Goal: Task Accomplishment & Management: Manage account settings

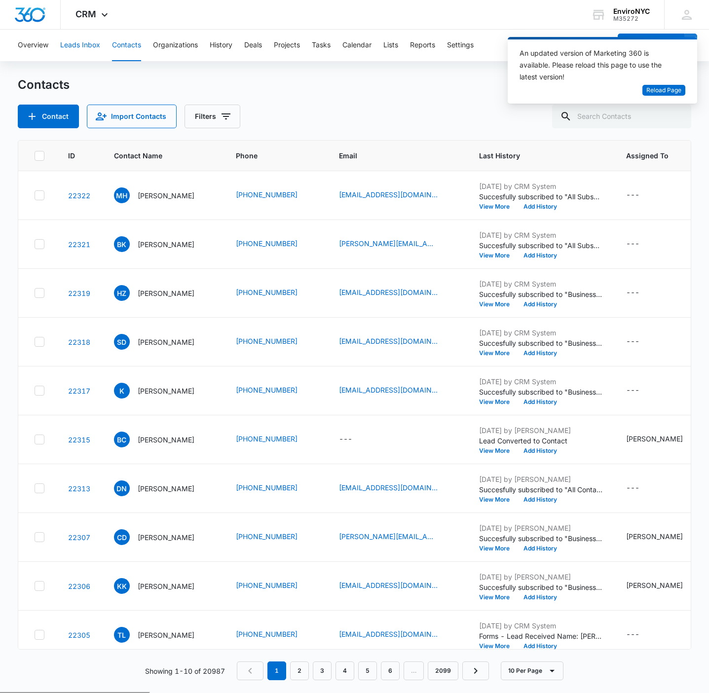
click at [78, 35] on button "Leads Inbox" at bounding box center [80, 46] width 40 height 32
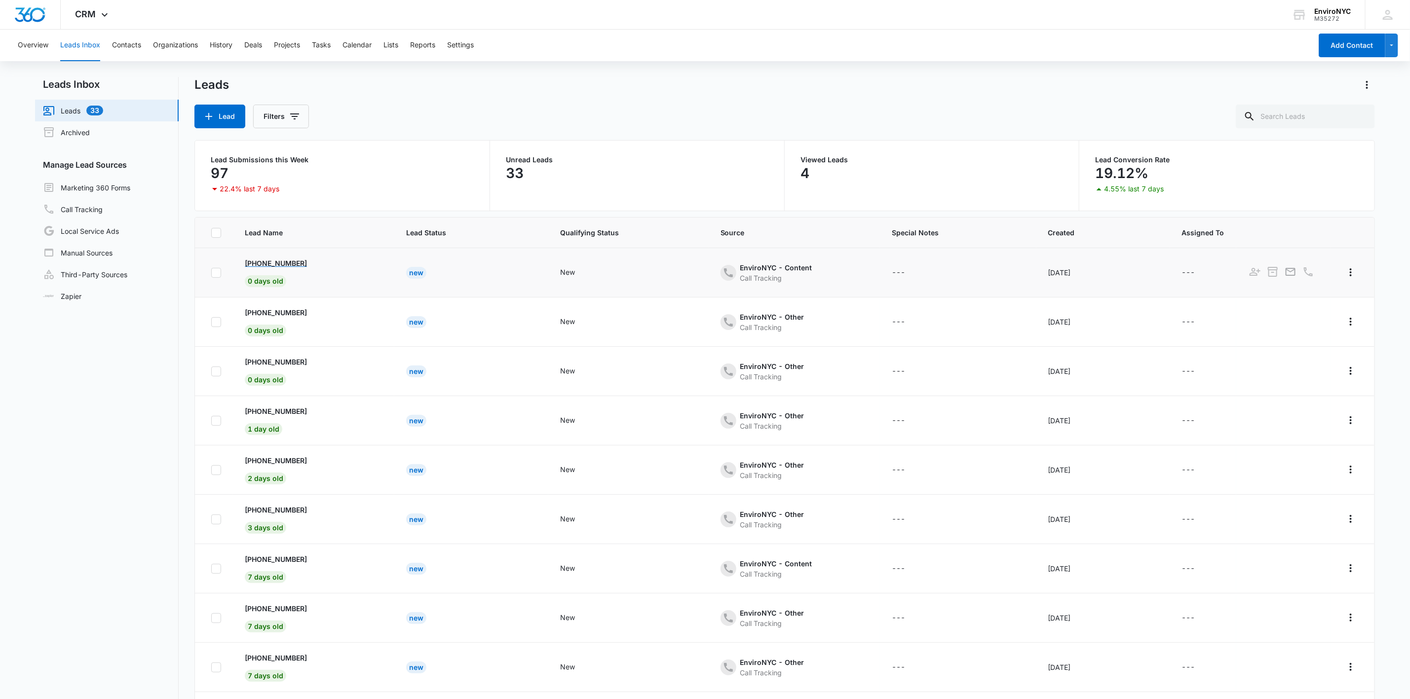
click at [275, 265] on p "[PHONE_NUMBER]" at bounding box center [276, 263] width 62 height 10
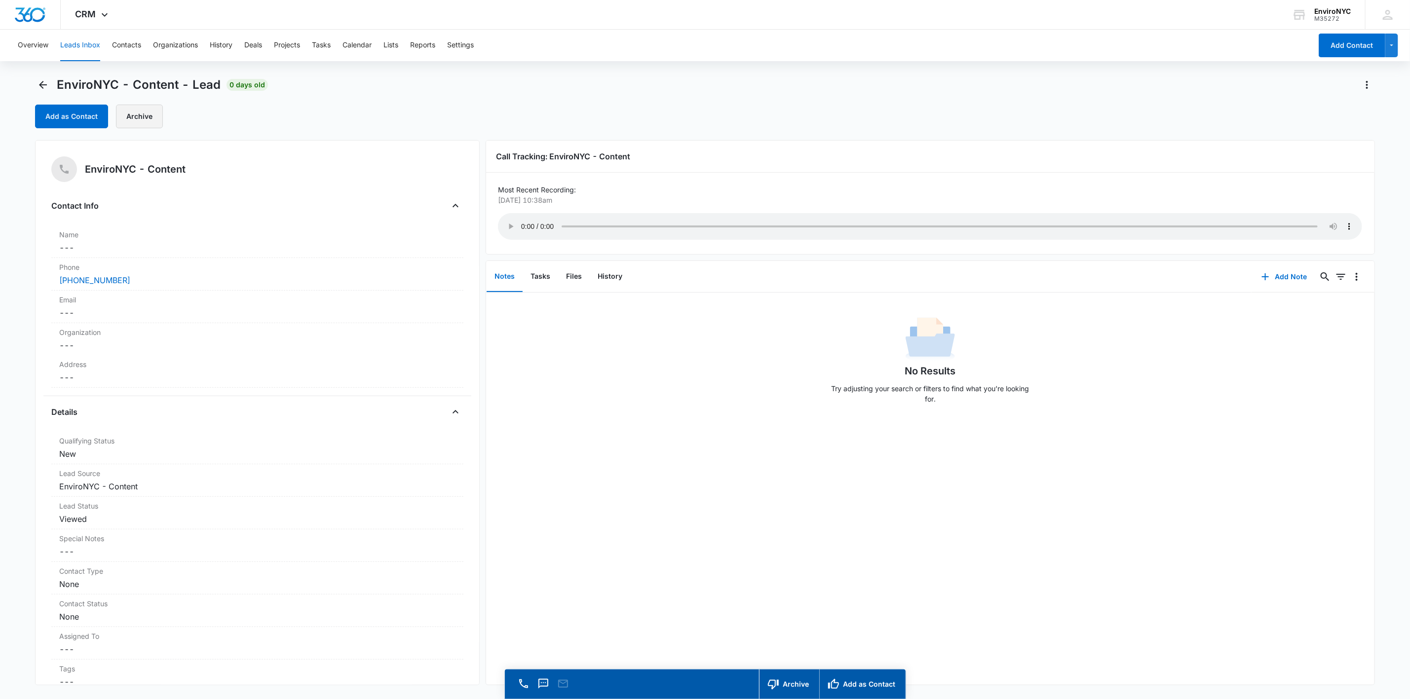
click at [155, 114] on button "Archive" at bounding box center [139, 117] width 47 height 24
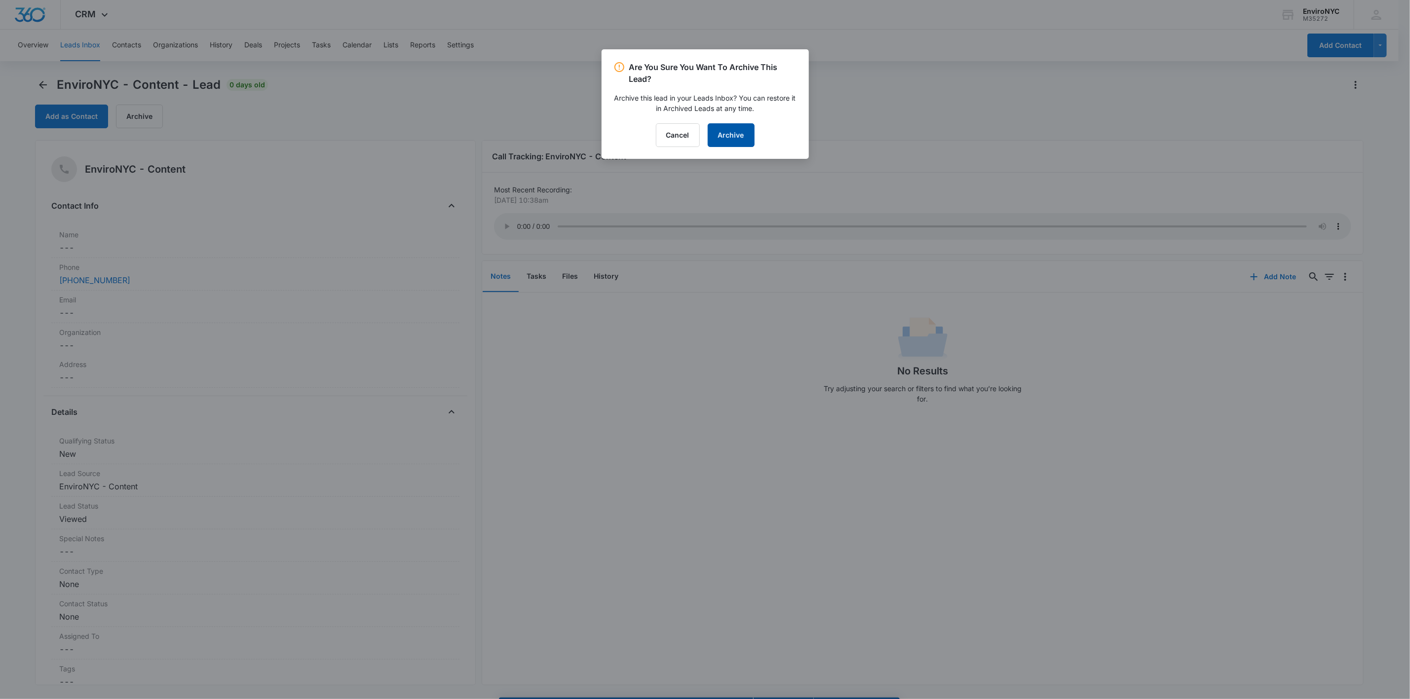
click at [709, 135] on button "Archive" at bounding box center [731, 135] width 47 height 24
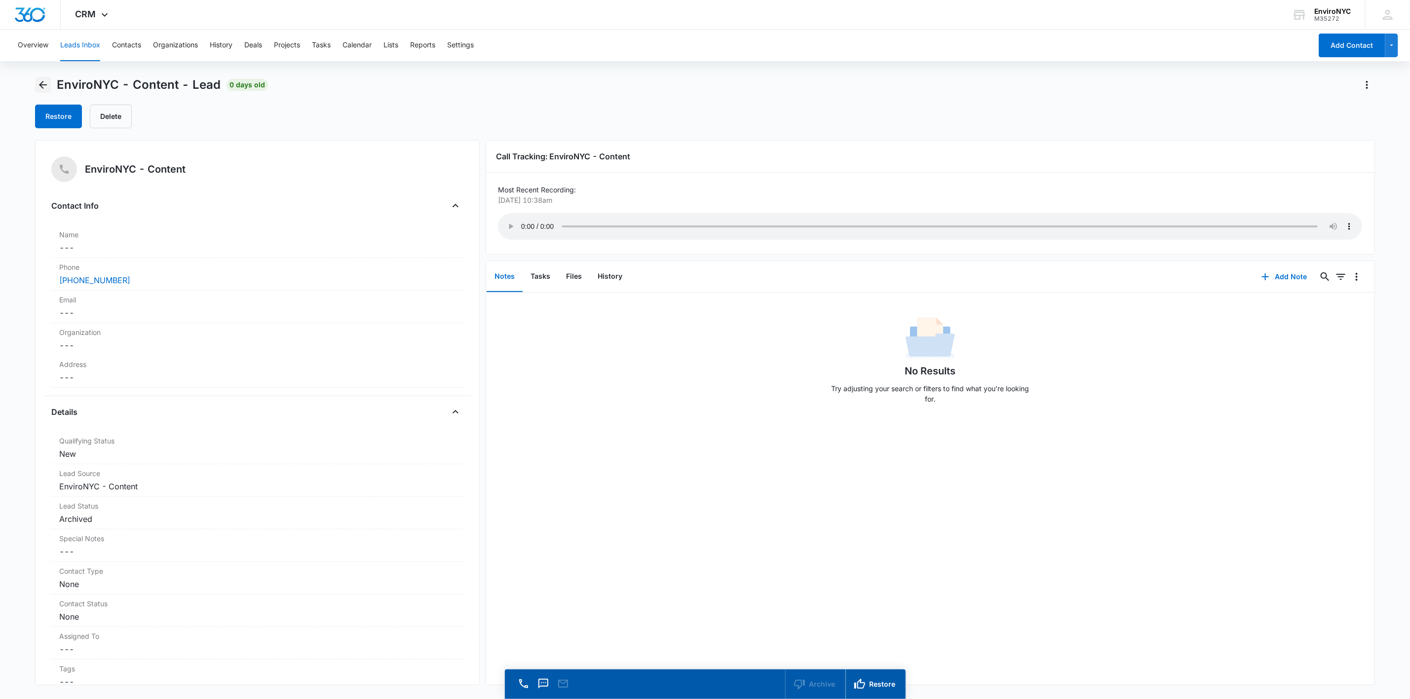
click at [40, 84] on icon "Back" at bounding box center [43, 85] width 8 height 8
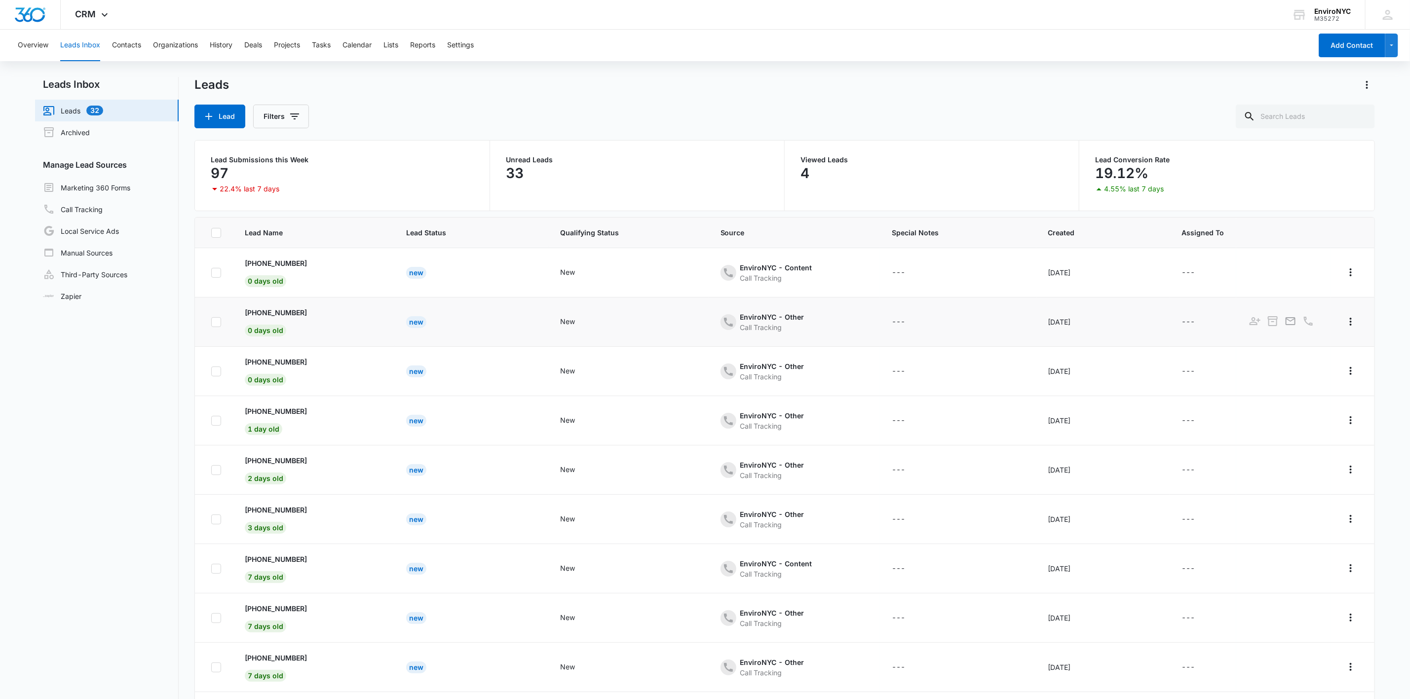
click at [277, 307] on td "[PHONE_NUMBER] 0 days old" at bounding box center [313, 322] width 161 height 49
click at [278, 310] on p "[PHONE_NUMBER]" at bounding box center [276, 312] width 62 height 10
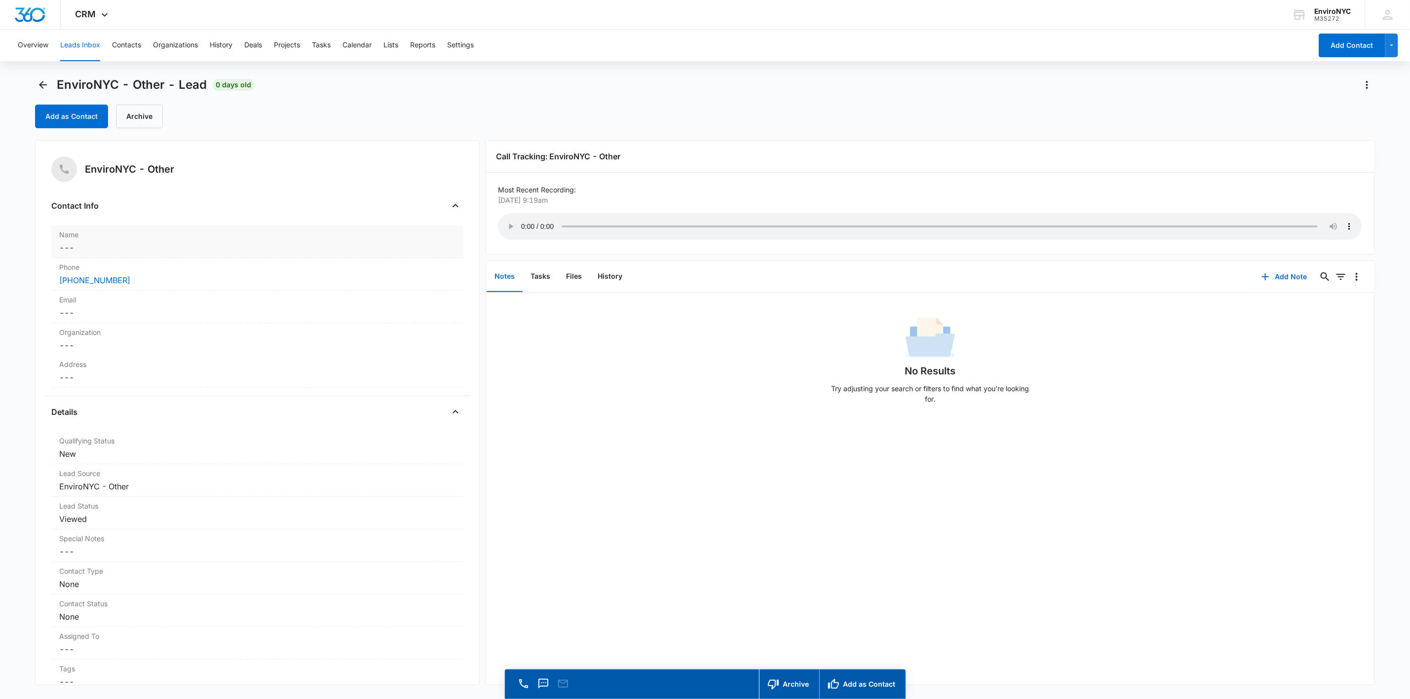
drag, startPoint x: 275, startPoint y: 266, endPoint x: 250, endPoint y: 246, distance: 32.3
click at [275, 266] on label "Phone" at bounding box center [257, 267] width 396 height 10
click at [211, 249] on dd "Cancel Save Changes ---" at bounding box center [257, 248] width 396 height 12
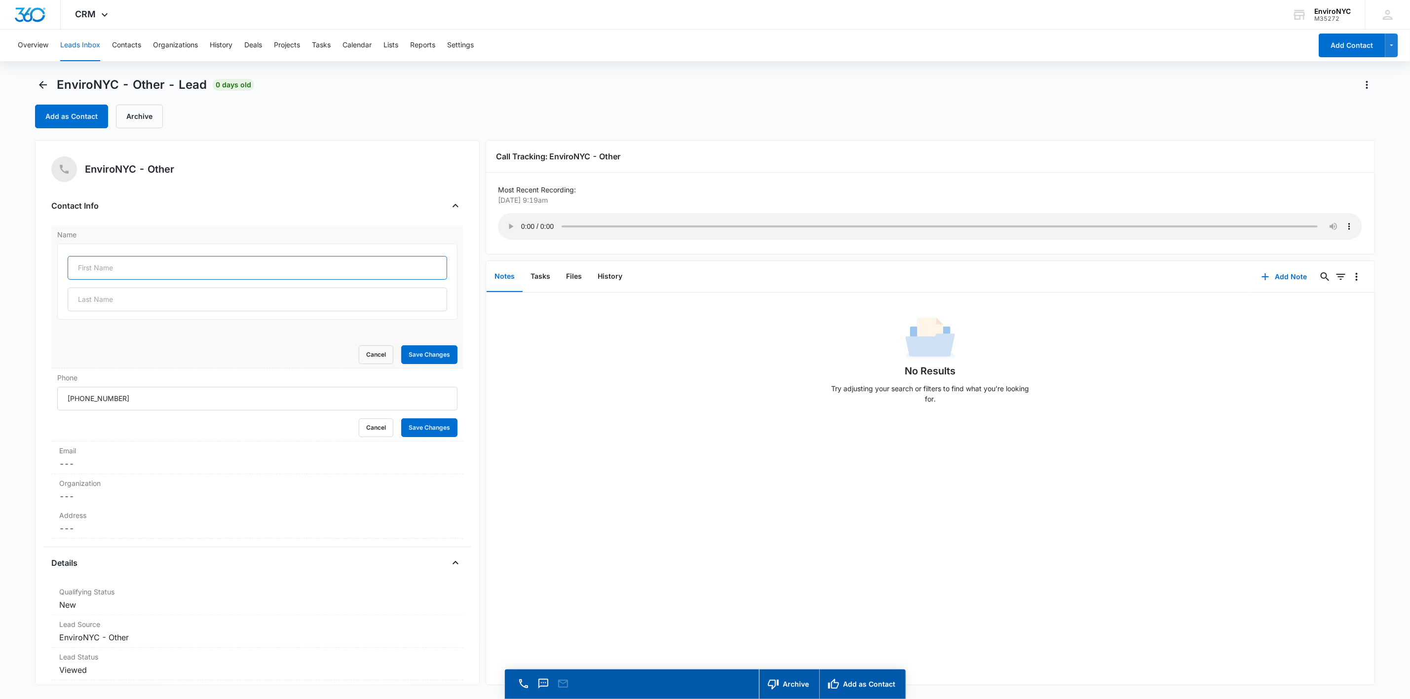
click at [153, 269] on input "text" at bounding box center [257, 268] width 379 height 24
type input "[PERSON_NAME]"
type input "bukiet"
click at [190, 460] on dd "Cancel Save Changes ---" at bounding box center [257, 464] width 396 height 12
click at [407, 355] on button "Save Changes" at bounding box center [429, 354] width 56 height 19
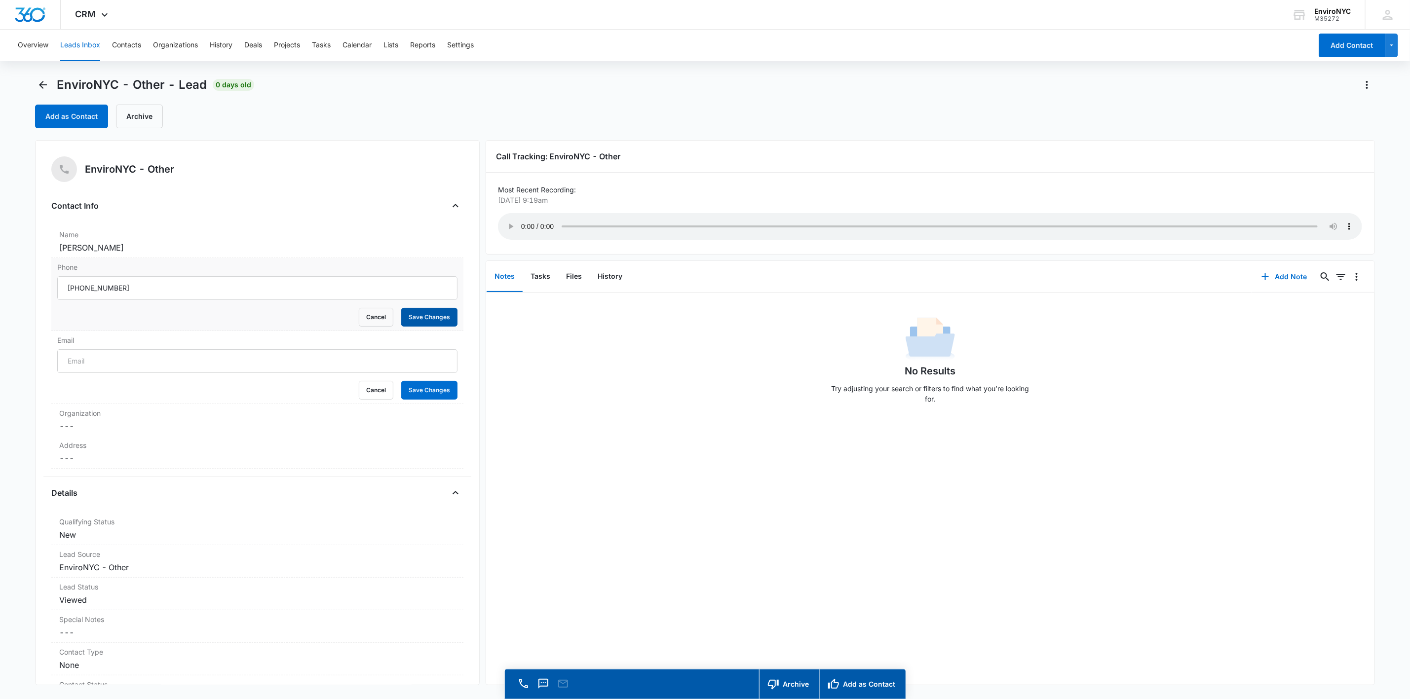
click at [418, 311] on button "Save Changes" at bounding box center [429, 317] width 56 height 19
click at [142, 360] on input "Email" at bounding box center [257, 361] width 400 height 24
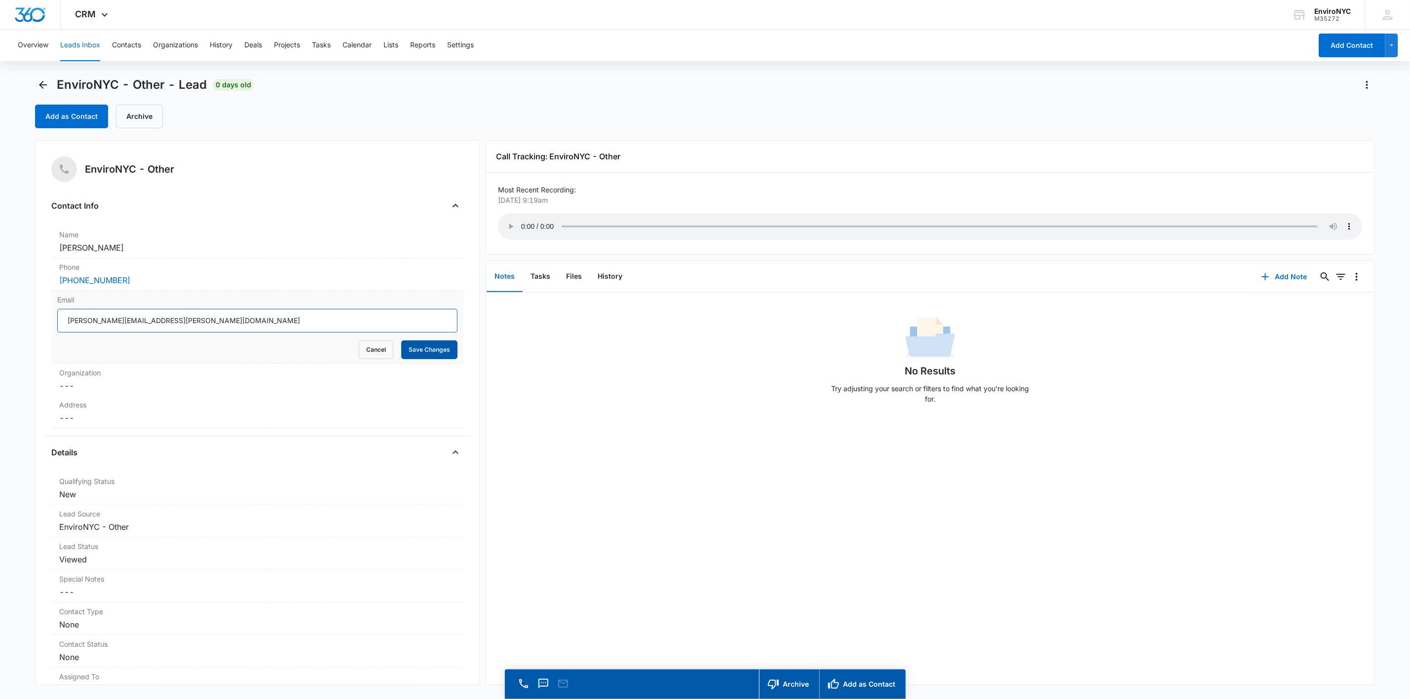
type input "[PERSON_NAME][EMAIL_ADDRESS][PERSON_NAME][DOMAIN_NAME]"
click at [430, 346] on button "Save Changes" at bounding box center [429, 349] width 56 height 19
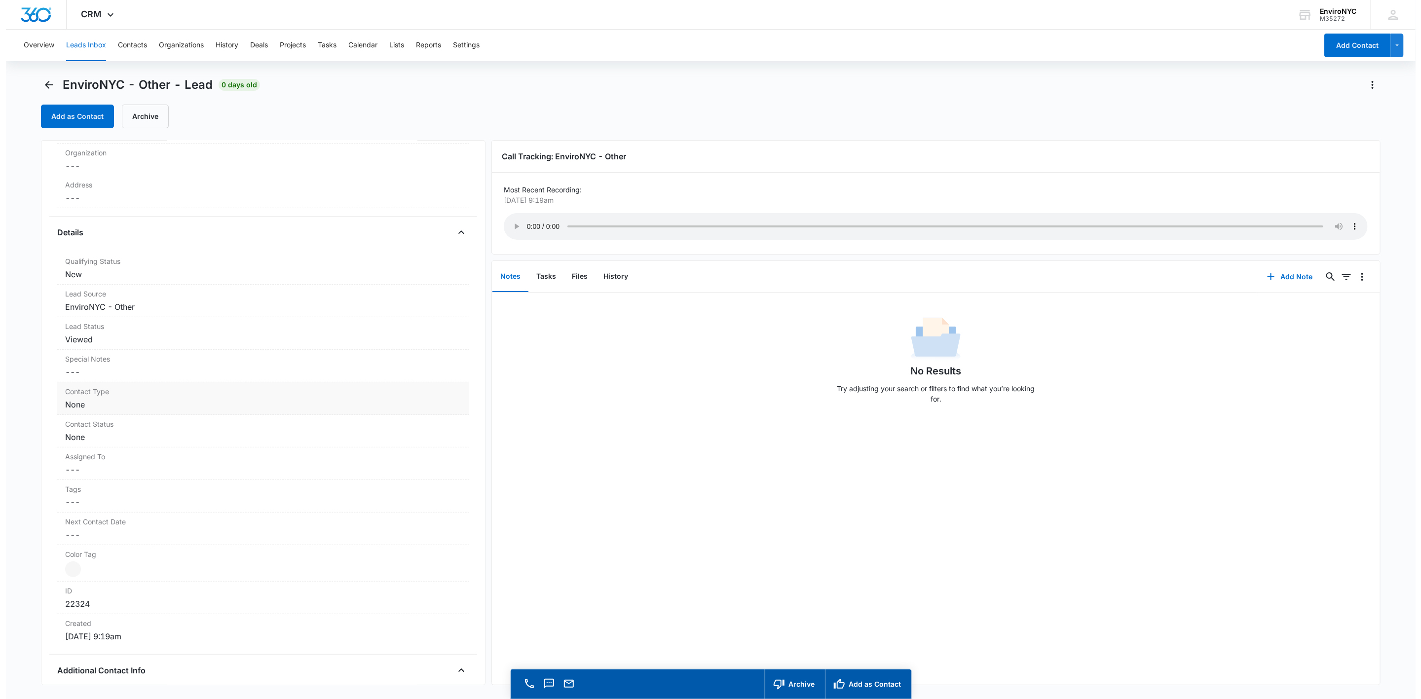
scroll to position [197, 0]
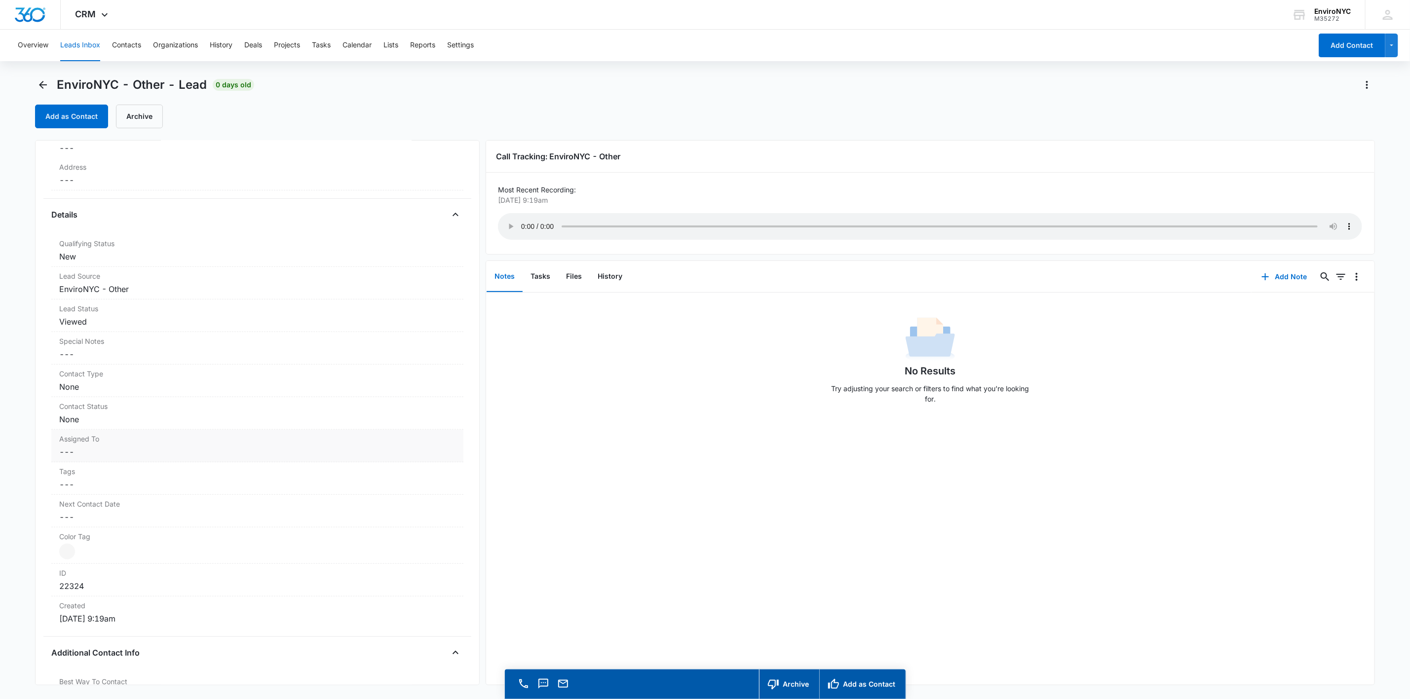
click at [172, 444] on label "Assigned To" at bounding box center [257, 439] width 396 height 10
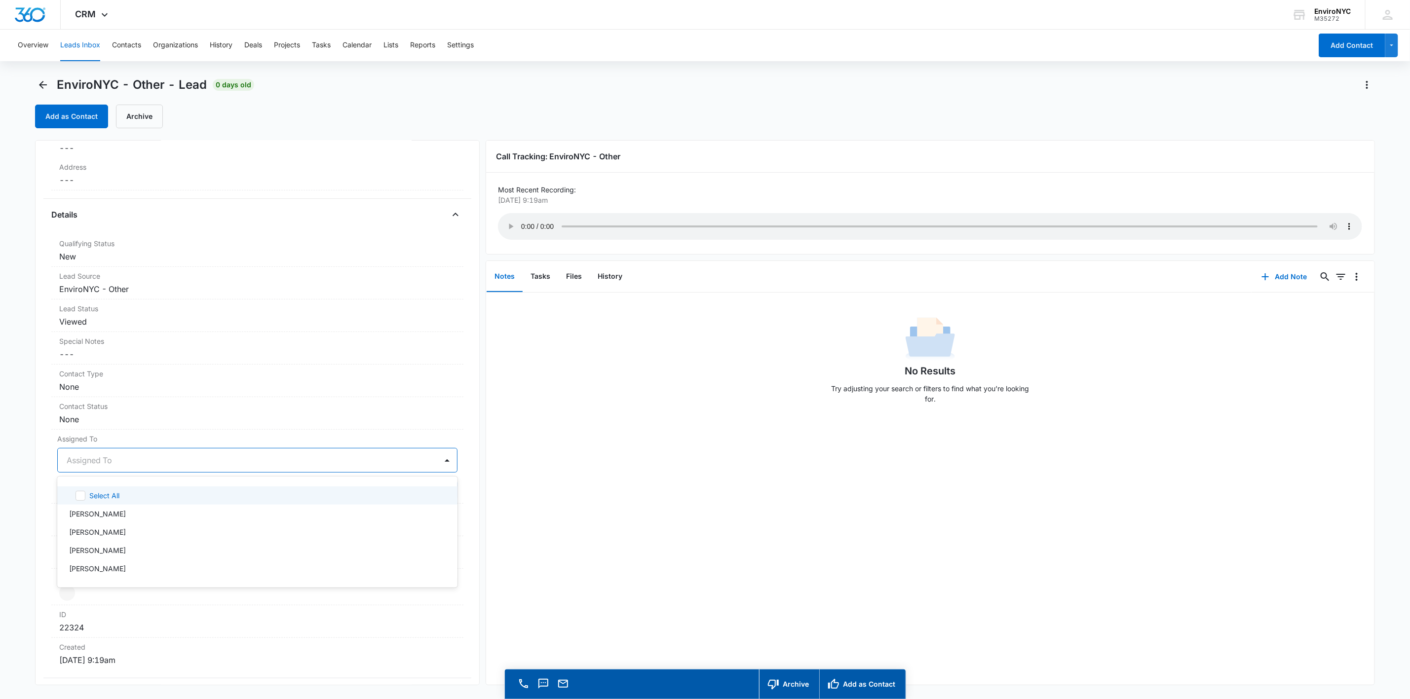
click at [141, 460] on div at bounding box center [246, 460] width 358 height 14
click at [98, 569] on p "[PERSON_NAME]" at bounding box center [97, 569] width 57 height 10
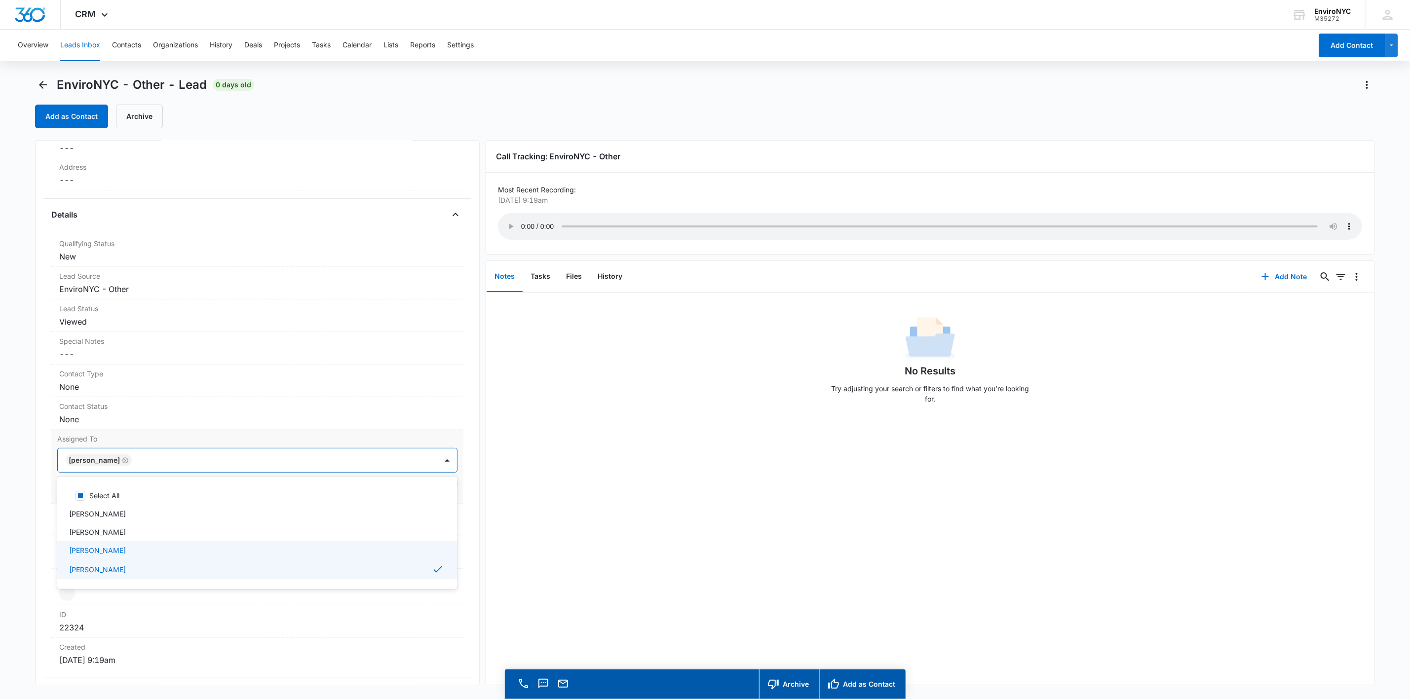
click at [332, 456] on div at bounding box center [280, 460] width 290 height 14
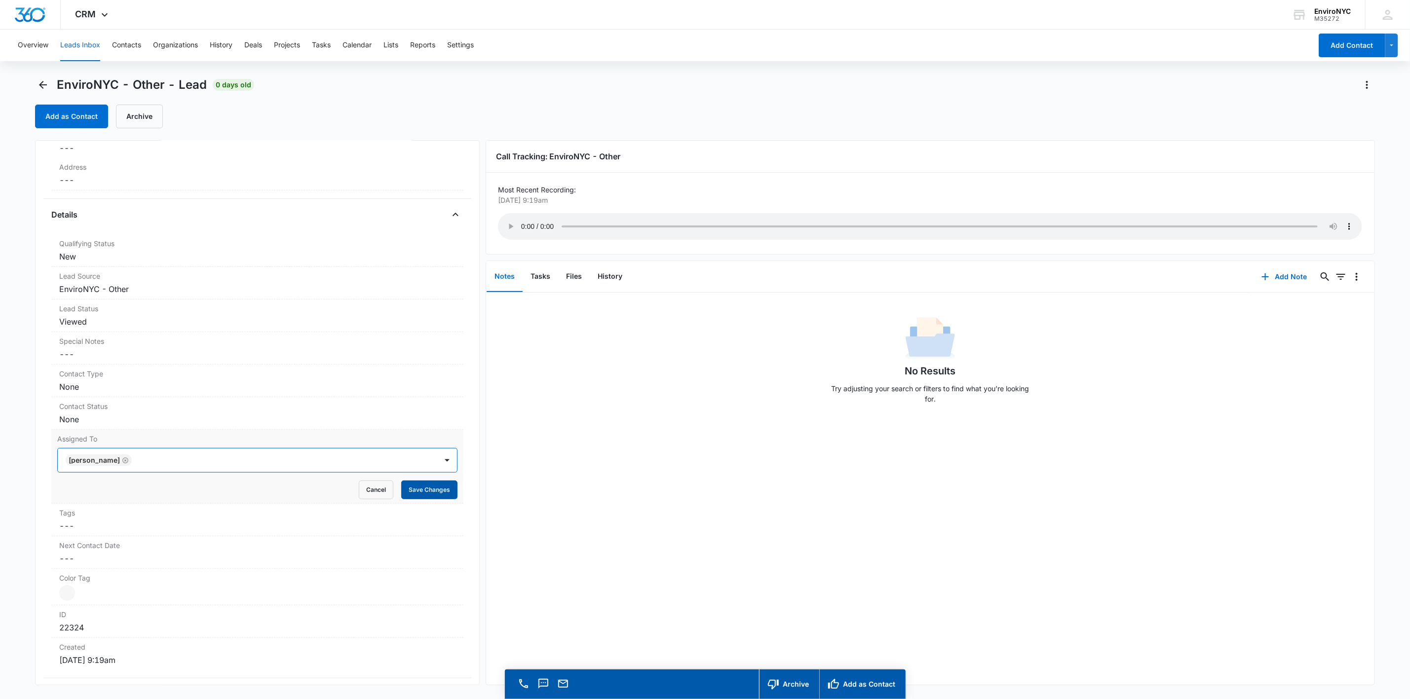
click at [436, 487] on button "Save Changes" at bounding box center [429, 490] width 56 height 19
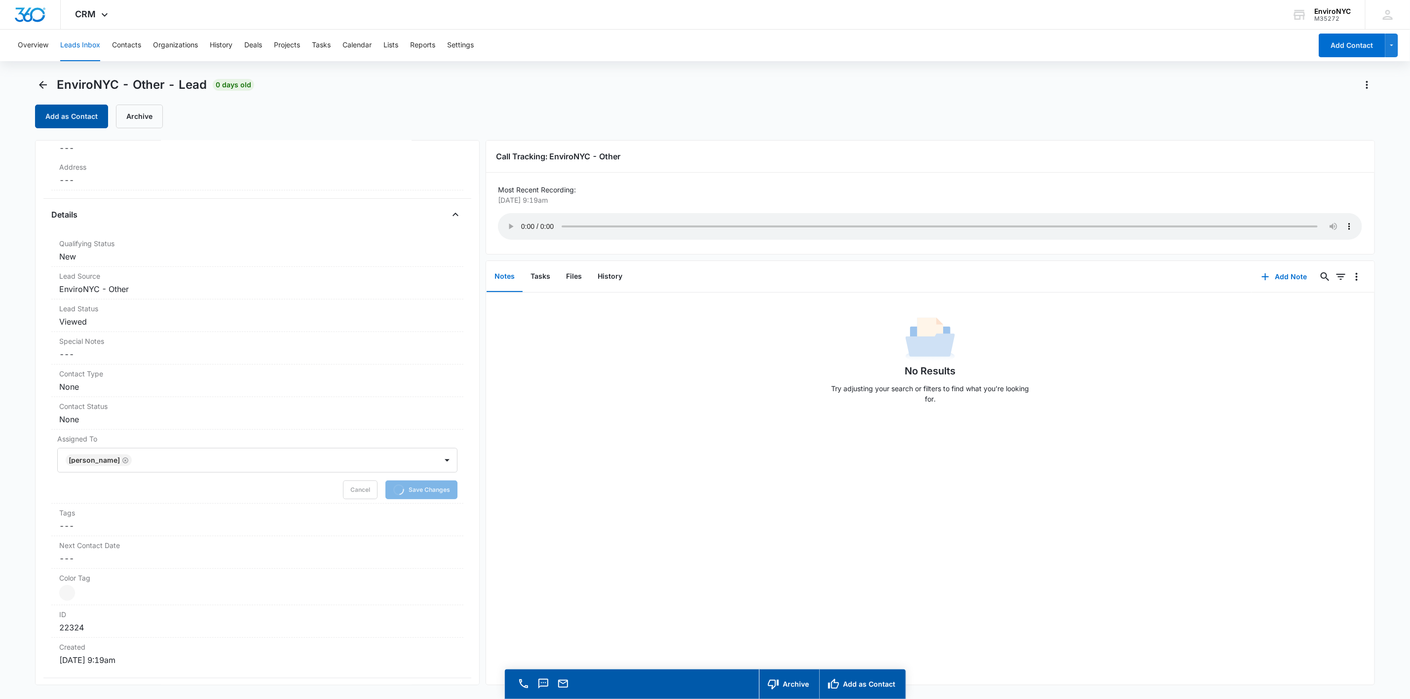
click at [67, 125] on button "Add as Contact" at bounding box center [71, 117] width 73 height 24
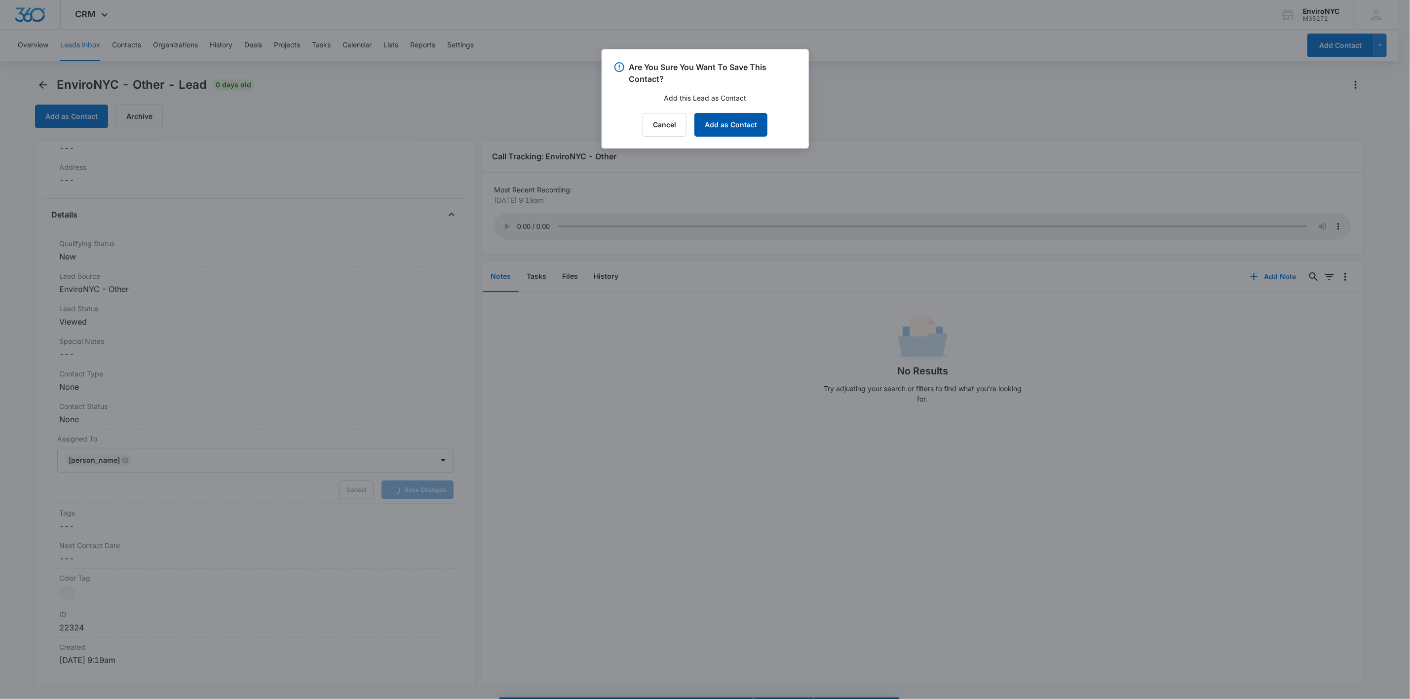
click at [709, 135] on button "Add as Contact" at bounding box center [730, 125] width 73 height 24
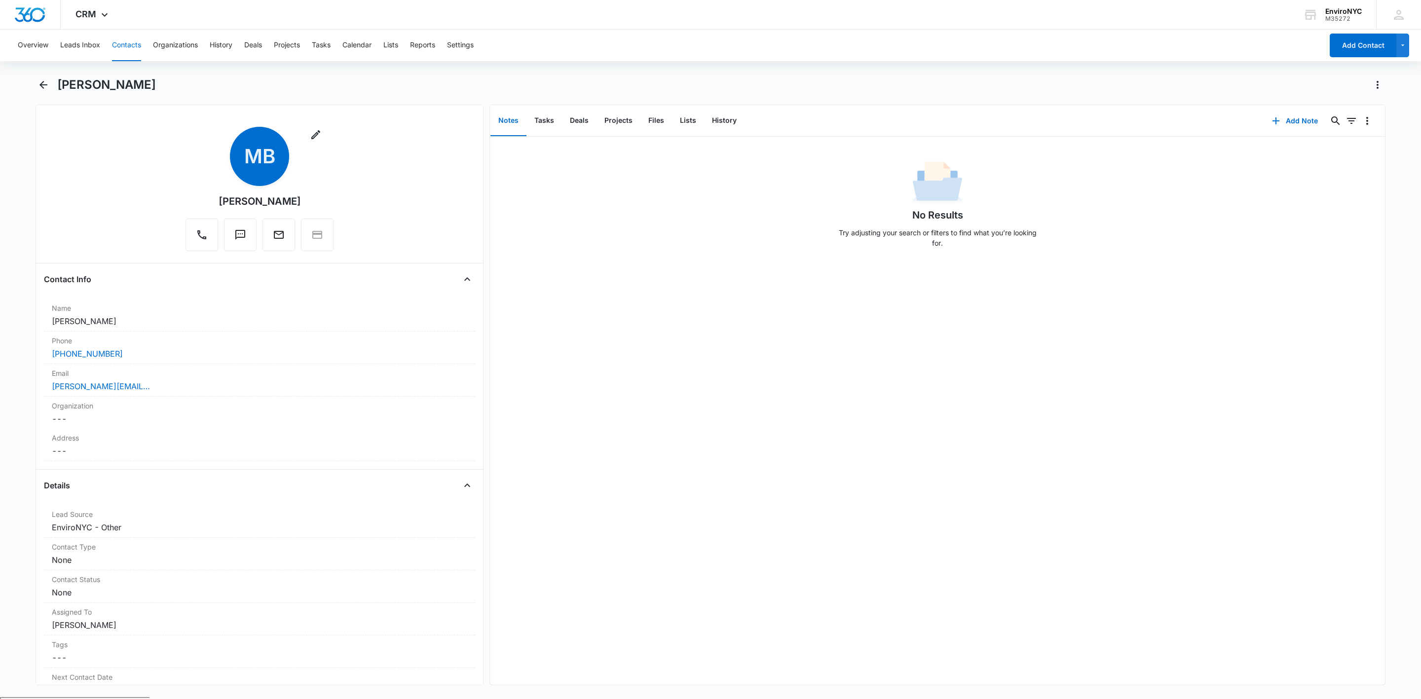
click at [45, 94] on div "[PERSON_NAME]" at bounding box center [711, 91] width 1350 height 28
click at [48, 83] on icon "Back" at bounding box center [44, 85] width 12 height 12
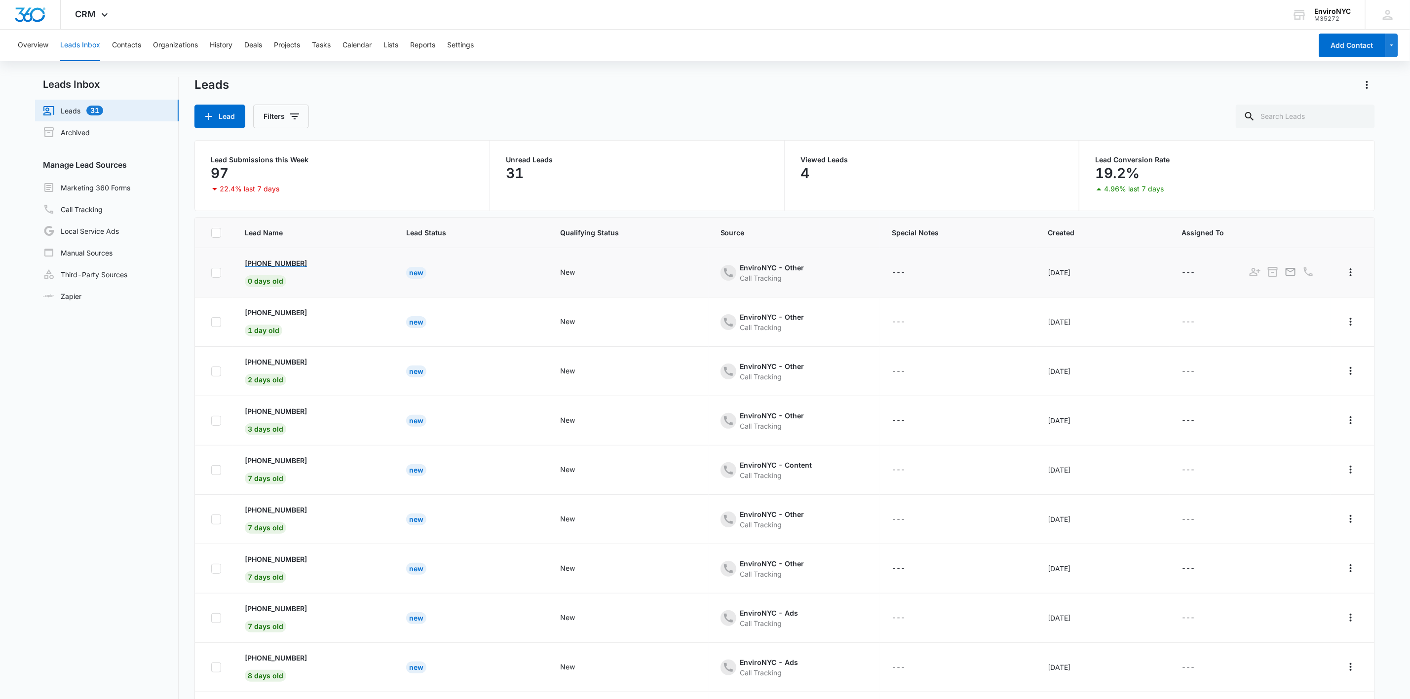
click at [277, 263] on p "[PHONE_NUMBER]" at bounding box center [276, 263] width 62 height 10
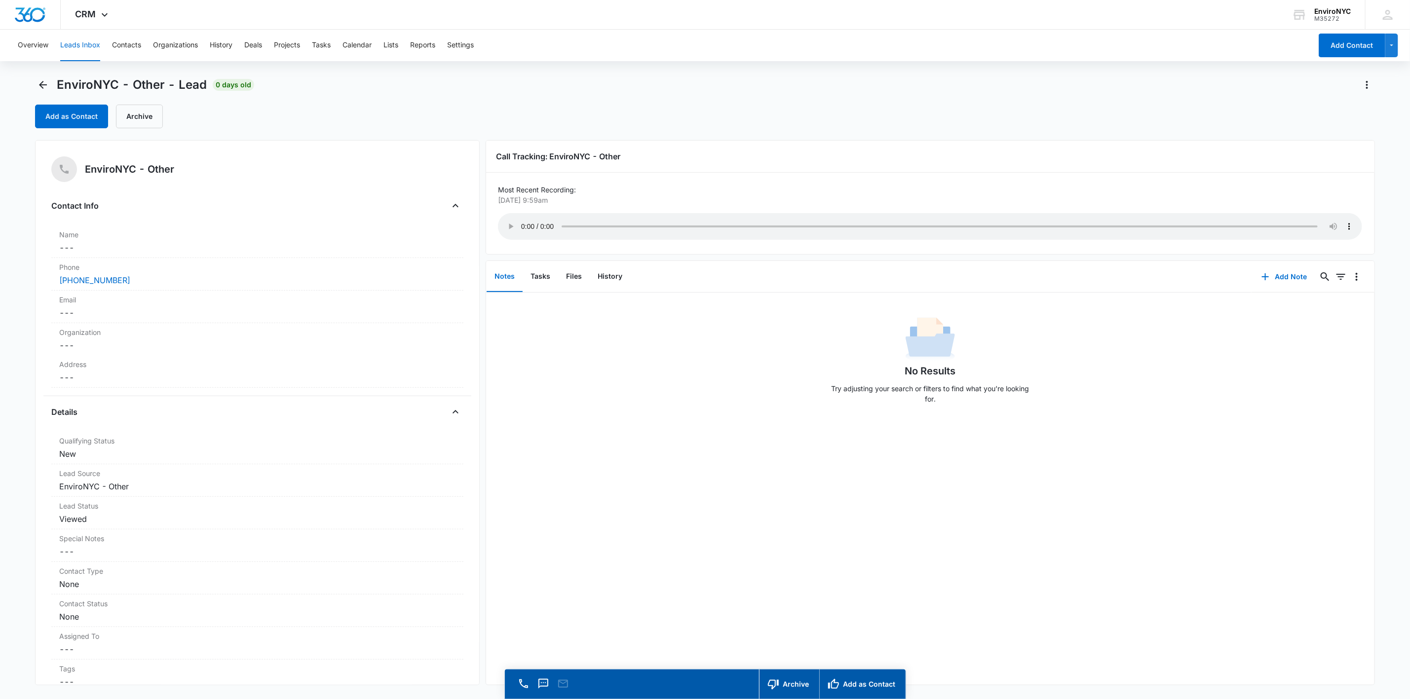
drag, startPoint x: 829, startPoint y: 212, endPoint x: 736, endPoint y: 448, distance: 253.2
click at [709, 448] on div "No Results Try adjusting your search or filters to find what you’re looking for." at bounding box center [930, 489] width 888 height 392
click at [126, 112] on button "Archive" at bounding box center [139, 117] width 47 height 24
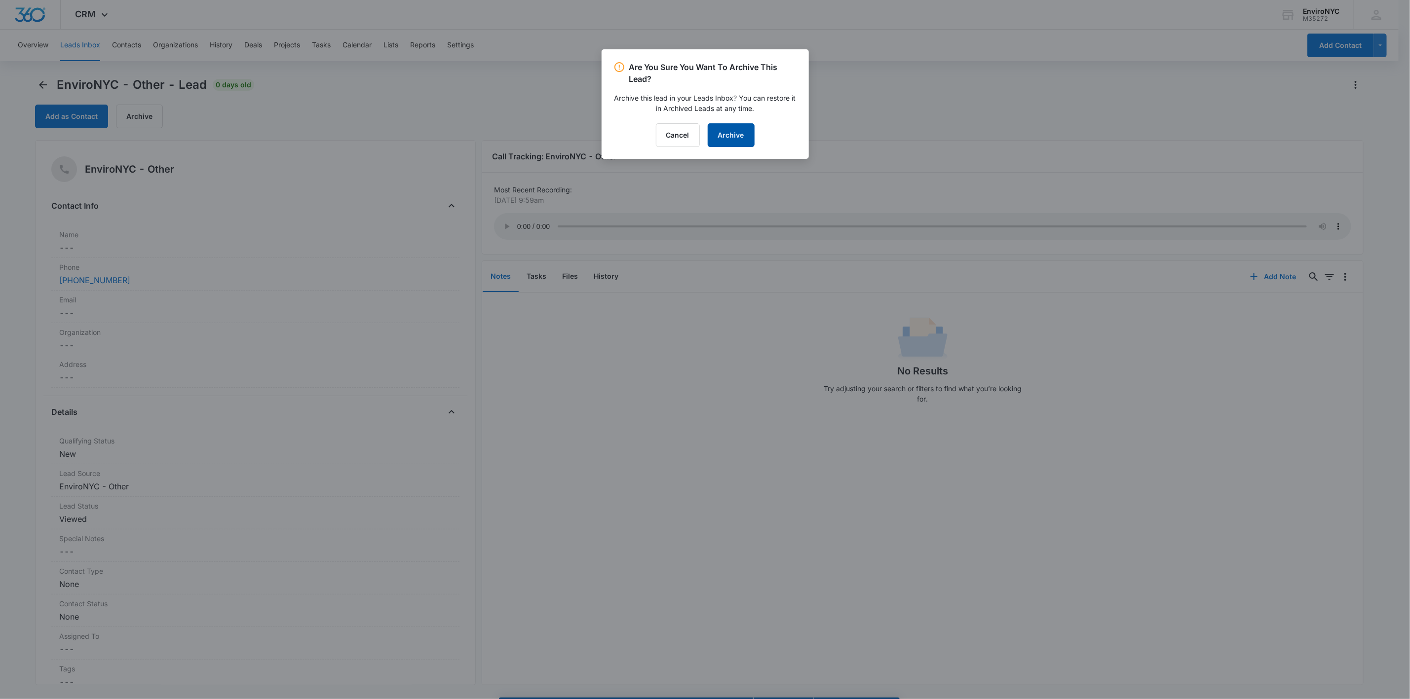
click at [709, 133] on button "Archive" at bounding box center [731, 135] width 47 height 24
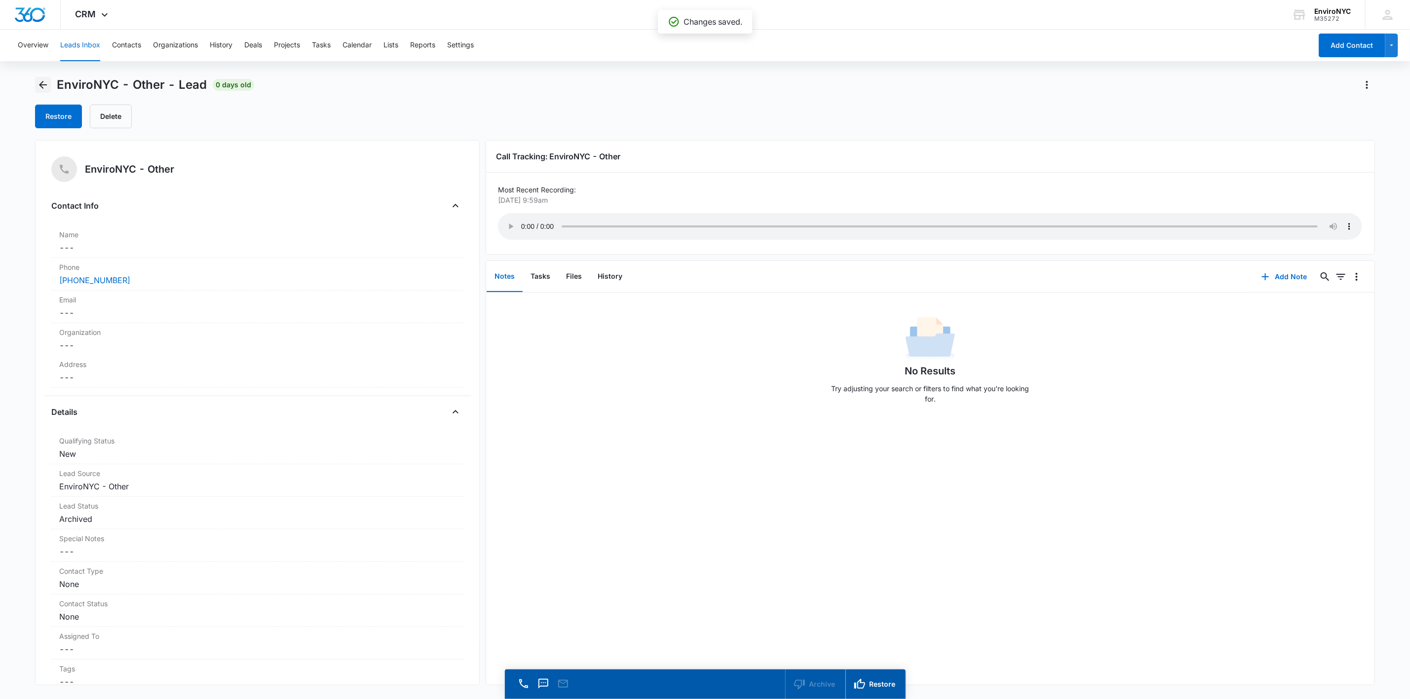
click at [44, 86] on icon "Back" at bounding box center [43, 85] width 12 height 12
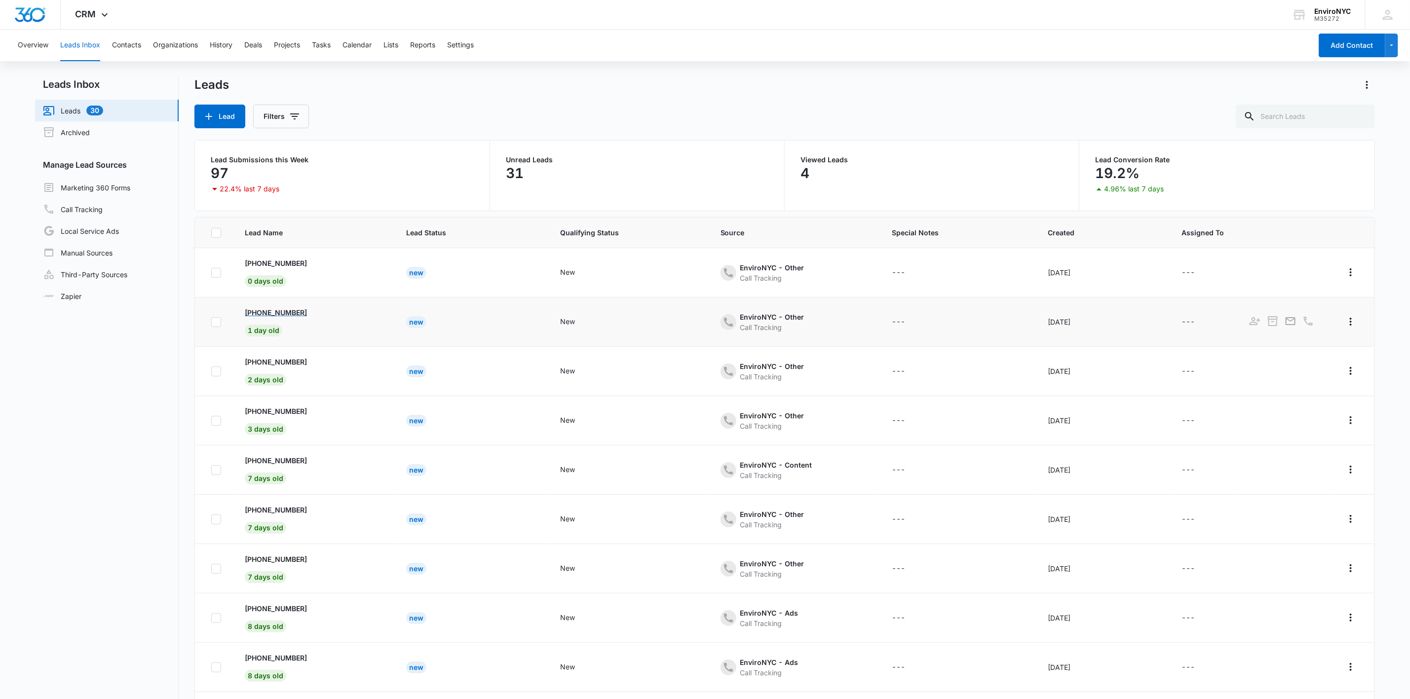
click at [283, 310] on p "[PHONE_NUMBER]" at bounding box center [276, 312] width 62 height 10
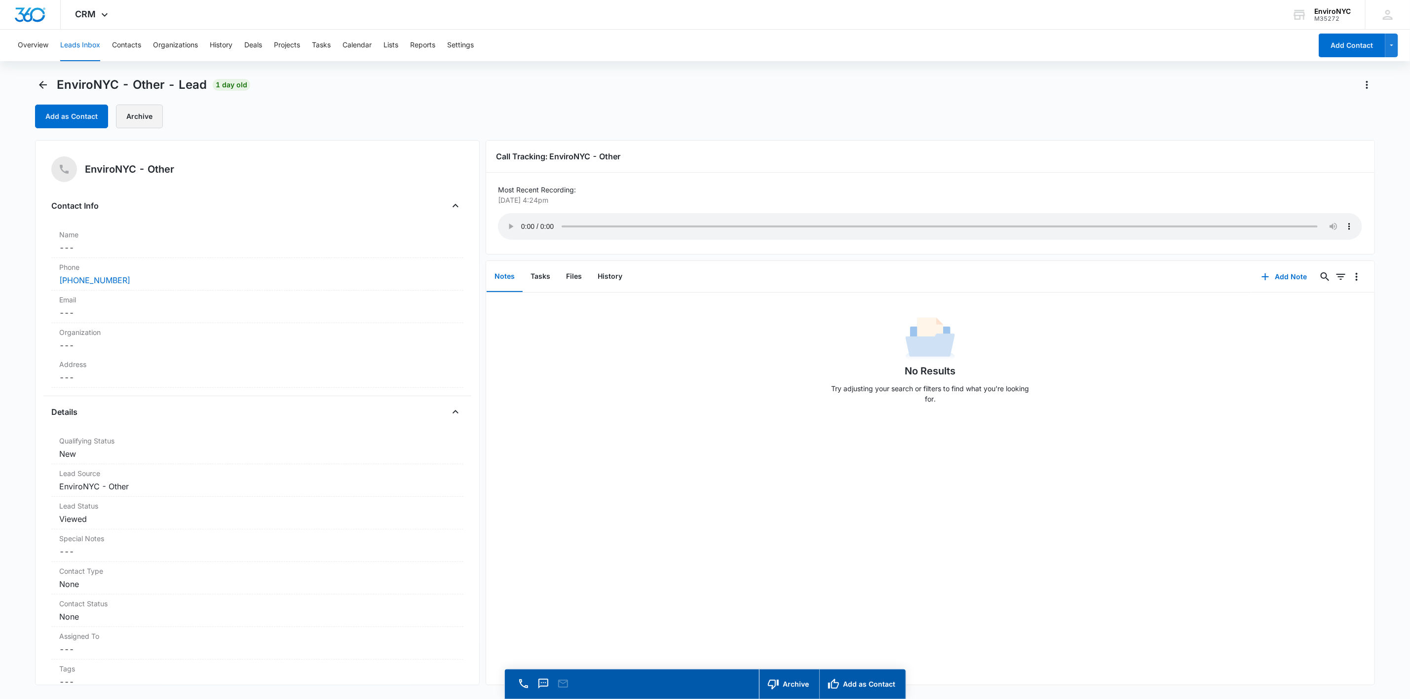
click at [133, 117] on button "Archive" at bounding box center [139, 117] width 47 height 24
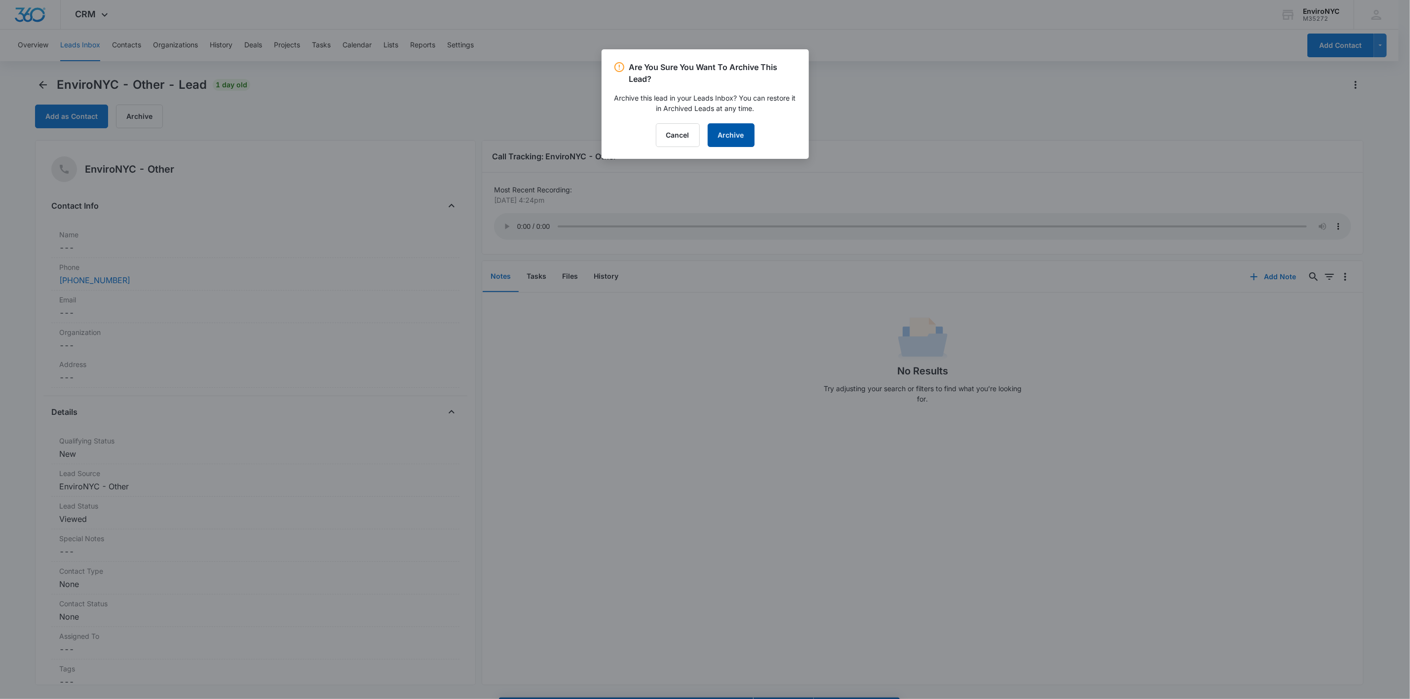
click at [709, 140] on button "Archive" at bounding box center [731, 135] width 47 height 24
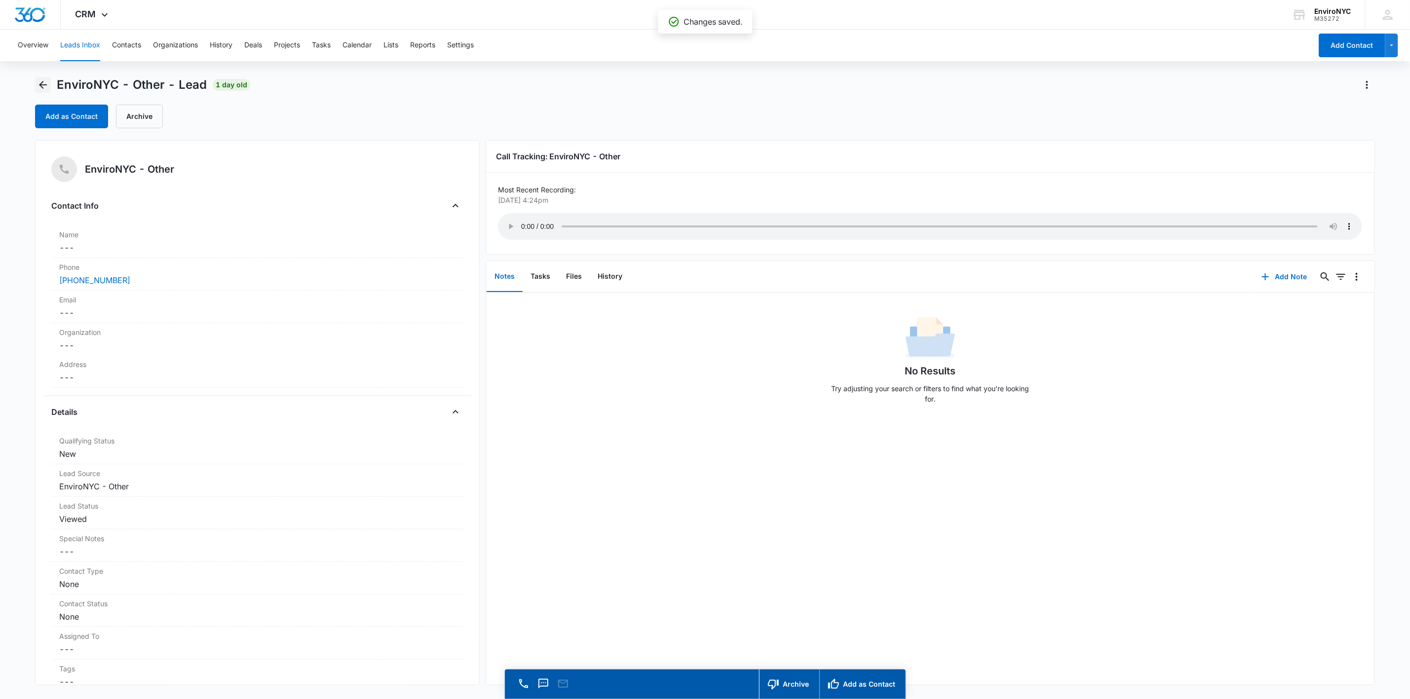
click at [46, 91] on button "Back" at bounding box center [43, 85] width 16 height 16
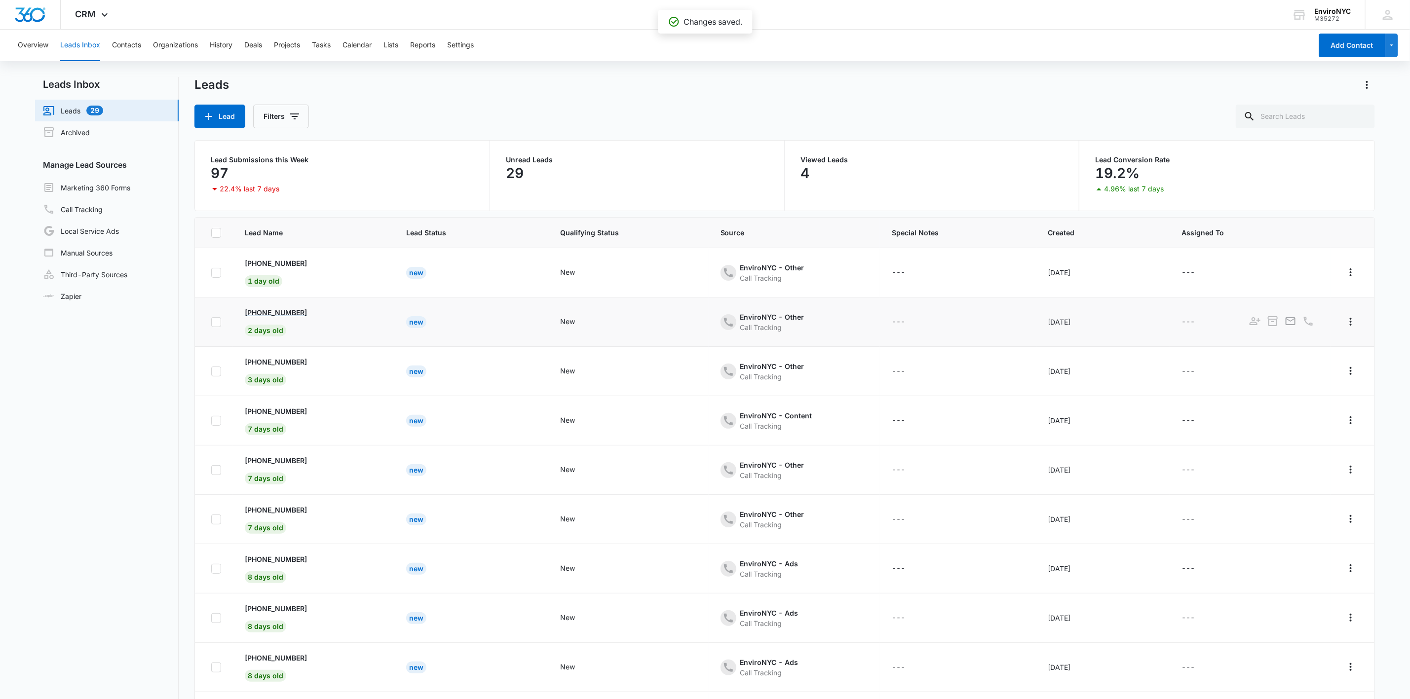
click at [285, 314] on p "[PHONE_NUMBER]" at bounding box center [276, 312] width 62 height 10
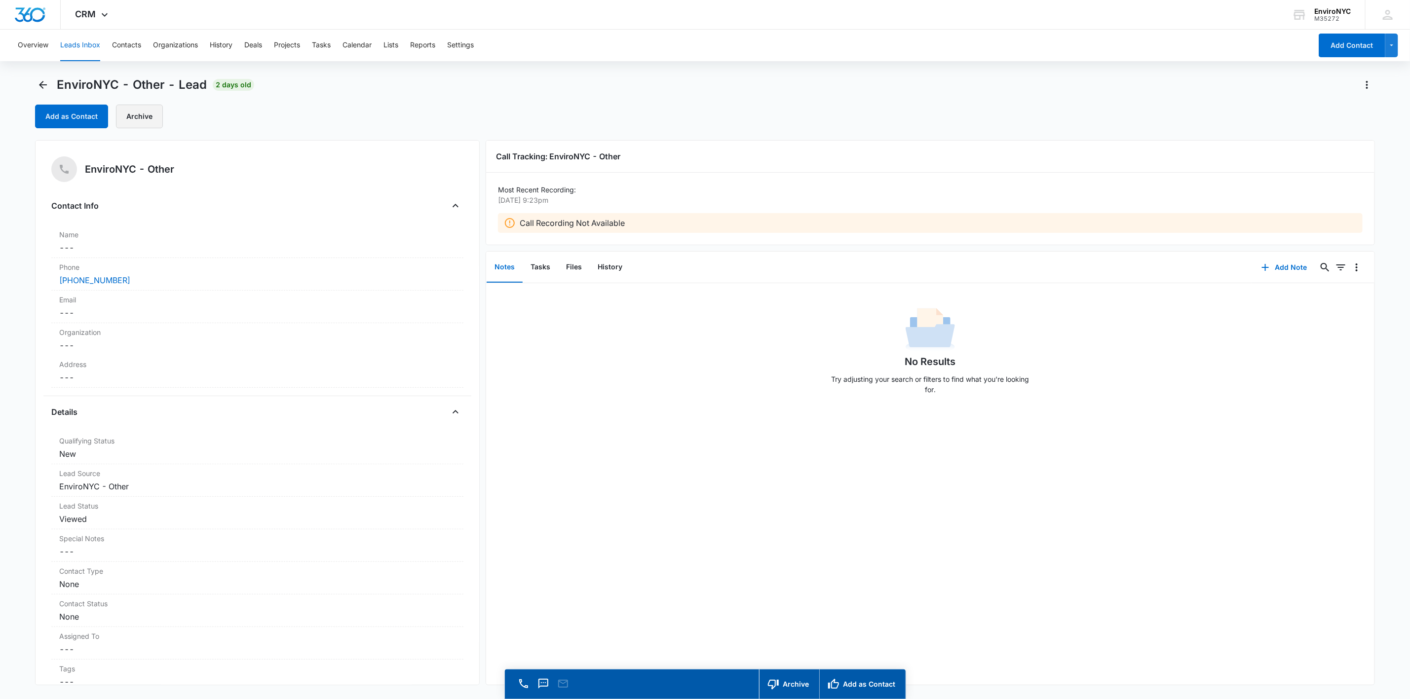
click at [129, 120] on button "Archive" at bounding box center [139, 117] width 47 height 24
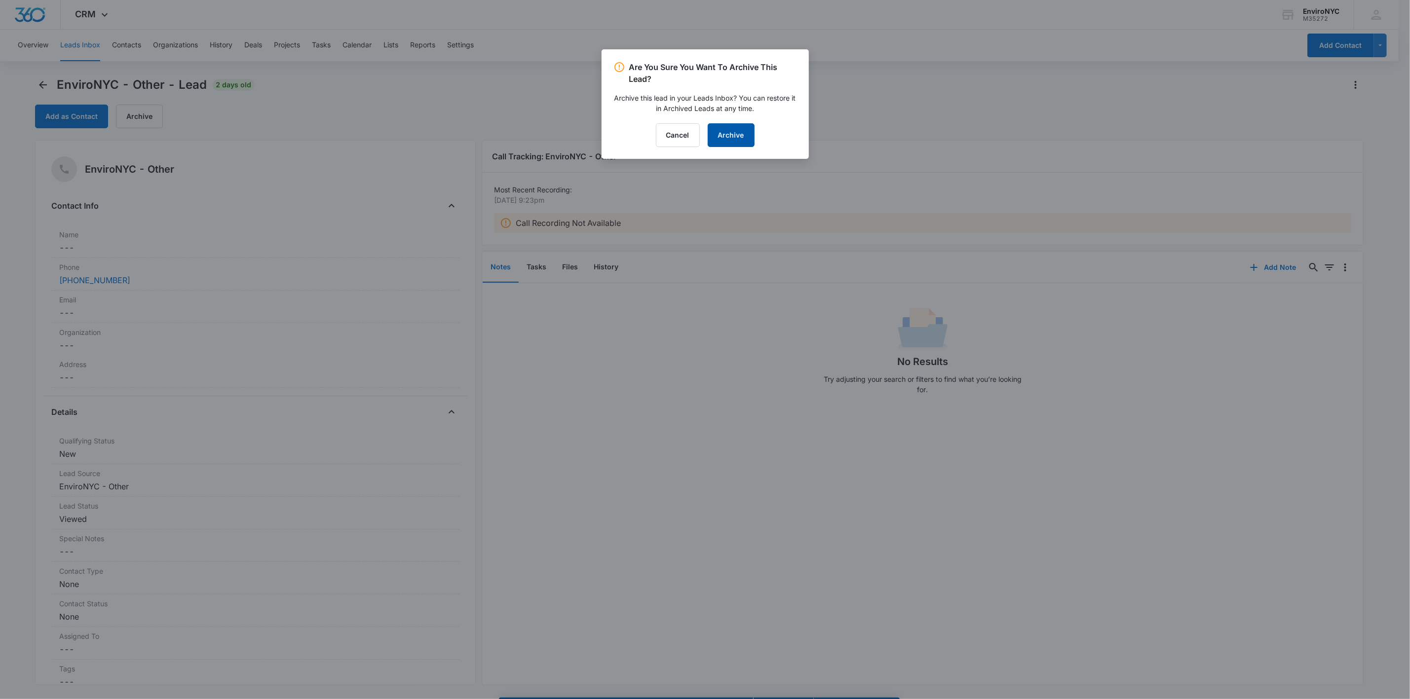
click at [709, 133] on button "Archive" at bounding box center [731, 135] width 47 height 24
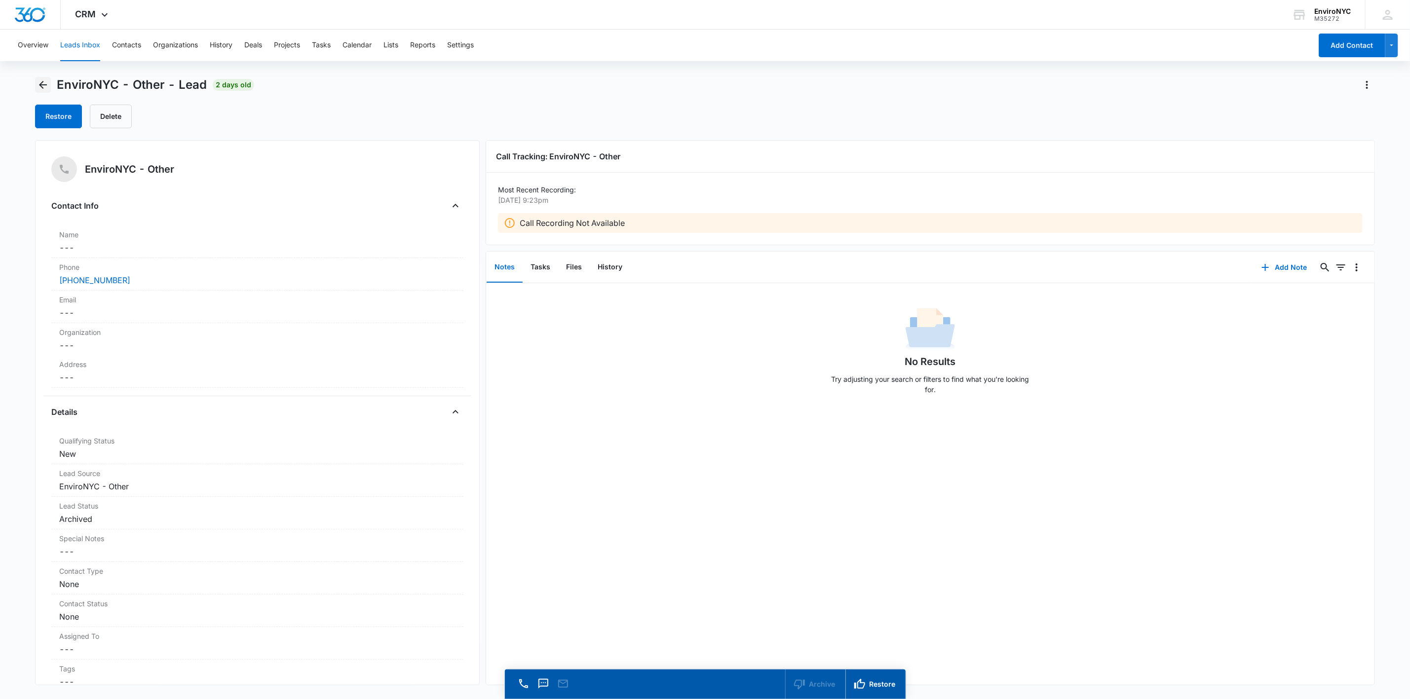
click at [41, 84] on icon "Back" at bounding box center [43, 85] width 8 height 8
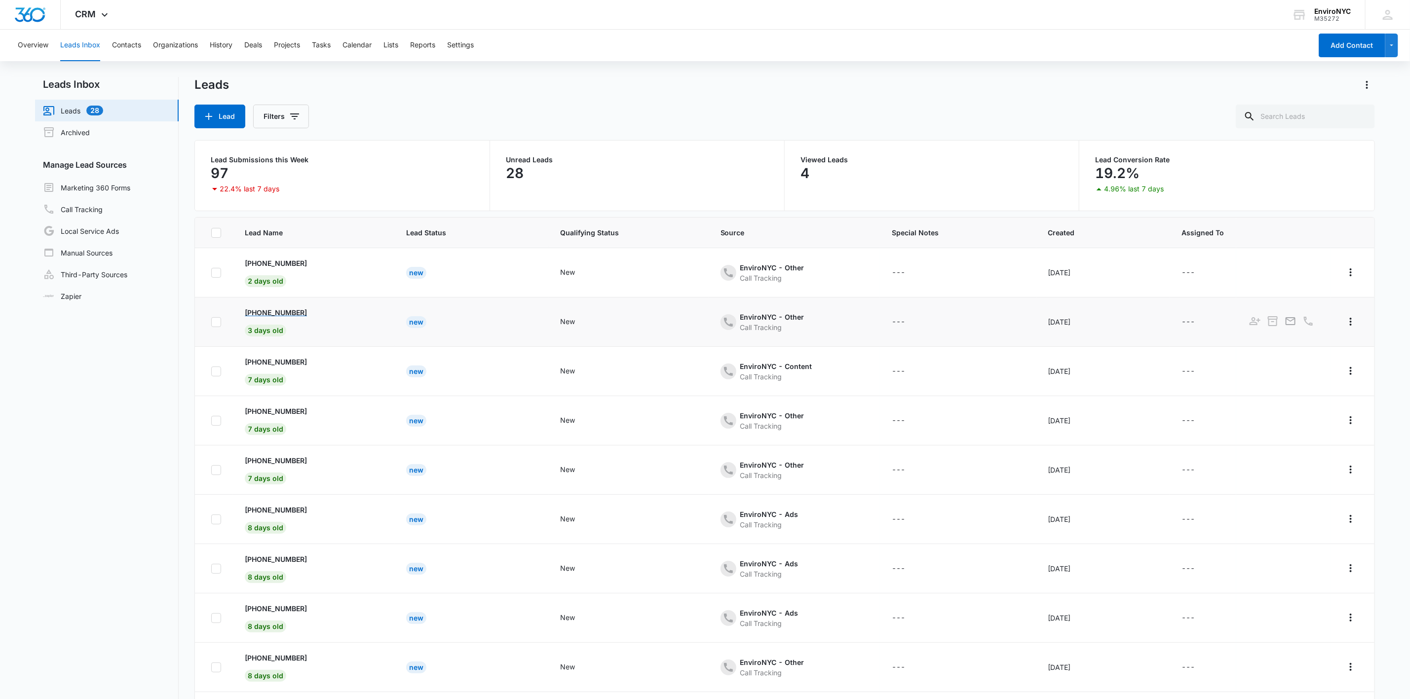
click at [273, 311] on p "[PHONE_NUMBER]" at bounding box center [276, 312] width 62 height 10
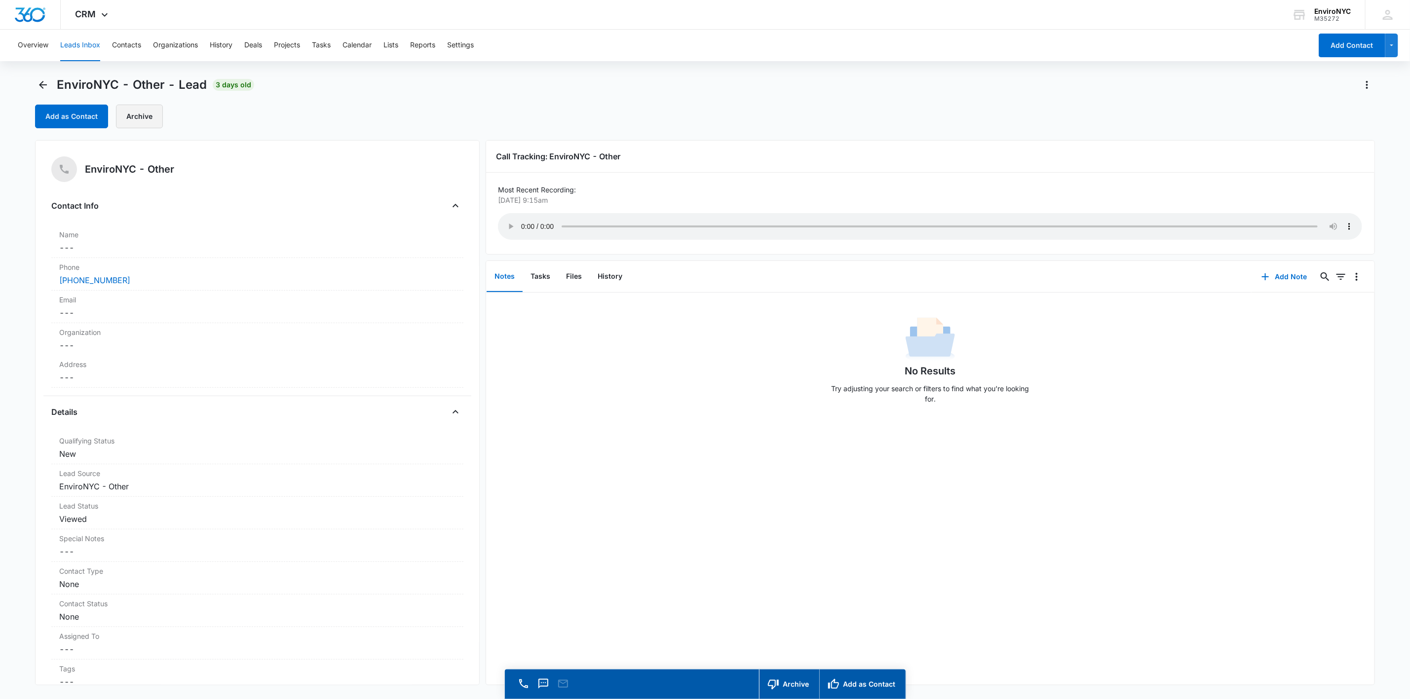
click at [144, 117] on button "Archive" at bounding box center [139, 117] width 47 height 24
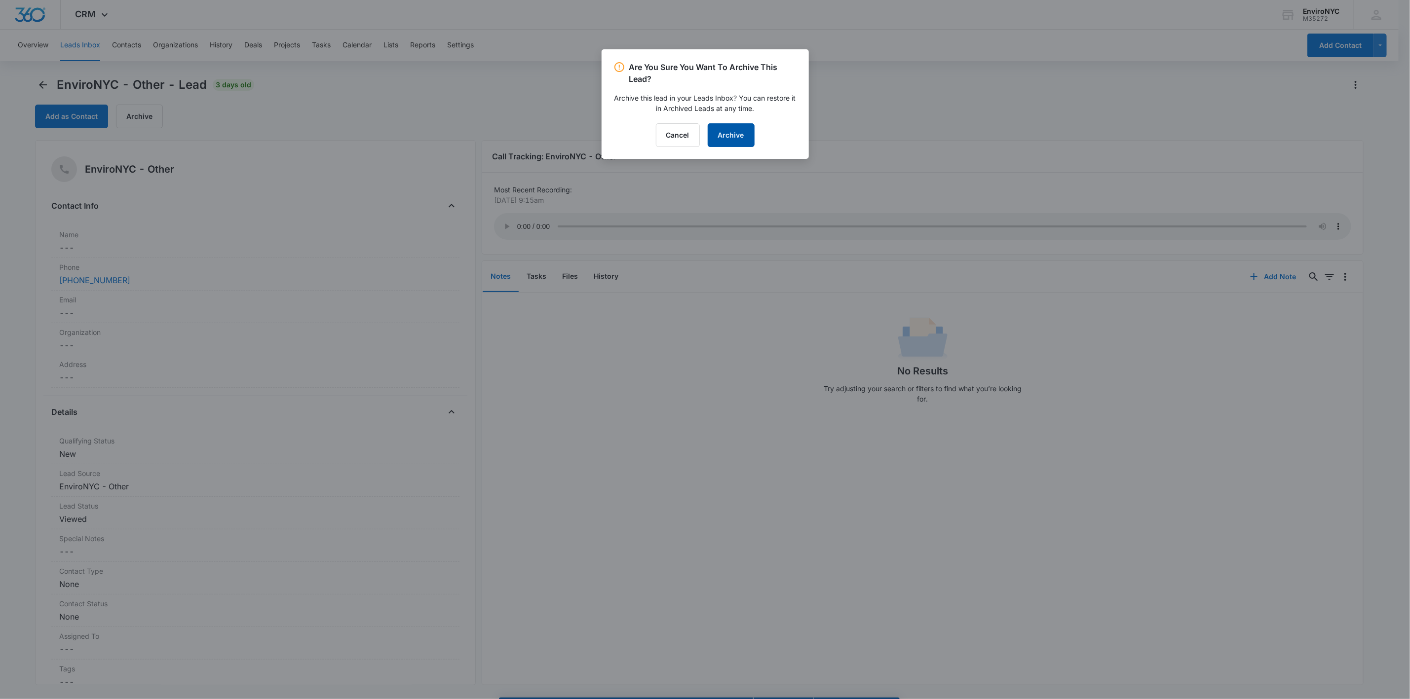
click at [709, 129] on button "Archive" at bounding box center [731, 135] width 47 height 24
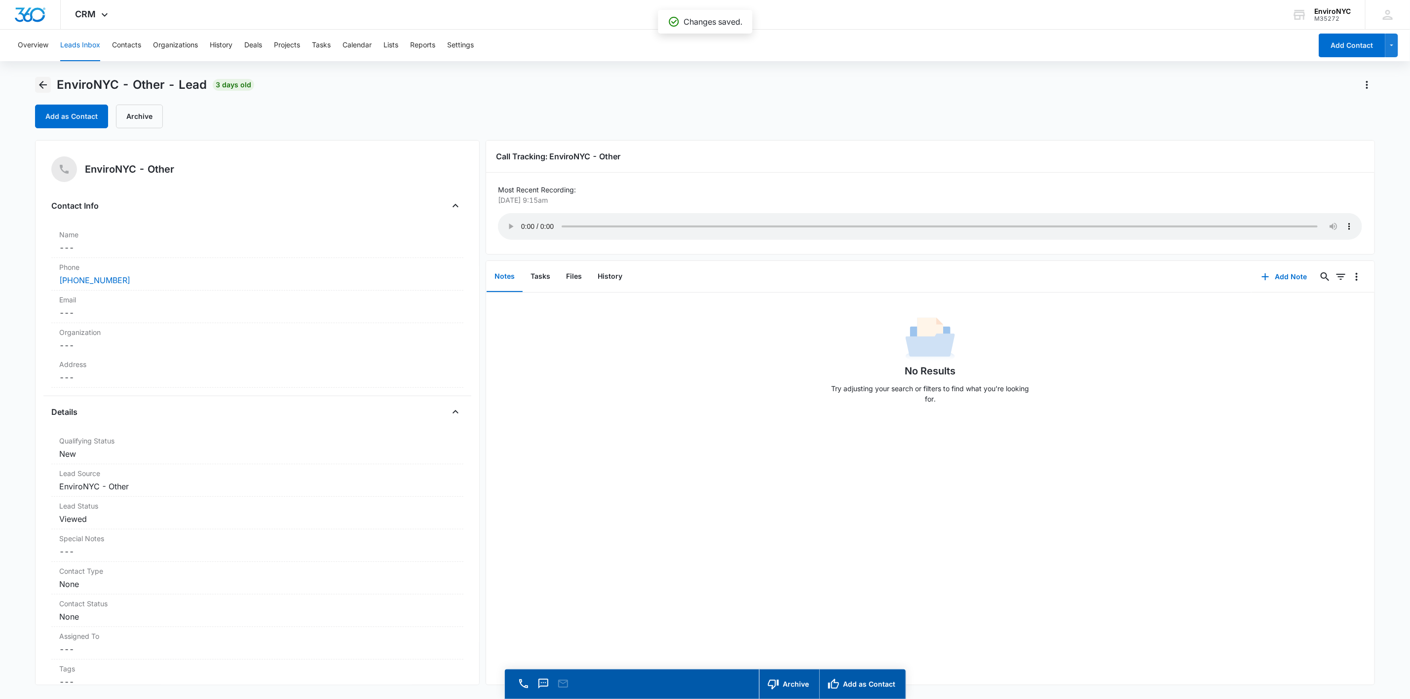
click at [46, 86] on icon "Back" at bounding box center [43, 85] width 12 height 12
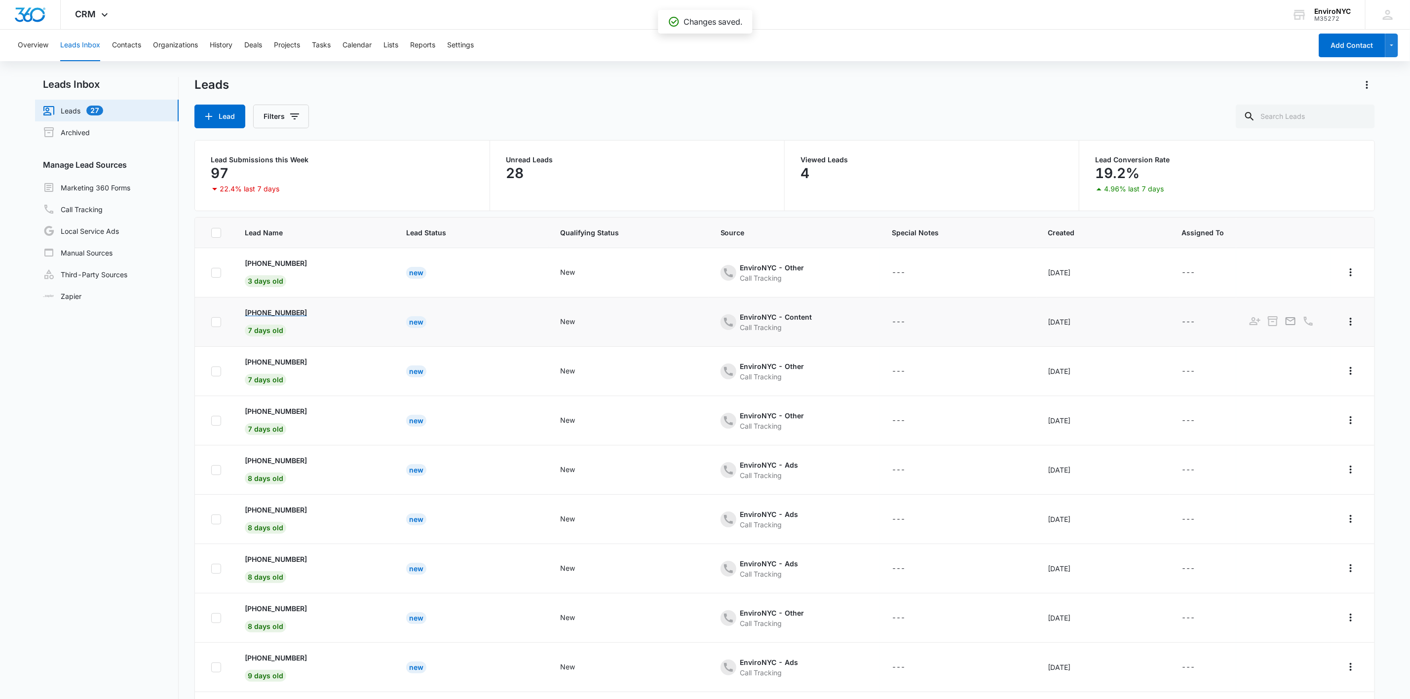
click at [291, 317] on p "[PHONE_NUMBER]" at bounding box center [276, 312] width 62 height 10
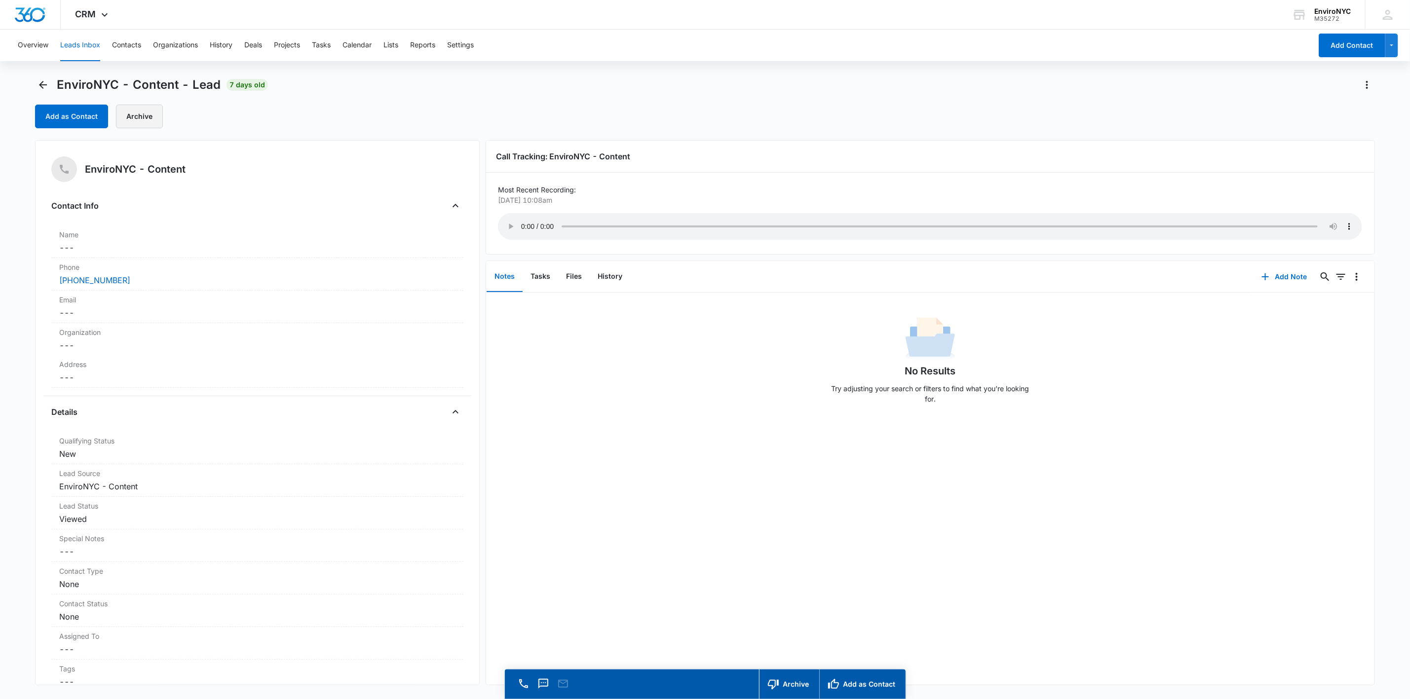
click at [140, 117] on button "Archive" at bounding box center [139, 117] width 47 height 24
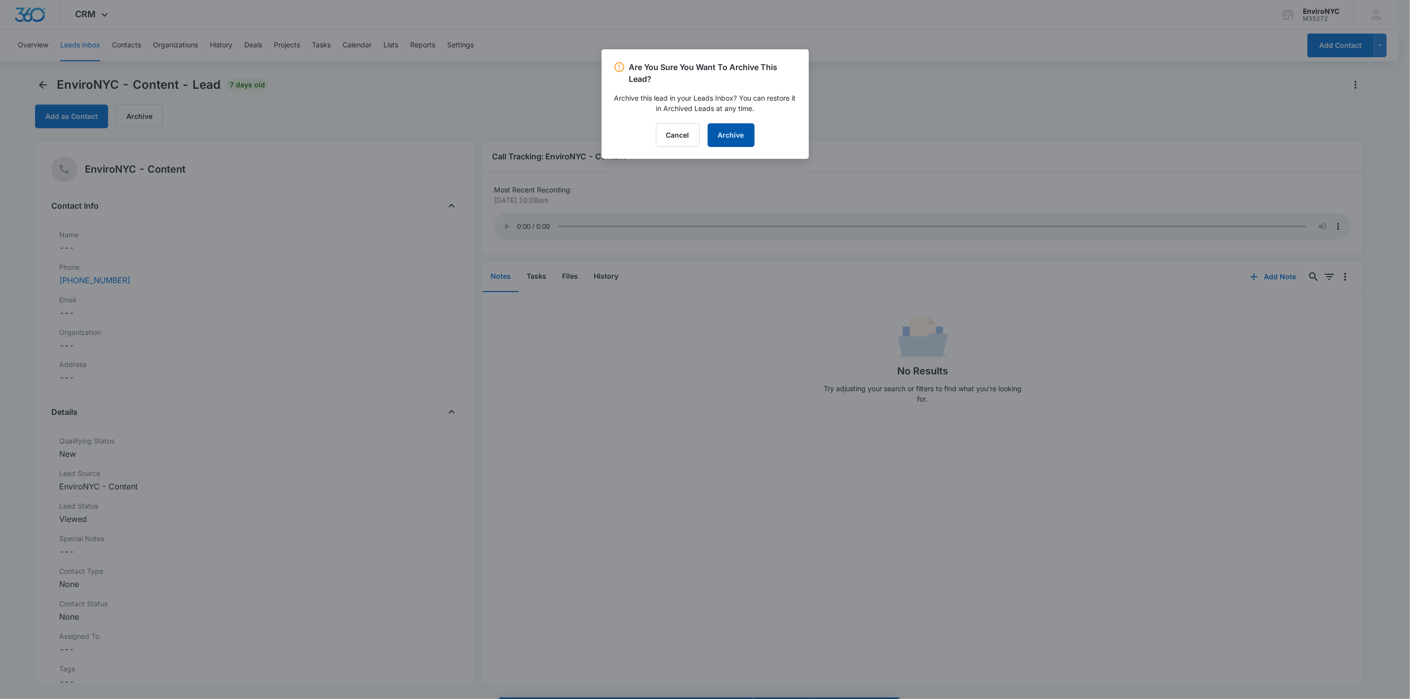
click at [709, 128] on button "Archive" at bounding box center [731, 135] width 47 height 24
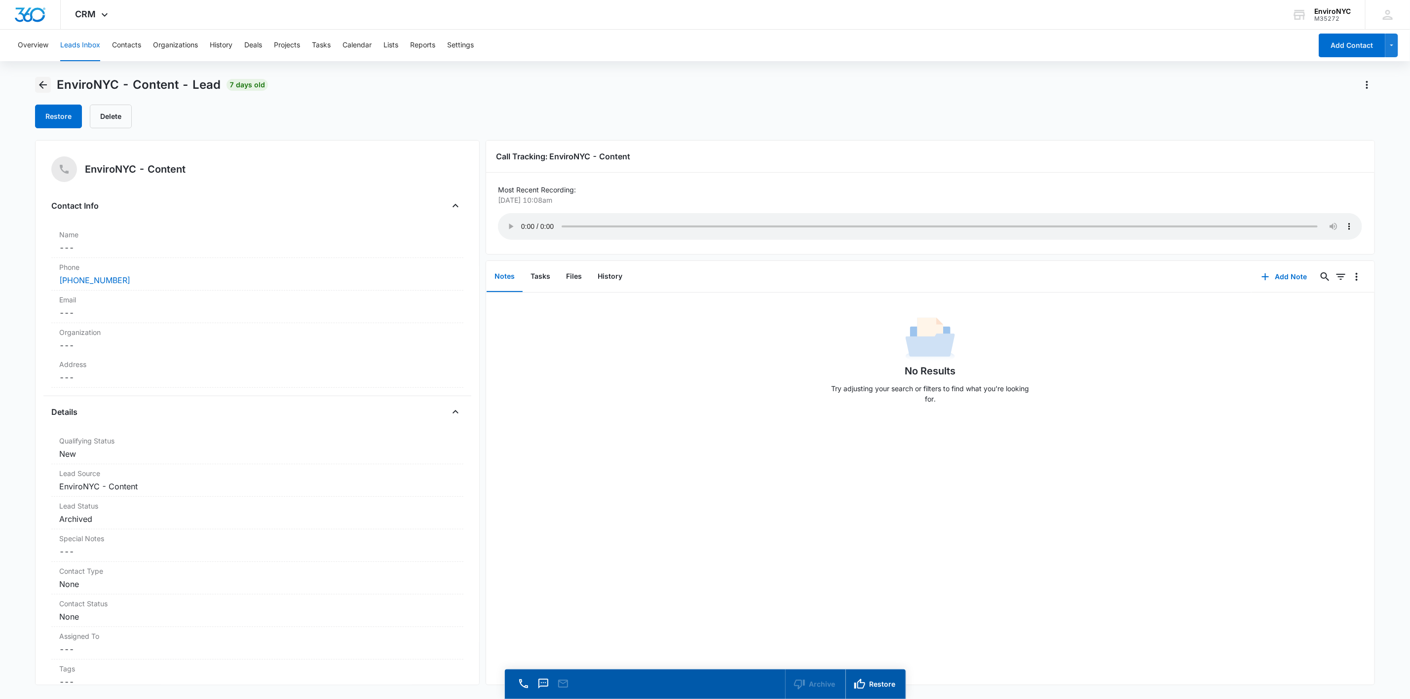
click at [46, 87] on icon "Back" at bounding box center [43, 85] width 12 height 12
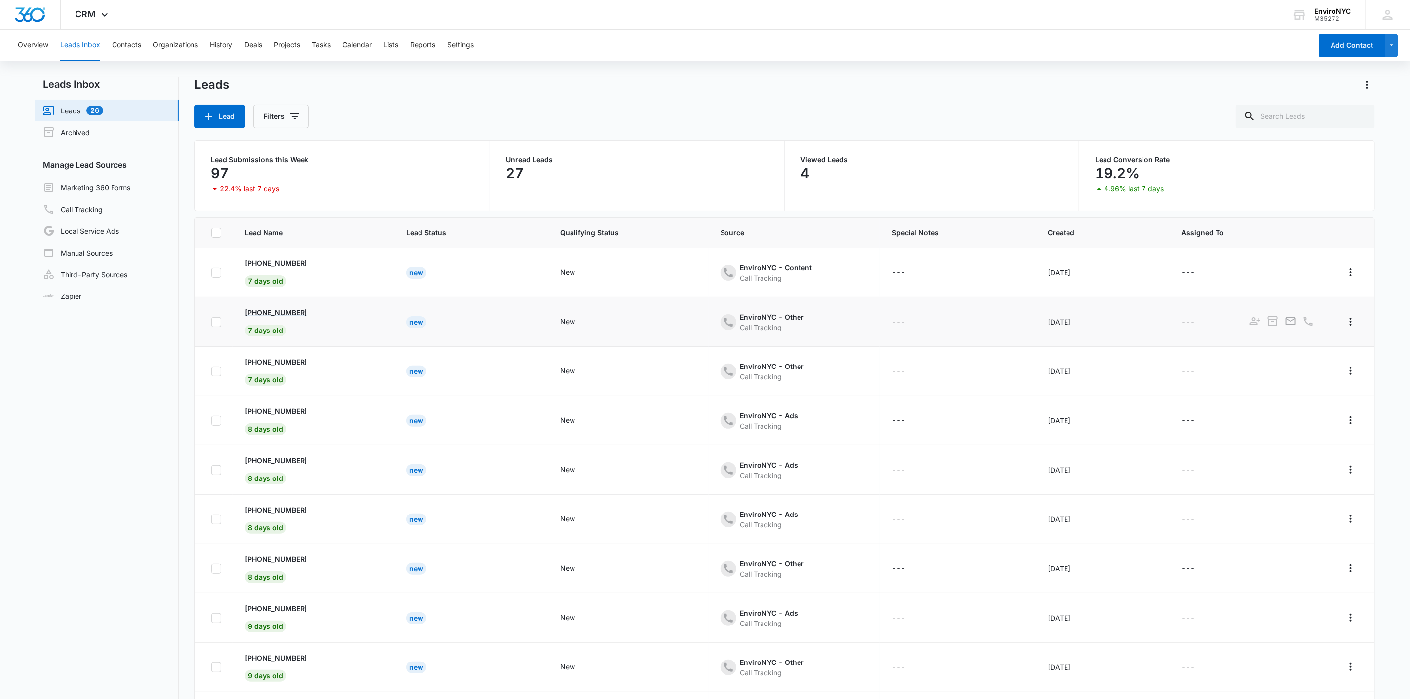
click at [281, 309] on p "[PHONE_NUMBER]" at bounding box center [276, 312] width 62 height 10
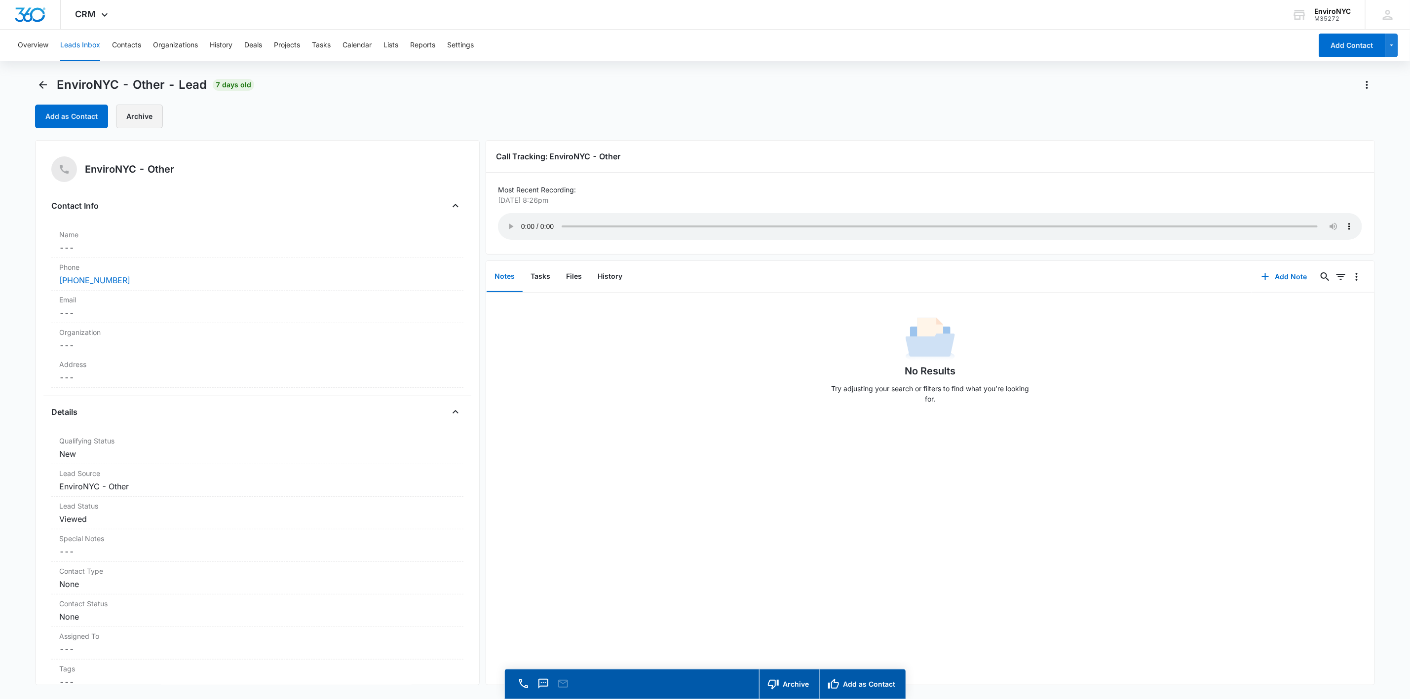
click at [126, 112] on button "Archive" at bounding box center [139, 117] width 47 height 24
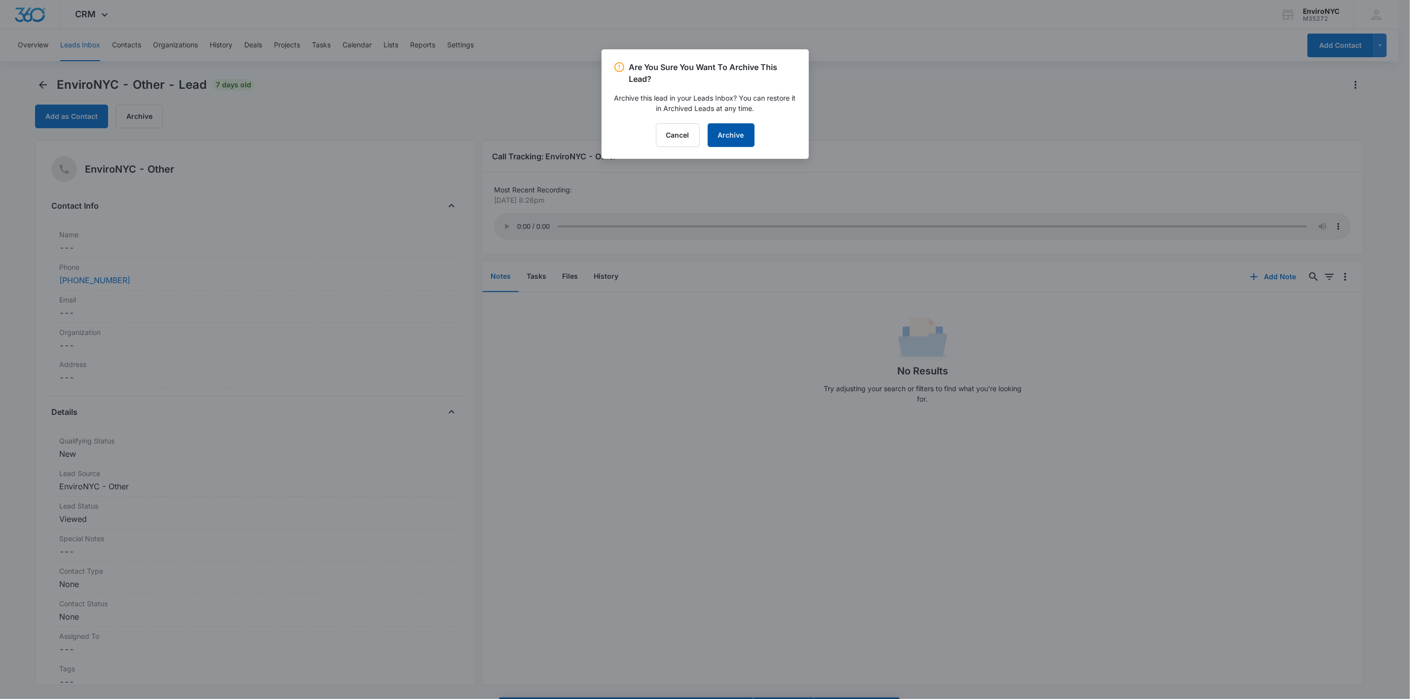
drag, startPoint x: 718, startPoint y: 140, endPoint x: 721, endPoint y: 133, distance: 6.9
click at [709, 139] on button "Archive" at bounding box center [731, 135] width 47 height 24
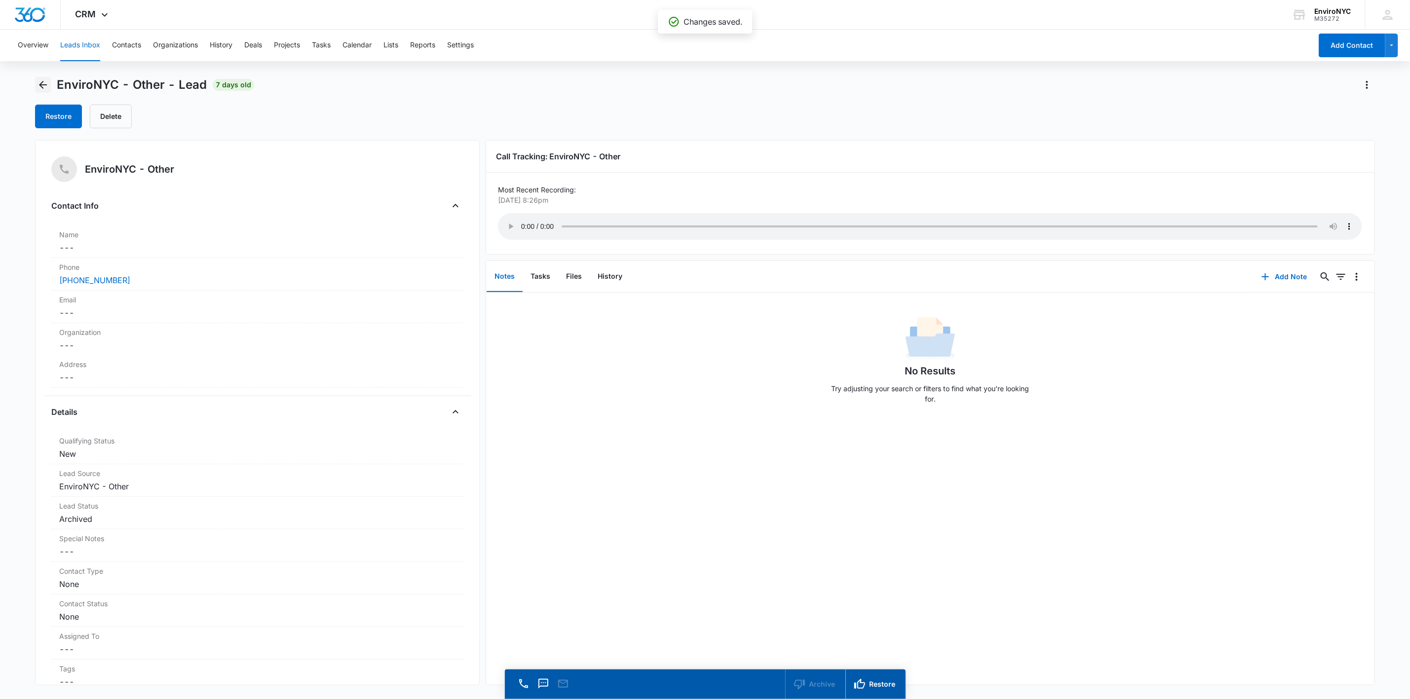
click at [42, 83] on icon "Back" at bounding box center [43, 85] width 8 height 8
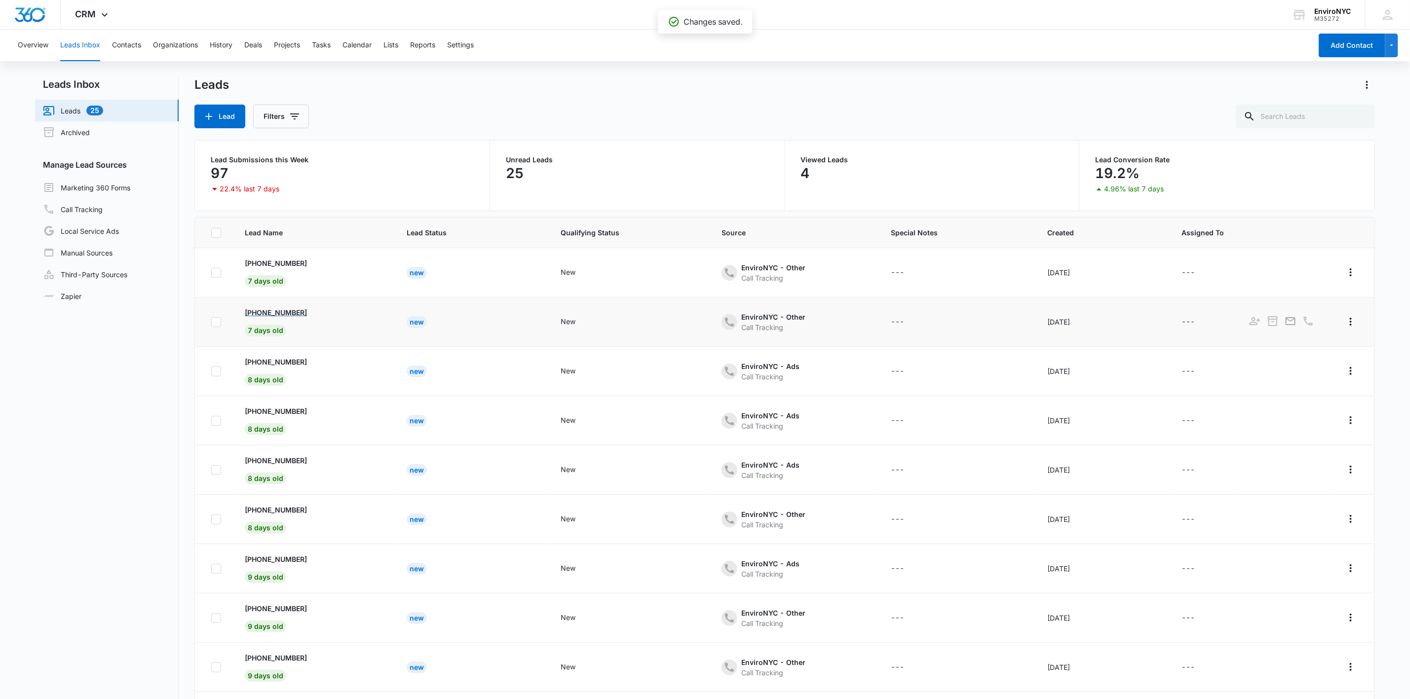
click at [276, 316] on p "[PHONE_NUMBER]" at bounding box center [276, 312] width 62 height 10
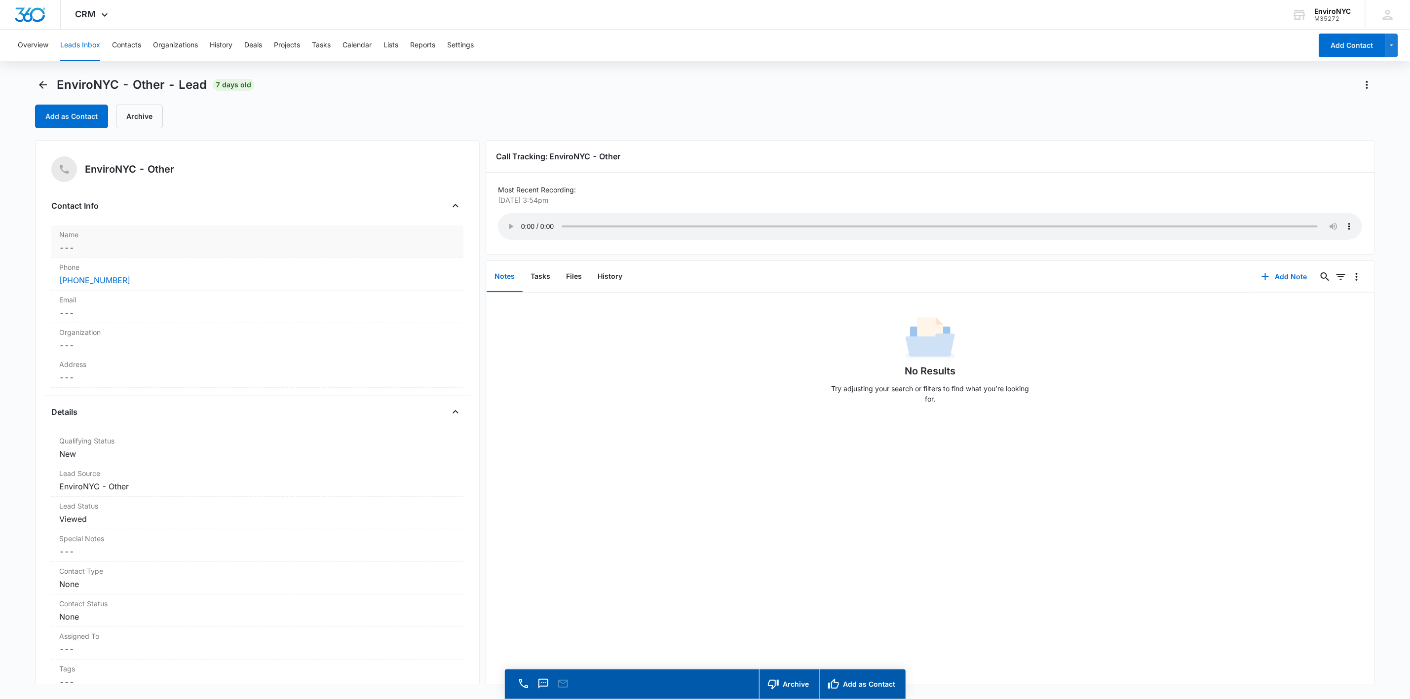
click at [177, 242] on dd "Cancel Save Changes ---" at bounding box center [257, 248] width 396 height 12
click at [151, 271] on input "text" at bounding box center [257, 268] width 379 height 24
type input "[PERSON_NAME]"
click at [255, 419] on dd "Cancel Save Changes ---" at bounding box center [257, 423] width 396 height 12
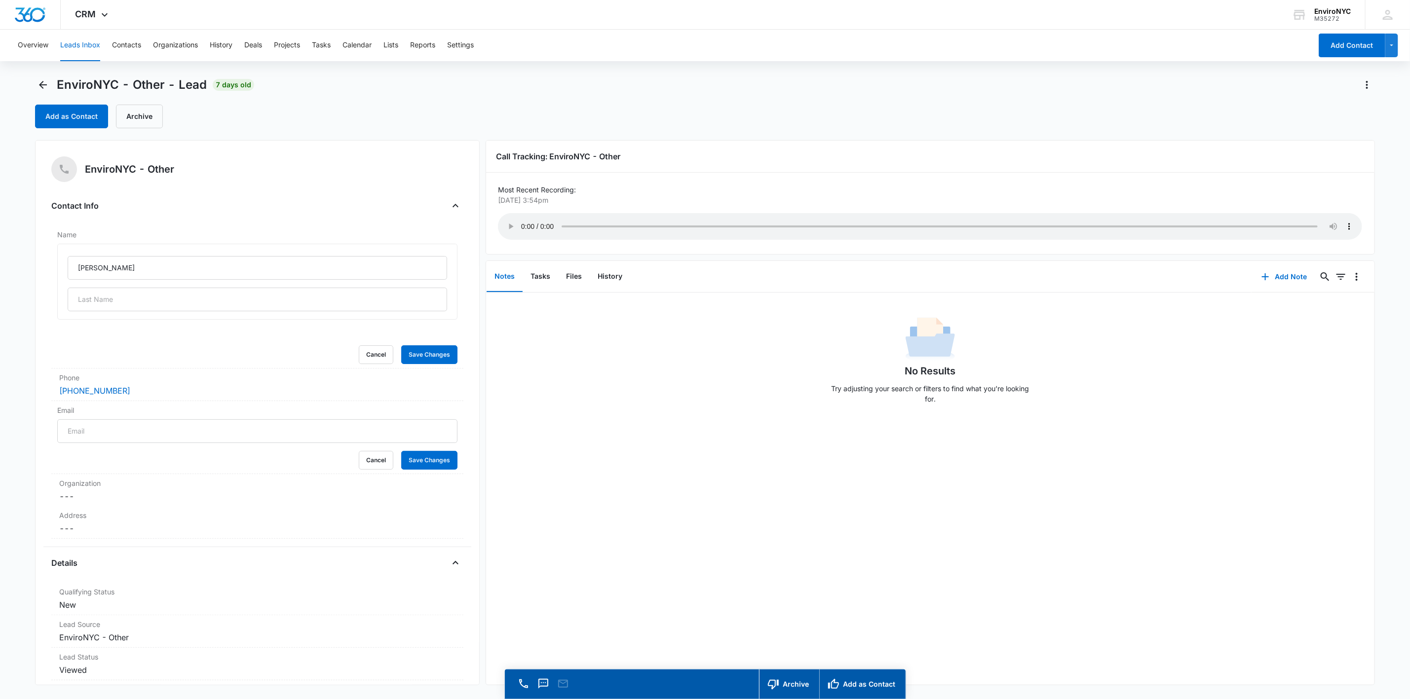
click at [137, 429] on input "Email" at bounding box center [257, 431] width 400 height 24
click at [177, 429] on input "[EMAIL_ADDRESS][DOMAIN_NAME] / ms [EMAIL_ADDRESS][DOMAIN_NAME]" at bounding box center [257, 431] width 400 height 24
click at [421, 348] on button "Save Changes" at bounding box center [429, 354] width 56 height 19
click at [416, 461] on button "Save Changes" at bounding box center [429, 460] width 56 height 19
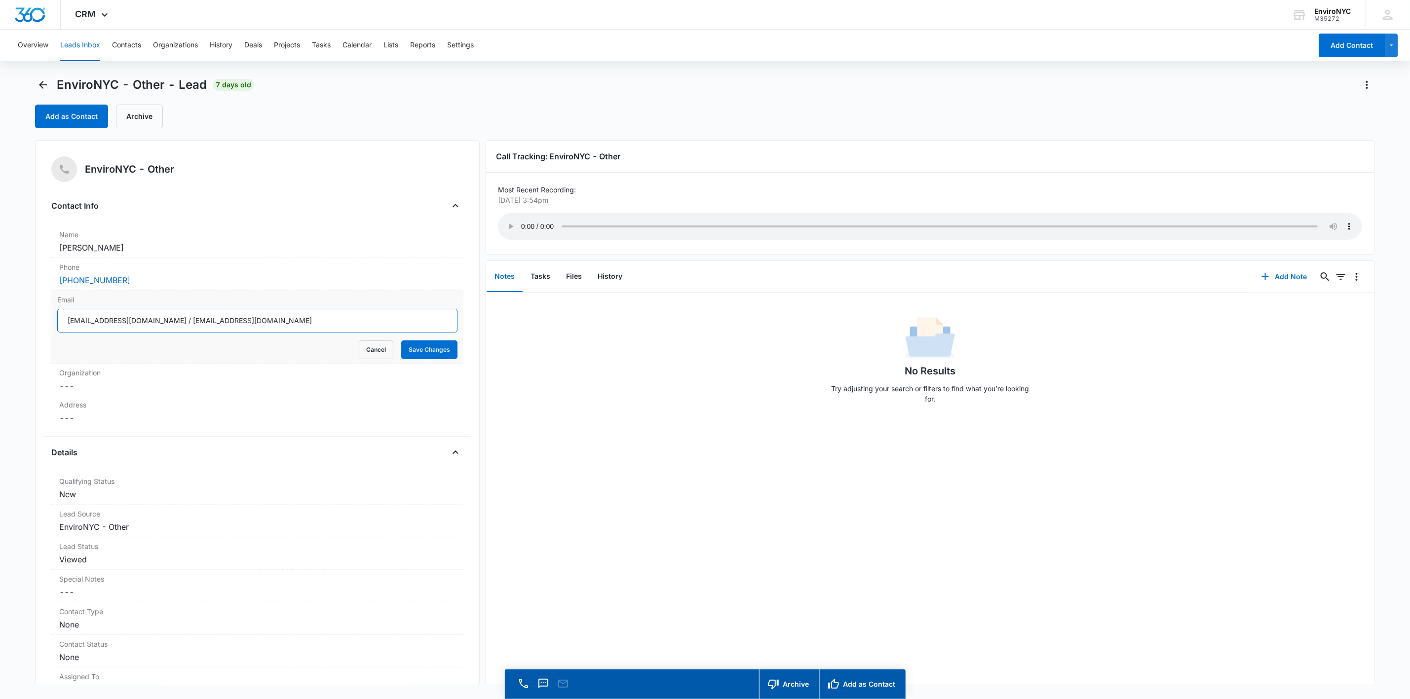
click at [164, 322] on input "[EMAIL_ADDRESS][DOMAIN_NAME] / [EMAIL_ADDRESS][DOMAIN_NAME]" at bounding box center [257, 321] width 400 height 24
click at [406, 351] on button "Save Changes" at bounding box center [429, 349] width 56 height 19
click at [168, 323] on input "[EMAIL_ADDRESS][DOMAIN_NAME], [EMAIL_ADDRESS][DOMAIN_NAME]" at bounding box center [257, 321] width 400 height 24
drag, startPoint x: 168, startPoint y: 323, endPoint x: 265, endPoint y: 321, distance: 97.2
click at [265, 321] on input "[EMAIL_ADDRESS][DOMAIN_NAME], [EMAIL_ADDRESS][DOMAIN_NAME]" at bounding box center [257, 321] width 400 height 24
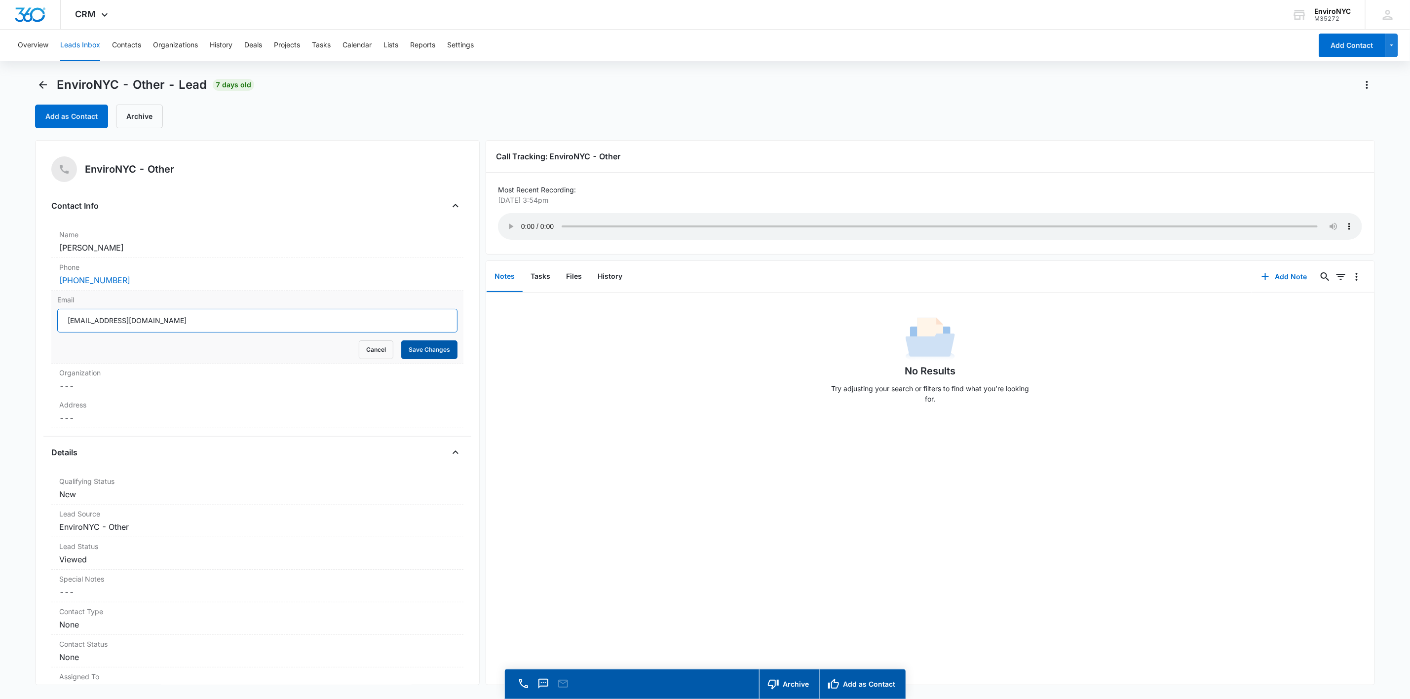
type input "[EMAIL_ADDRESS][DOMAIN_NAME]"
click at [401, 342] on button "Save Changes" at bounding box center [429, 349] width 56 height 19
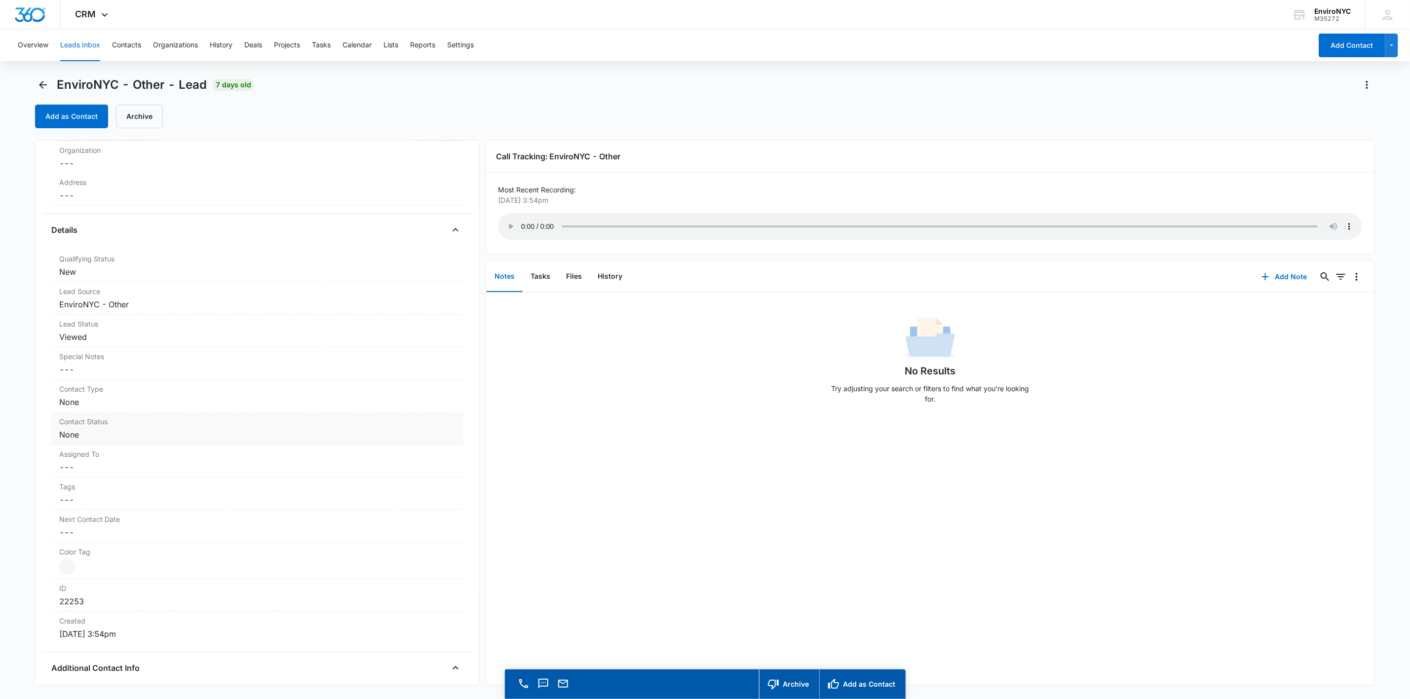
scroll to position [197, 0]
click at [148, 456] on dd "Cancel Save Changes ---" at bounding box center [257, 452] width 396 height 12
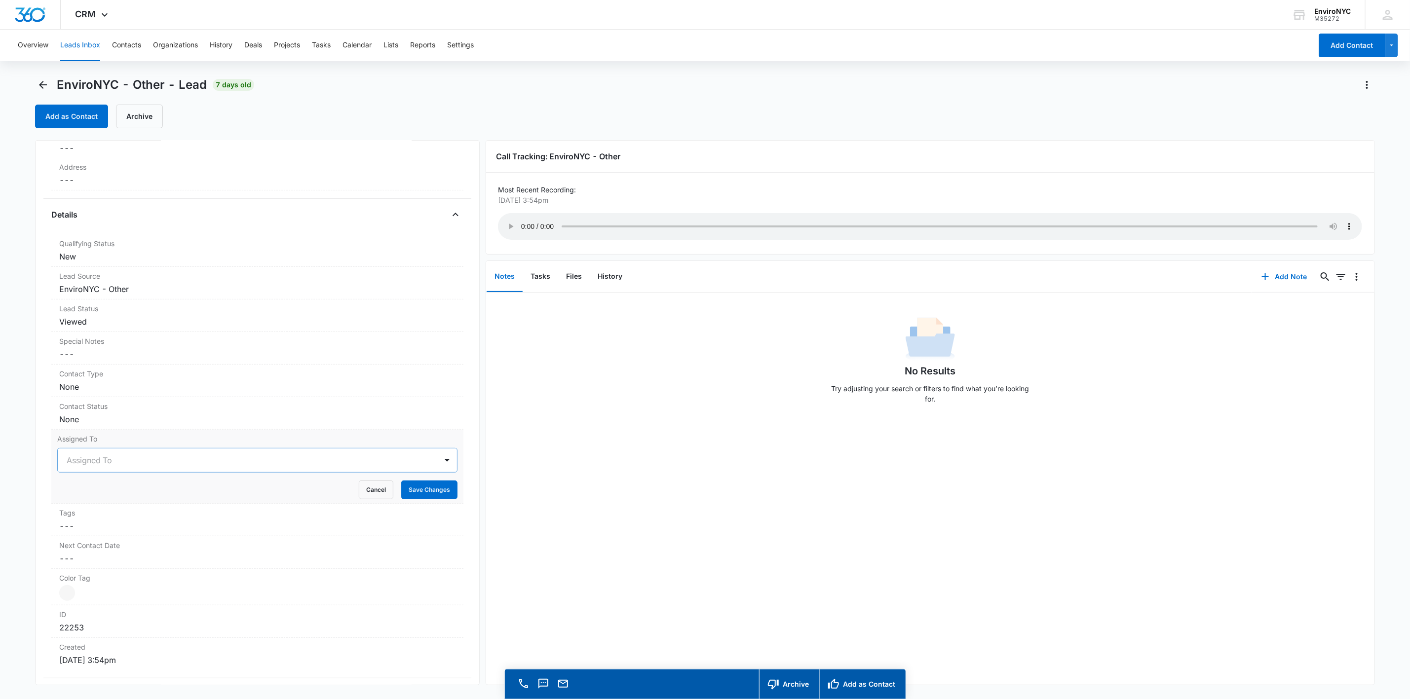
click at [150, 457] on div at bounding box center [246, 460] width 358 height 14
click at [120, 569] on div "[PERSON_NAME]" at bounding box center [256, 569] width 375 height 10
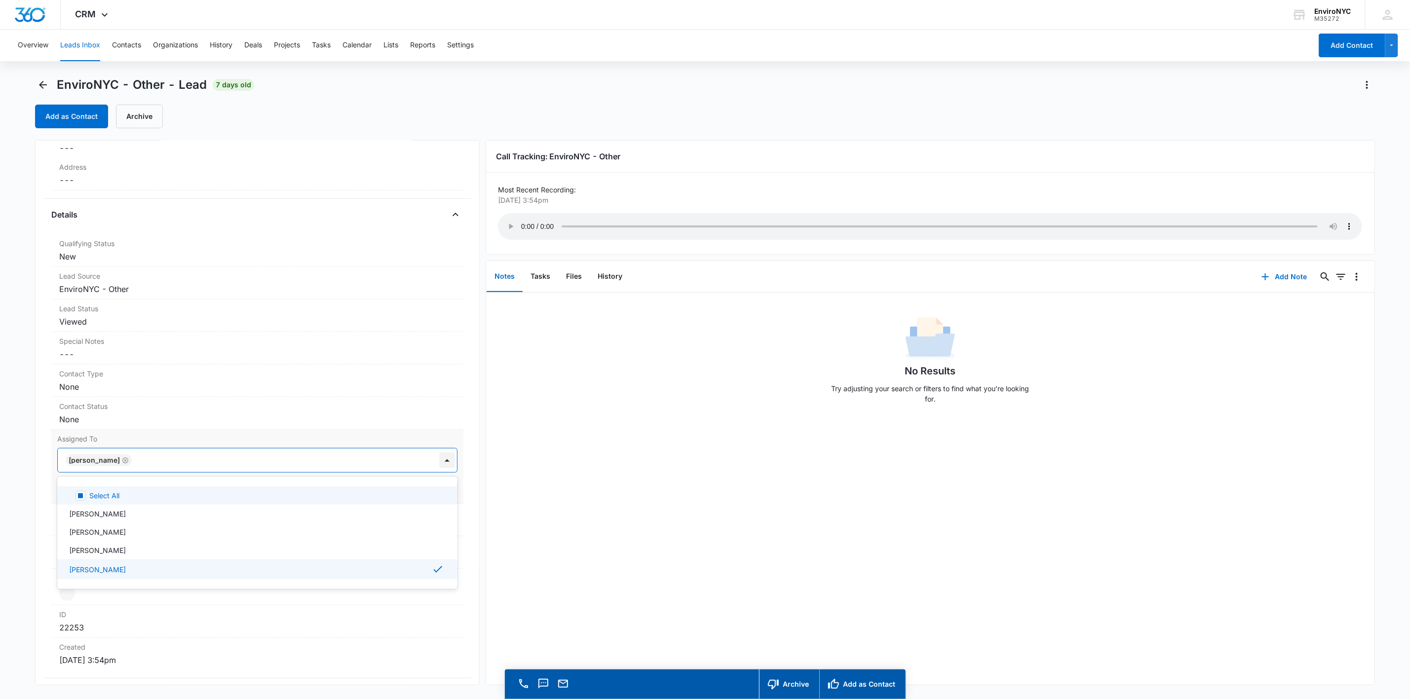
click at [439, 465] on div at bounding box center [447, 460] width 16 height 16
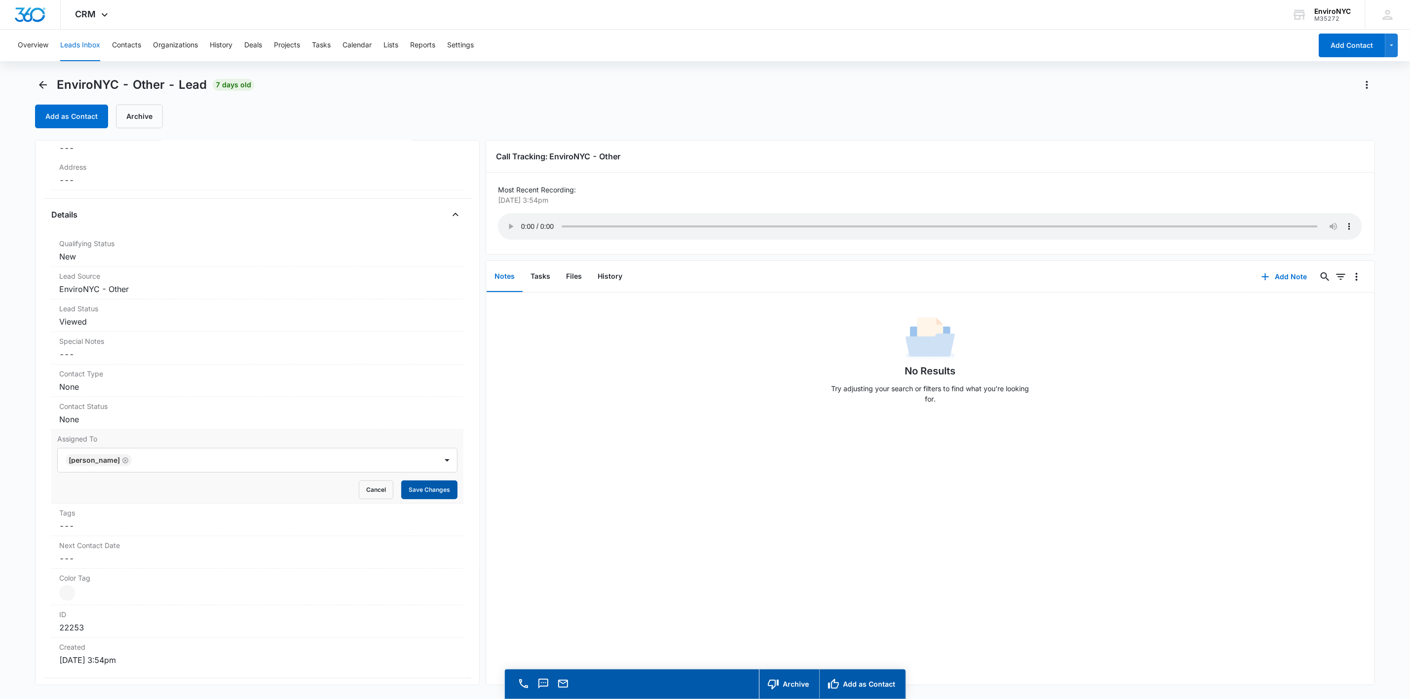
click at [428, 487] on button "Save Changes" at bounding box center [429, 490] width 56 height 19
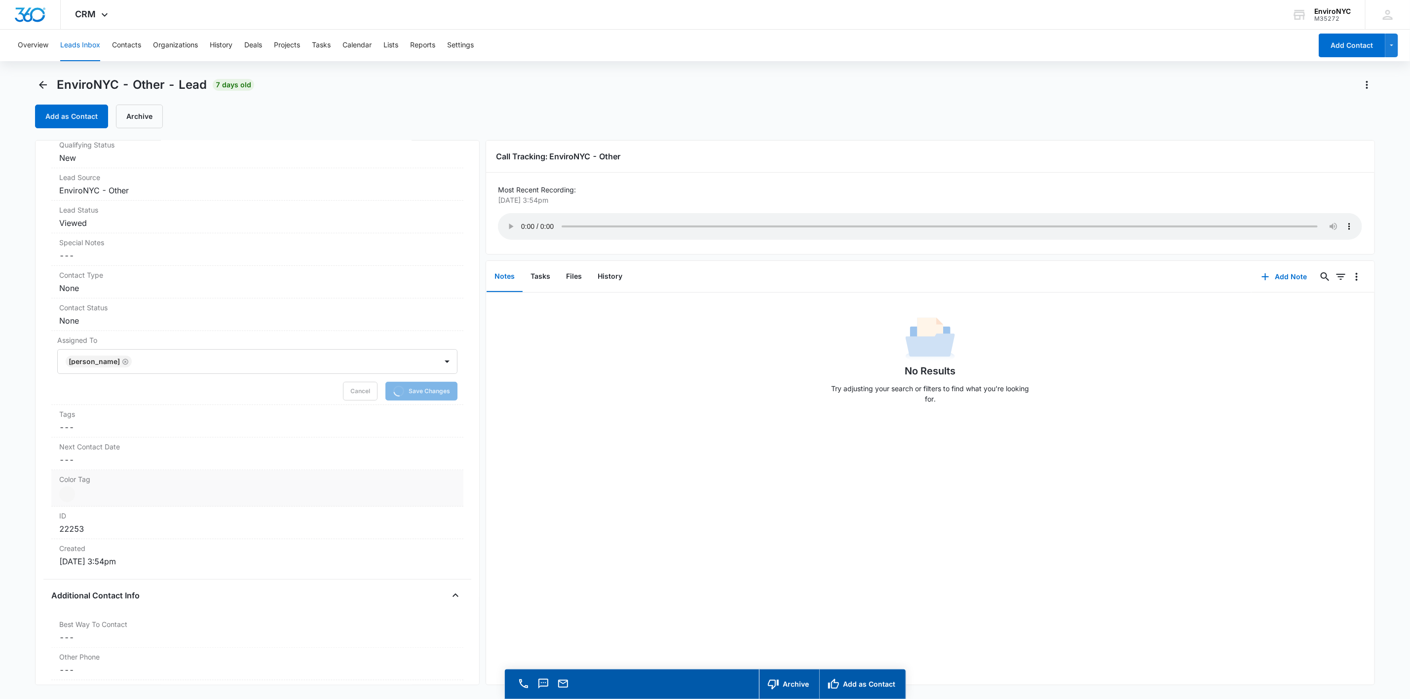
scroll to position [0, 0]
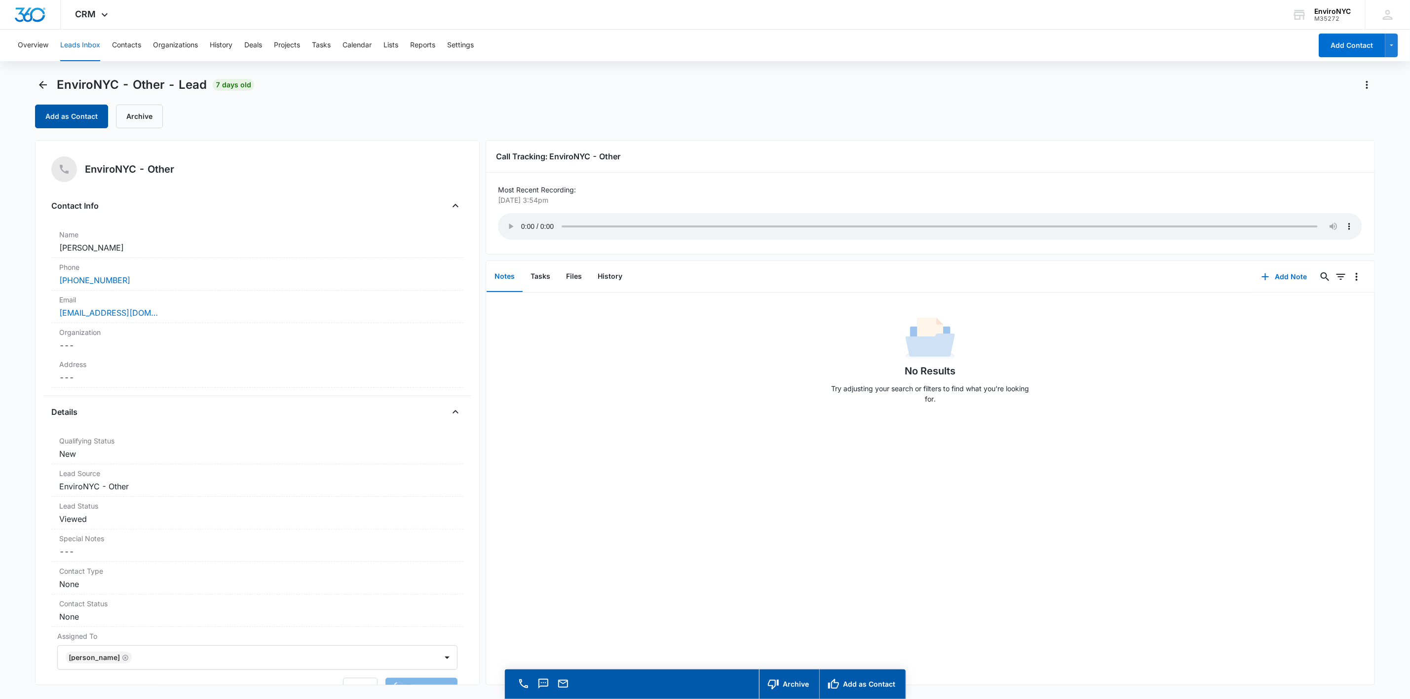
click at [75, 114] on button "Add as Contact" at bounding box center [71, 117] width 73 height 24
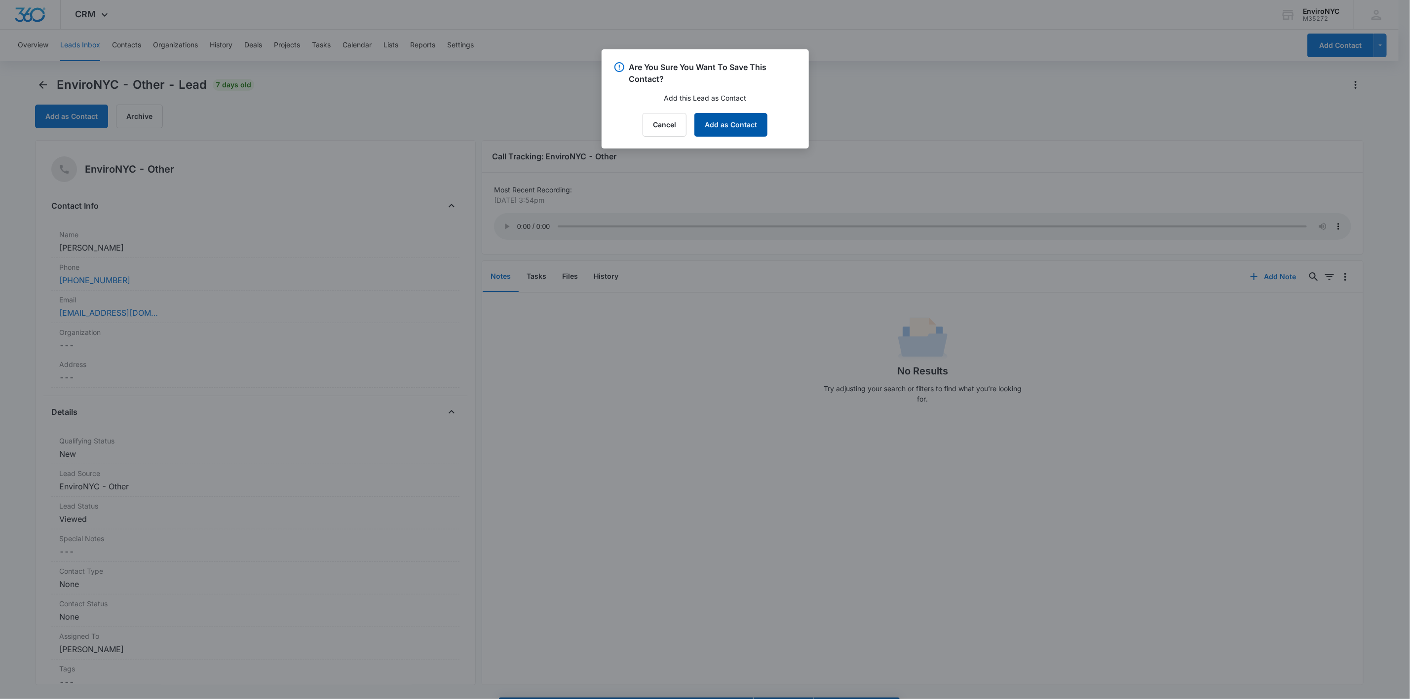
click at [709, 117] on button "Add as Contact" at bounding box center [730, 125] width 73 height 24
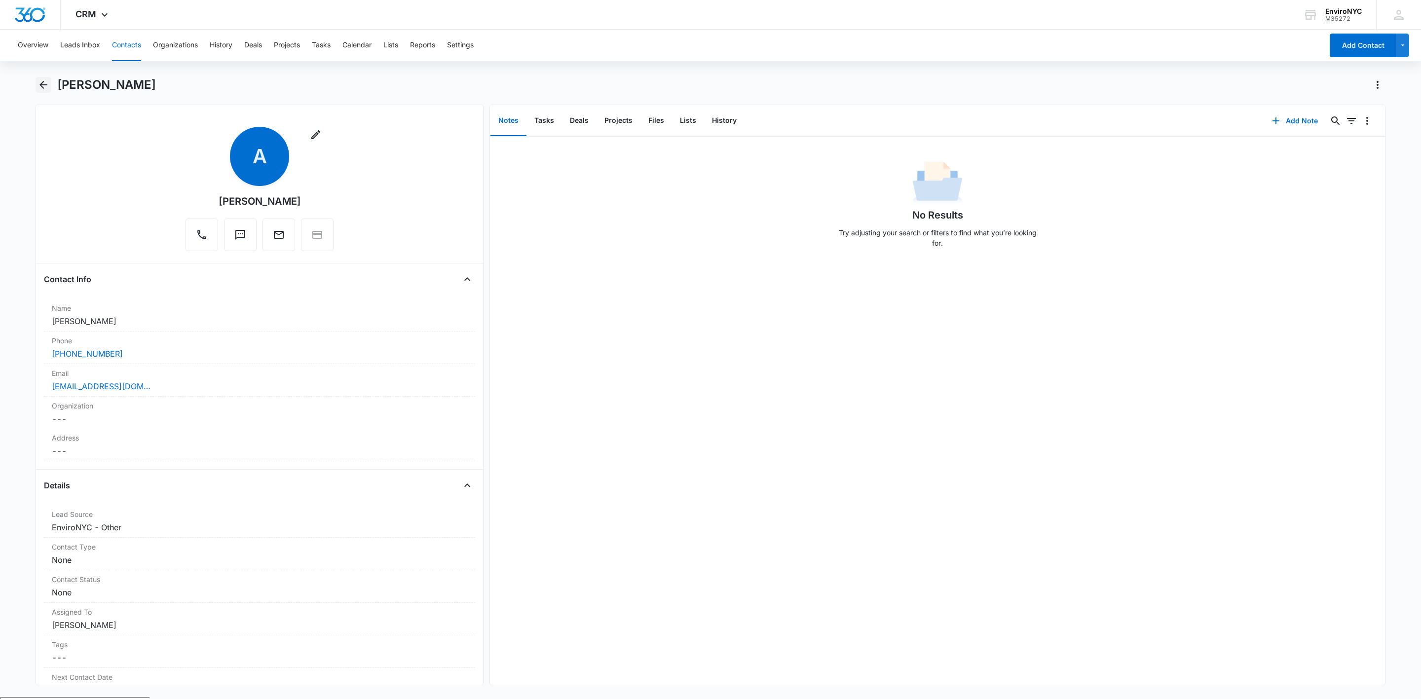
click at [46, 83] on icon "Back" at bounding box center [44, 85] width 12 height 12
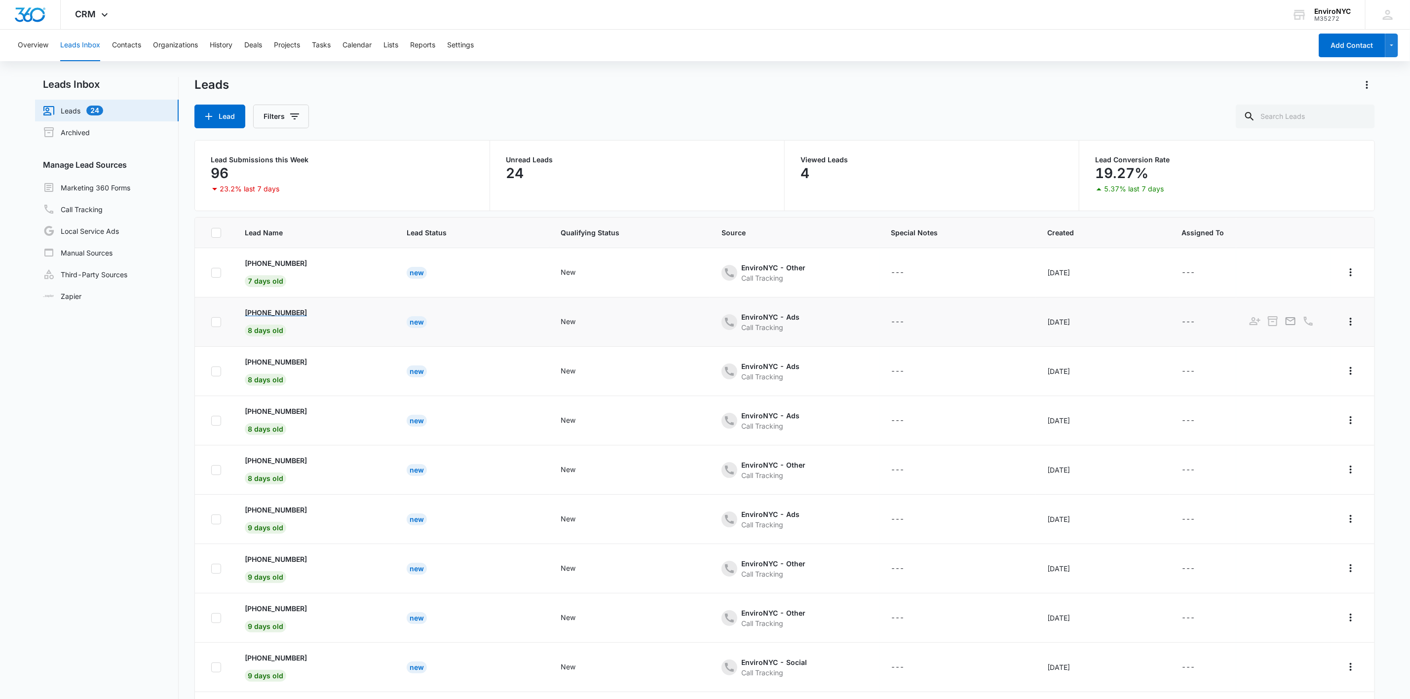
click at [277, 313] on p "[PHONE_NUMBER]" at bounding box center [276, 312] width 62 height 10
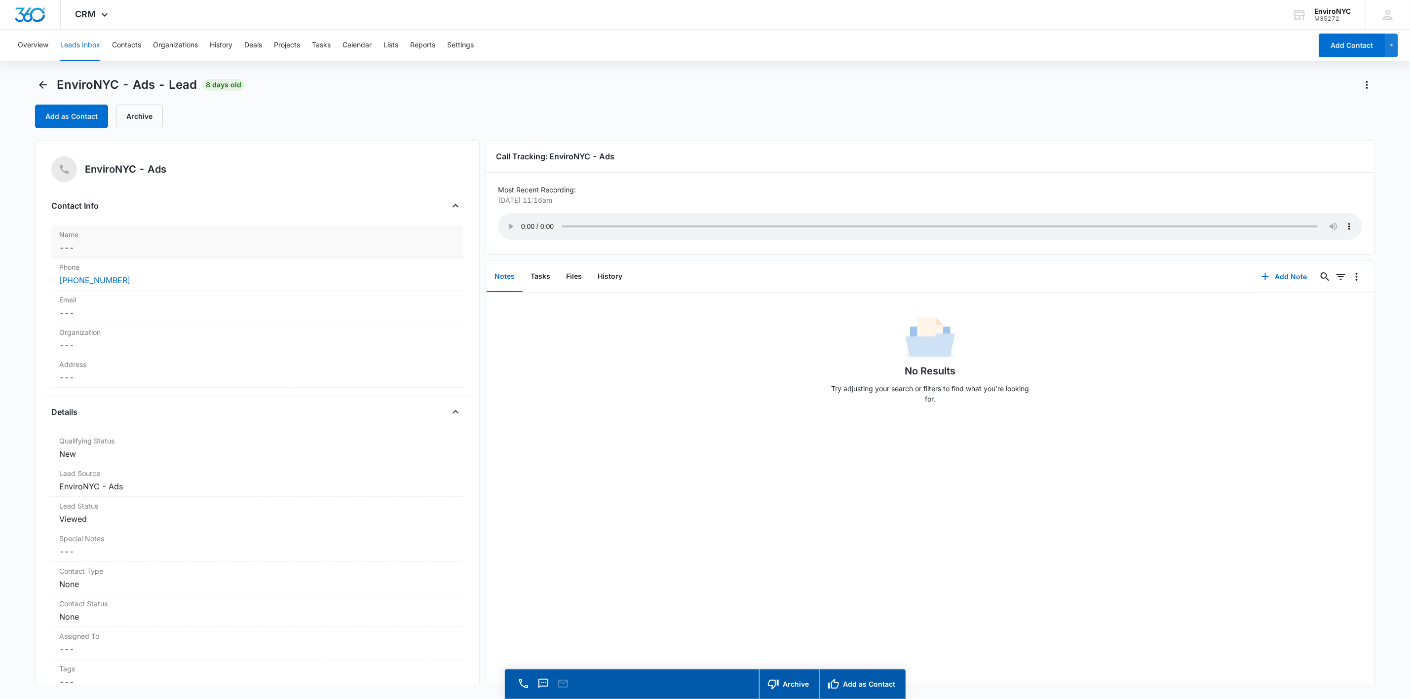
click at [129, 234] on label "Name" at bounding box center [257, 234] width 396 height 10
click at [123, 263] on input "text" at bounding box center [257, 268] width 379 height 24
type input "[PERSON_NAME]"
click at [169, 428] on dd "Cancel Save Changes ---" at bounding box center [257, 423] width 396 height 12
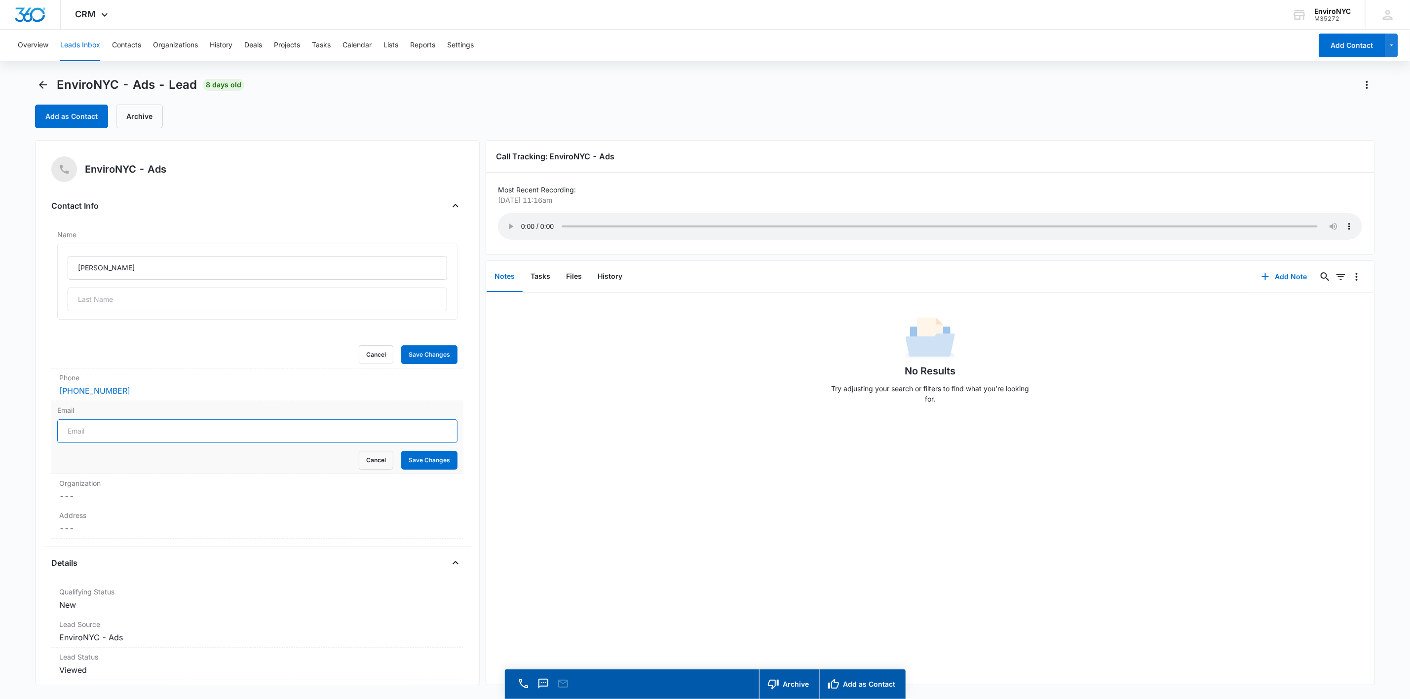
click at [182, 431] on input "Email" at bounding box center [257, 431] width 400 height 24
type input "[EMAIL_ADDRESS][DOMAIN_NAME]"
click at [132, 293] on input "text" at bounding box center [257, 300] width 379 height 24
type input "greeley"
click at [410, 353] on button "Save Changes" at bounding box center [429, 354] width 56 height 19
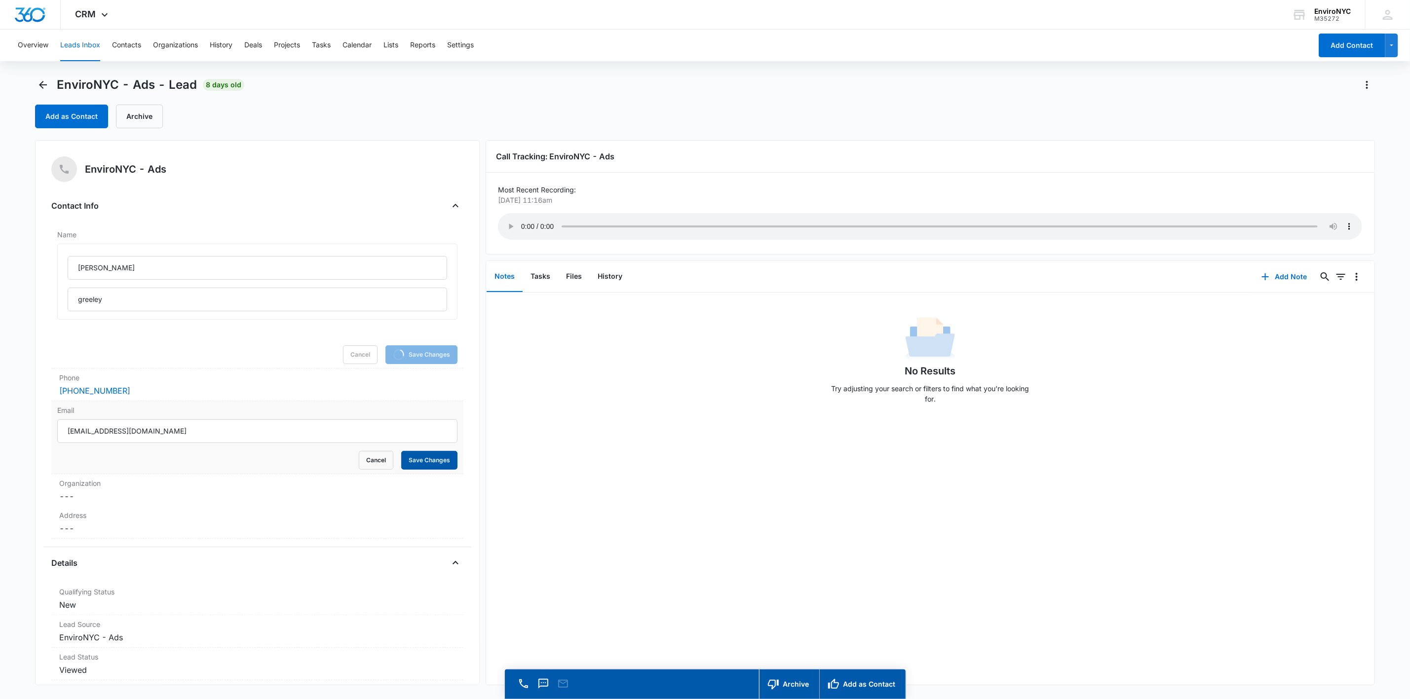
click at [412, 461] on button "Save Changes" at bounding box center [429, 460] width 56 height 19
click at [77, 110] on button "Add as Contact" at bounding box center [71, 117] width 73 height 24
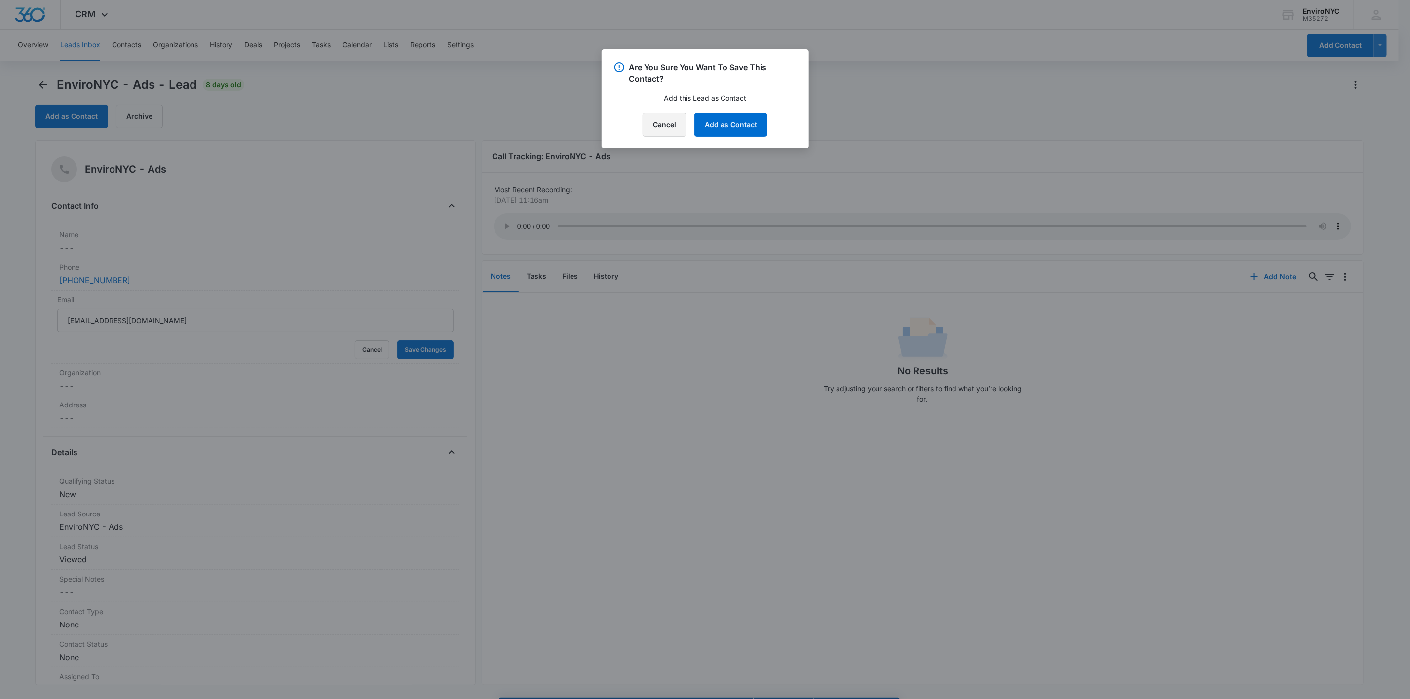
click at [655, 126] on button "Cancel" at bounding box center [664, 125] width 44 height 24
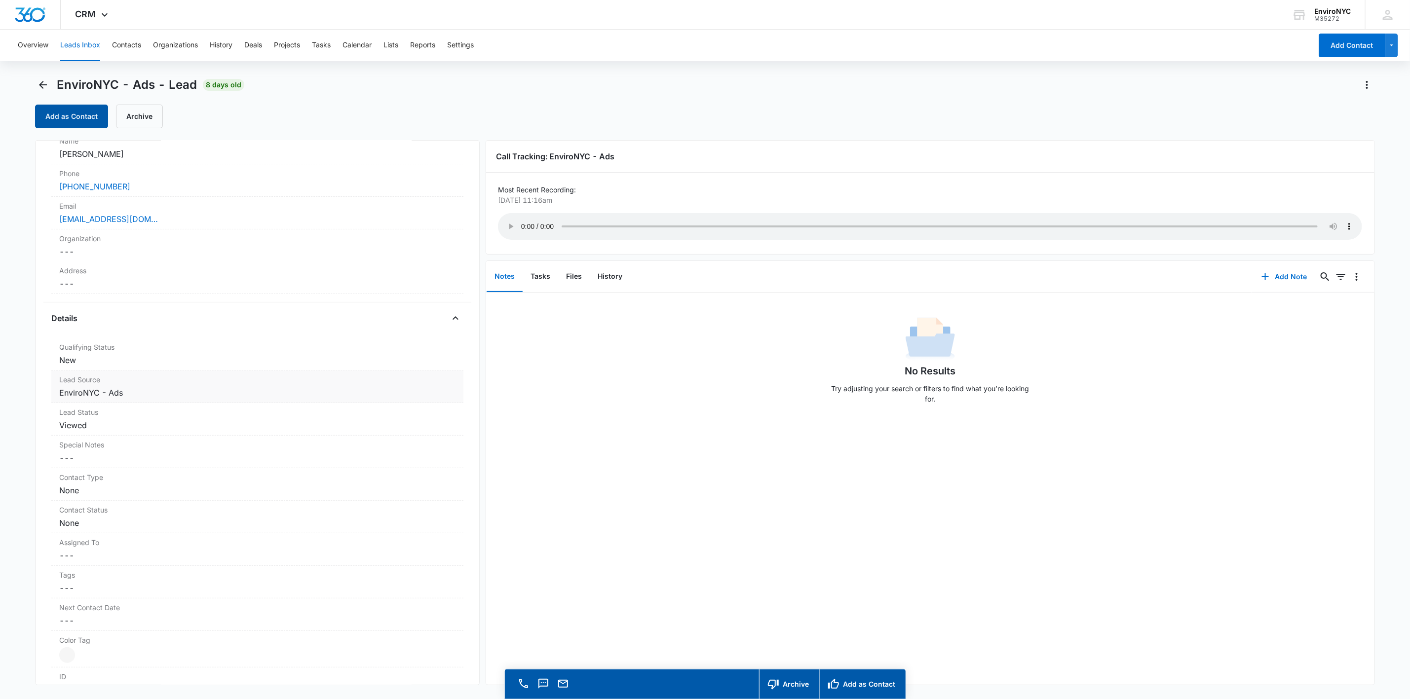
scroll to position [148, 0]
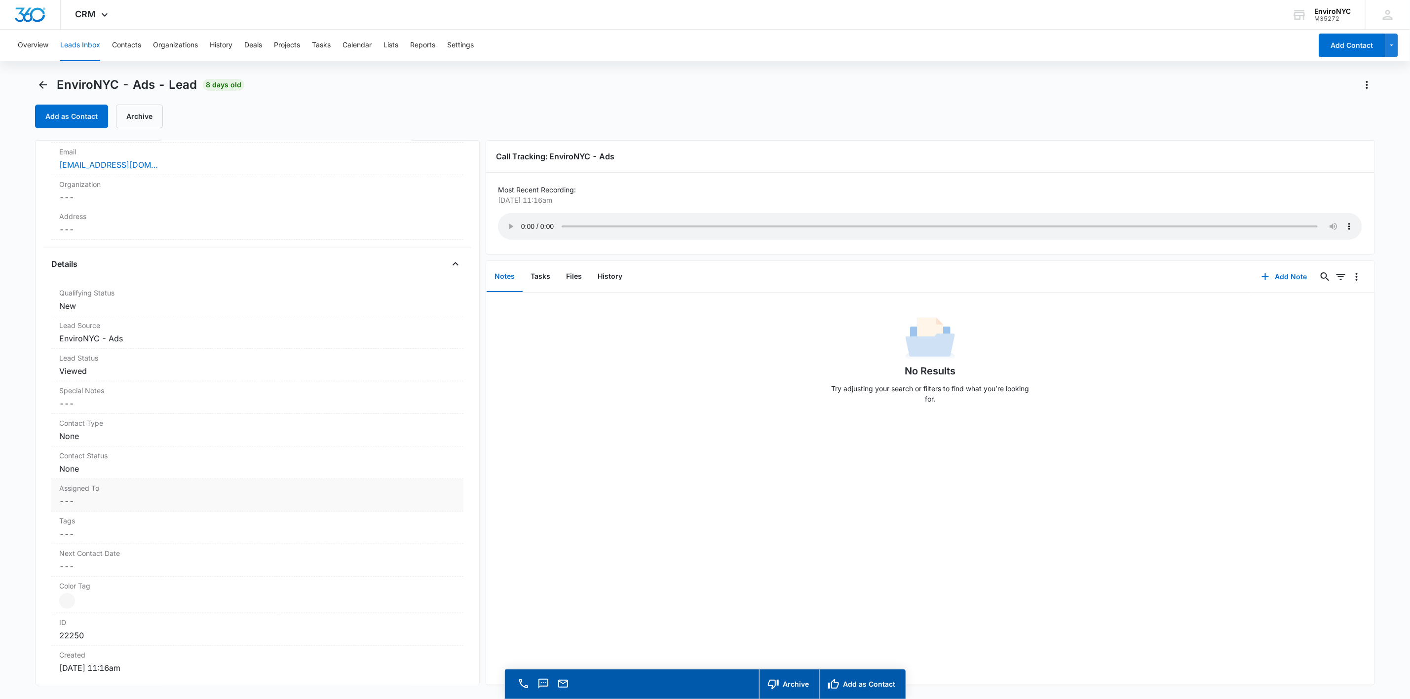
click at [163, 506] on dd "Cancel Save Changes ---" at bounding box center [257, 501] width 396 height 12
click at [156, 505] on div "Assigned To" at bounding box center [247, 510] width 379 height 24
click at [118, 611] on div "[PERSON_NAME]" at bounding box center [257, 618] width 400 height 18
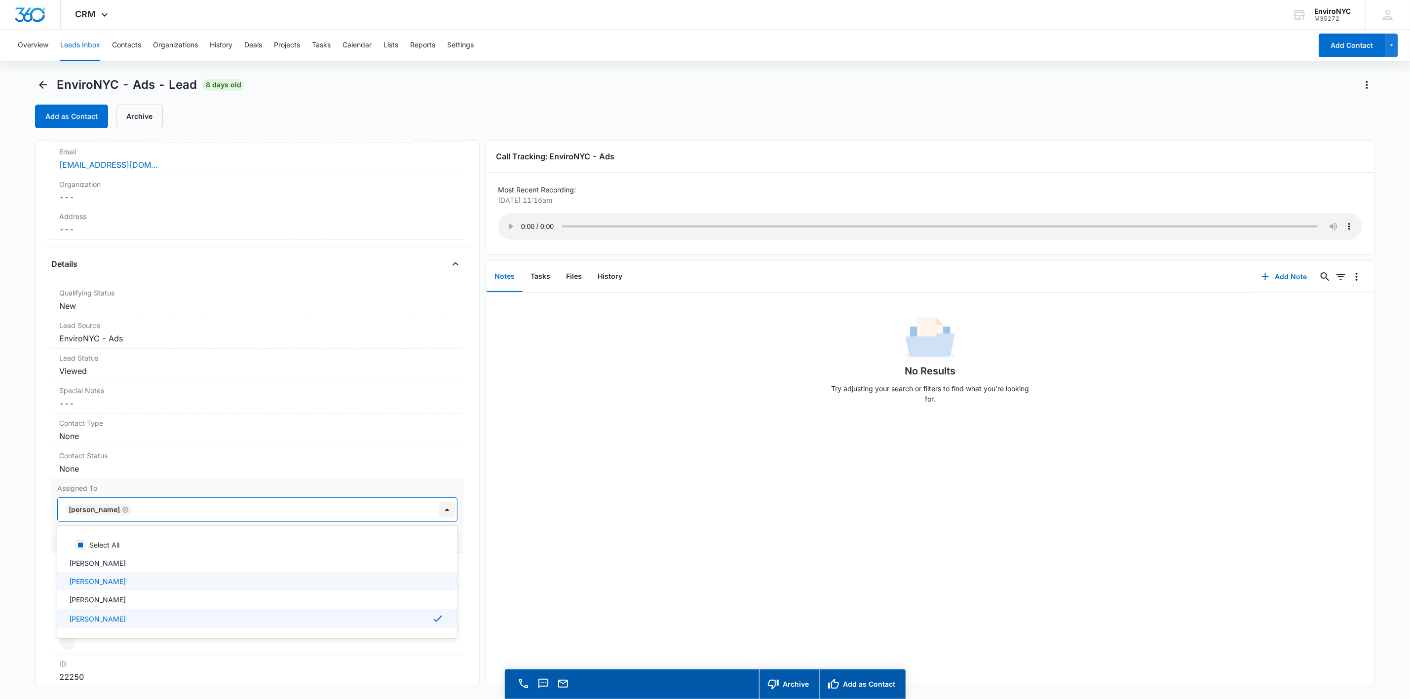
click at [439, 509] on div at bounding box center [447, 510] width 16 height 16
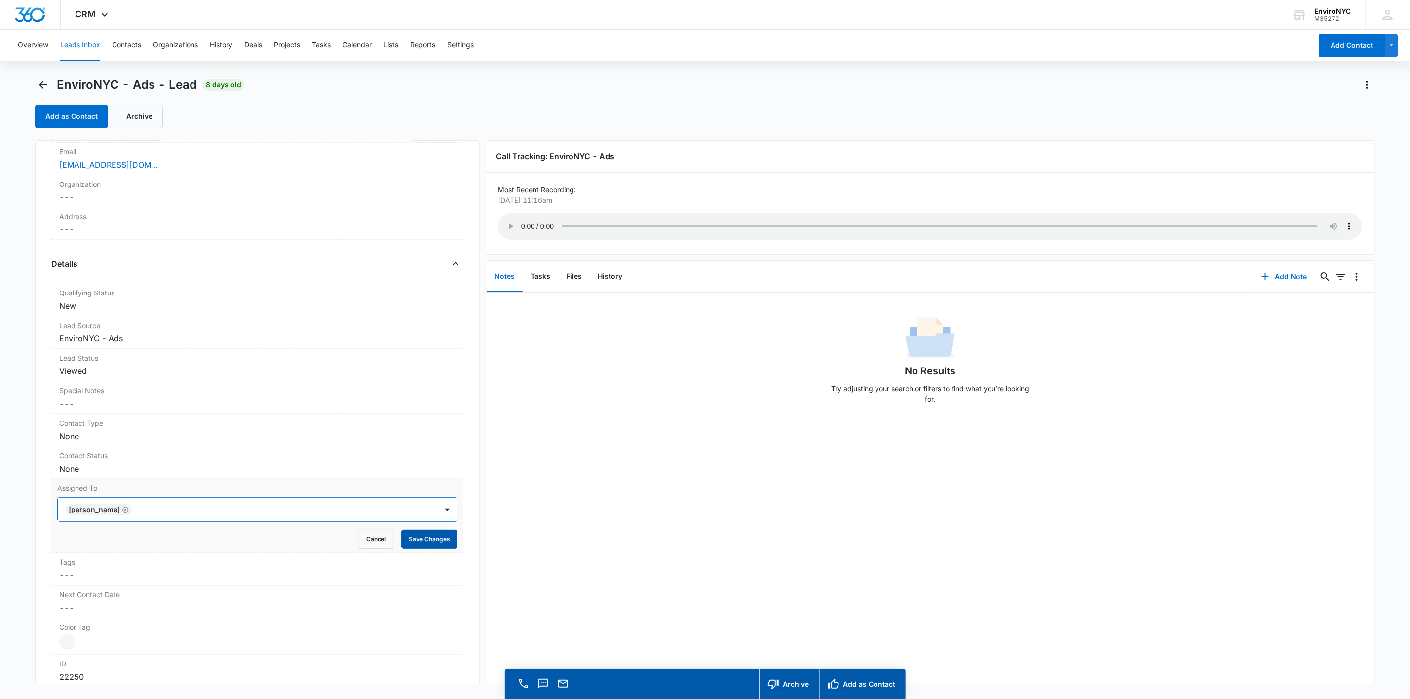
click at [409, 533] on button "Save Changes" at bounding box center [429, 539] width 56 height 19
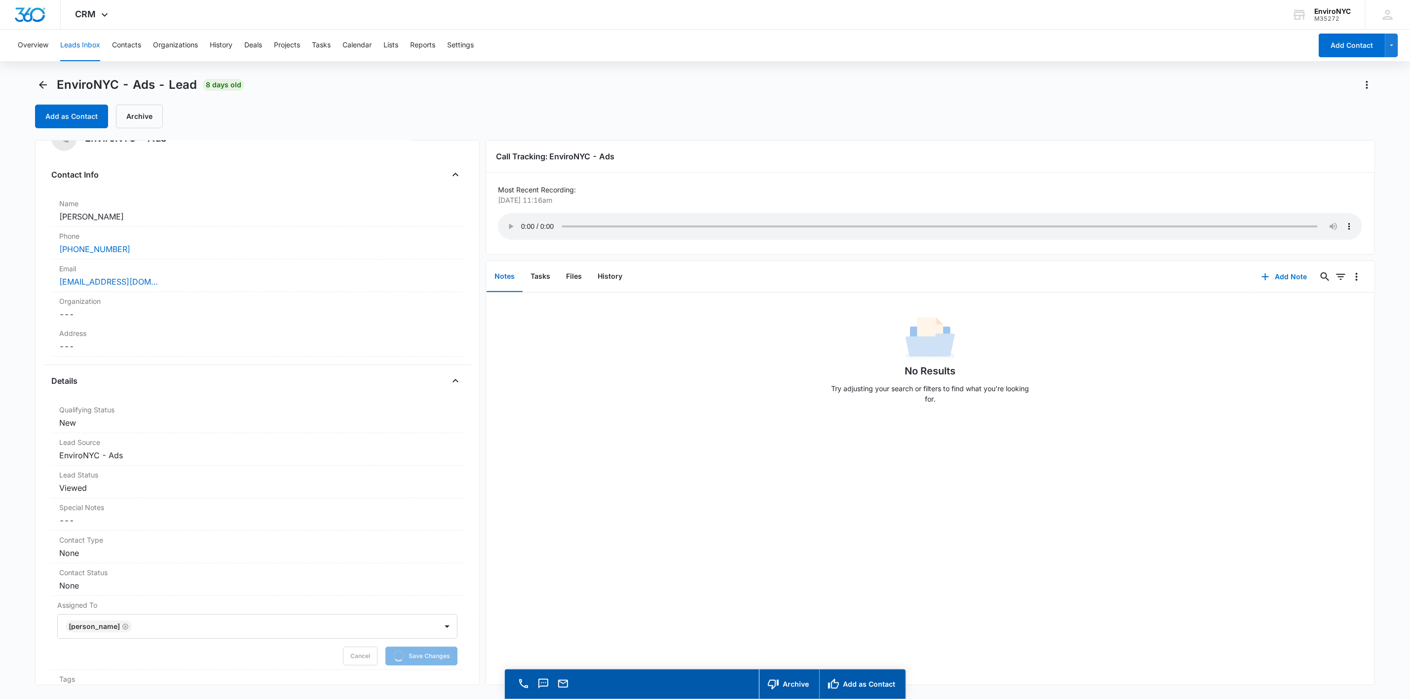
scroll to position [0, 0]
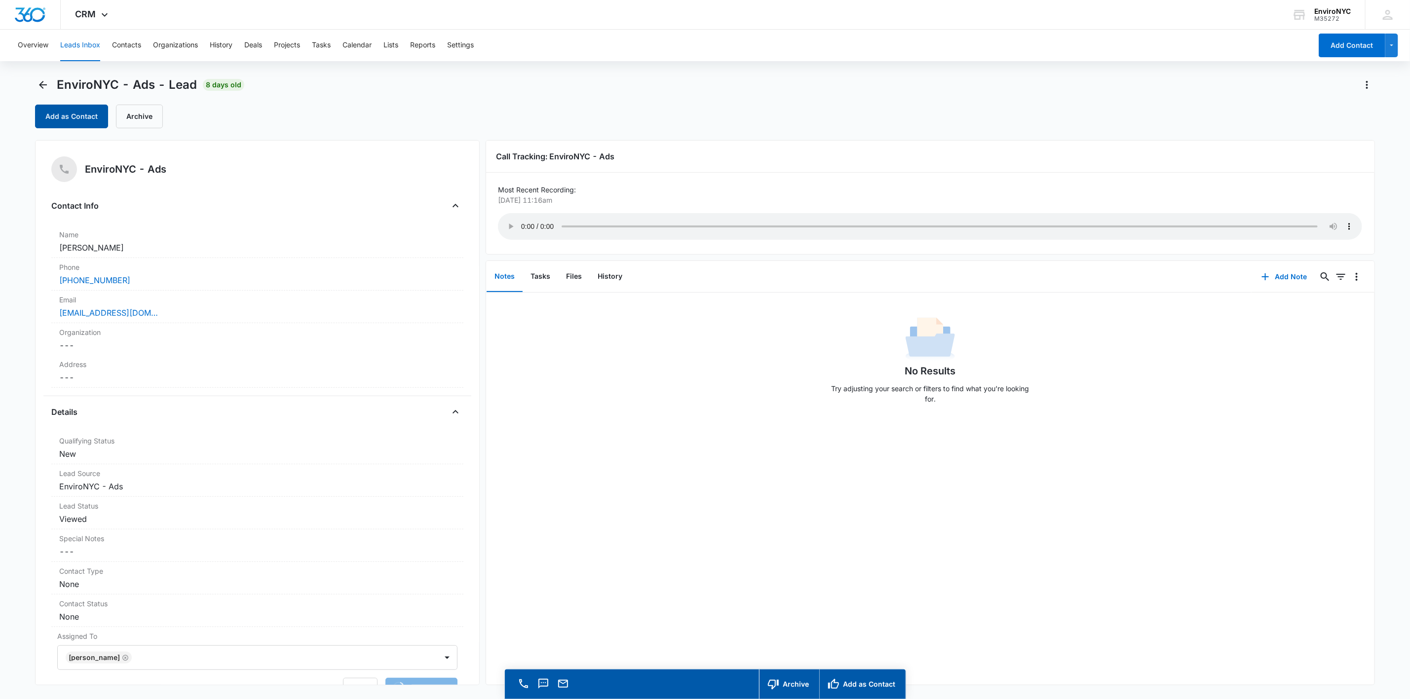
click at [81, 120] on button "Add as Contact" at bounding box center [71, 117] width 73 height 24
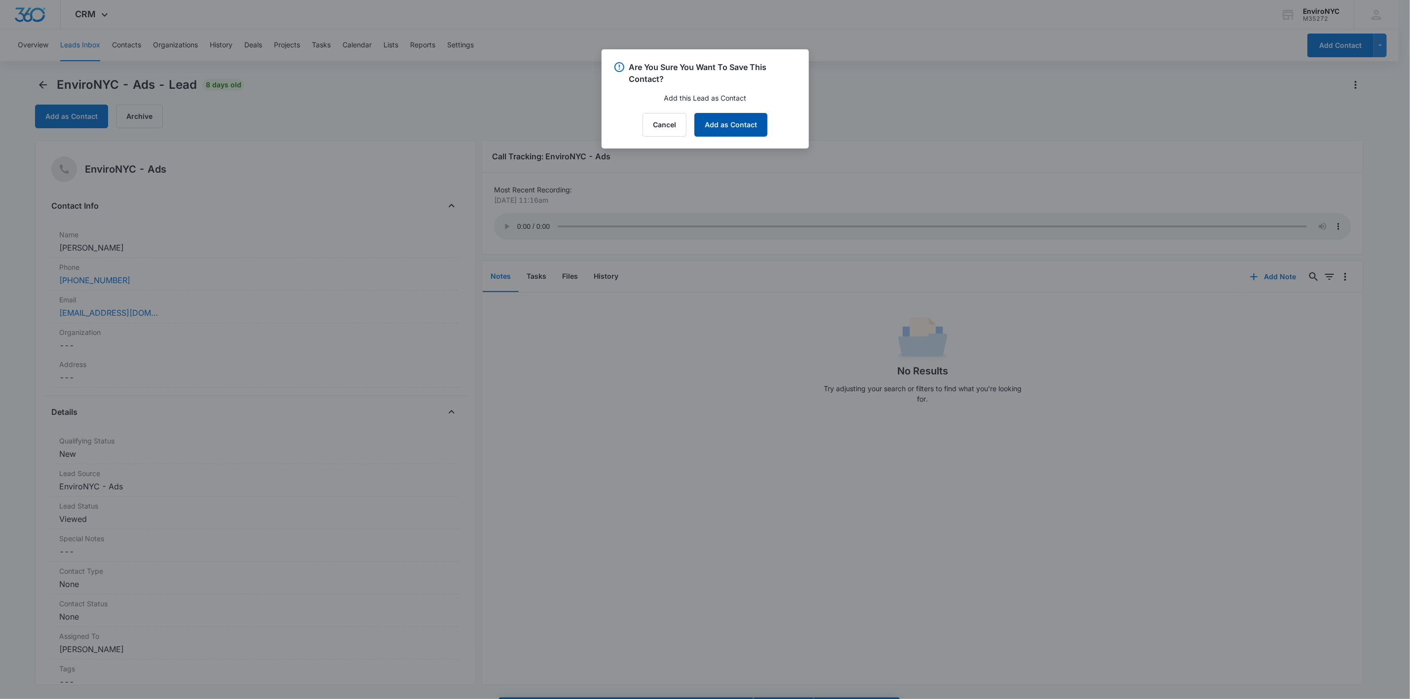
click at [709, 115] on button "Add as Contact" at bounding box center [730, 125] width 73 height 24
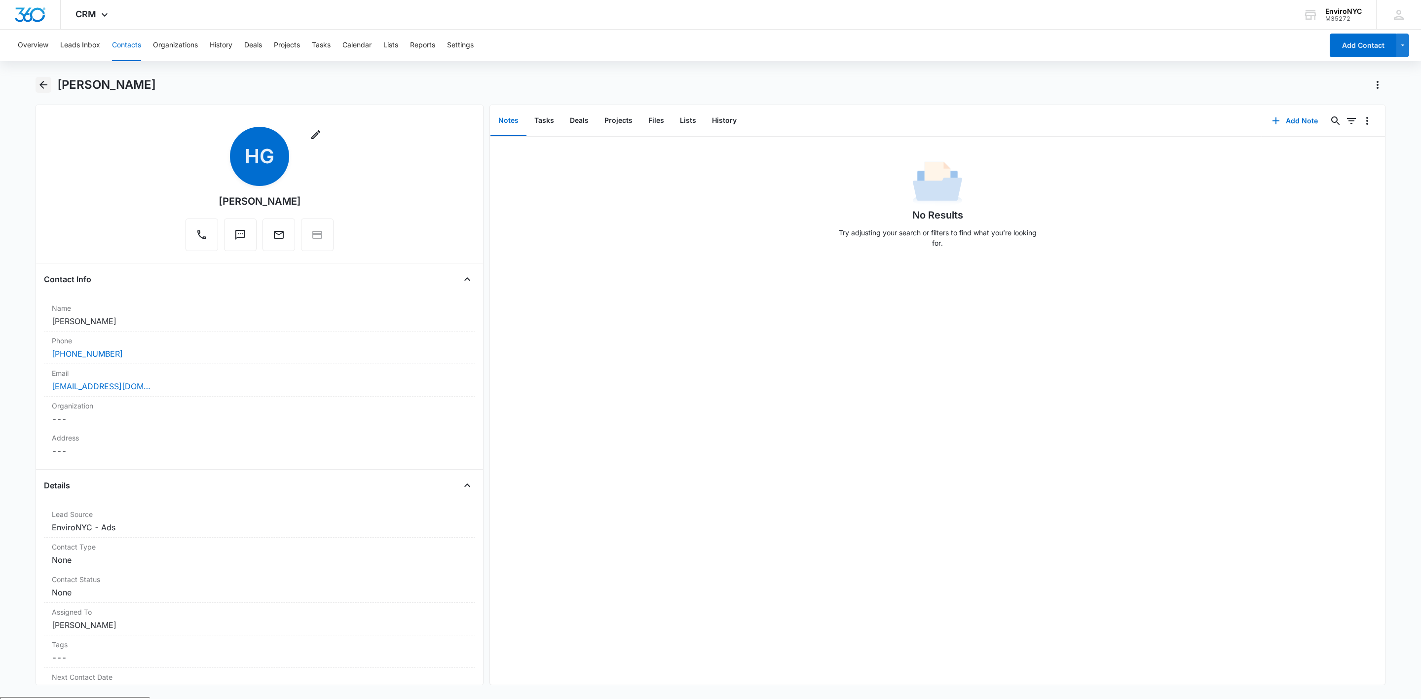
click at [43, 81] on icon "Back" at bounding box center [43, 85] width 8 height 8
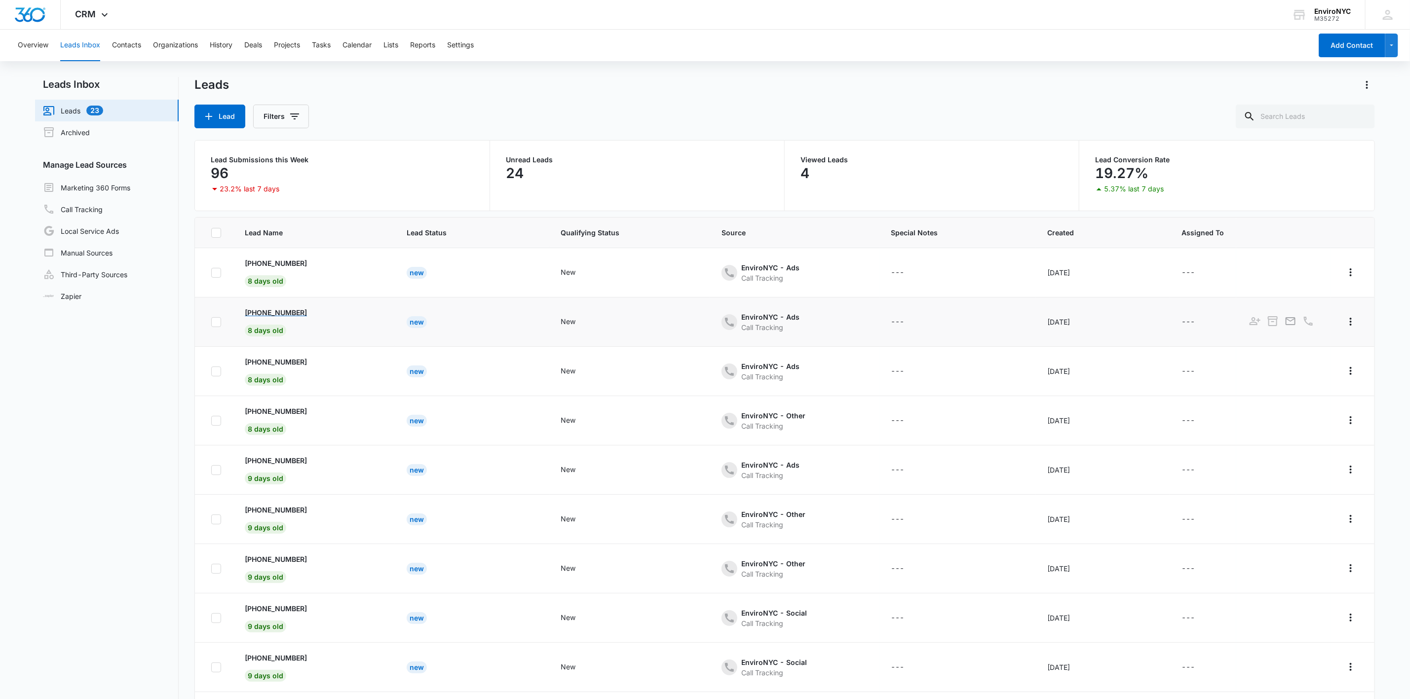
click at [284, 310] on p "[PHONE_NUMBER]" at bounding box center [276, 312] width 62 height 10
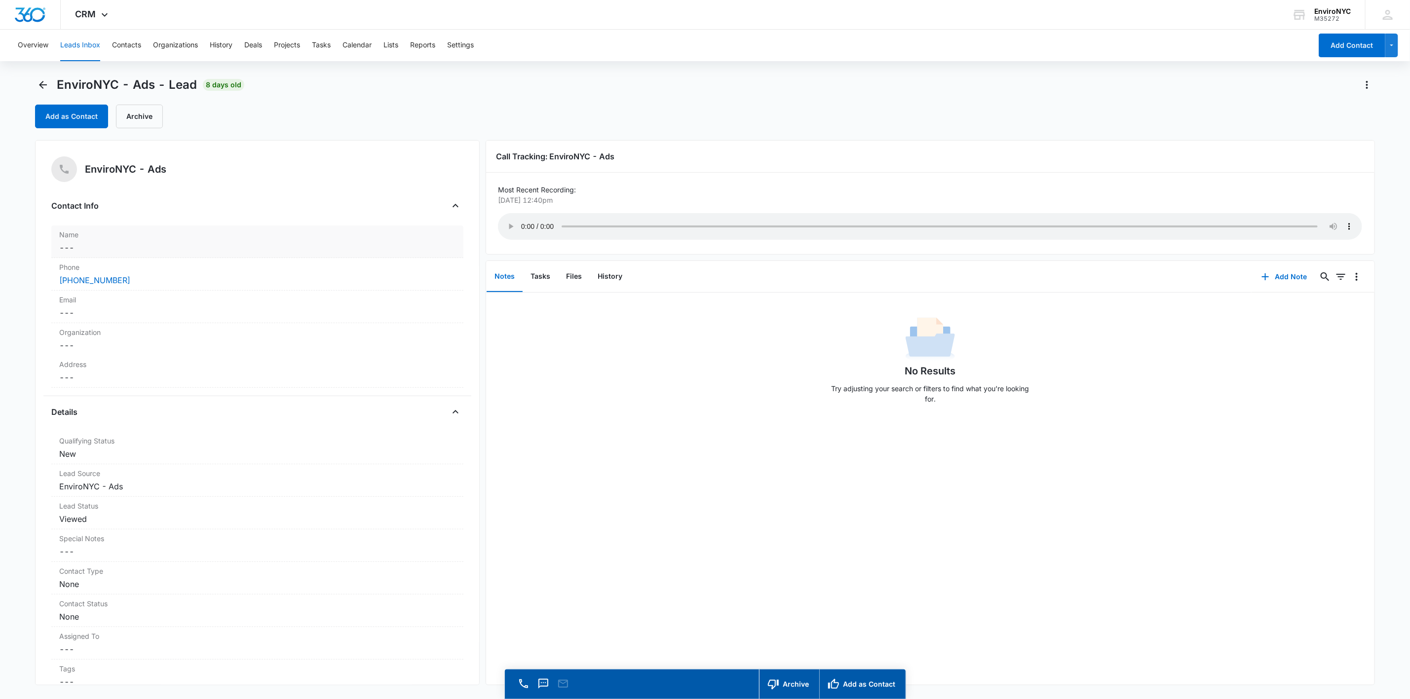
click at [154, 246] on dd "Cancel Save Changes ---" at bounding box center [257, 248] width 396 height 12
click at [113, 274] on input "text" at bounding box center [257, 268] width 379 height 24
click at [138, 126] on button "Archive" at bounding box center [139, 117] width 47 height 24
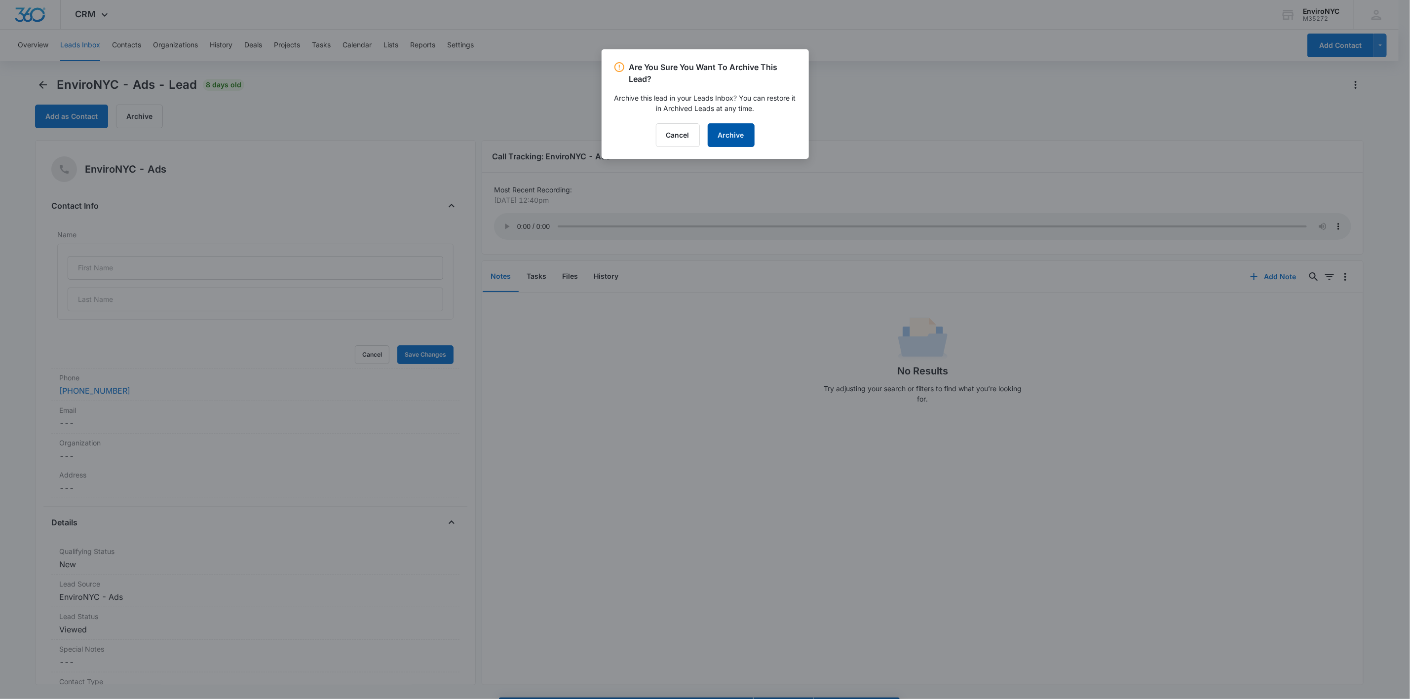
click at [709, 139] on button "Archive" at bounding box center [731, 135] width 47 height 24
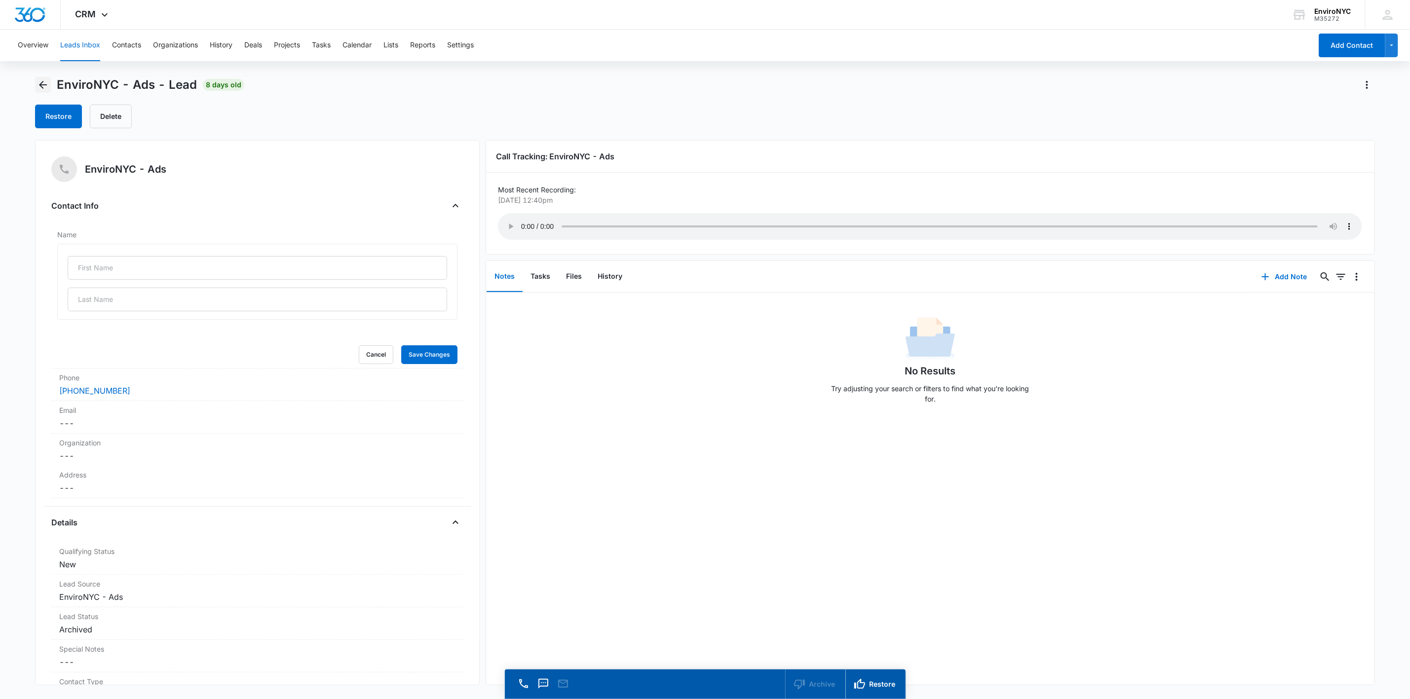
click at [43, 84] on icon "Back" at bounding box center [43, 85] width 8 height 8
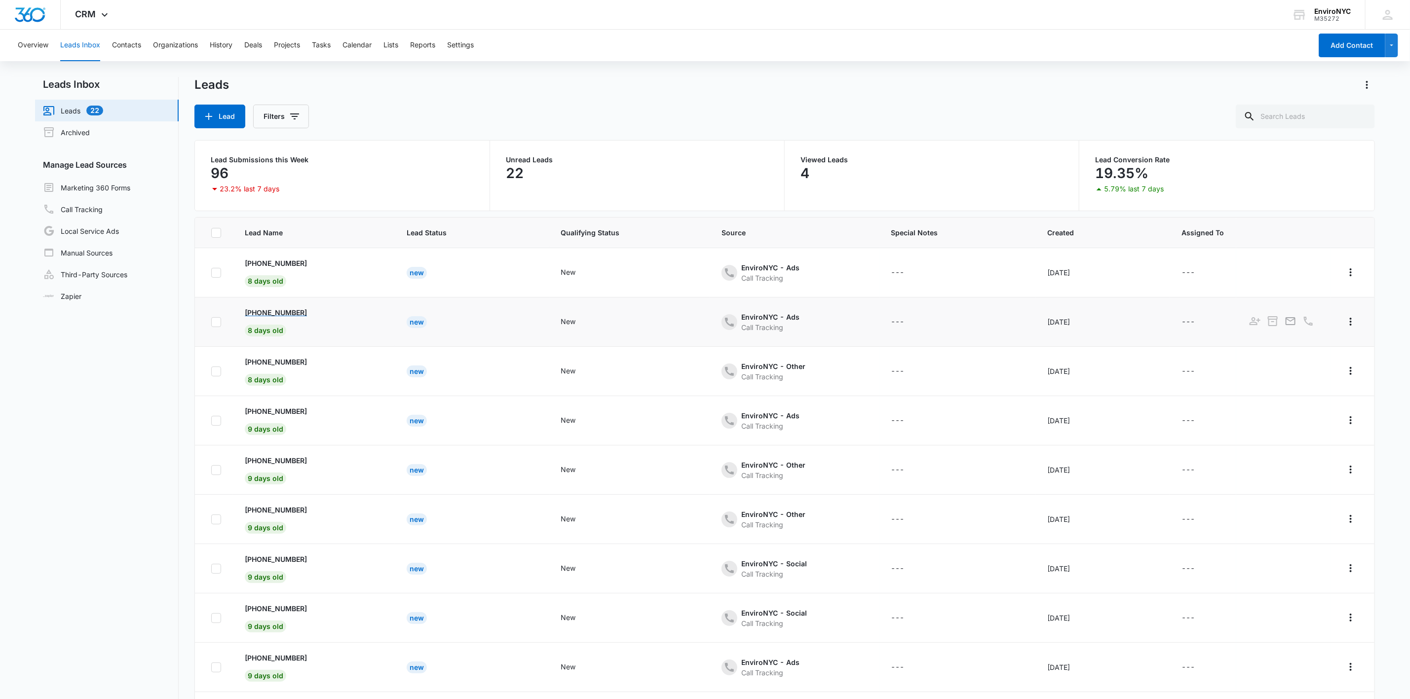
click at [286, 315] on p "[PHONE_NUMBER]" at bounding box center [276, 312] width 62 height 10
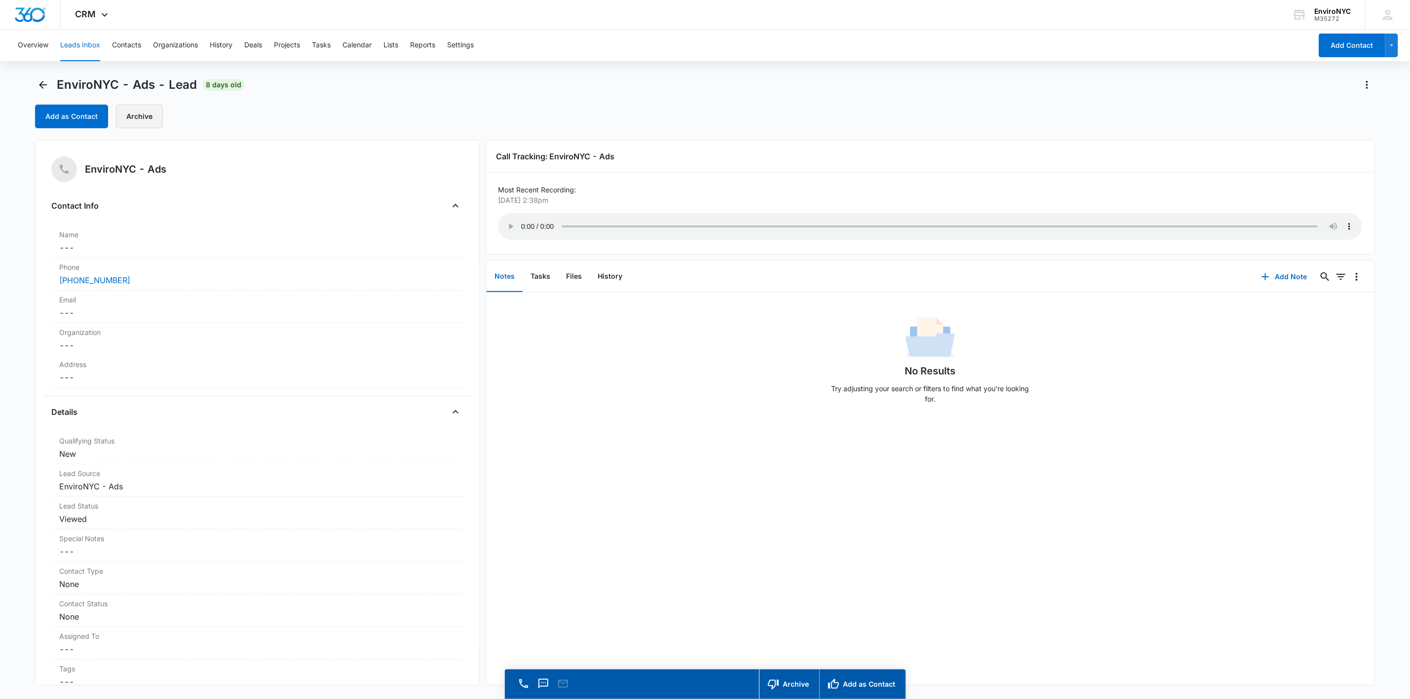
click at [128, 114] on button "Archive" at bounding box center [139, 117] width 47 height 24
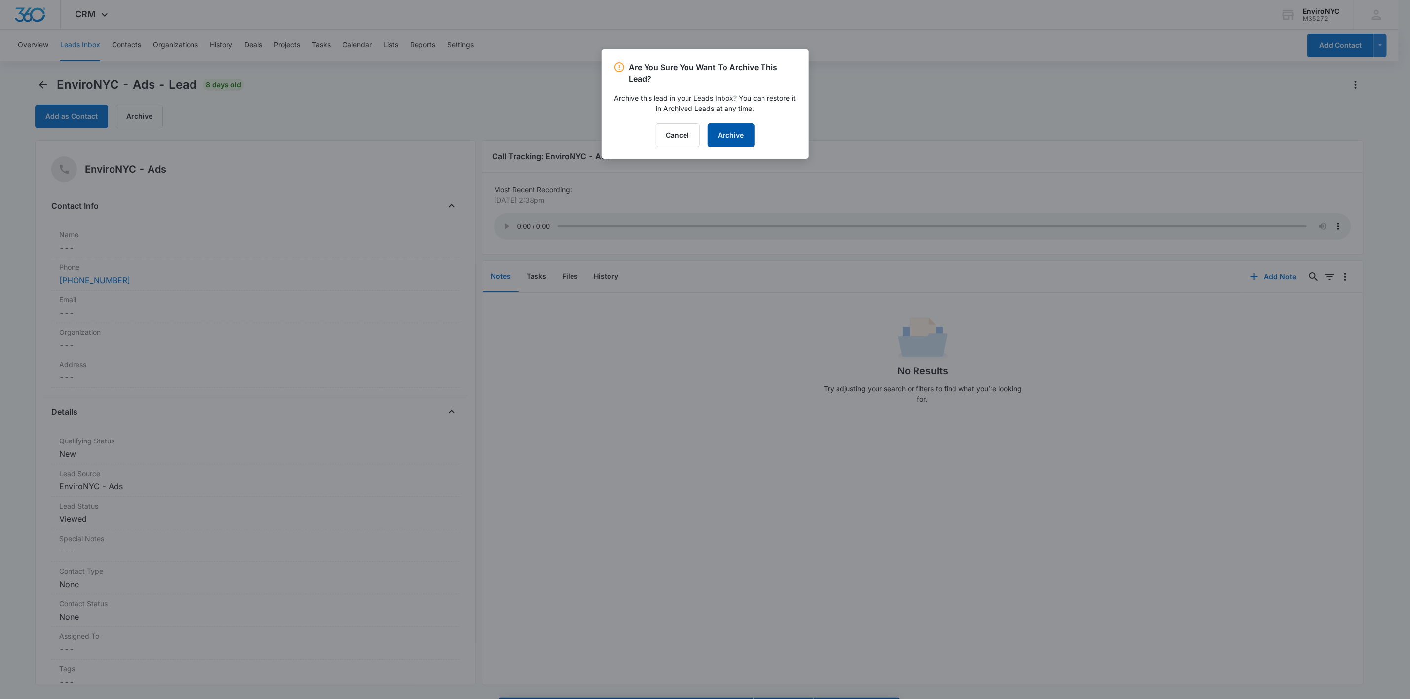
click at [709, 138] on button "Archive" at bounding box center [731, 135] width 47 height 24
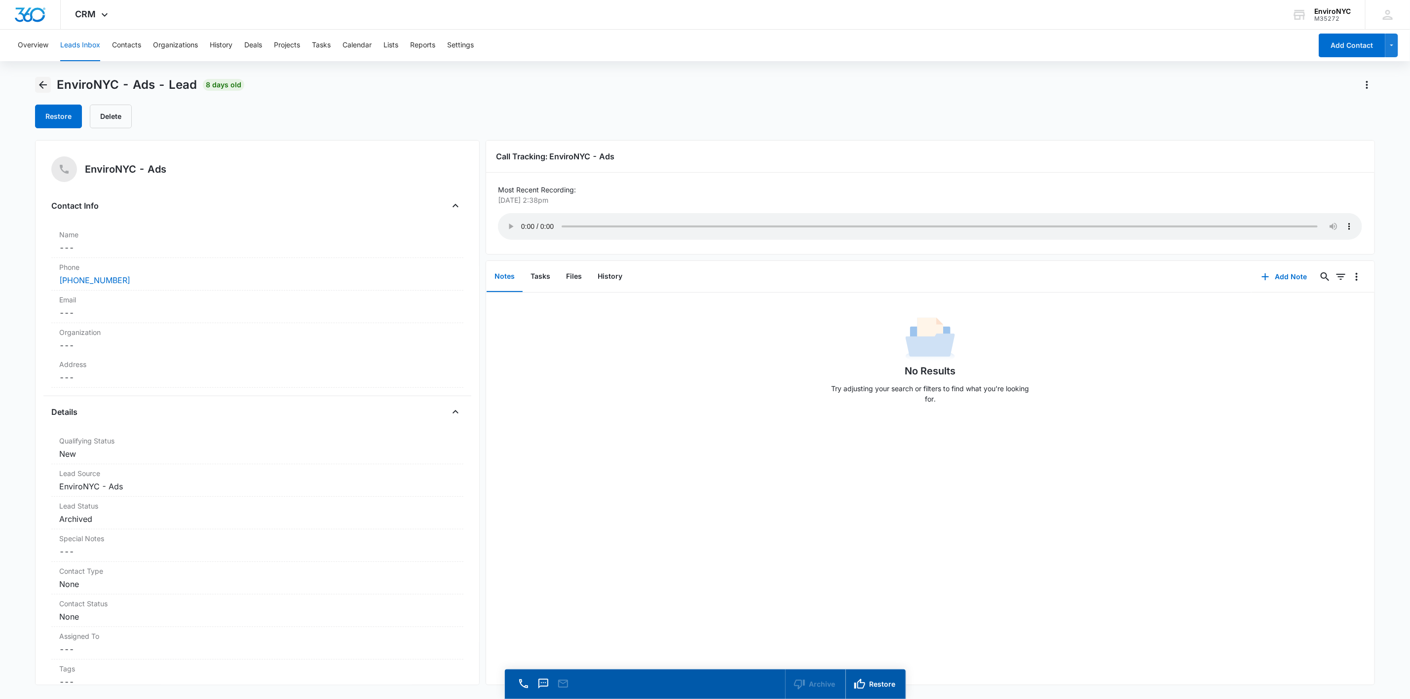
click at [47, 85] on icon "Back" at bounding box center [43, 85] width 12 height 12
click at [146, 114] on button "Archive" at bounding box center [139, 117] width 47 height 24
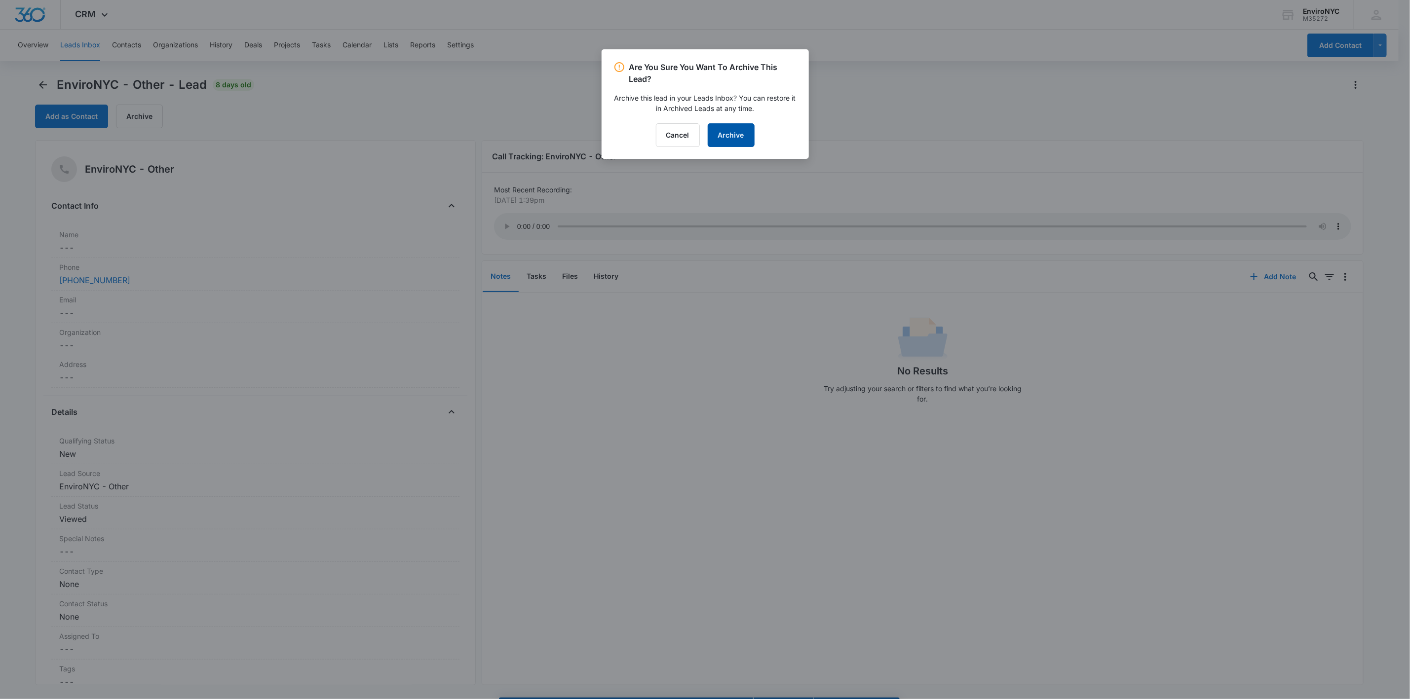
click at [709, 129] on button "Archive" at bounding box center [731, 135] width 47 height 24
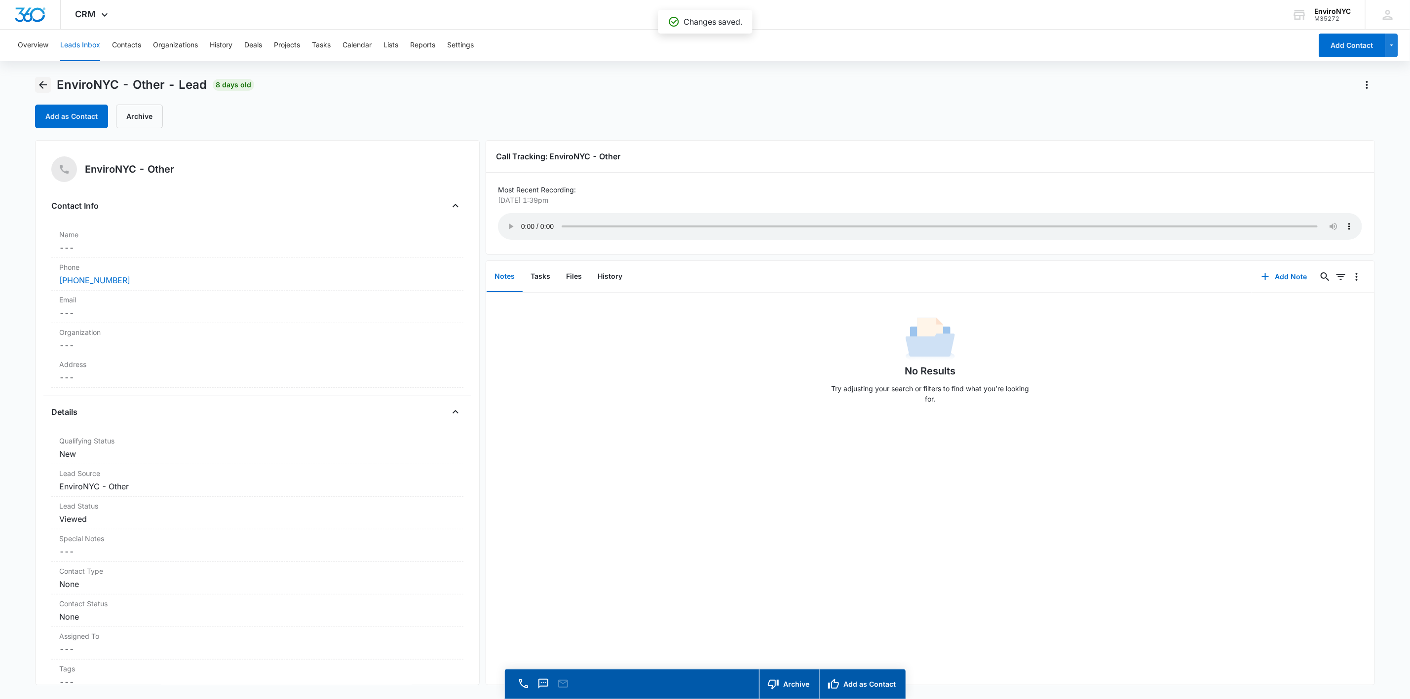
click at [36, 83] on button "Back" at bounding box center [43, 85] width 16 height 16
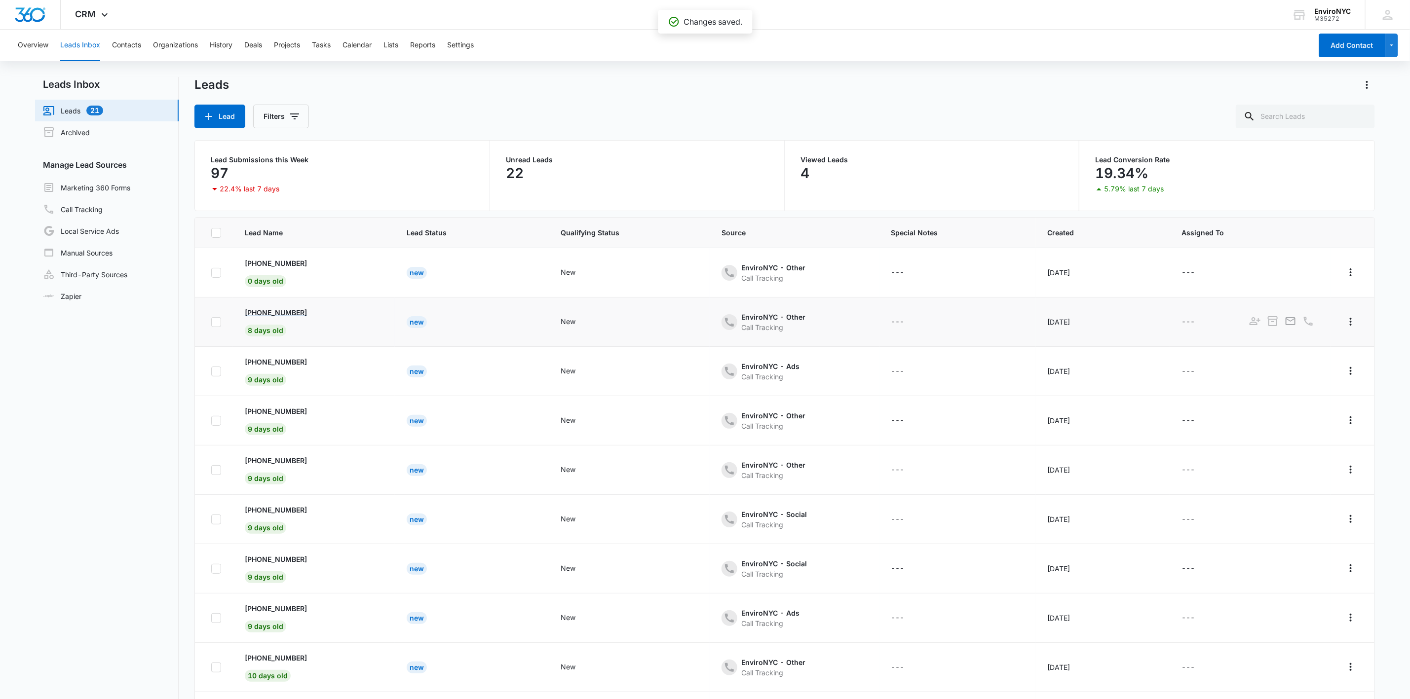
click at [260, 311] on p "[PHONE_NUMBER]" at bounding box center [276, 312] width 62 height 10
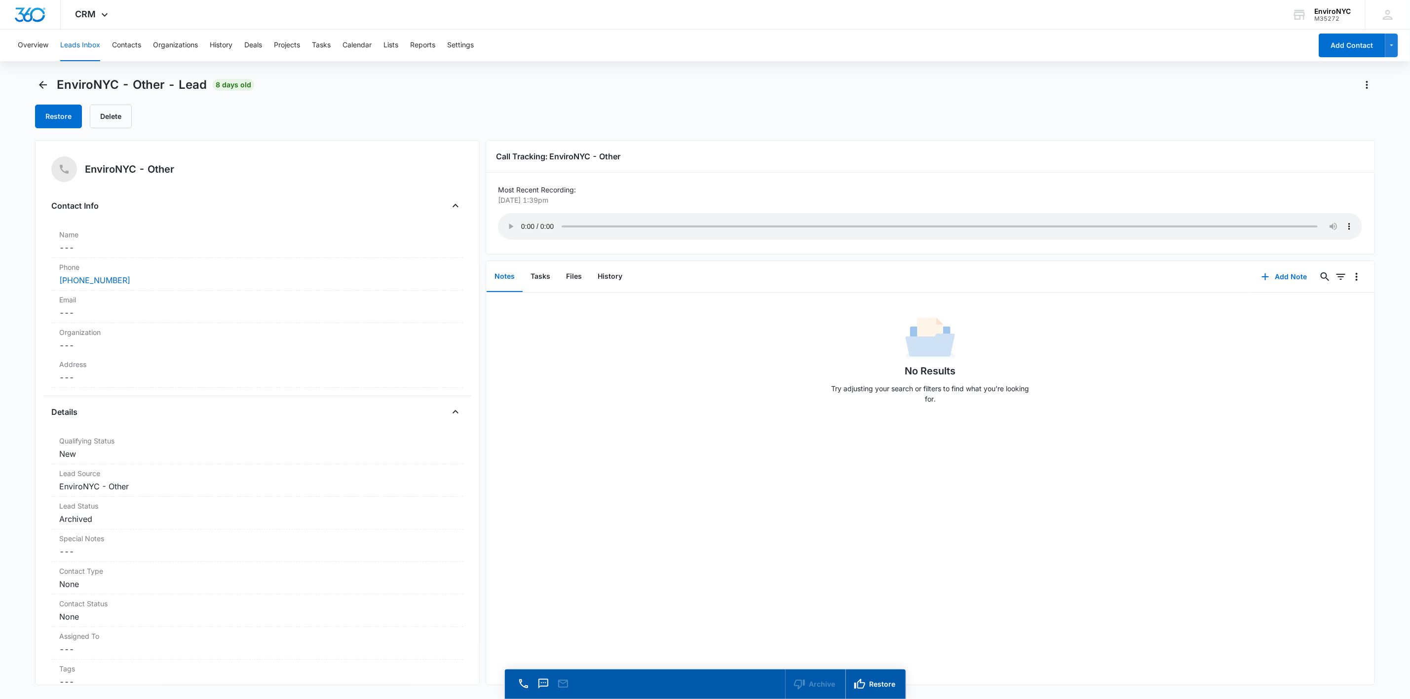
click at [57, 83] on span "EnviroNYC - Other - Lead" at bounding box center [132, 84] width 150 height 15
click at [45, 83] on icon "Back" at bounding box center [43, 85] width 12 height 12
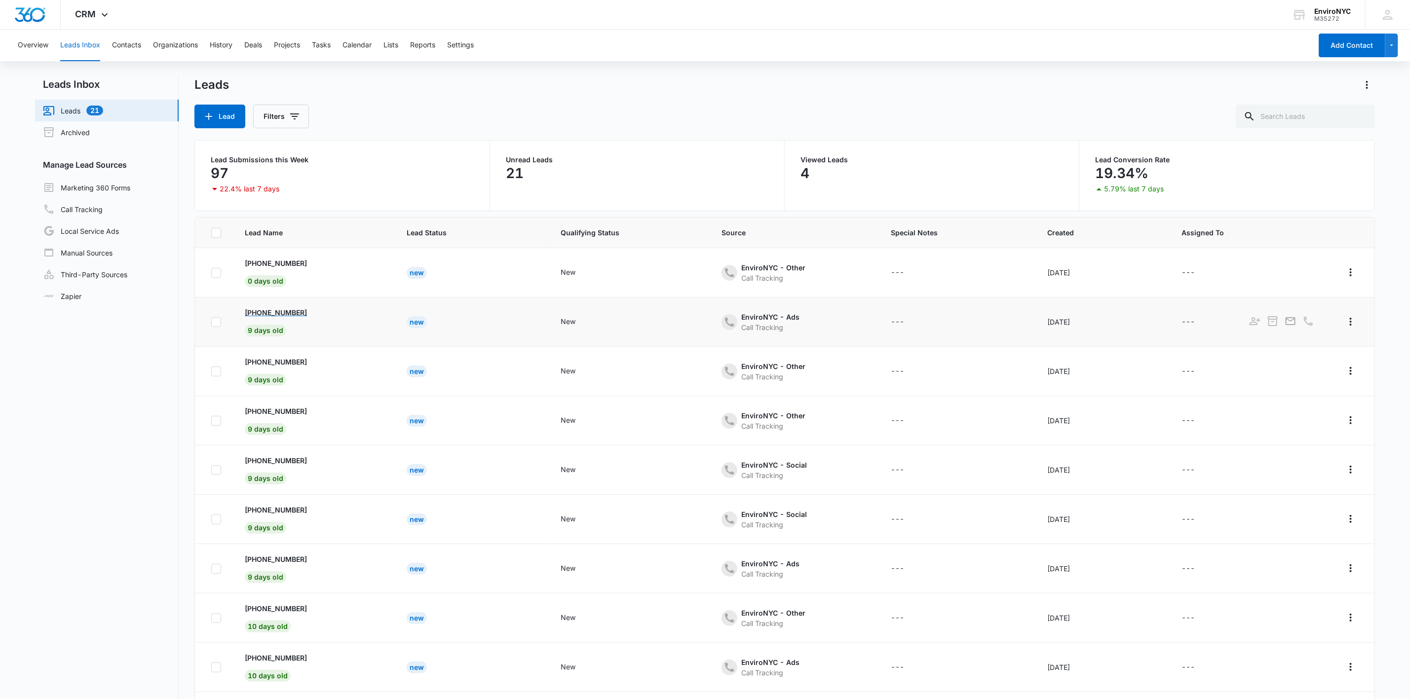
click at [267, 316] on p "[PHONE_NUMBER]" at bounding box center [276, 312] width 62 height 10
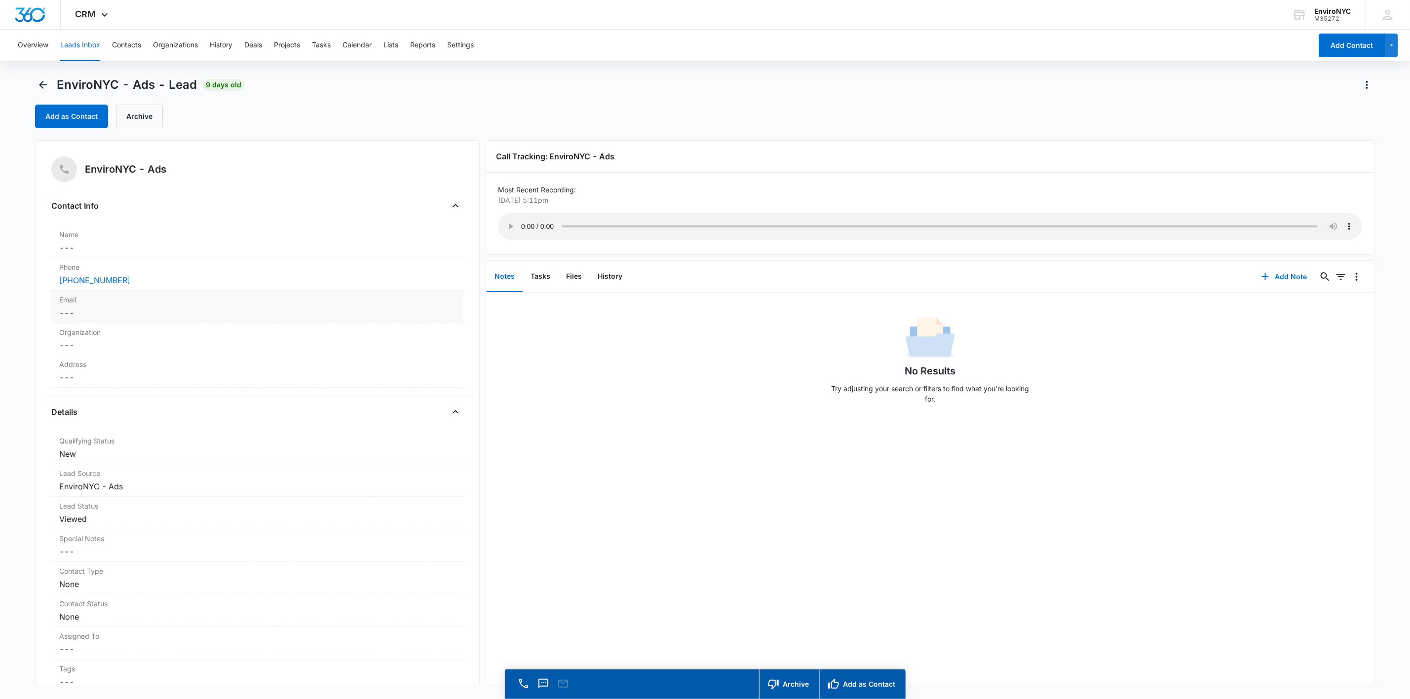
click at [175, 300] on label "Email" at bounding box center [257, 300] width 396 height 10
click at [127, 321] on input "Email" at bounding box center [257, 321] width 400 height 24
type input "[EMAIL_ADDRESS][DOMAIN_NAME]"
click at [432, 344] on button "Save Changes" at bounding box center [429, 349] width 56 height 19
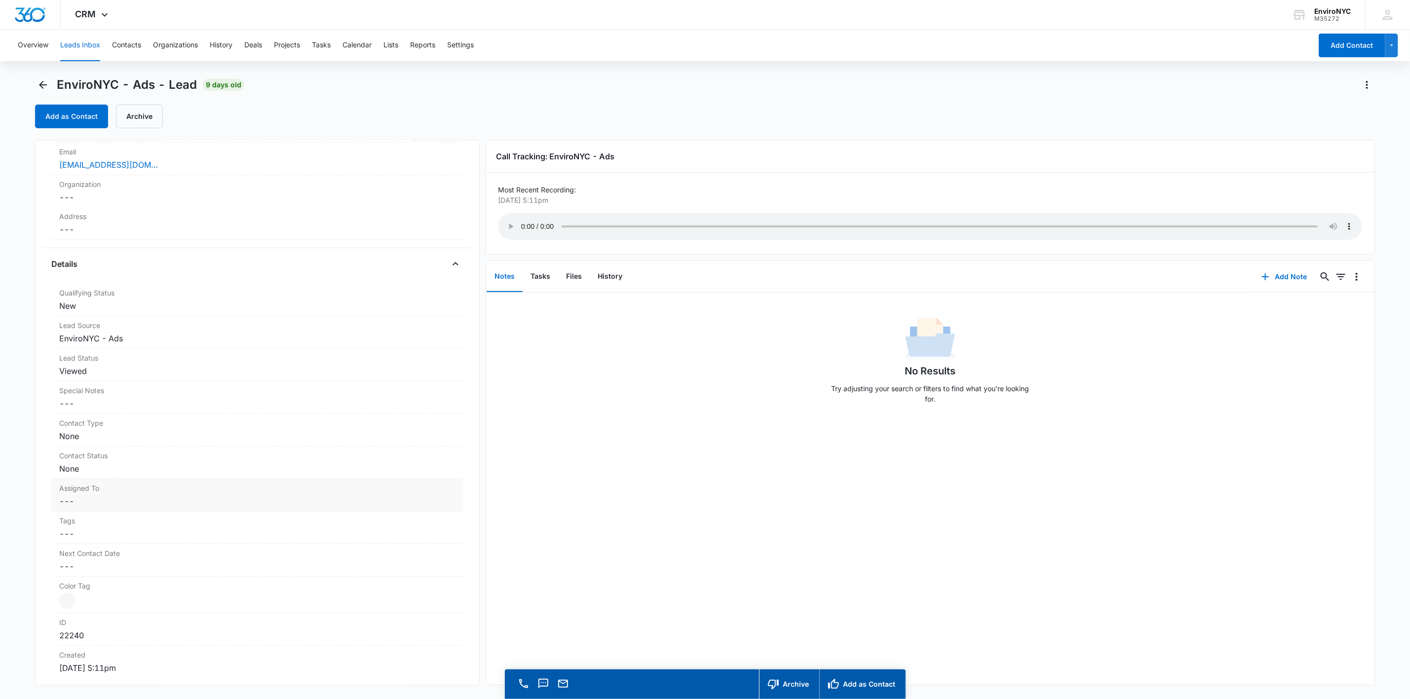
click at [142, 496] on div "Assigned To Cancel Save Changes ---" at bounding box center [257, 495] width 412 height 33
click at [253, 508] on div at bounding box center [246, 510] width 358 height 14
click at [114, 616] on div "[PERSON_NAME]" at bounding box center [256, 618] width 375 height 10
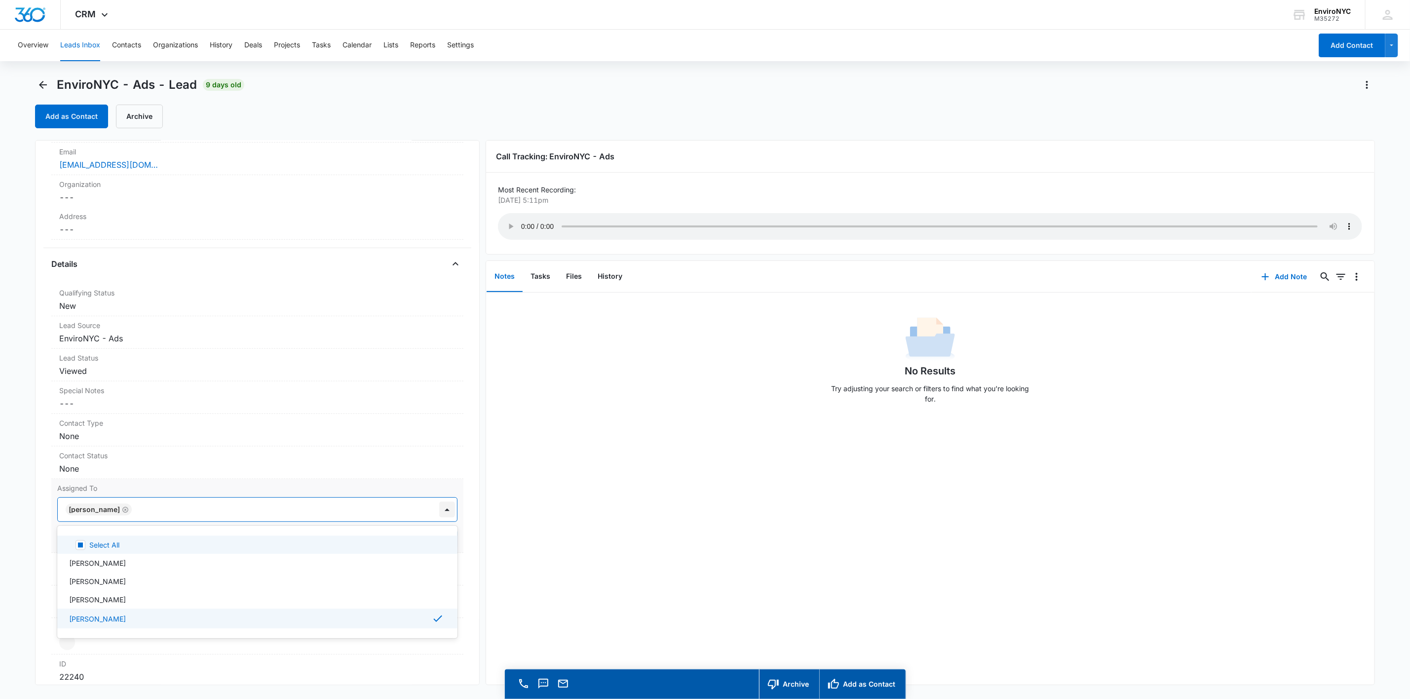
click at [439, 517] on div at bounding box center [447, 510] width 16 height 16
click at [401, 539] on button "Save Changes" at bounding box center [429, 539] width 56 height 19
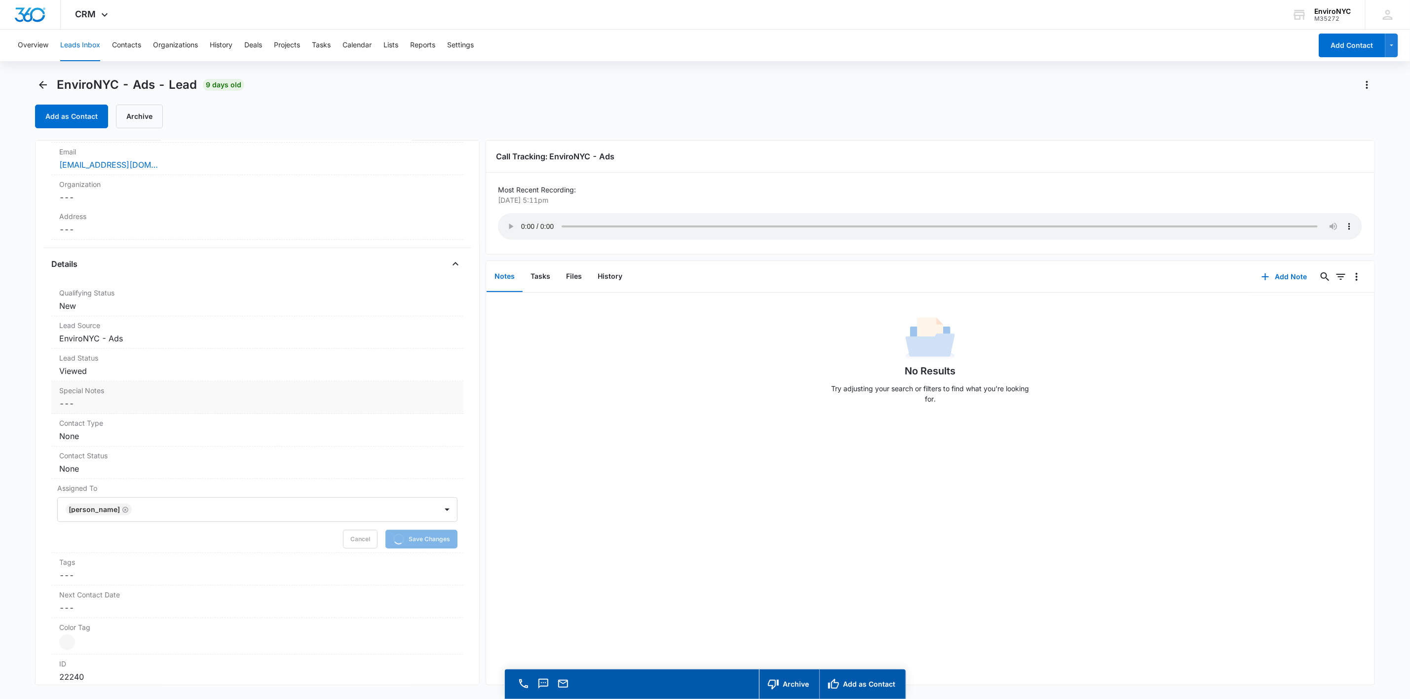
scroll to position [0, 0]
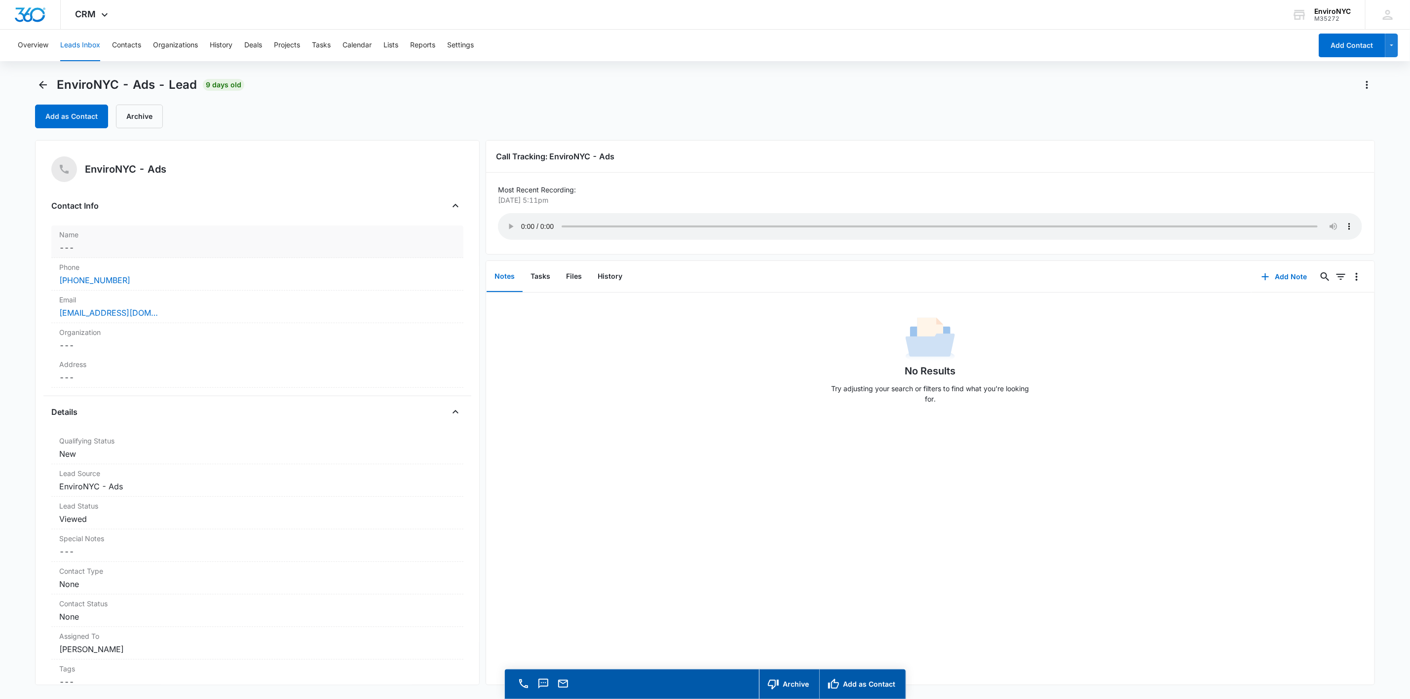
click at [122, 243] on dd "Cancel Save Changes ---" at bounding box center [257, 248] width 396 height 12
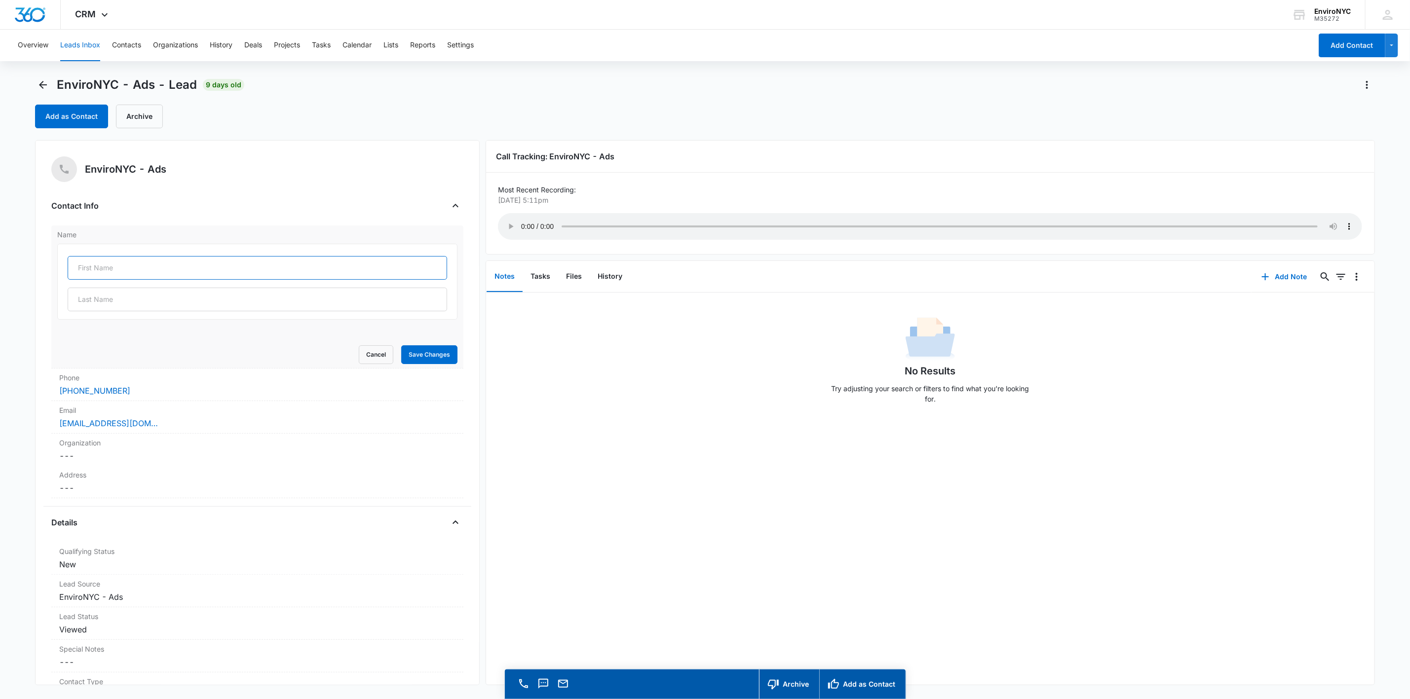
click at [125, 268] on input "text" at bounding box center [257, 268] width 379 height 24
type input "Nawi"
click at [417, 354] on button "Save Changes" at bounding box center [429, 354] width 56 height 19
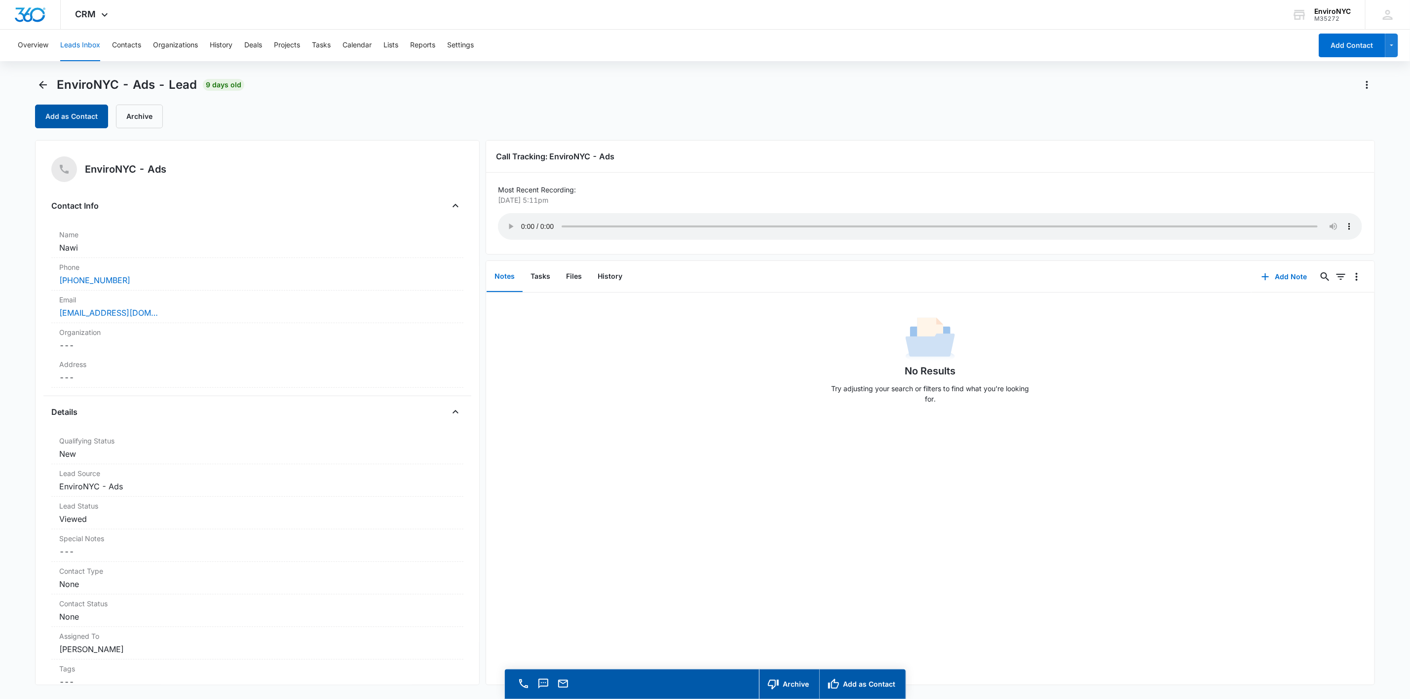
click at [83, 115] on button "Add as Contact" at bounding box center [71, 117] width 73 height 24
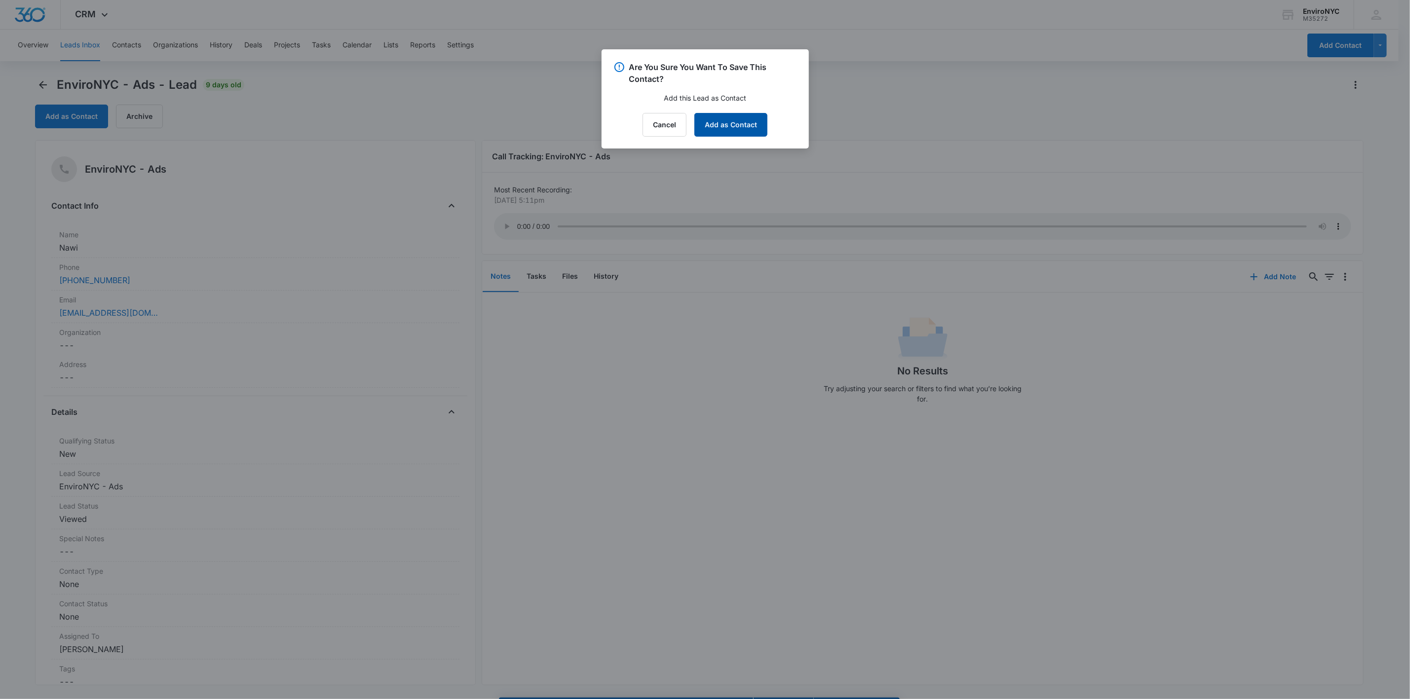
click at [709, 114] on button "Add as Contact" at bounding box center [730, 125] width 73 height 24
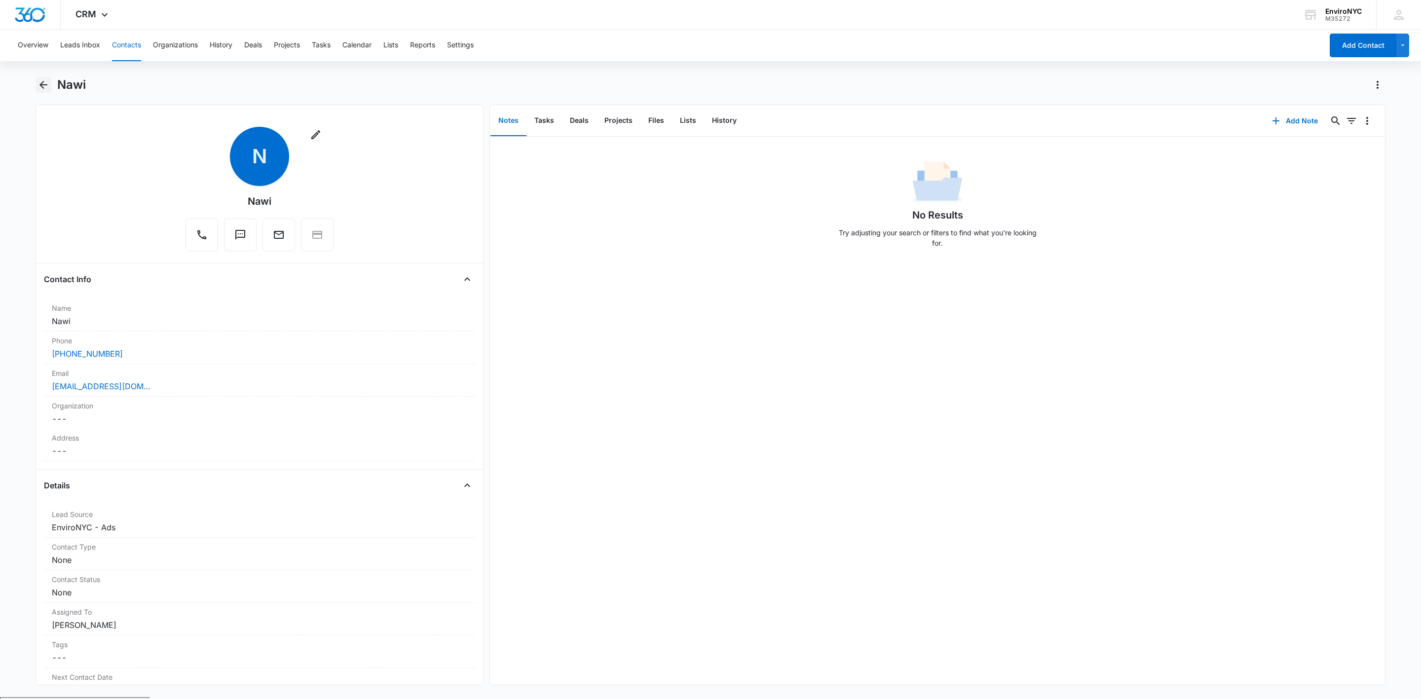
click at [45, 85] on icon "Back" at bounding box center [43, 85] width 8 height 8
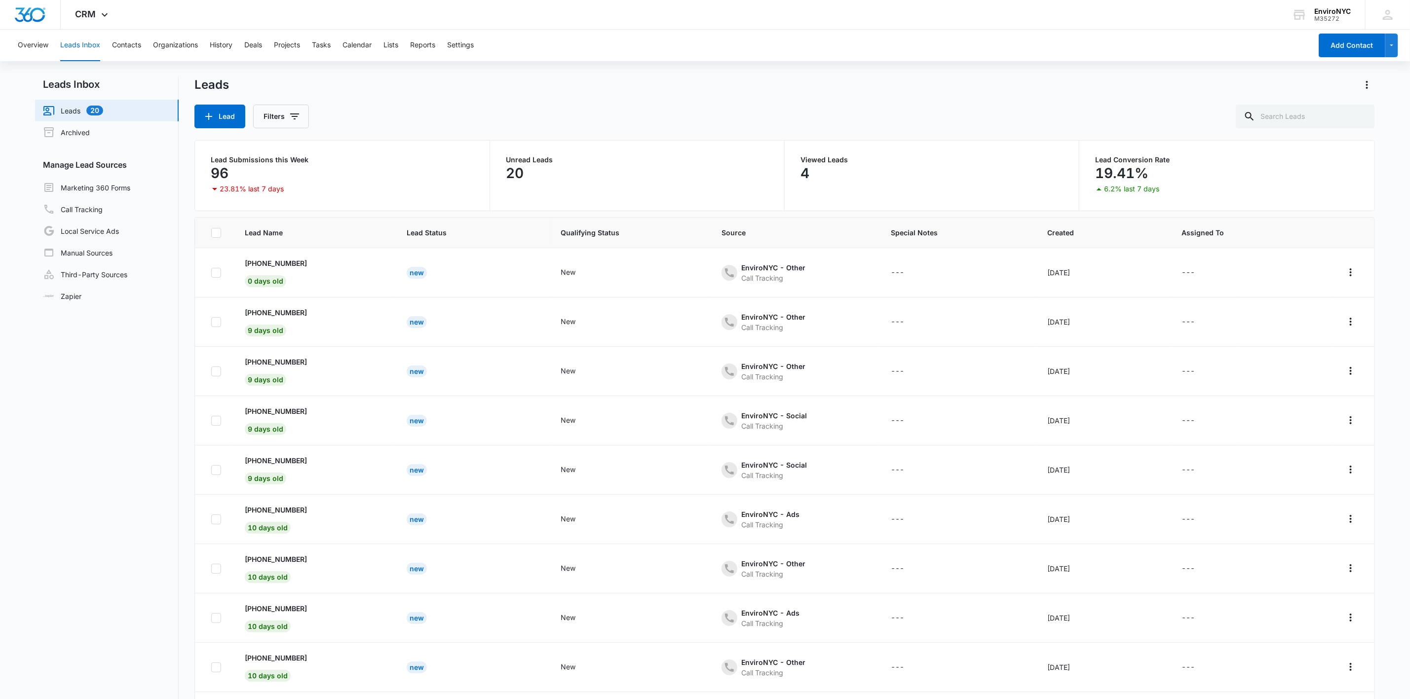
click at [271, 309] on p "[PHONE_NUMBER]" at bounding box center [276, 312] width 62 height 10
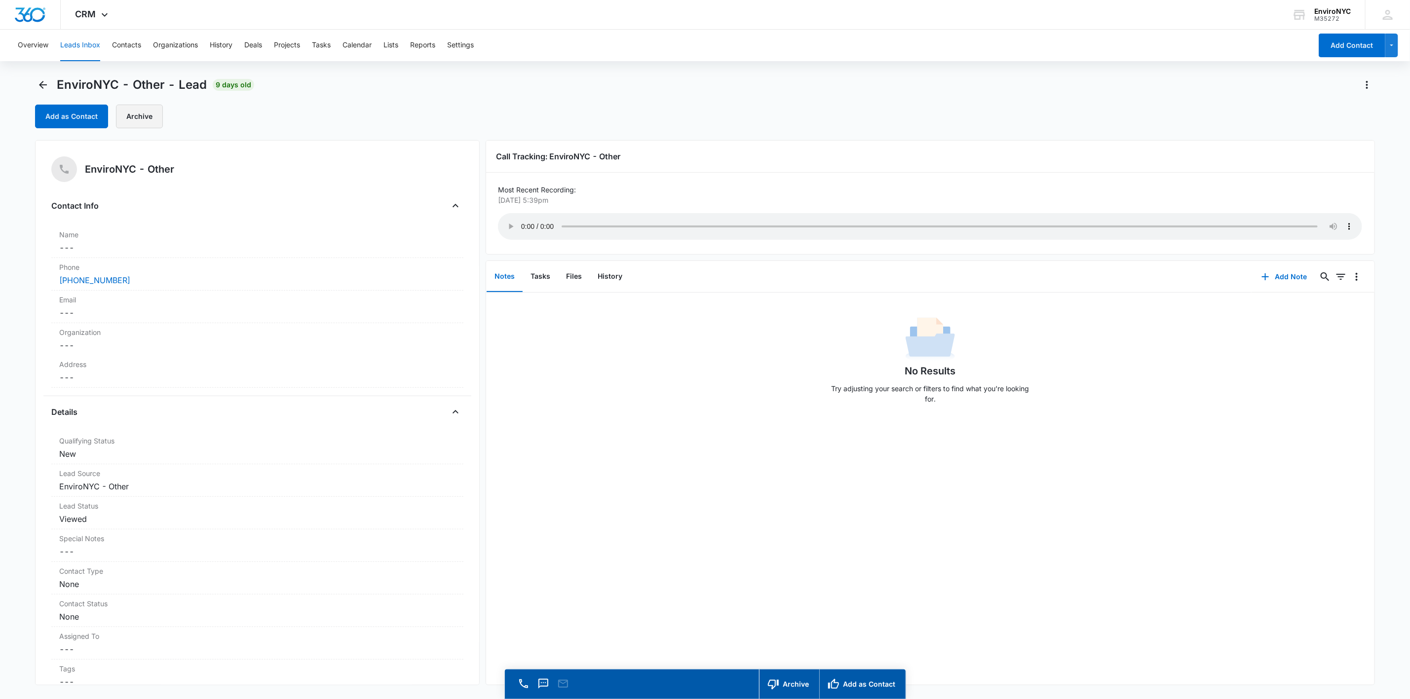
click at [138, 120] on button "Archive" at bounding box center [139, 117] width 47 height 24
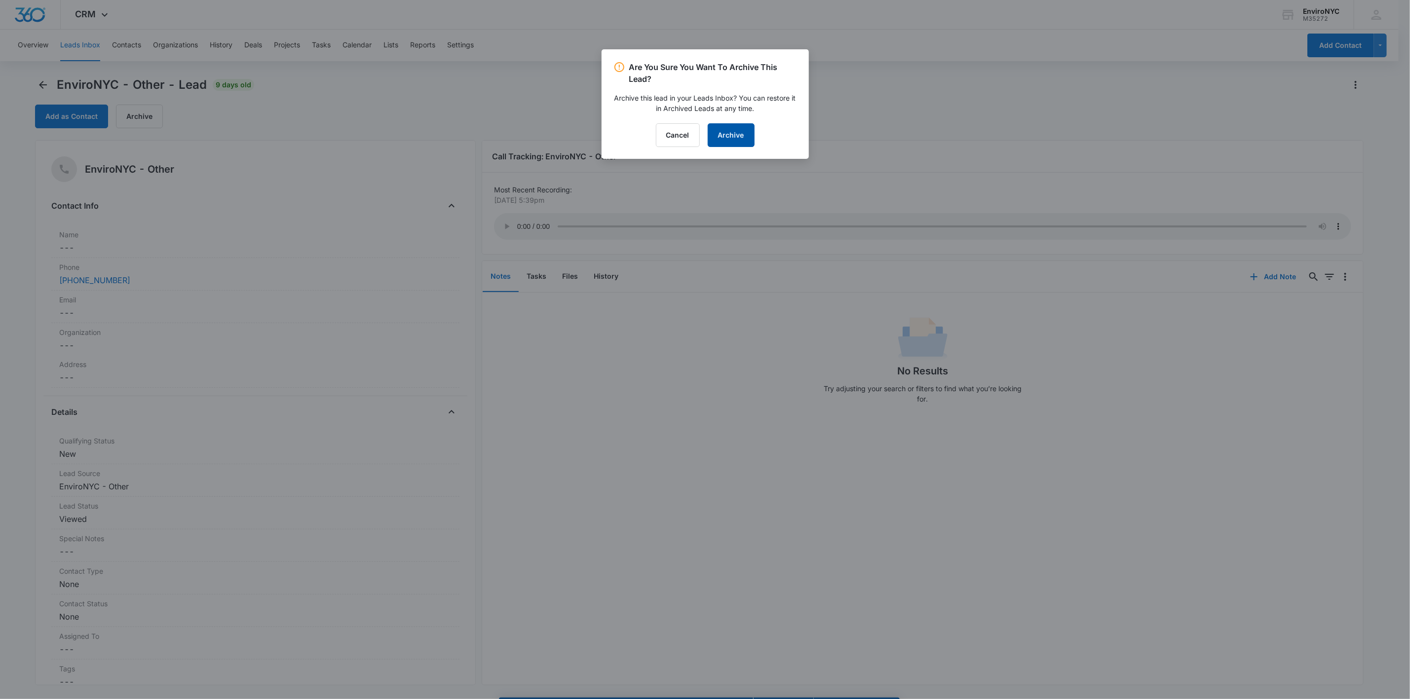
click at [709, 138] on button "Archive" at bounding box center [731, 135] width 47 height 24
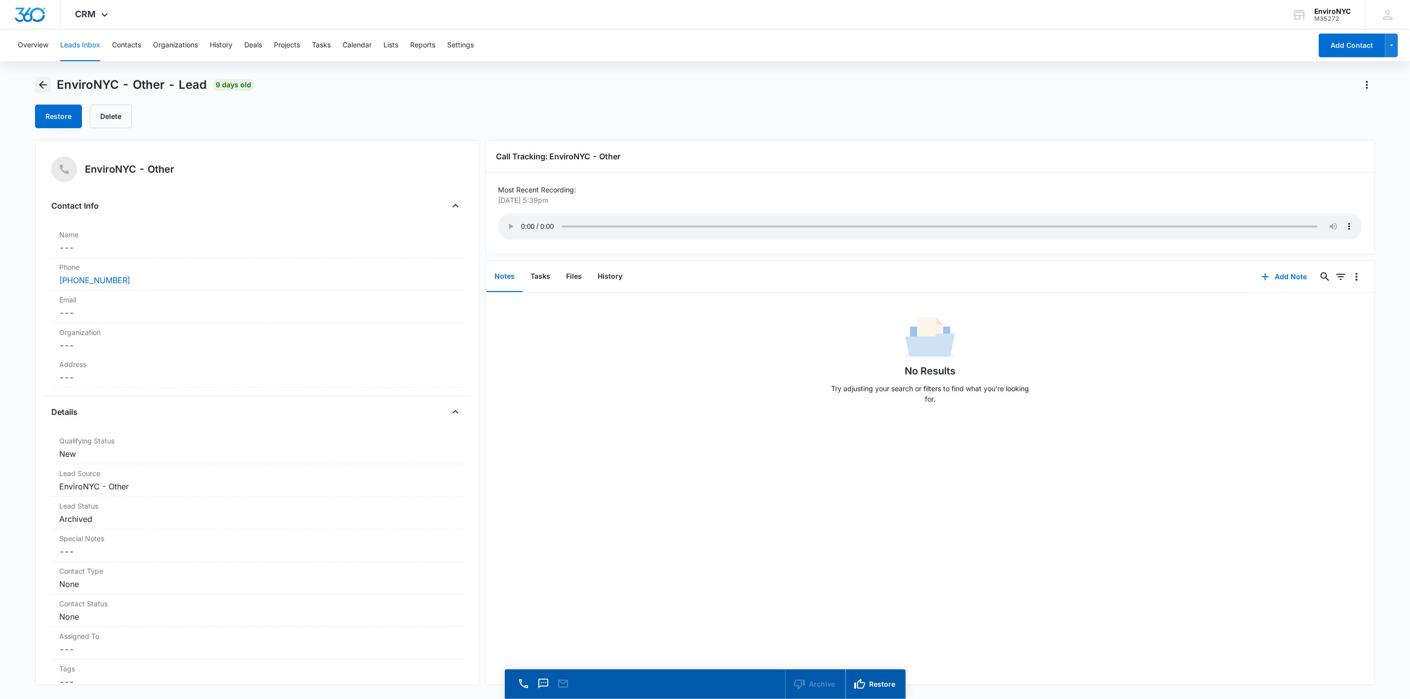
click at [40, 83] on icon "Back" at bounding box center [43, 85] width 12 height 12
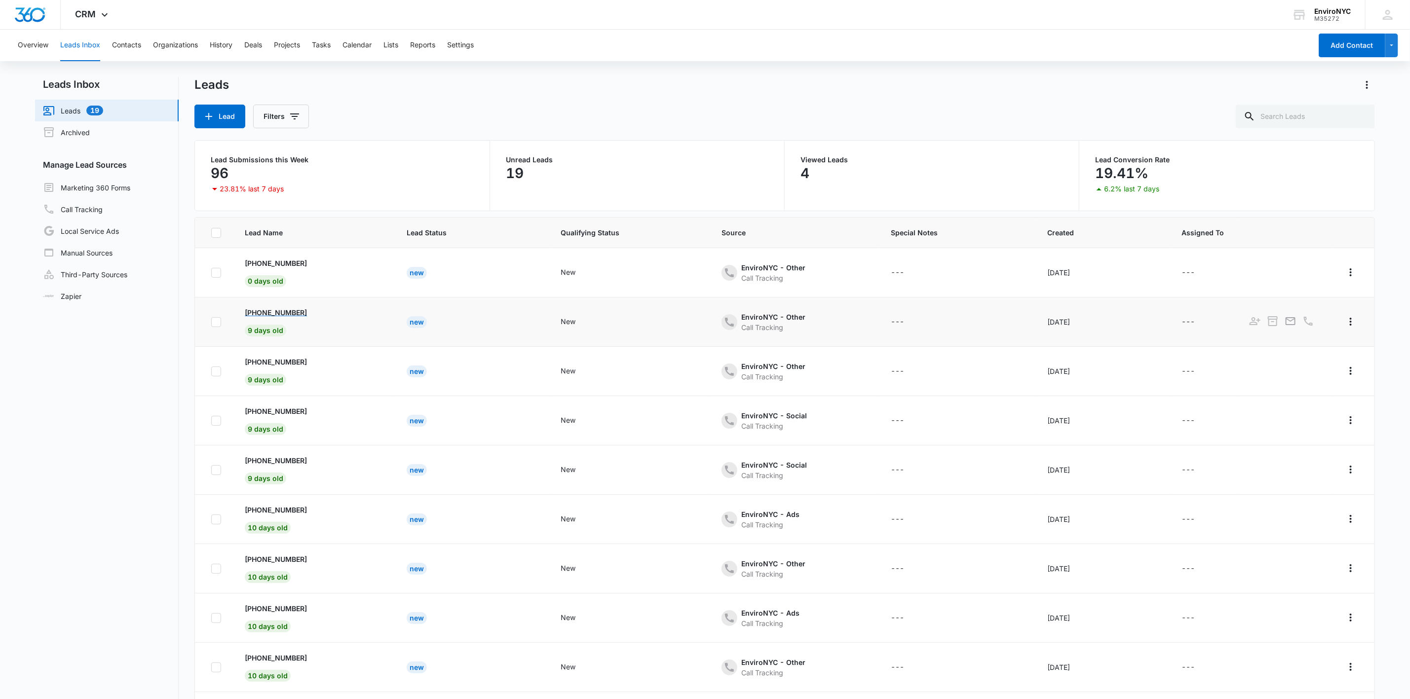
click at [279, 311] on p "[PHONE_NUMBER]" at bounding box center [276, 312] width 62 height 10
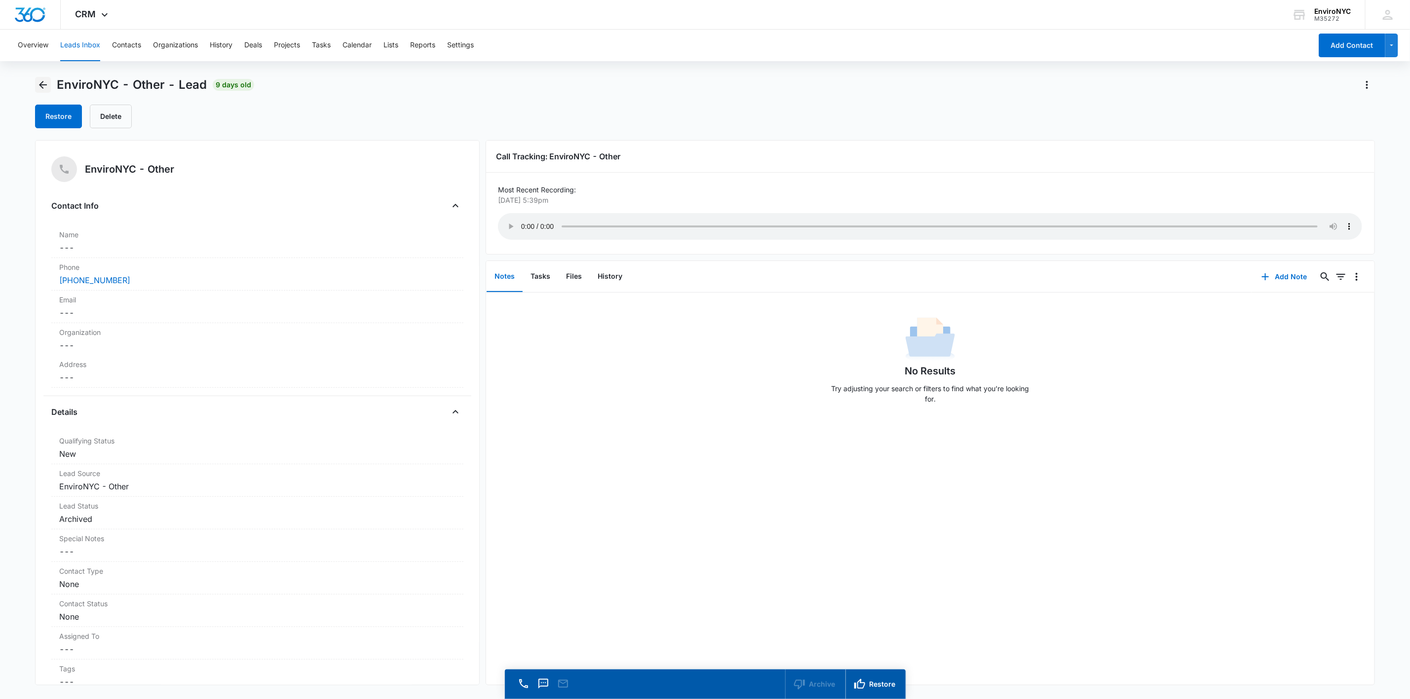
click at [41, 79] on icon "Back" at bounding box center [43, 85] width 12 height 12
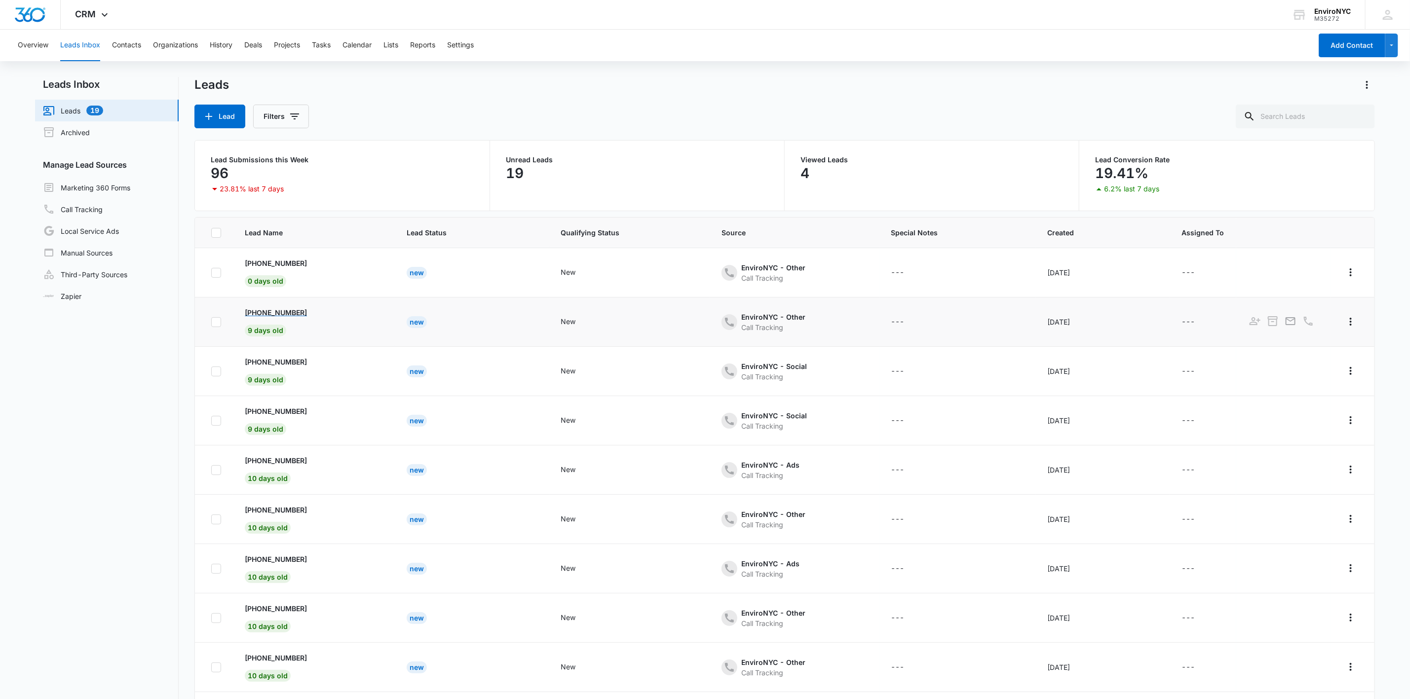
click at [264, 313] on p "[PHONE_NUMBER]" at bounding box center [276, 312] width 62 height 10
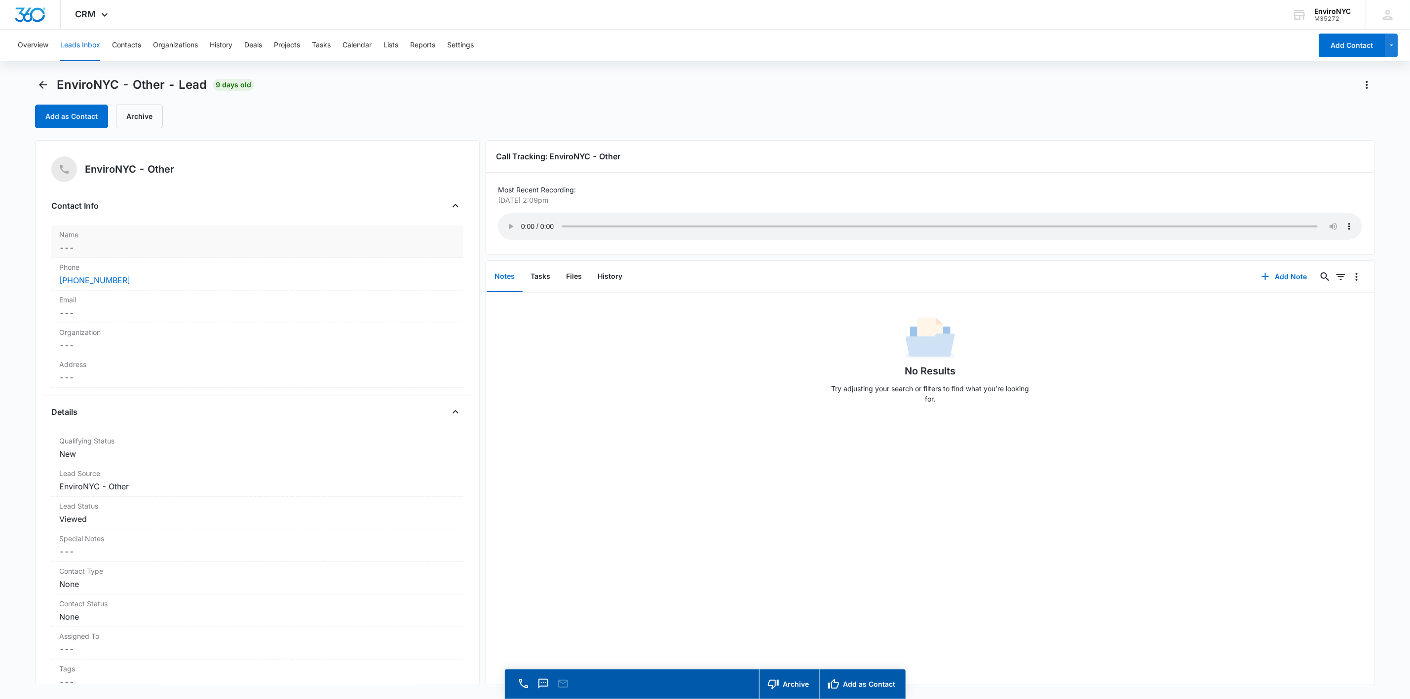
click at [145, 240] on div "Name Cancel Save Changes ---" at bounding box center [257, 242] width 412 height 33
click at [197, 429] on dd "Cancel Save Changes ---" at bounding box center [257, 423] width 396 height 12
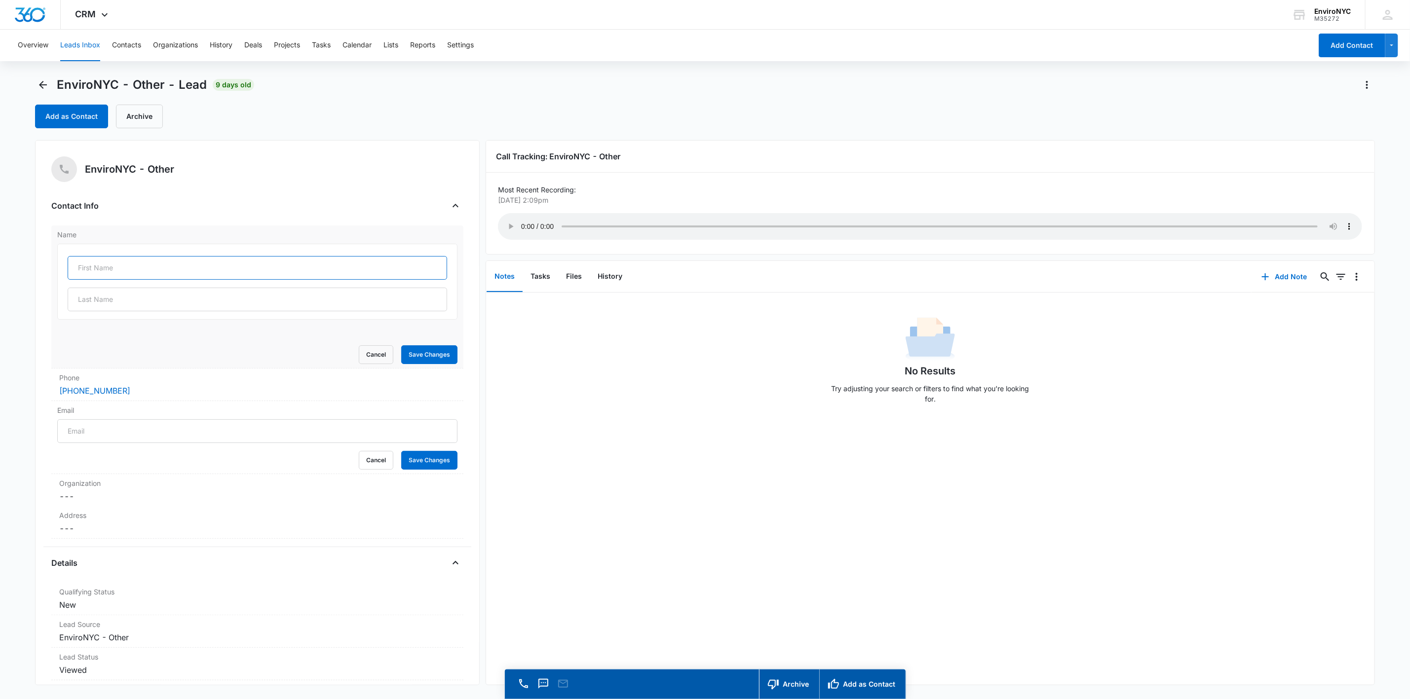
click at [150, 266] on input "text" at bounding box center [257, 268] width 379 height 24
type input "alister"
type input "[PERSON_NAME]"
click at [135, 436] on input "Email" at bounding box center [257, 431] width 400 height 24
click at [423, 357] on button "Save Changes" at bounding box center [429, 354] width 56 height 19
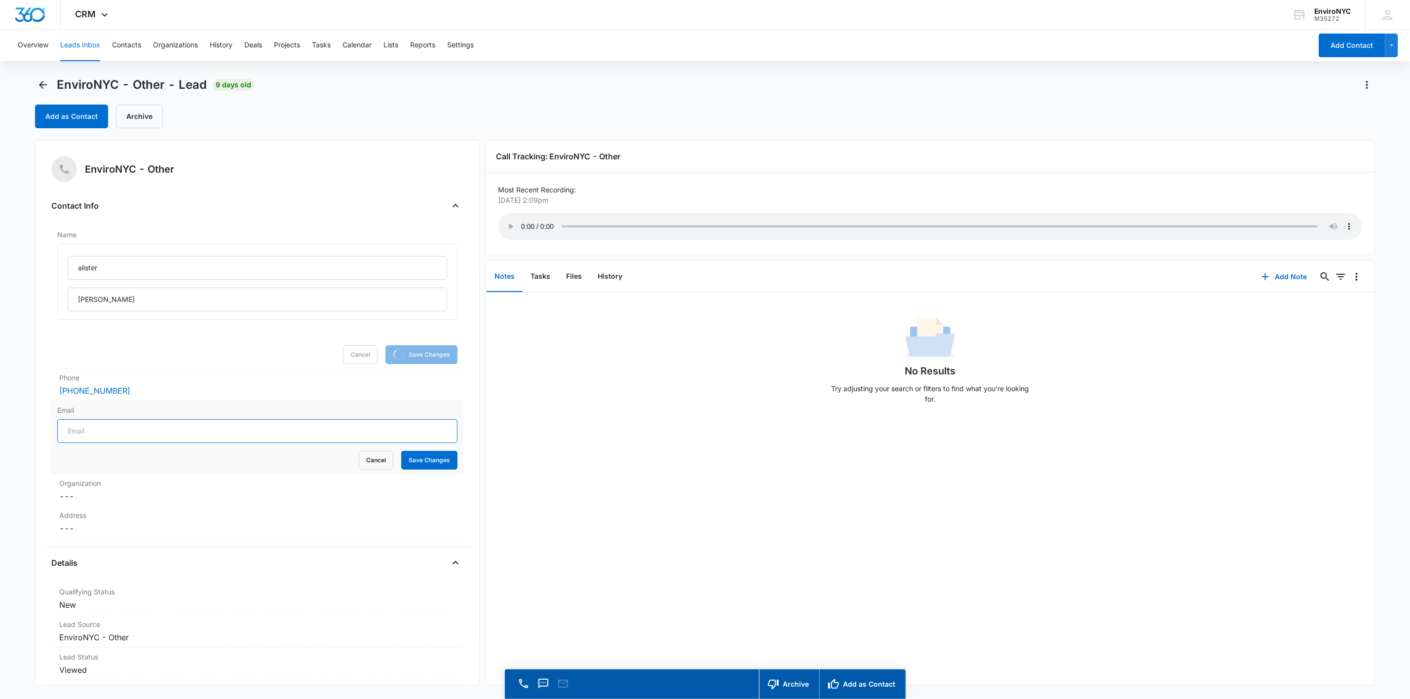
click at [123, 434] on input "Email" at bounding box center [257, 431] width 400 height 24
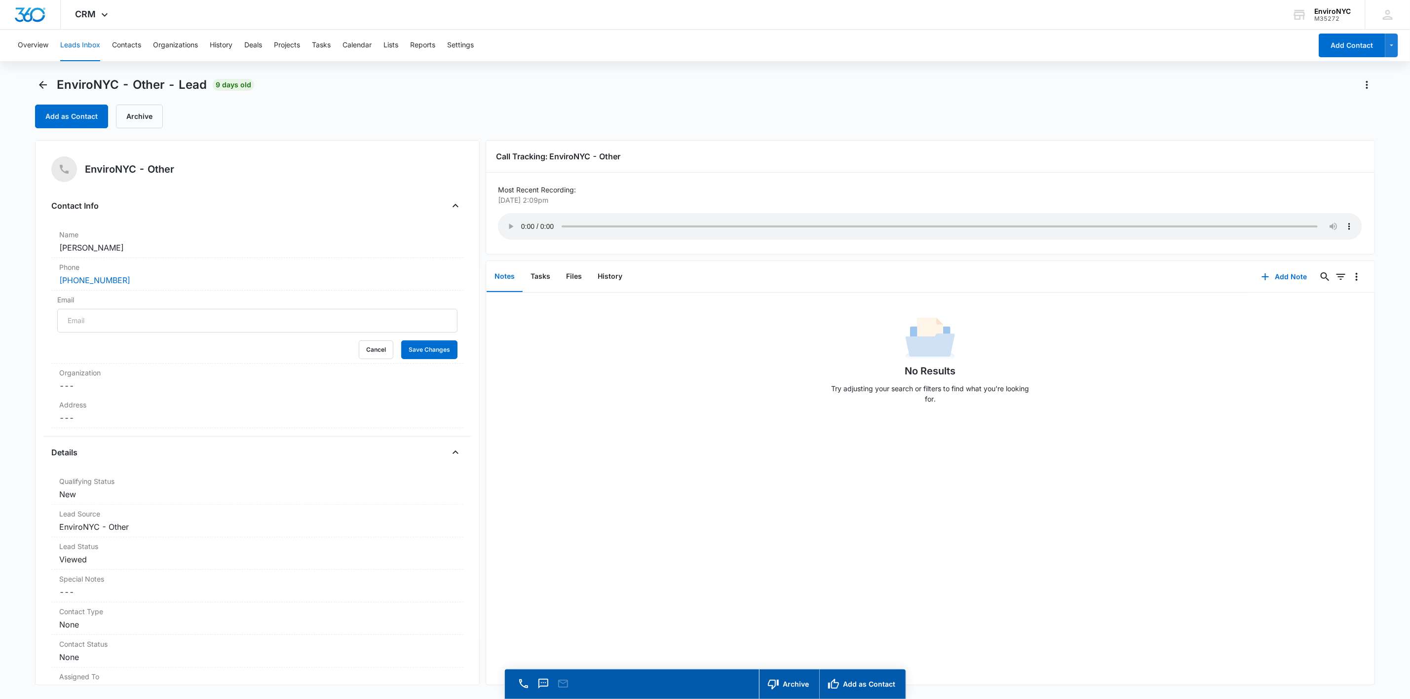
click at [26, 376] on main "EnviroNYC - Other - Lead 9 days old Add as Contact Archive EnviroNYC - Other Co…" at bounding box center [705, 402] width 1410 height 650
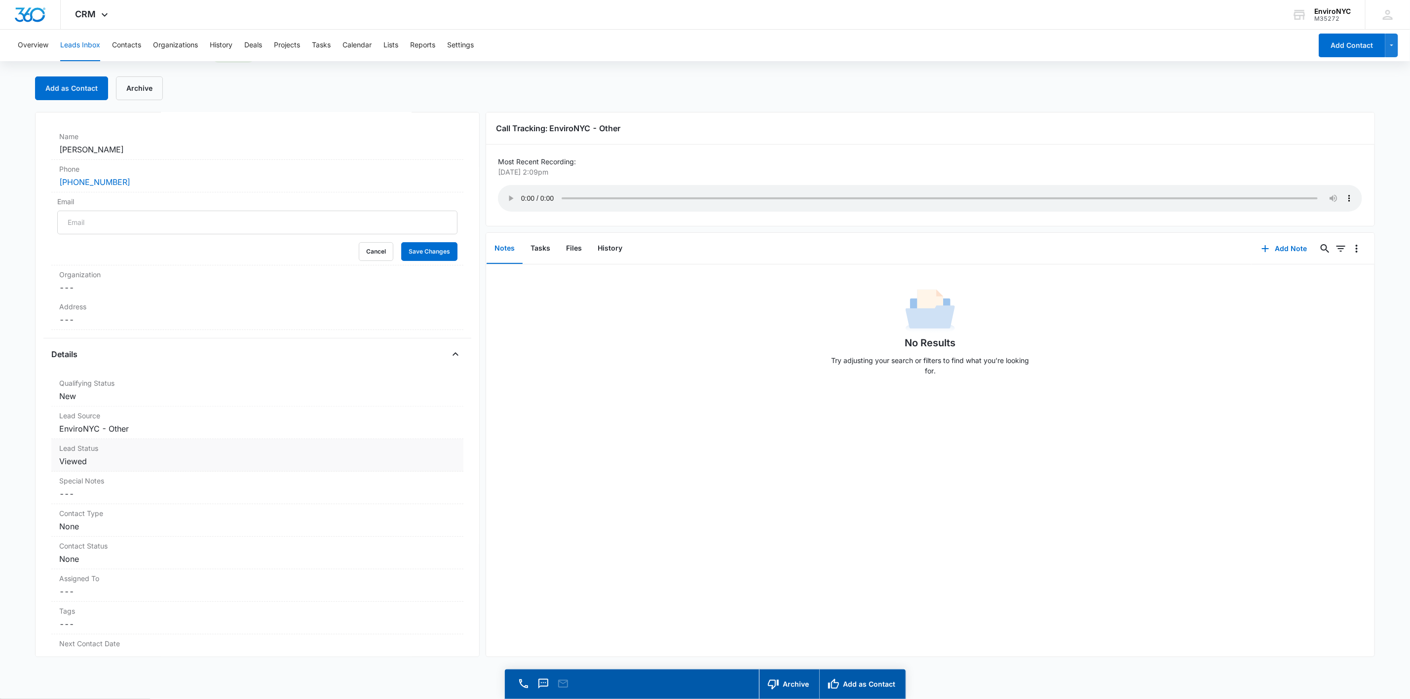
scroll to position [197, 0]
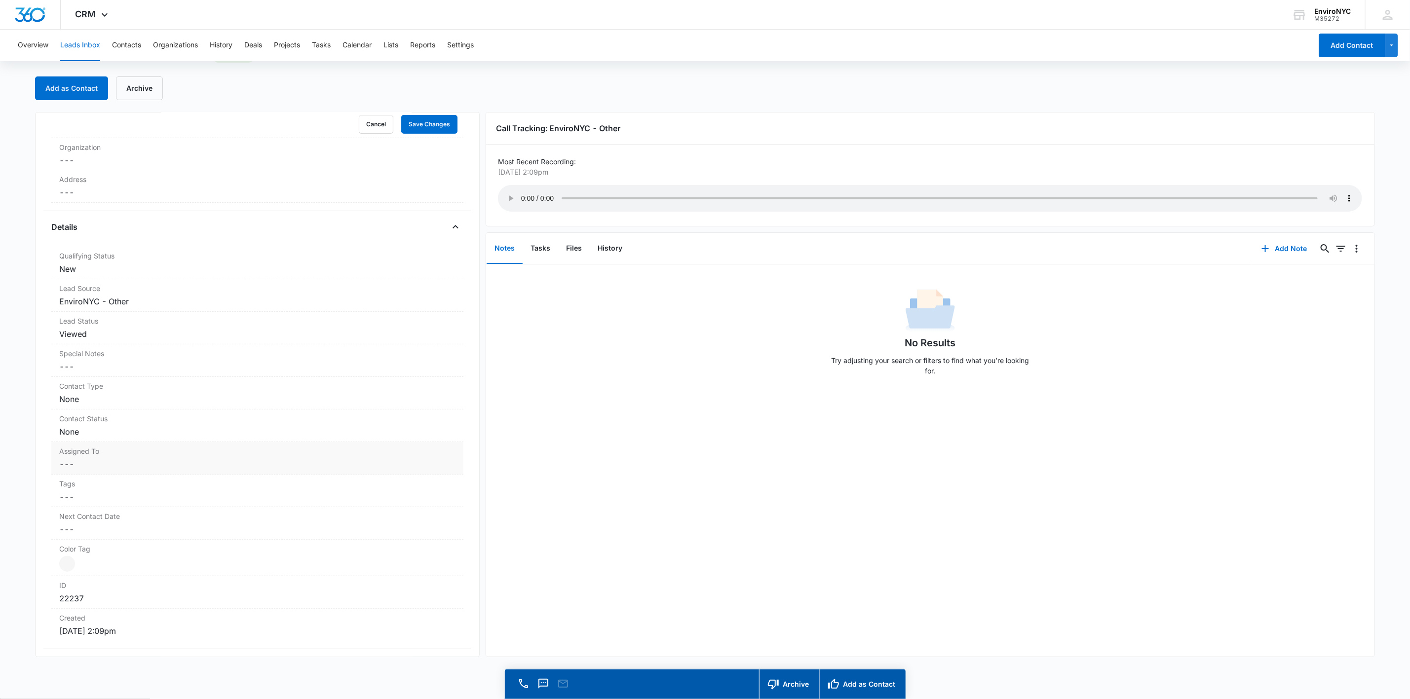
click at [144, 468] on dd "Cancel Save Changes ---" at bounding box center [257, 464] width 396 height 12
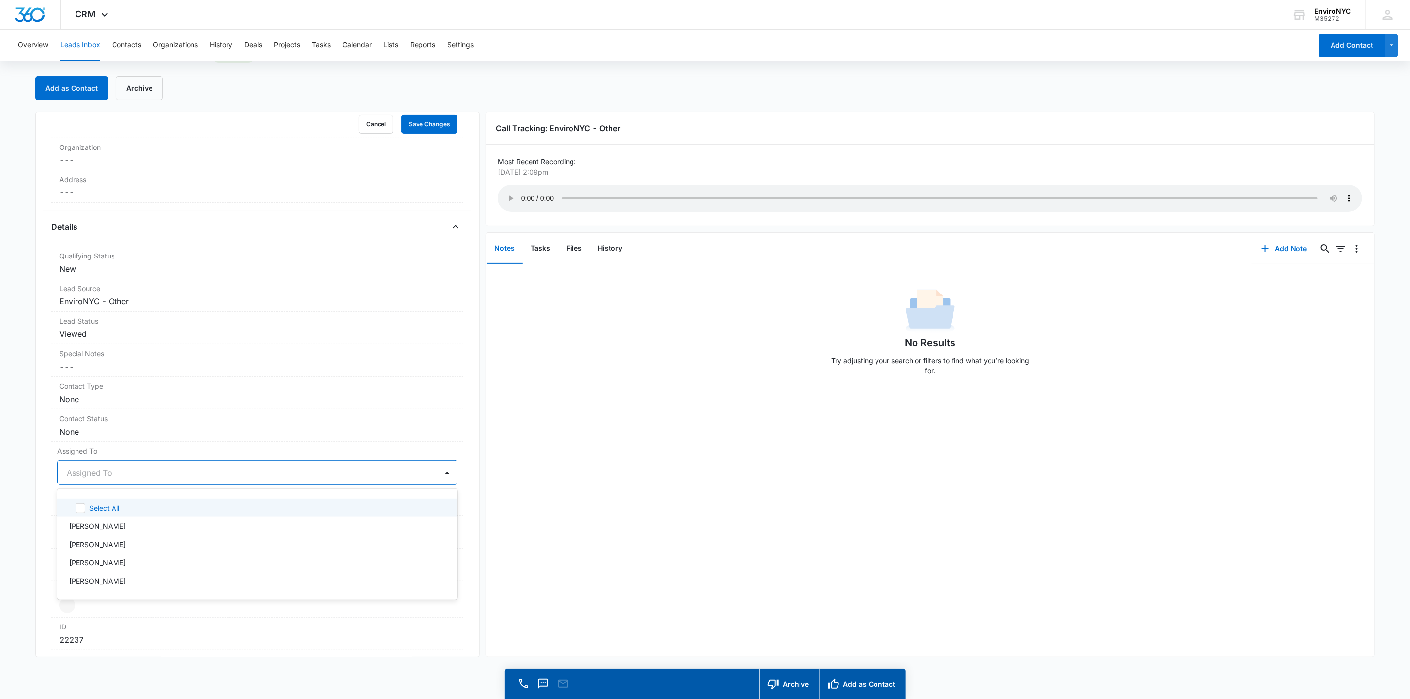
click at [162, 471] on div at bounding box center [246, 473] width 358 height 14
click at [119, 582] on div "[PERSON_NAME]" at bounding box center [256, 581] width 375 height 10
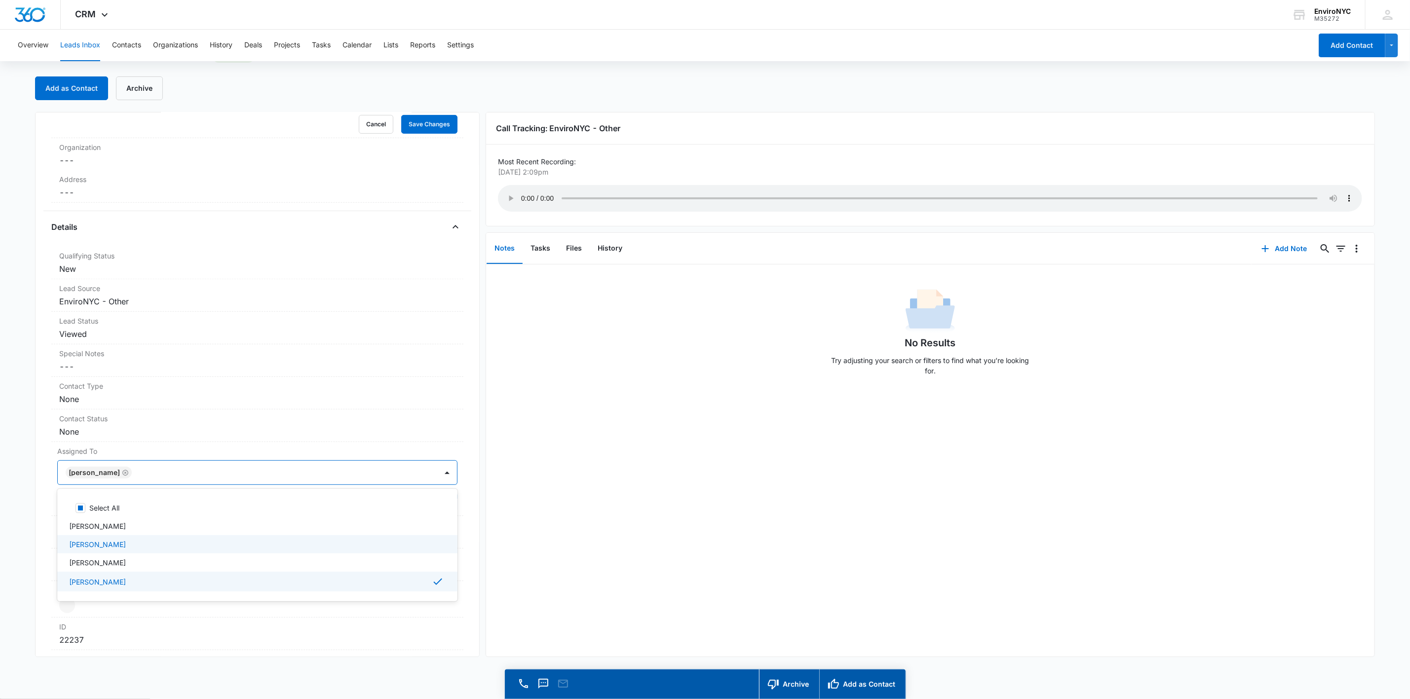
click at [42, 437] on div "EnviroNYC - Other Contact Info Name Cancel Save Changes [PERSON_NAME] Phone Can…" at bounding box center [257, 384] width 445 height 545
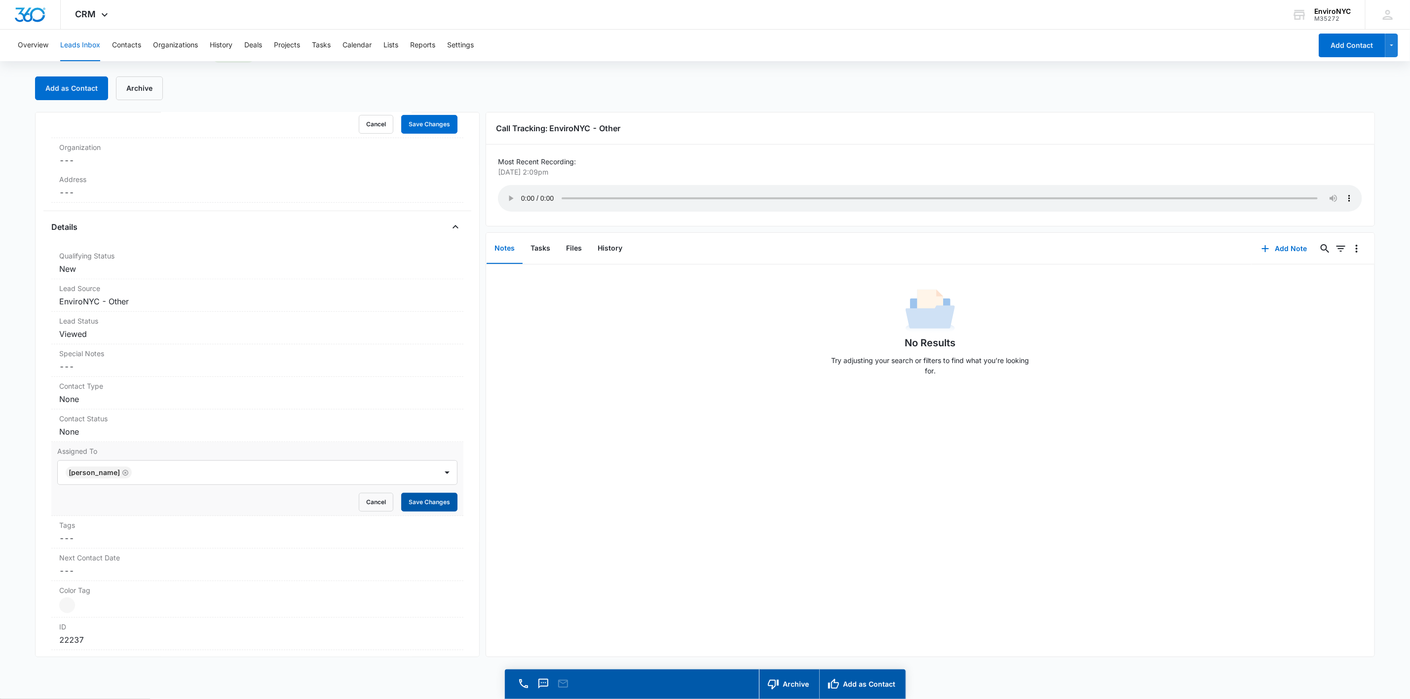
click at [408, 503] on button "Save Changes" at bounding box center [429, 502] width 56 height 19
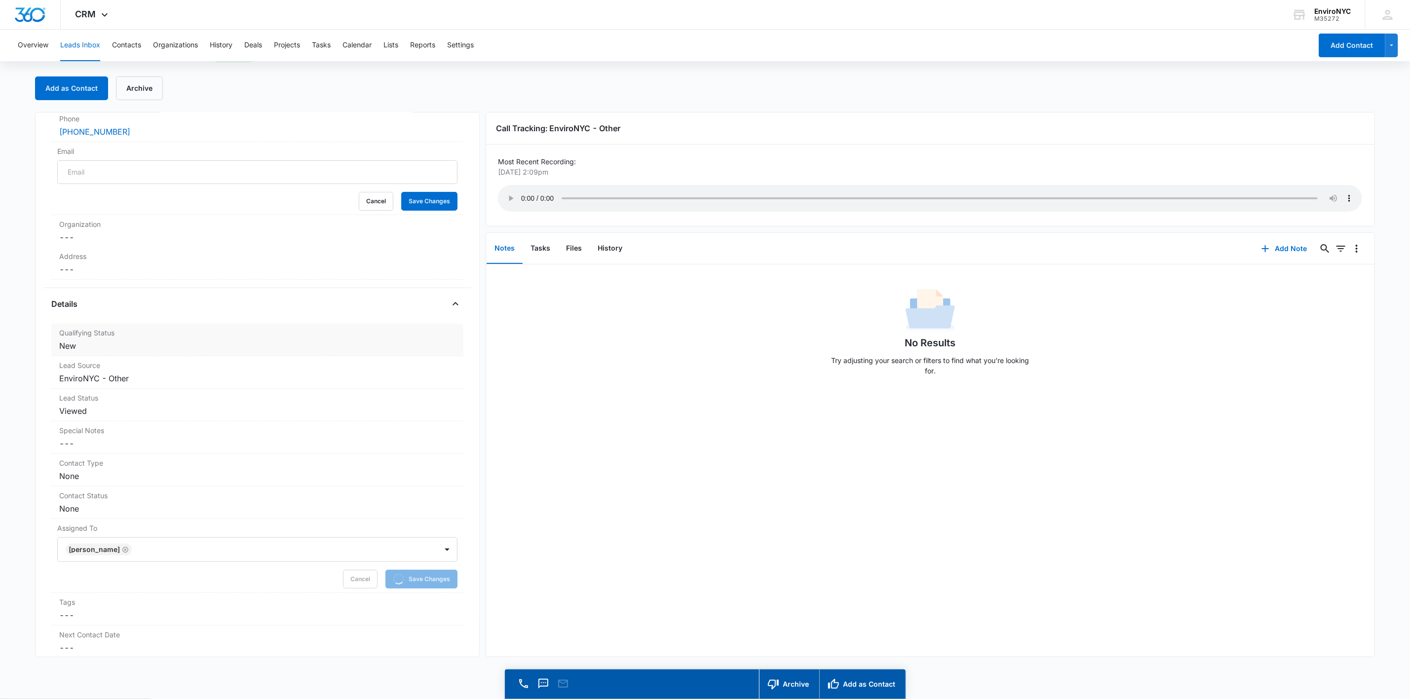
scroll to position [0, 0]
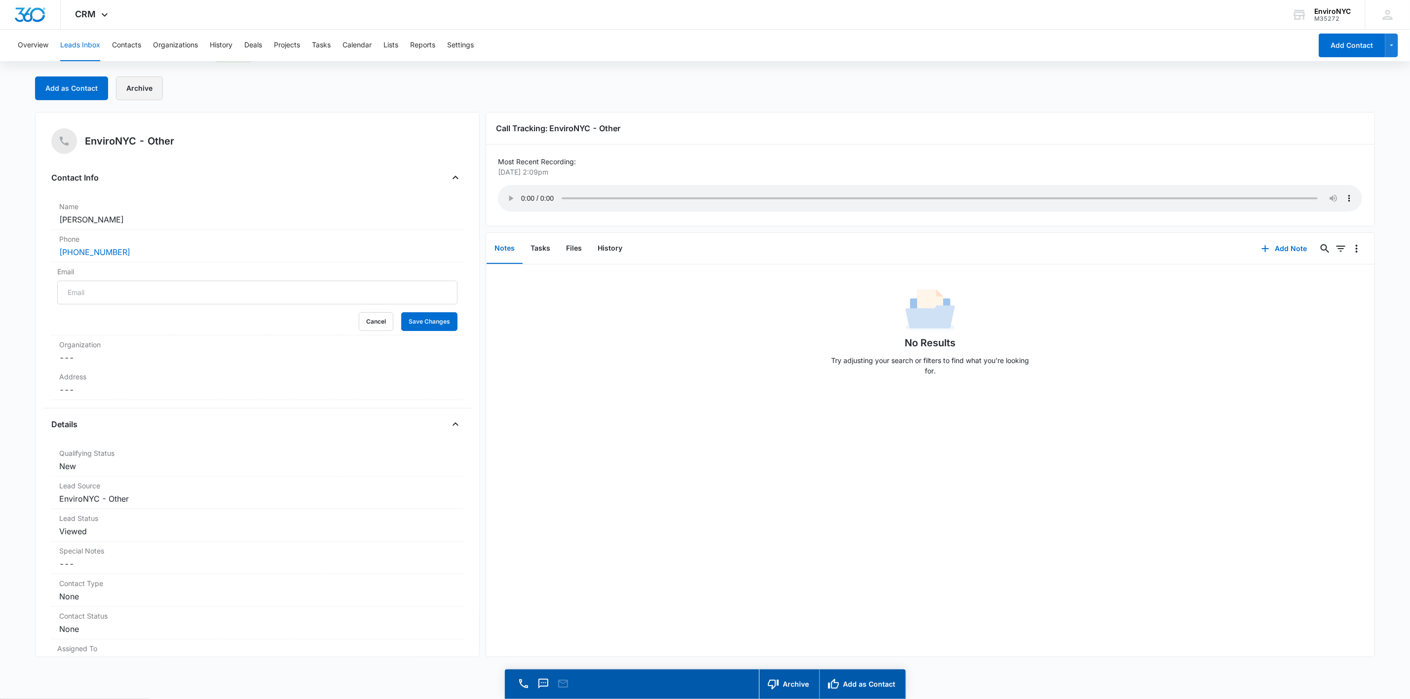
click at [133, 85] on button "Archive" at bounding box center [139, 88] width 47 height 24
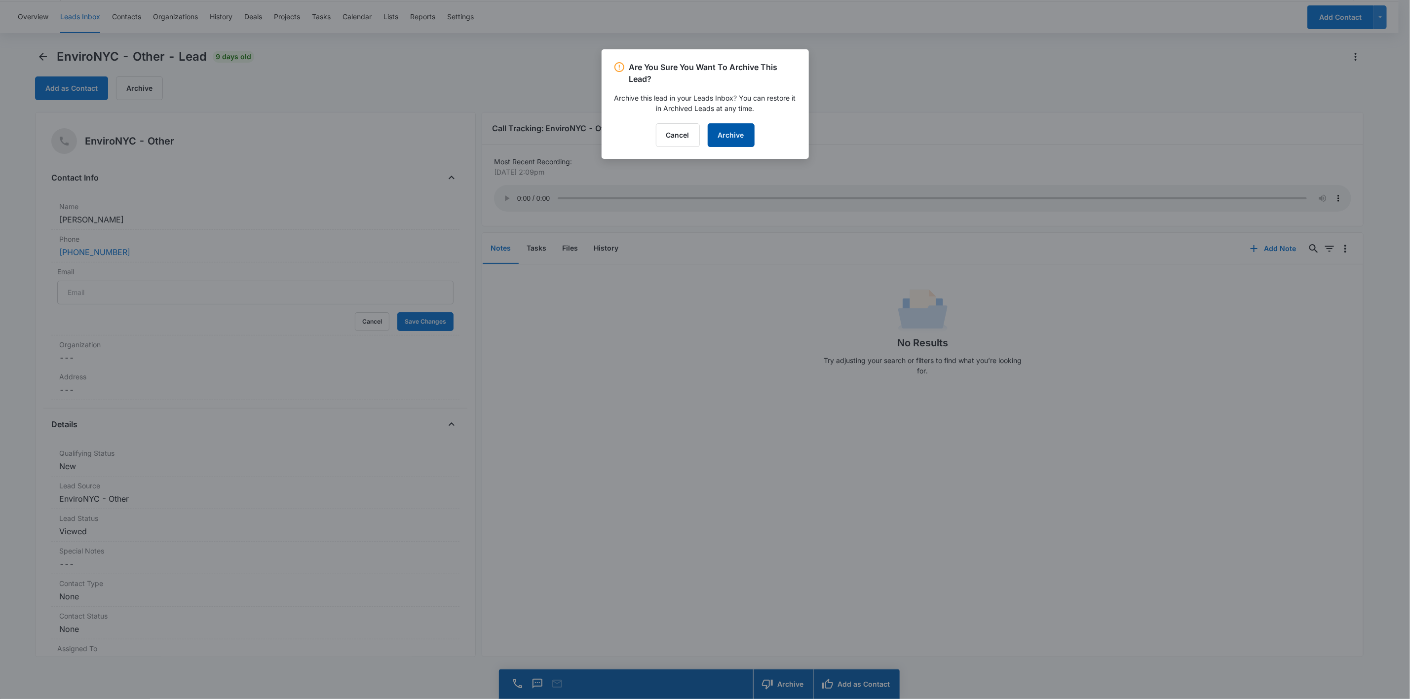
click at [709, 134] on button "Archive" at bounding box center [731, 135] width 47 height 24
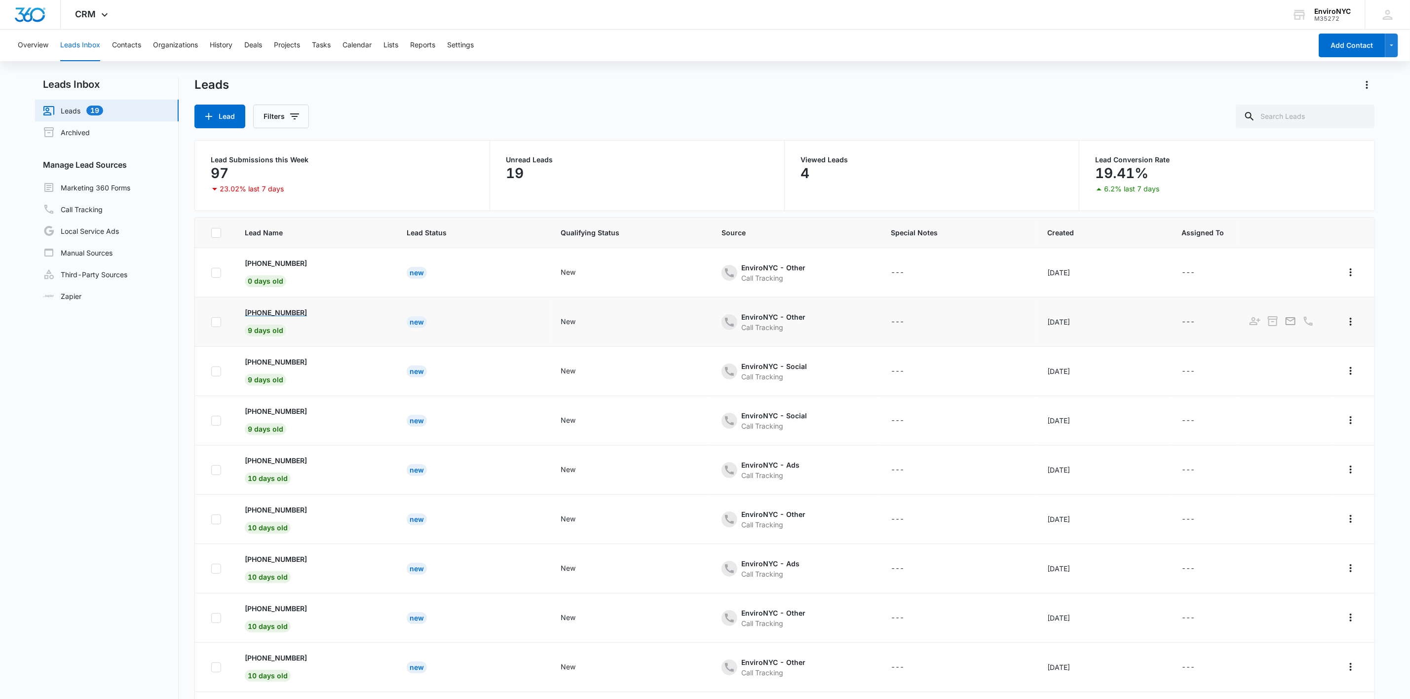
click at [268, 314] on p "[PHONE_NUMBER]" at bounding box center [276, 312] width 62 height 10
click at [286, 313] on p "[PHONE_NUMBER]" at bounding box center [276, 312] width 62 height 10
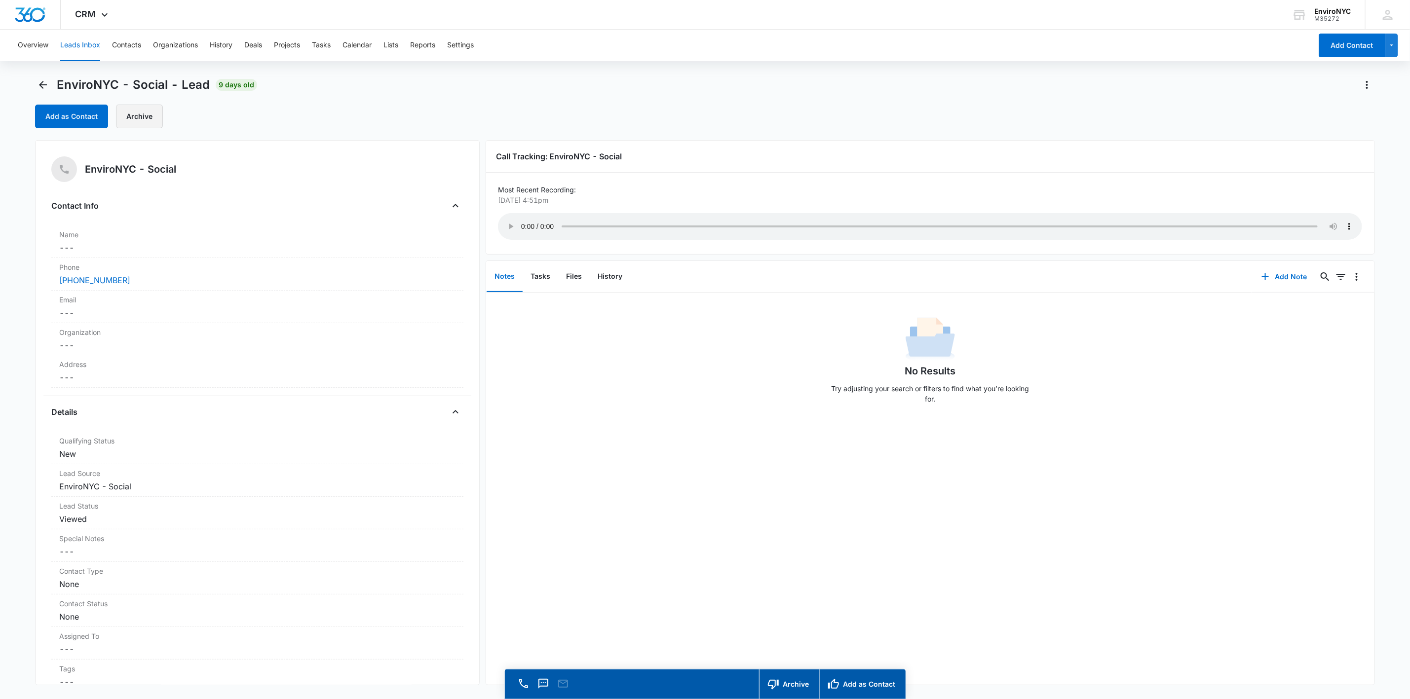
click at [148, 118] on button "Archive" at bounding box center [139, 117] width 47 height 24
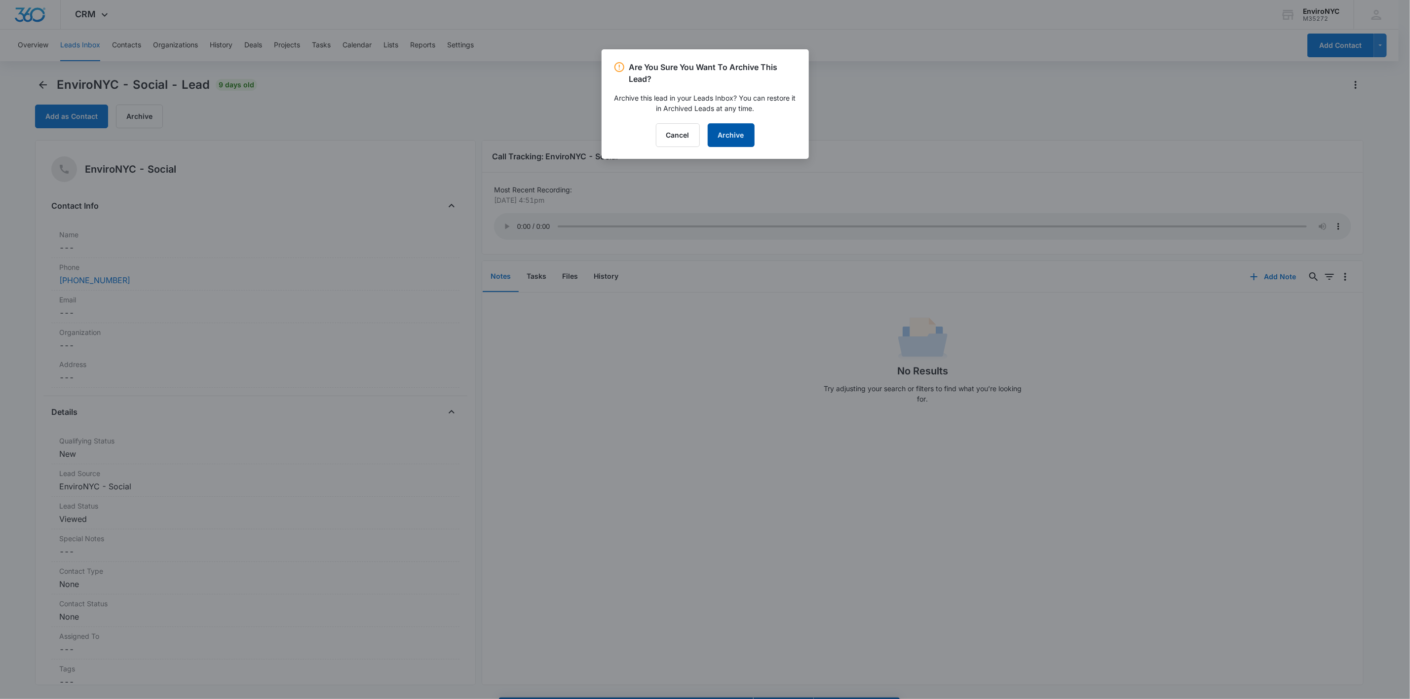
click at [709, 135] on button "Archive" at bounding box center [731, 135] width 47 height 24
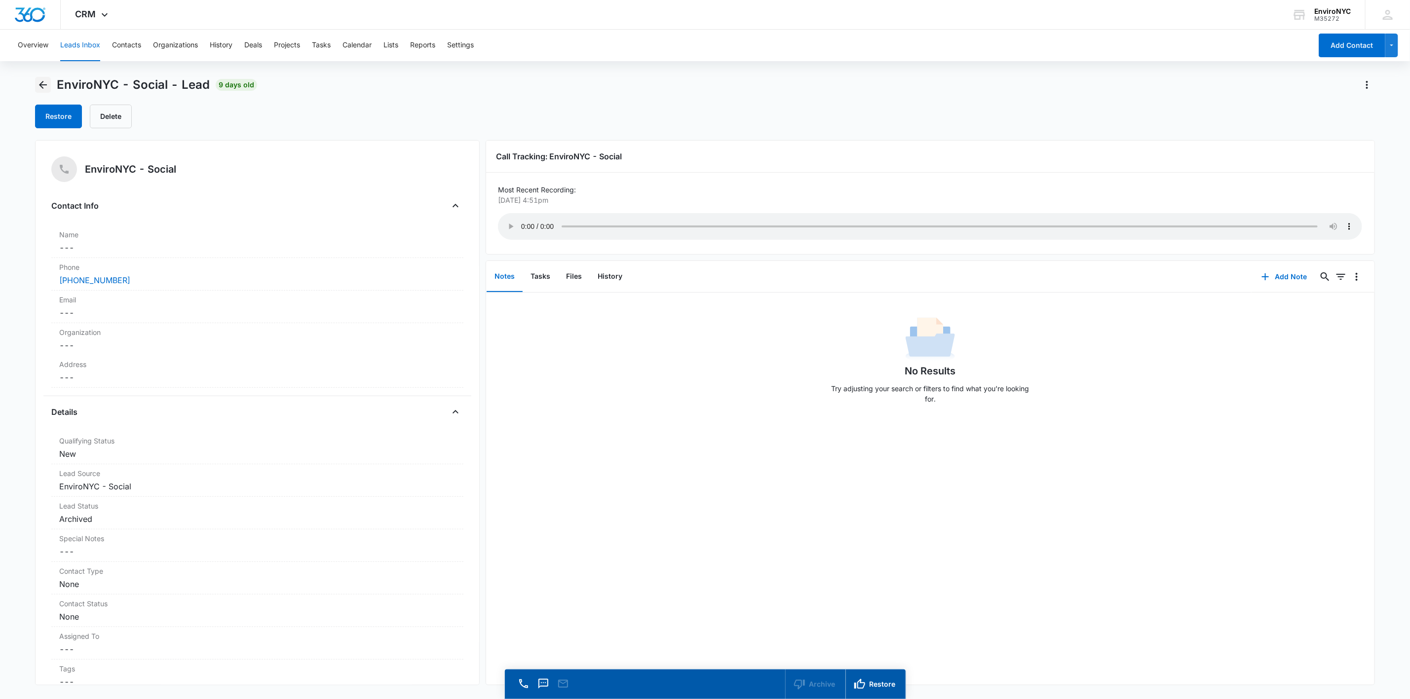
click at [38, 81] on icon "Back" at bounding box center [43, 85] width 12 height 12
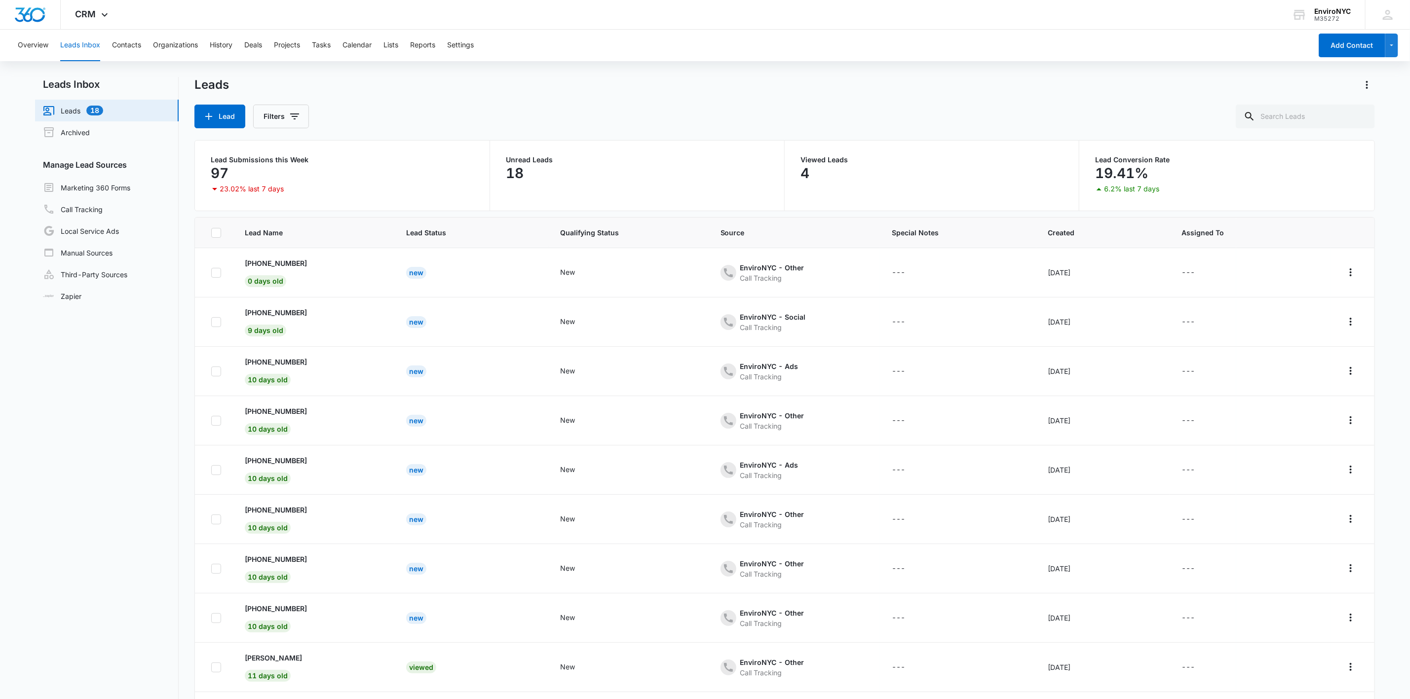
click at [283, 266] on p "[PHONE_NUMBER]" at bounding box center [276, 263] width 62 height 10
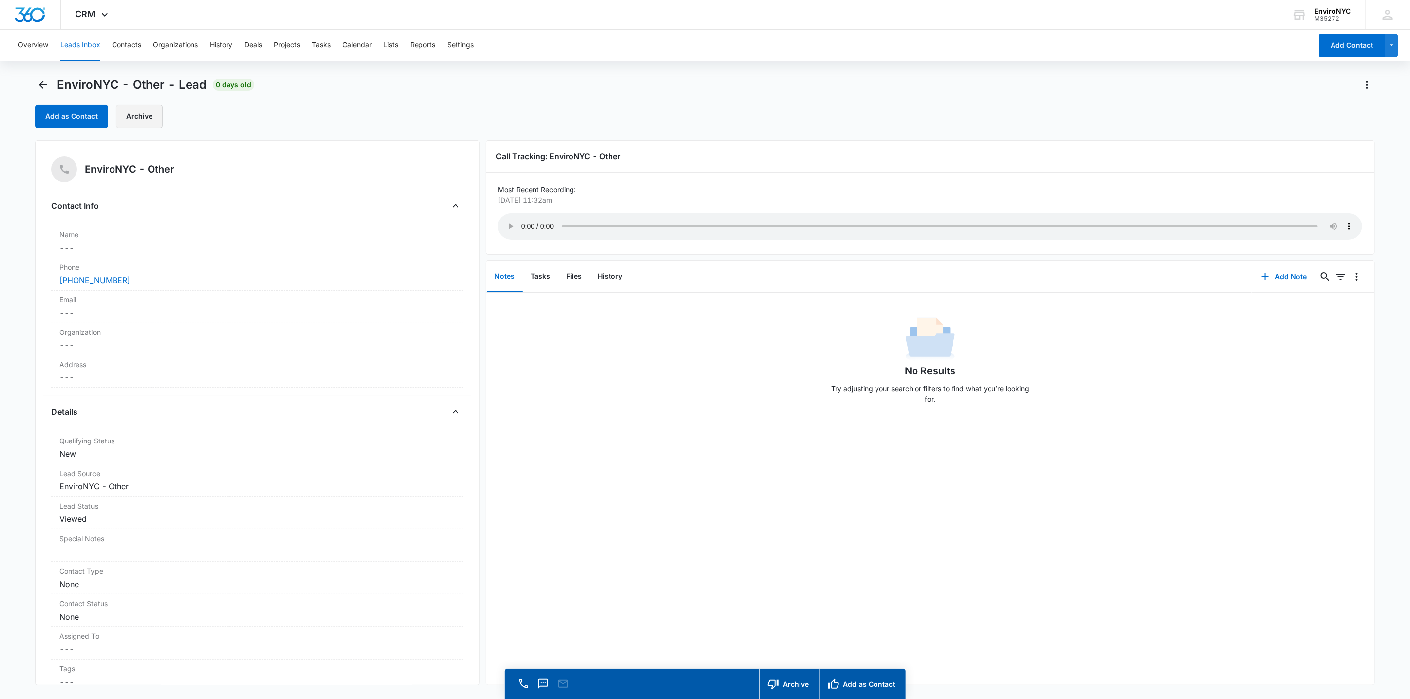
click at [150, 114] on button "Archive" at bounding box center [139, 117] width 47 height 24
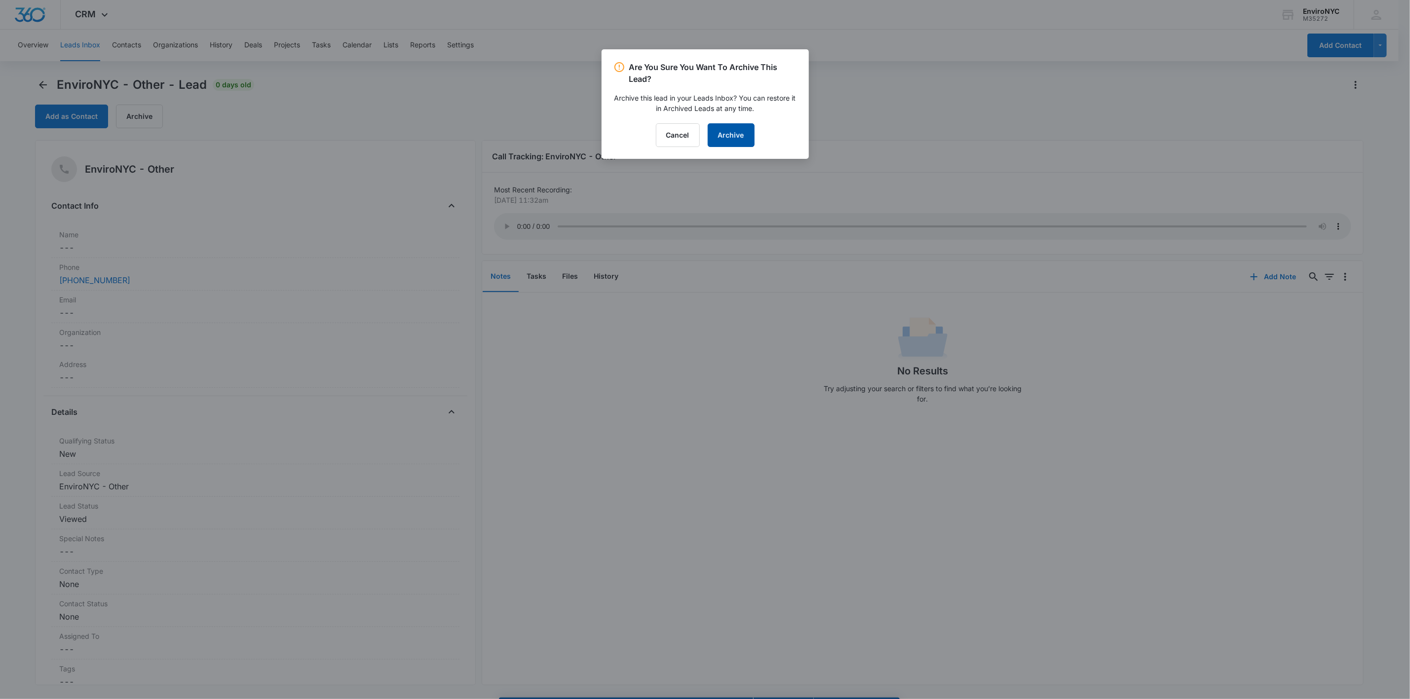
click at [709, 126] on button "Archive" at bounding box center [731, 135] width 47 height 24
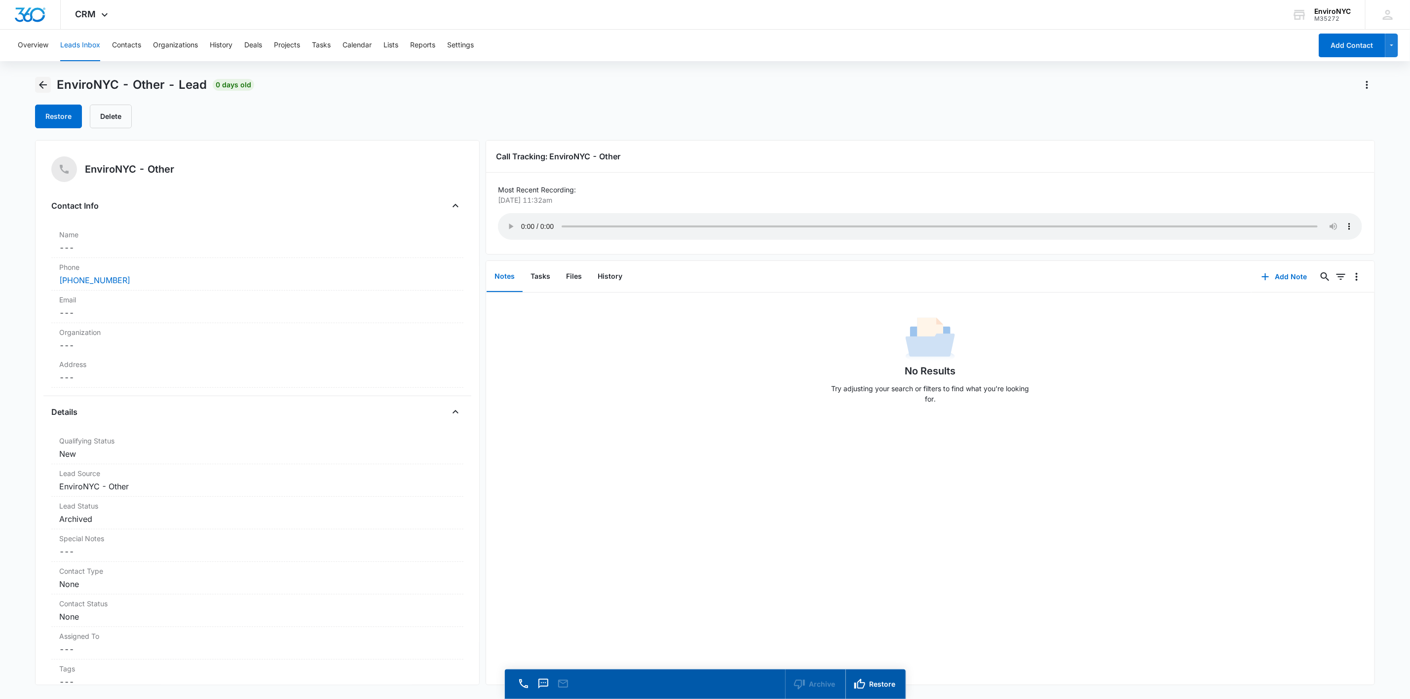
click at [45, 83] on icon "Back" at bounding box center [43, 85] width 12 height 12
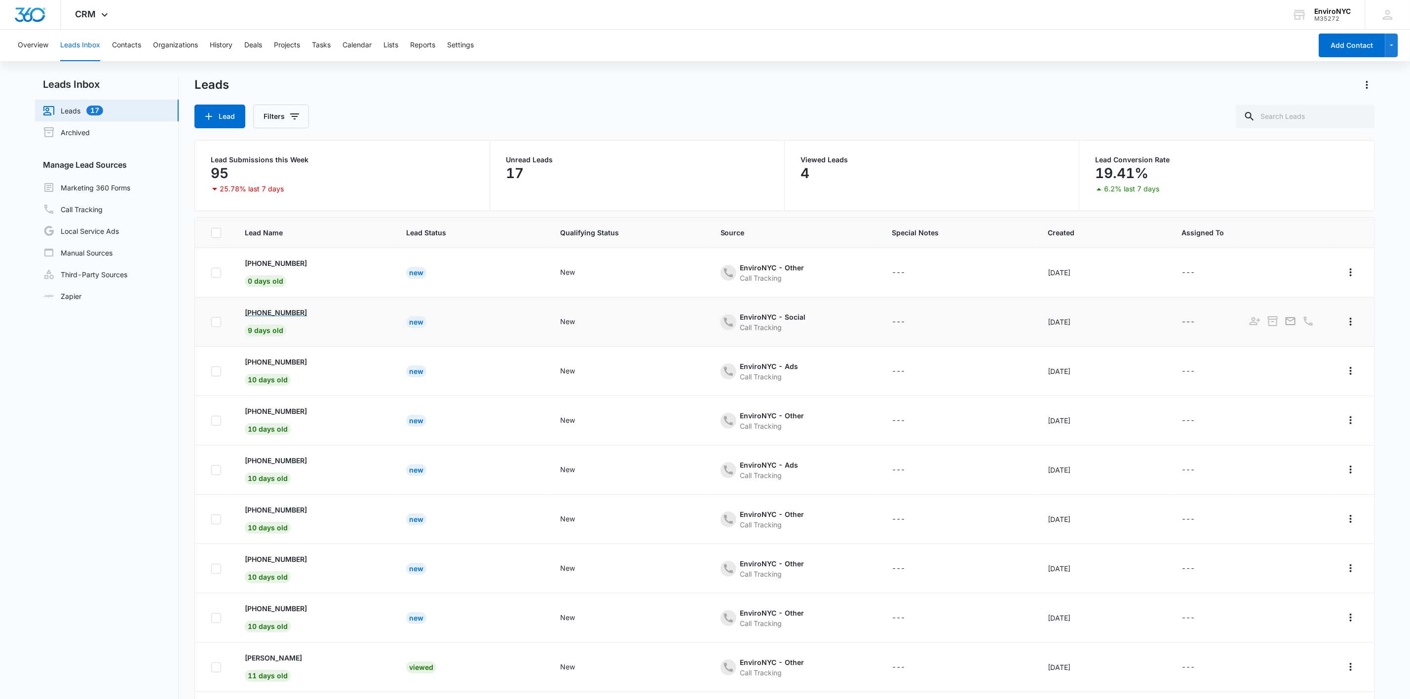
click at [274, 311] on p "[PHONE_NUMBER]" at bounding box center [276, 312] width 62 height 10
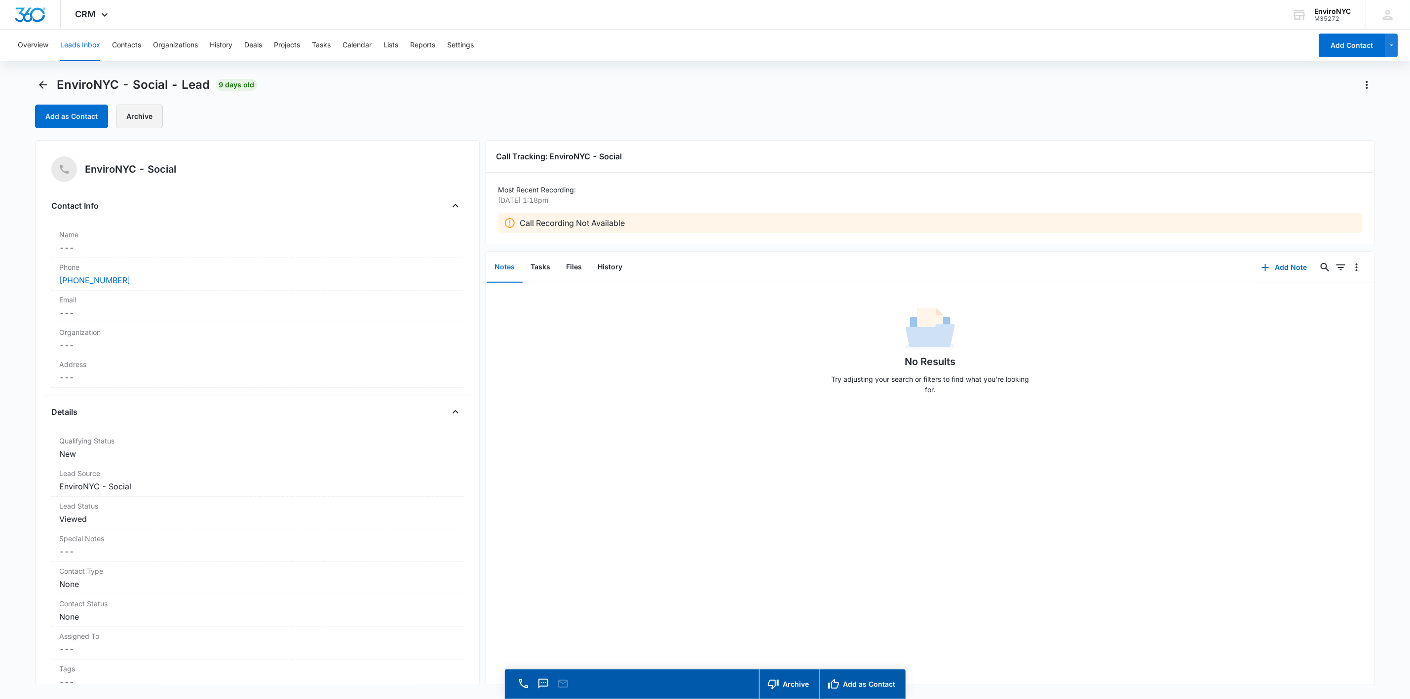
click at [137, 113] on button "Archive" at bounding box center [139, 117] width 47 height 24
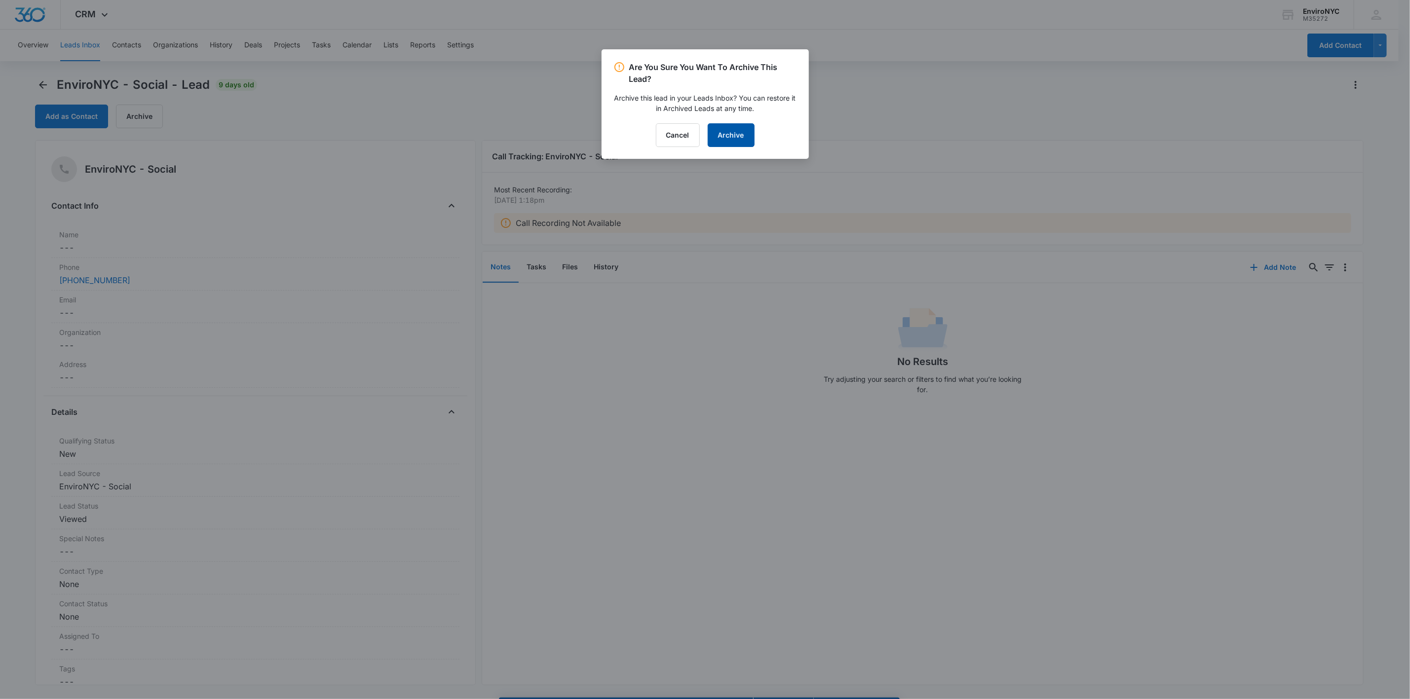
click at [709, 135] on button "Archive" at bounding box center [731, 135] width 47 height 24
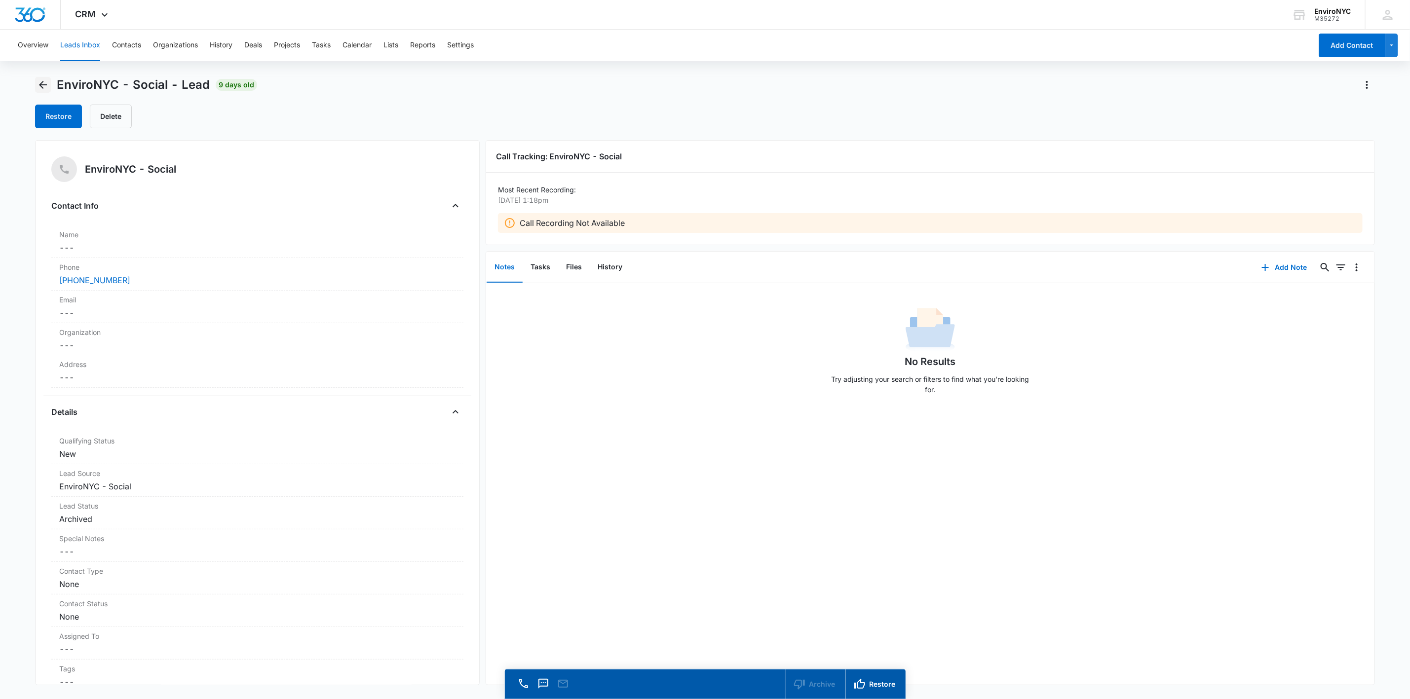
click at [43, 80] on icon "Back" at bounding box center [43, 85] width 12 height 12
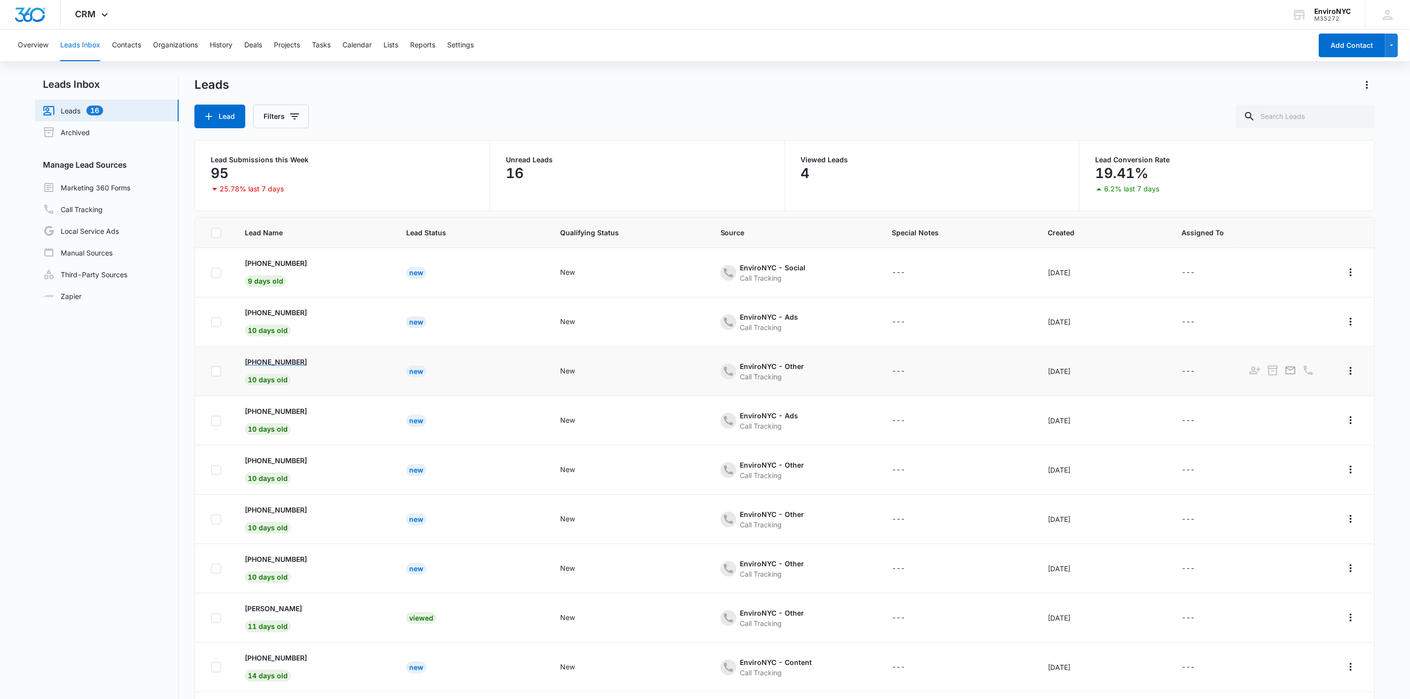
click at [286, 364] on p "[PHONE_NUMBER]" at bounding box center [276, 362] width 62 height 10
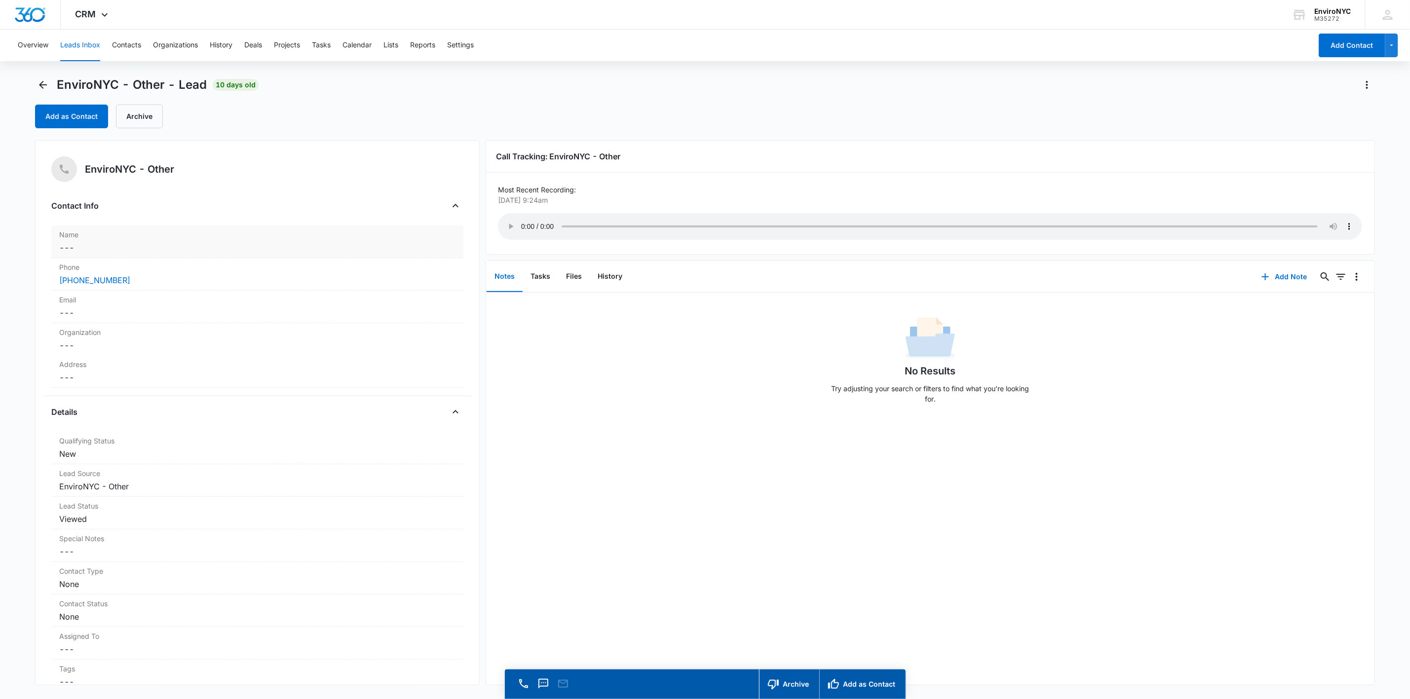
click at [192, 240] on div "Name Cancel Save Changes ---" at bounding box center [257, 242] width 412 height 33
click at [184, 420] on dd "Cancel Save Changes ---" at bounding box center [257, 423] width 396 height 12
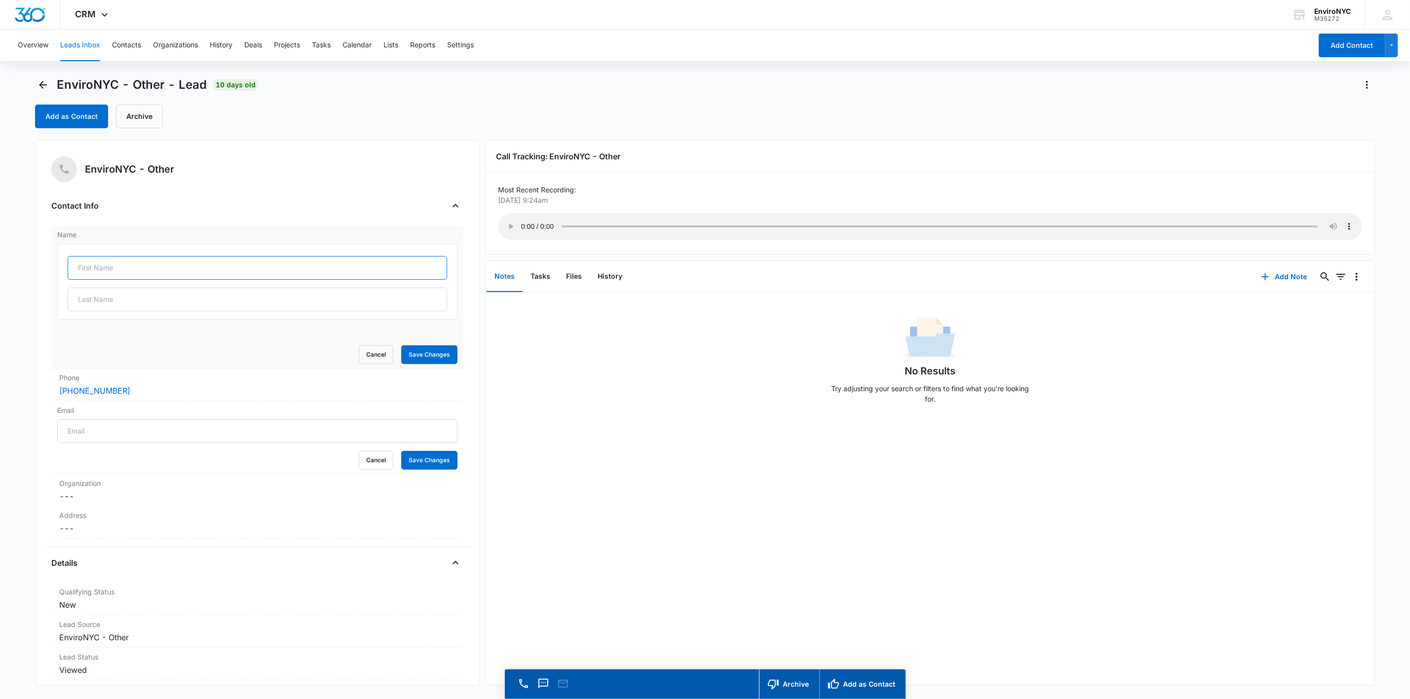
click at [99, 279] on input "text" at bounding box center [257, 268] width 379 height 24
type input "[PERSON_NAME]"
click at [418, 351] on button "Save Changes" at bounding box center [429, 354] width 56 height 19
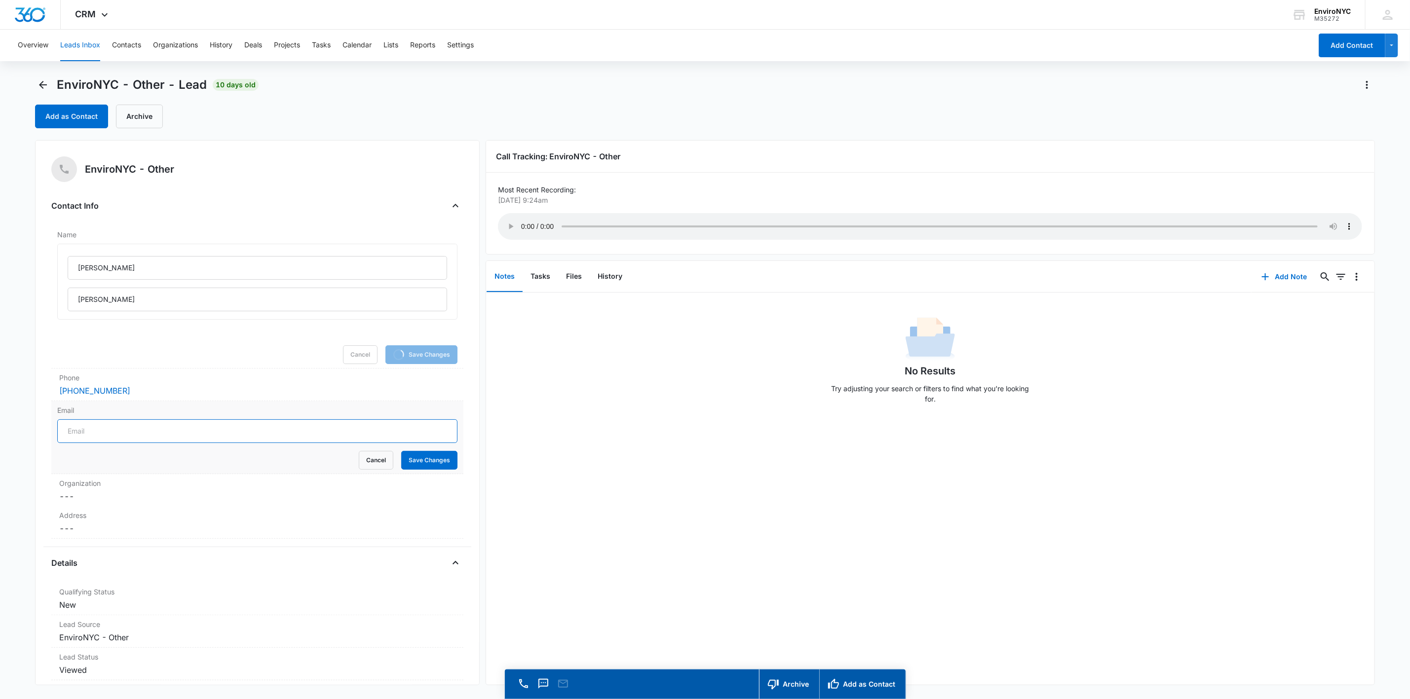
click at [86, 432] on input "Email" at bounding box center [257, 431] width 400 height 24
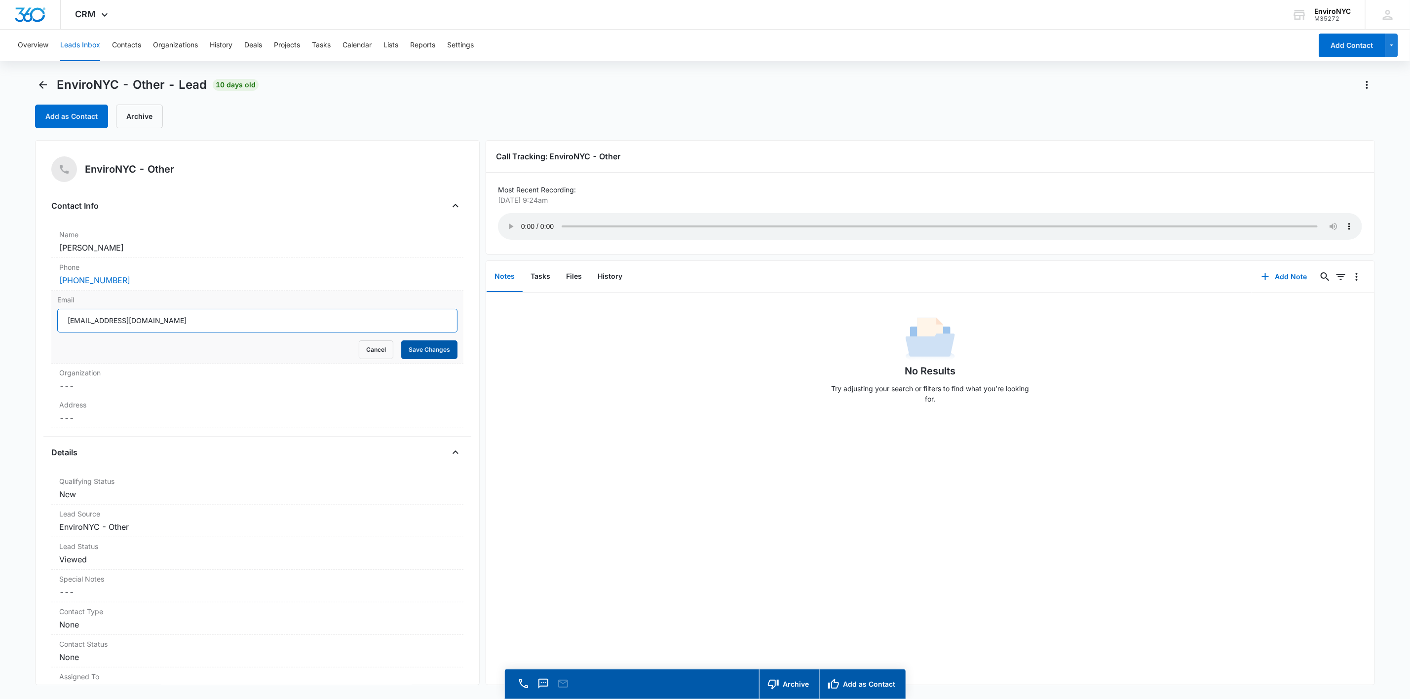
type input "[EMAIL_ADDRESS][DOMAIN_NAME]"
click at [408, 351] on button "Save Changes" at bounding box center [429, 349] width 56 height 19
click at [184, 252] on dd "Cancel Save Changes [PERSON_NAME]" at bounding box center [257, 248] width 396 height 12
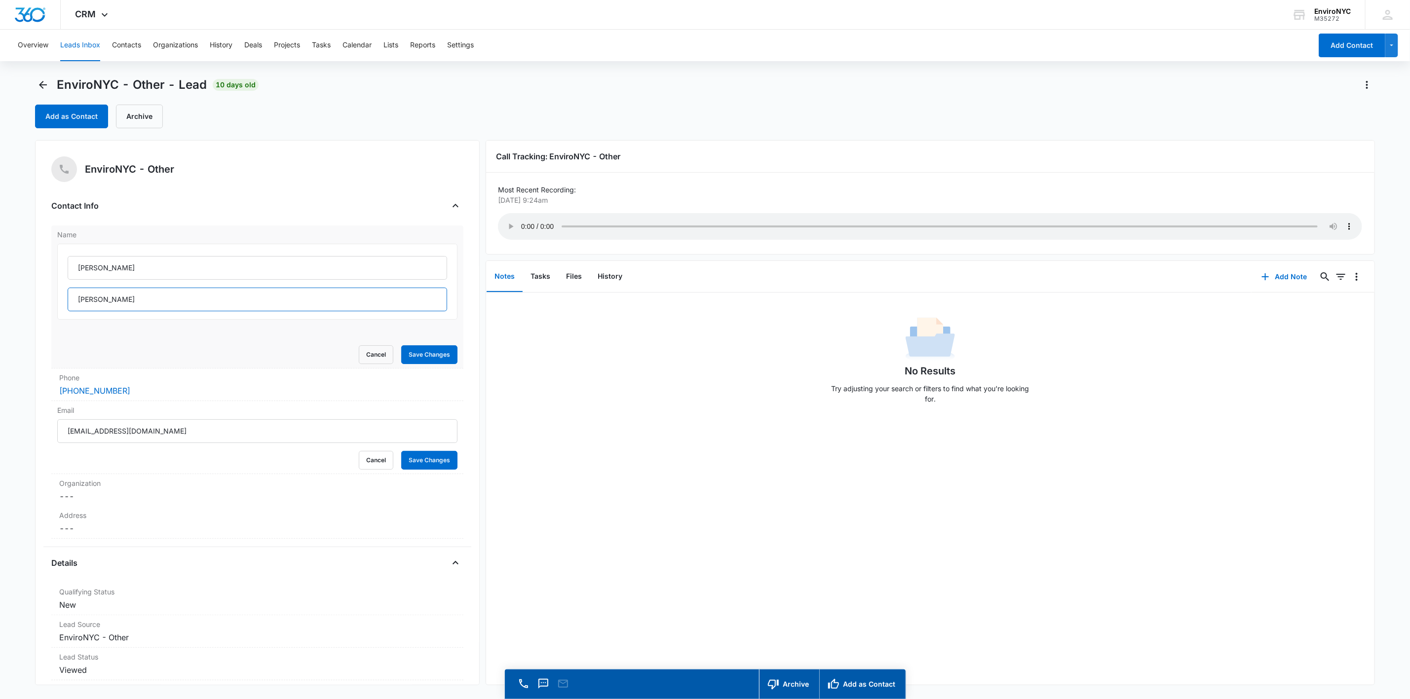
click at [99, 290] on input "[PERSON_NAME]" at bounding box center [257, 300] width 379 height 24
type input "koryl"
click at [410, 351] on button "Save Changes" at bounding box center [429, 354] width 56 height 19
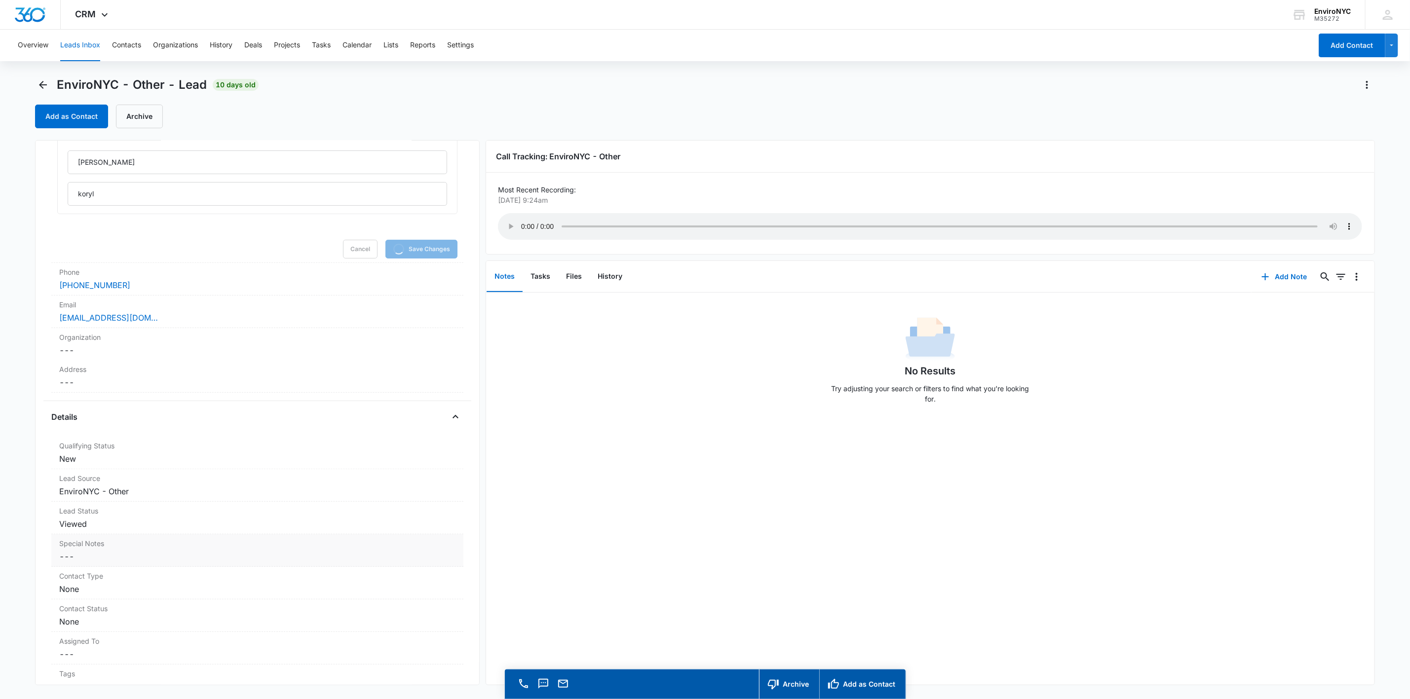
scroll to position [197, 0]
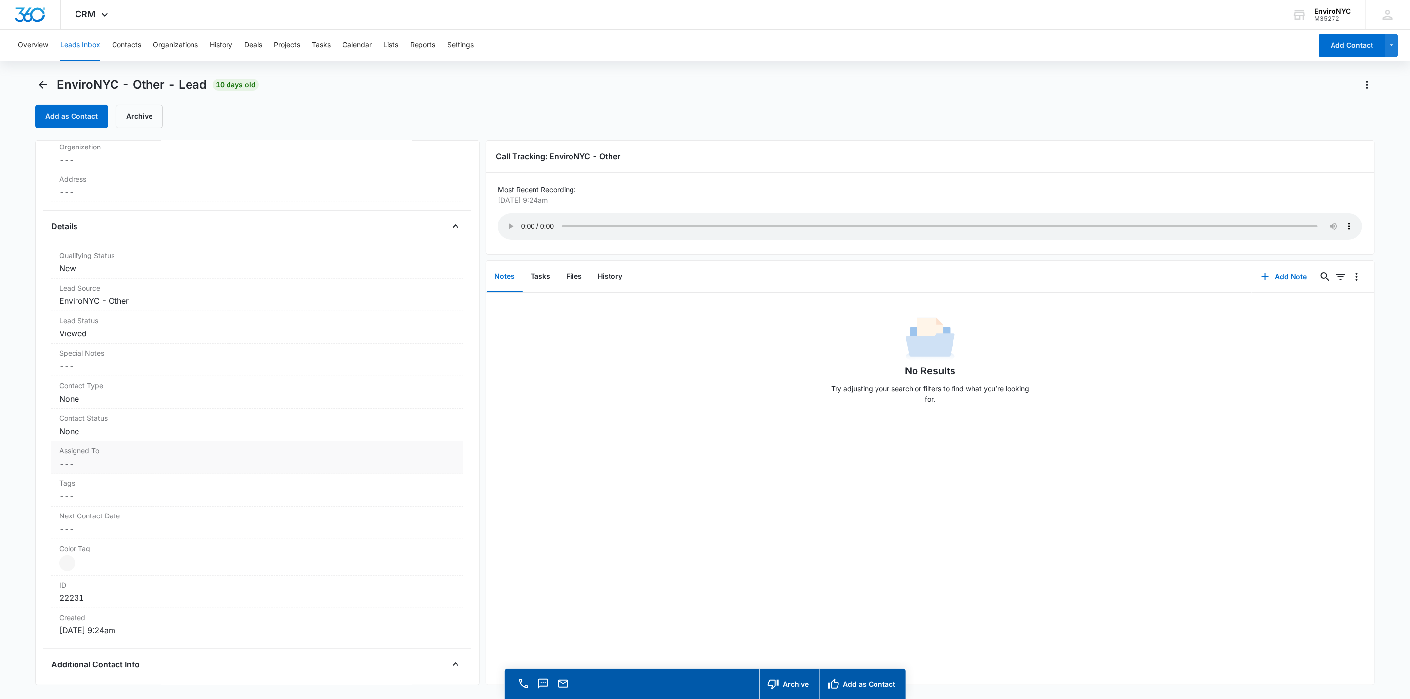
click at [178, 460] on dd "Cancel Save Changes ---" at bounding box center [257, 464] width 396 height 12
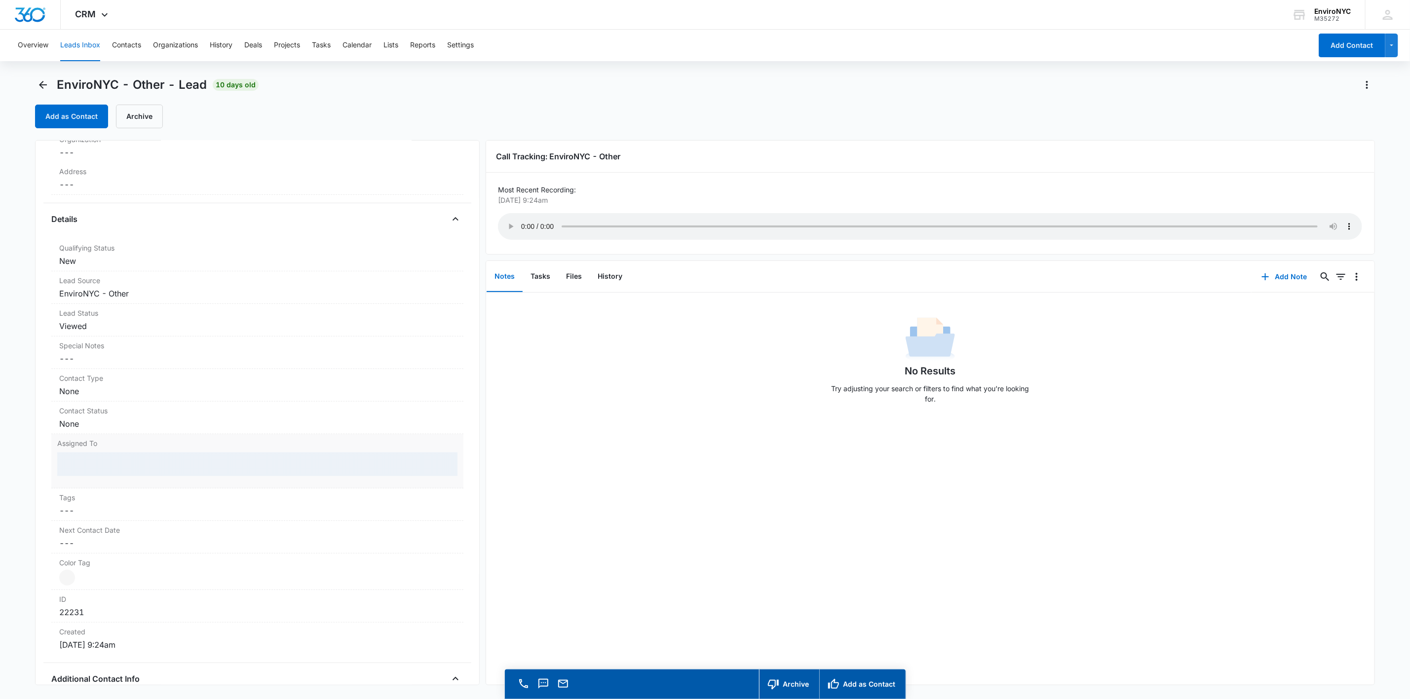
scroll to position [185, 0]
click at [212, 471] on div at bounding box center [257, 472] width 400 height 24
click at [155, 473] on div at bounding box center [246, 473] width 358 height 14
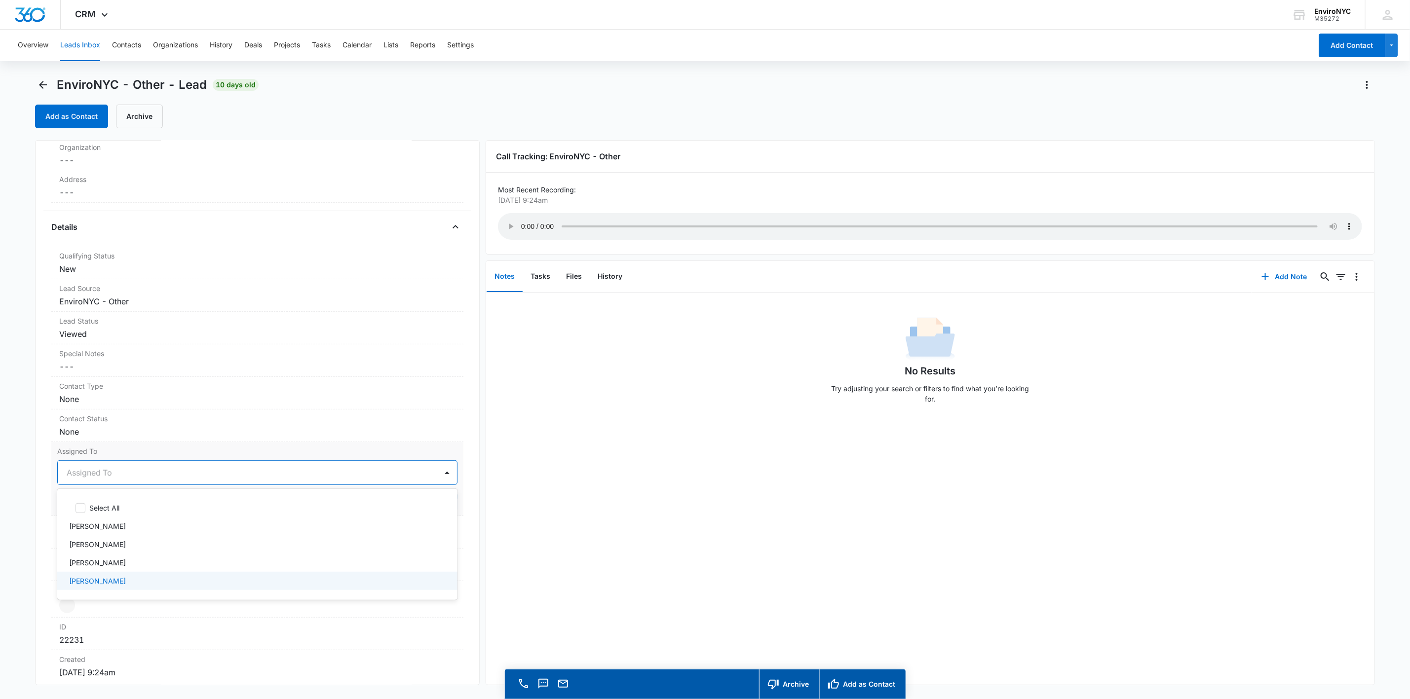
click at [96, 586] on p "[PERSON_NAME]" at bounding box center [97, 581] width 57 height 10
click at [439, 473] on div at bounding box center [447, 473] width 16 height 16
click at [405, 504] on button "Save Changes" at bounding box center [429, 502] width 56 height 19
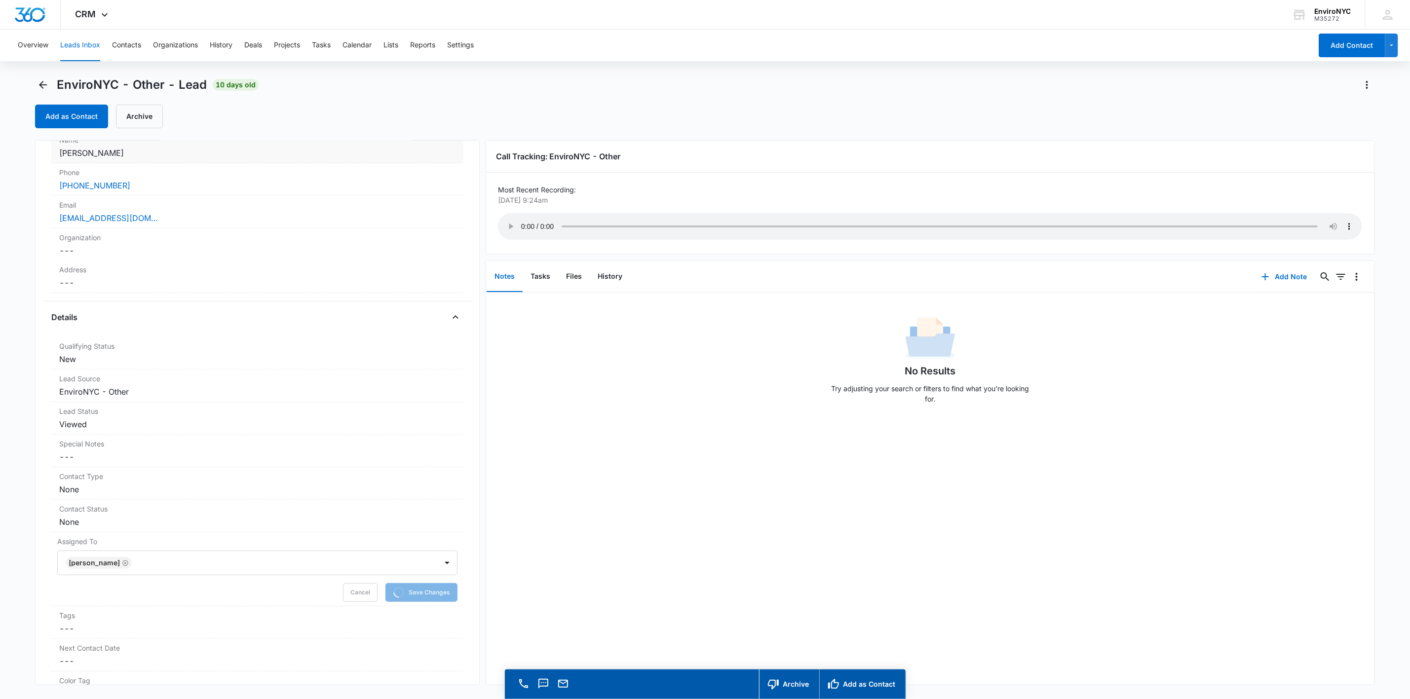
scroll to position [0, 0]
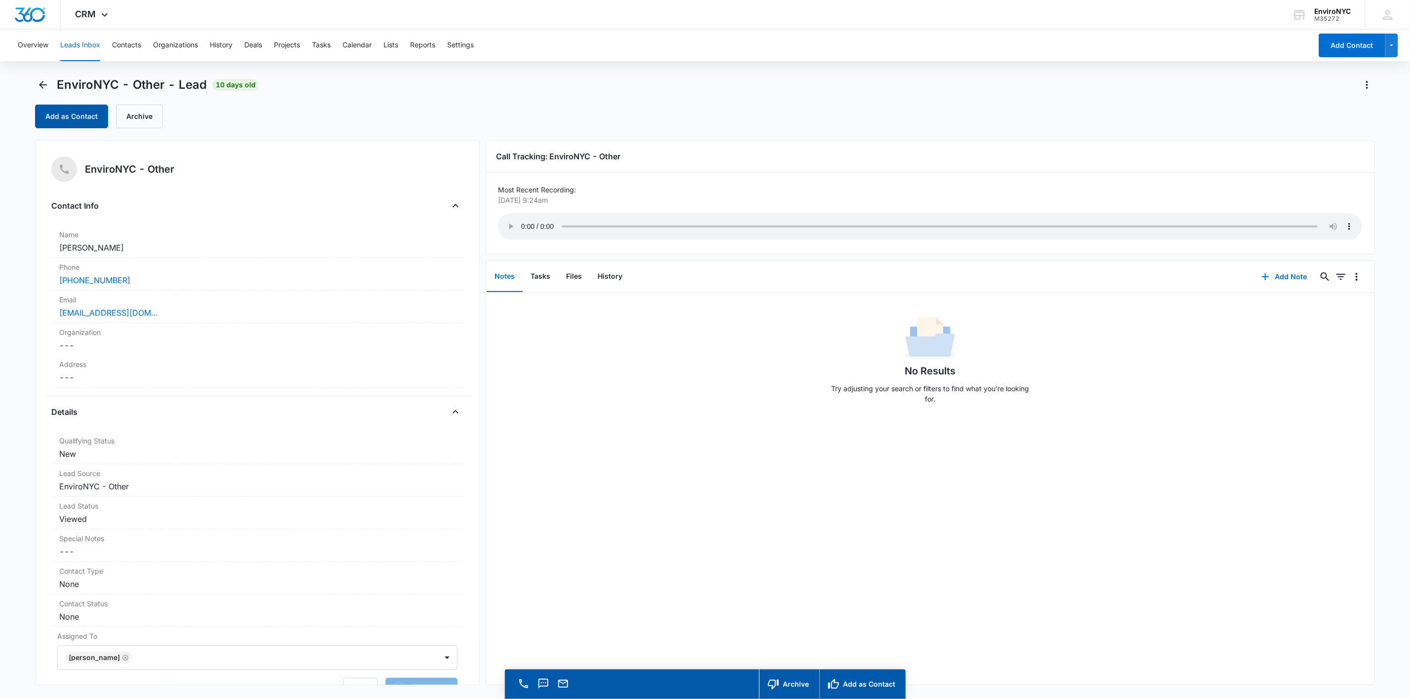
click at [68, 120] on button "Add as Contact" at bounding box center [71, 117] width 73 height 24
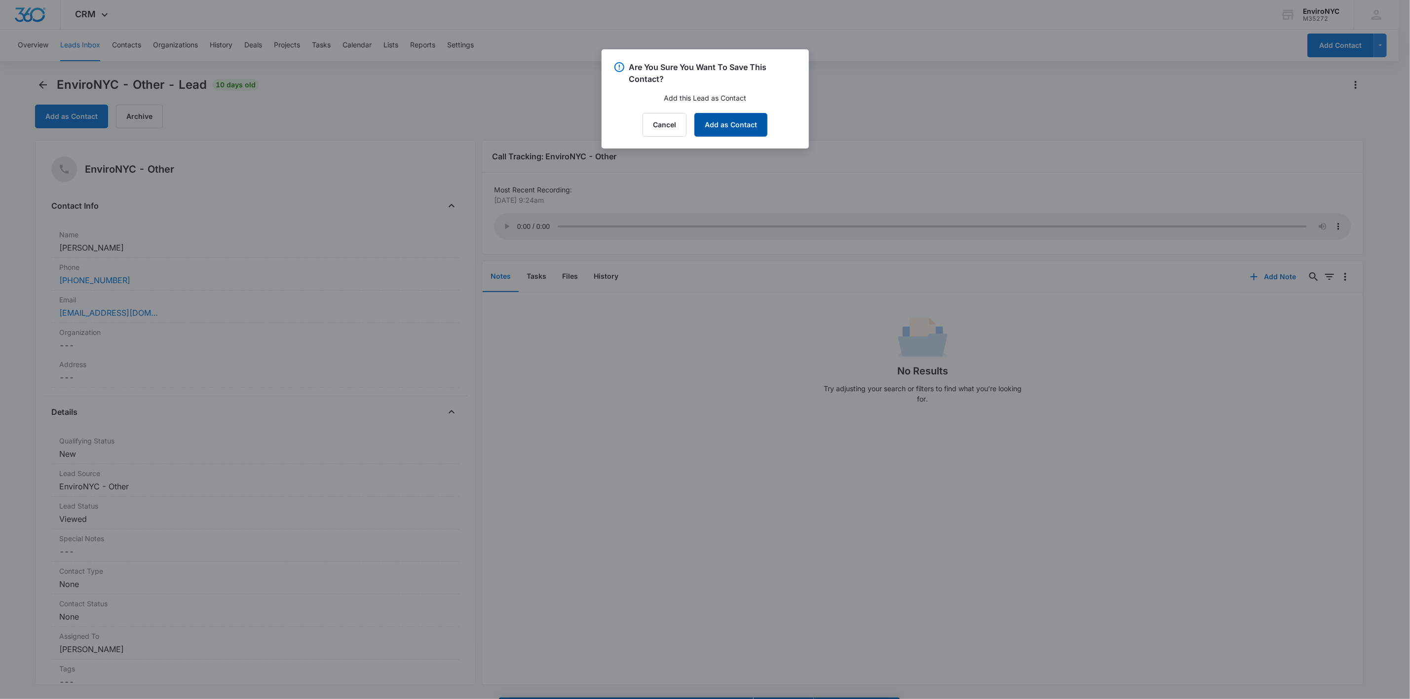
click at [709, 123] on button "Add as Contact" at bounding box center [730, 125] width 73 height 24
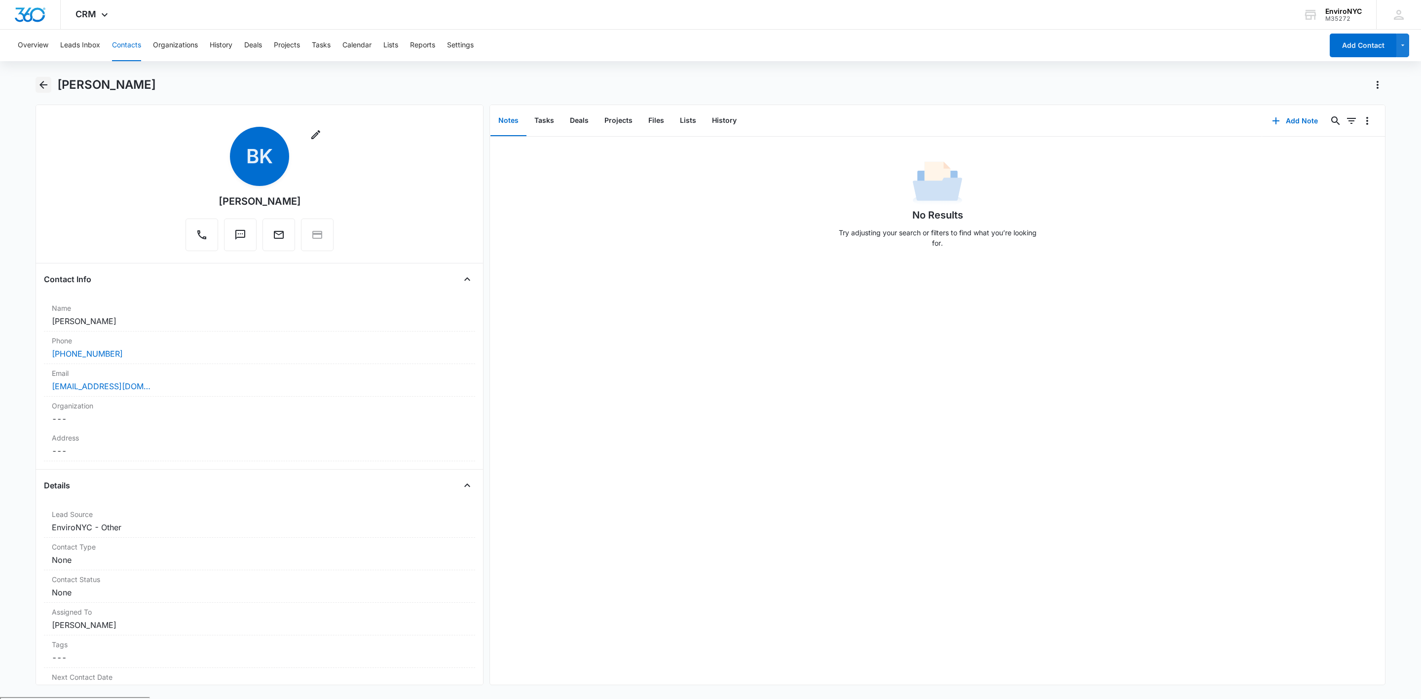
click at [38, 86] on icon "Back" at bounding box center [44, 85] width 12 height 12
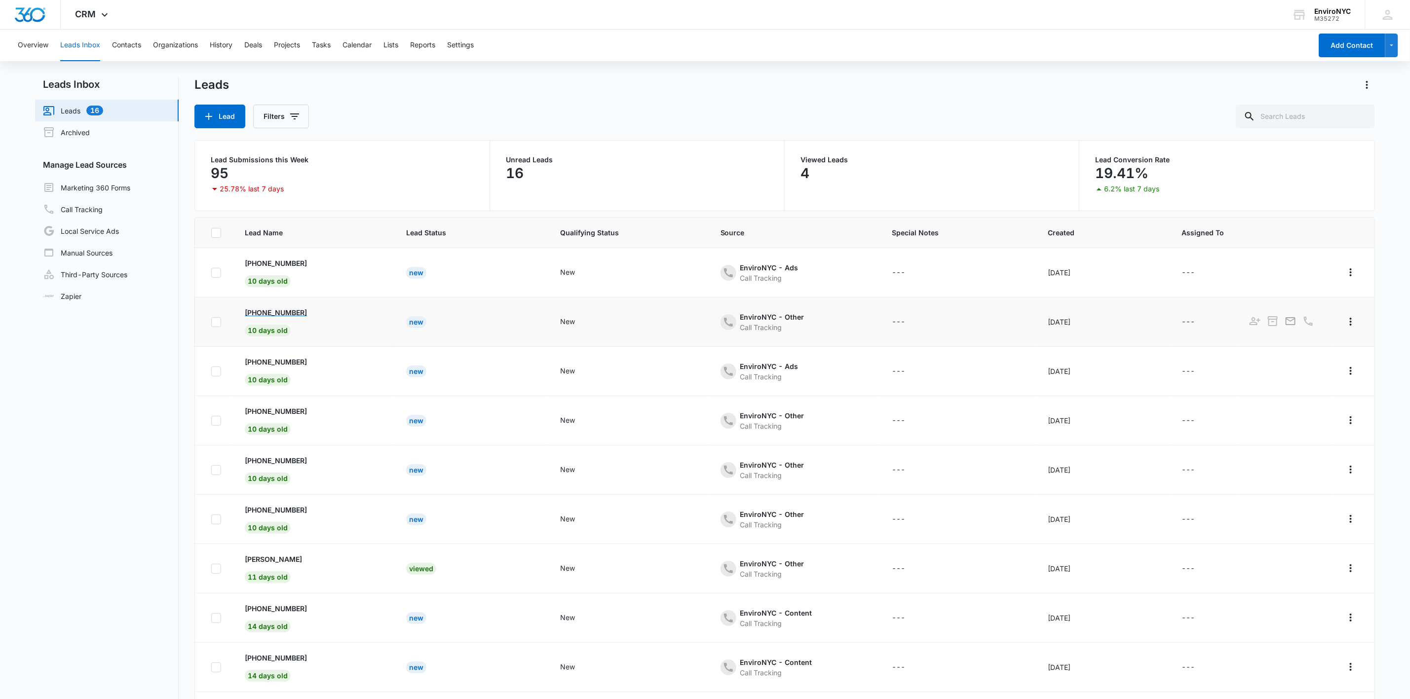
click at [286, 311] on p "[PHONE_NUMBER]" at bounding box center [276, 312] width 62 height 10
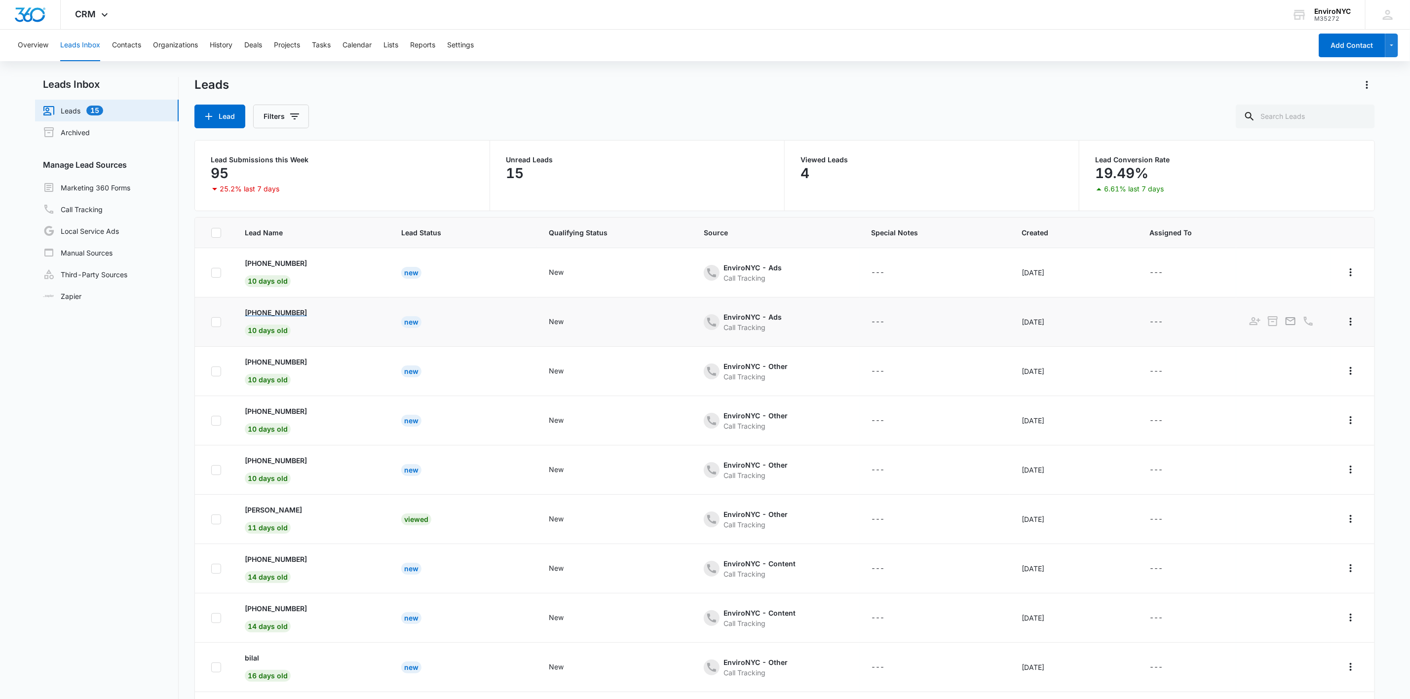
click at [286, 309] on p "[PHONE_NUMBER]" at bounding box center [276, 312] width 62 height 10
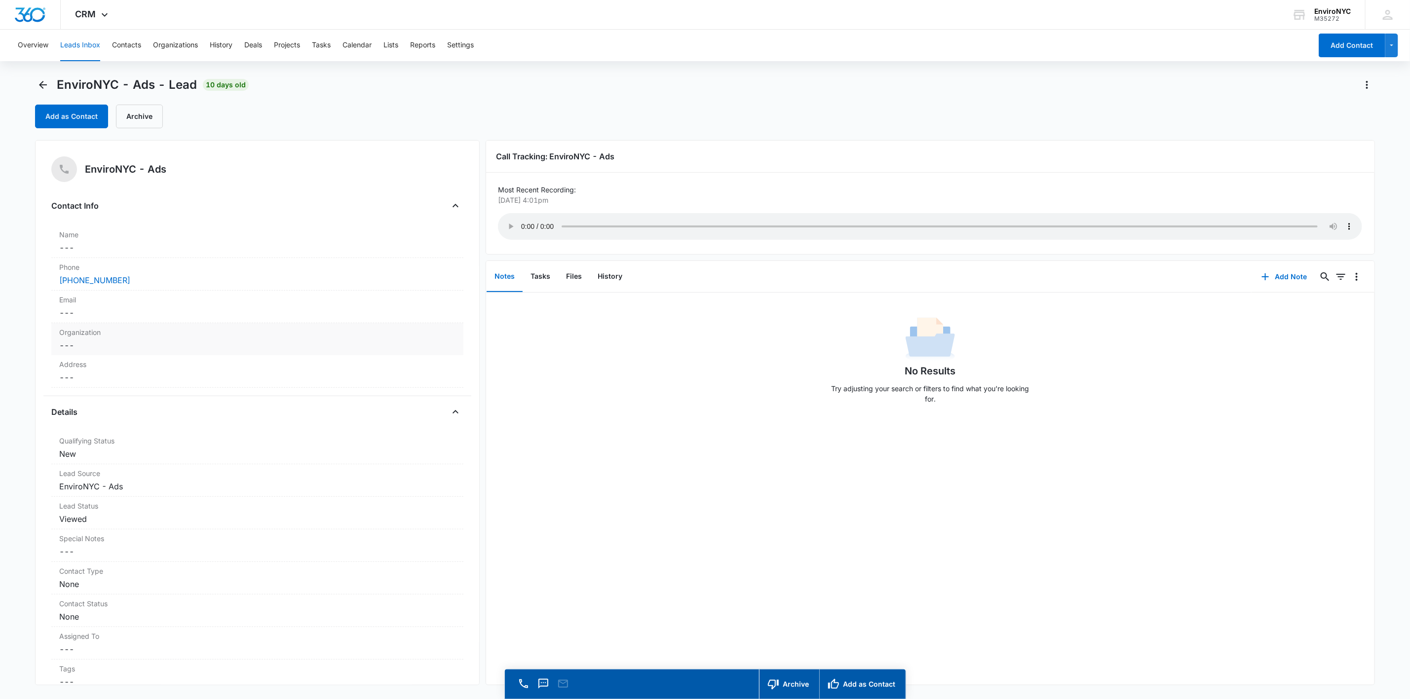
click at [187, 324] on div "Organization Cancel Save Changes ---" at bounding box center [257, 339] width 412 height 32
click at [180, 306] on div "Email Cancel Save Changes ---" at bounding box center [257, 307] width 412 height 33
click at [141, 319] on input "Email" at bounding box center [257, 321] width 400 height 24
click at [91, 325] on input "Email" at bounding box center [257, 321] width 400 height 24
click at [141, 322] on input "dong770205" at bounding box center [257, 321] width 400 height 24
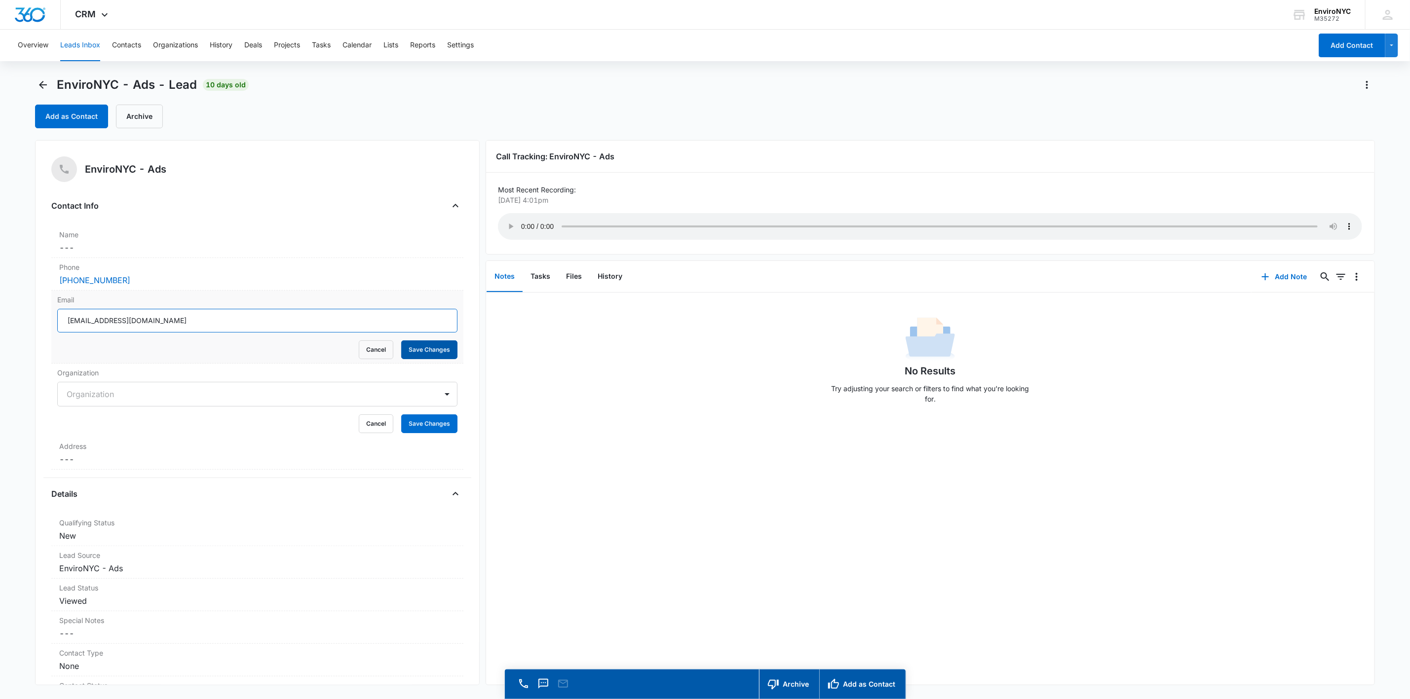
type input "[EMAIL_ADDRESS][DOMAIN_NAME]"
click at [410, 343] on button "Save Changes" at bounding box center [429, 349] width 56 height 19
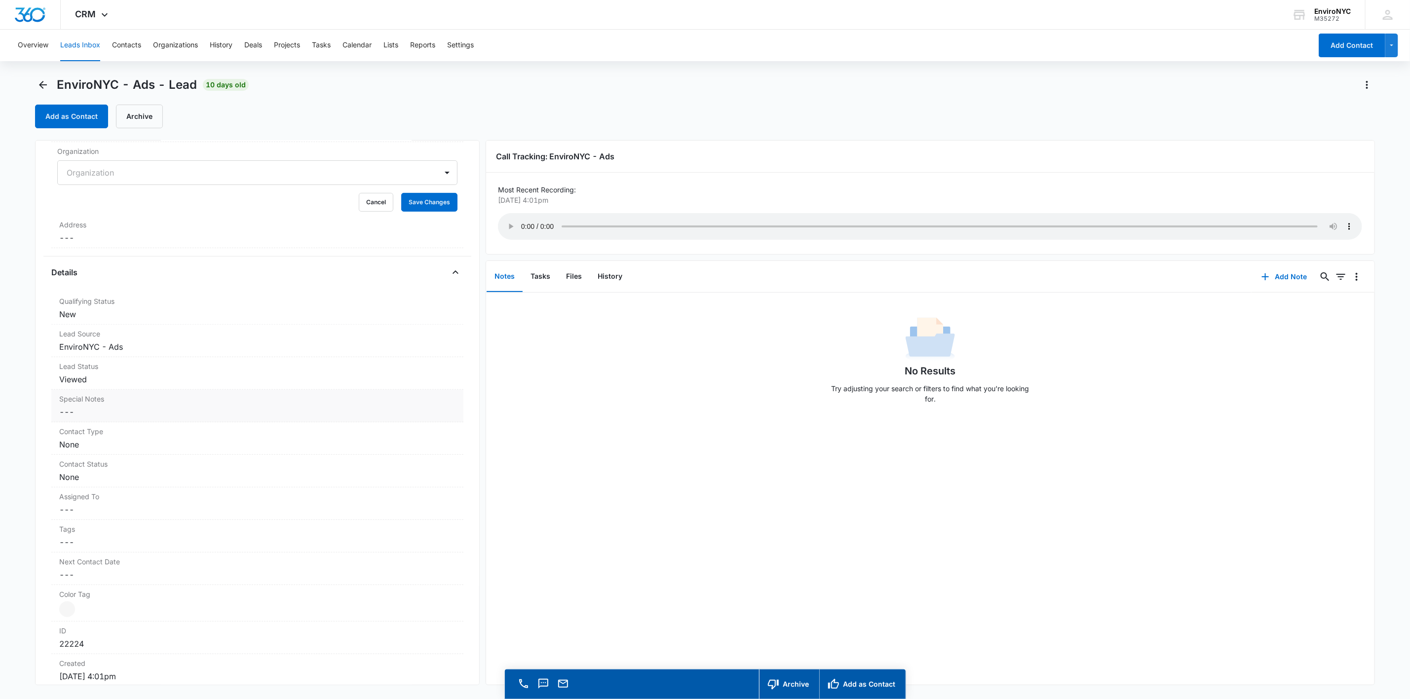
scroll to position [197, 0]
click at [126, 494] on dd "Cancel Save Changes ---" at bounding box center [257, 494] width 396 height 12
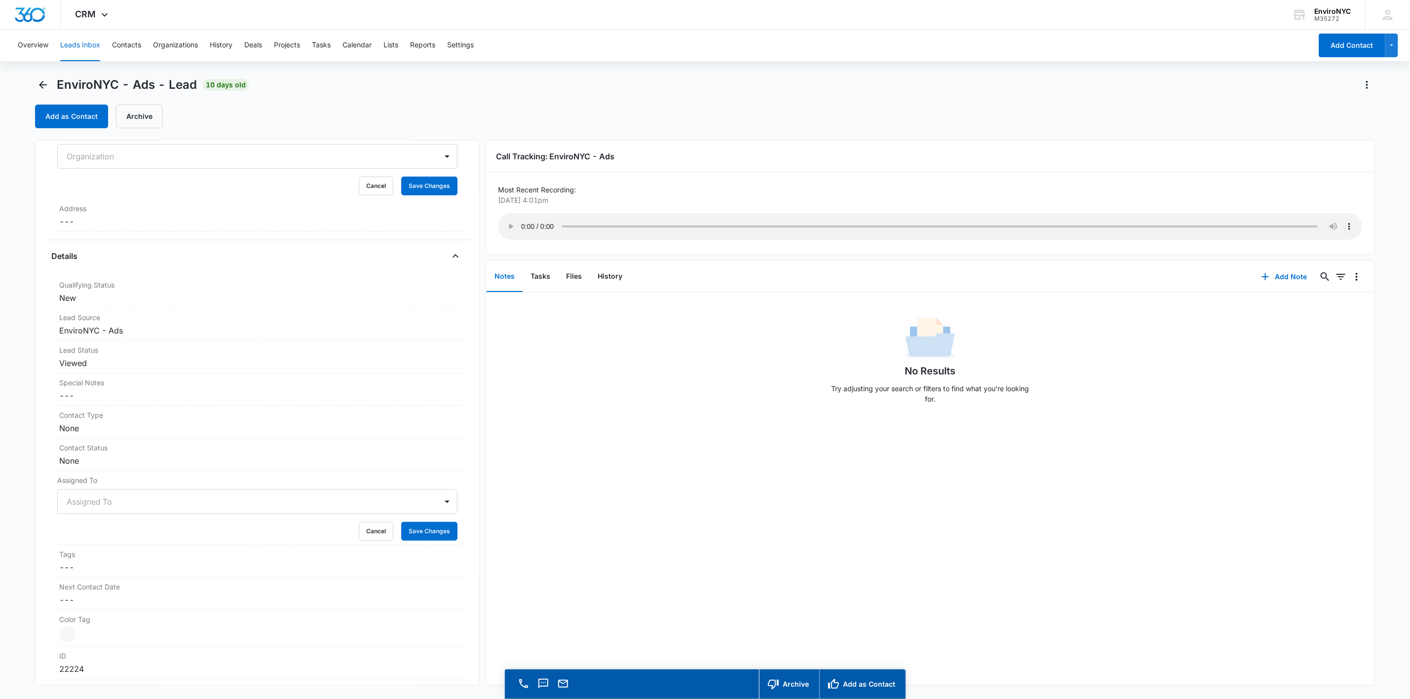
click at [200, 504] on div at bounding box center [246, 502] width 358 height 14
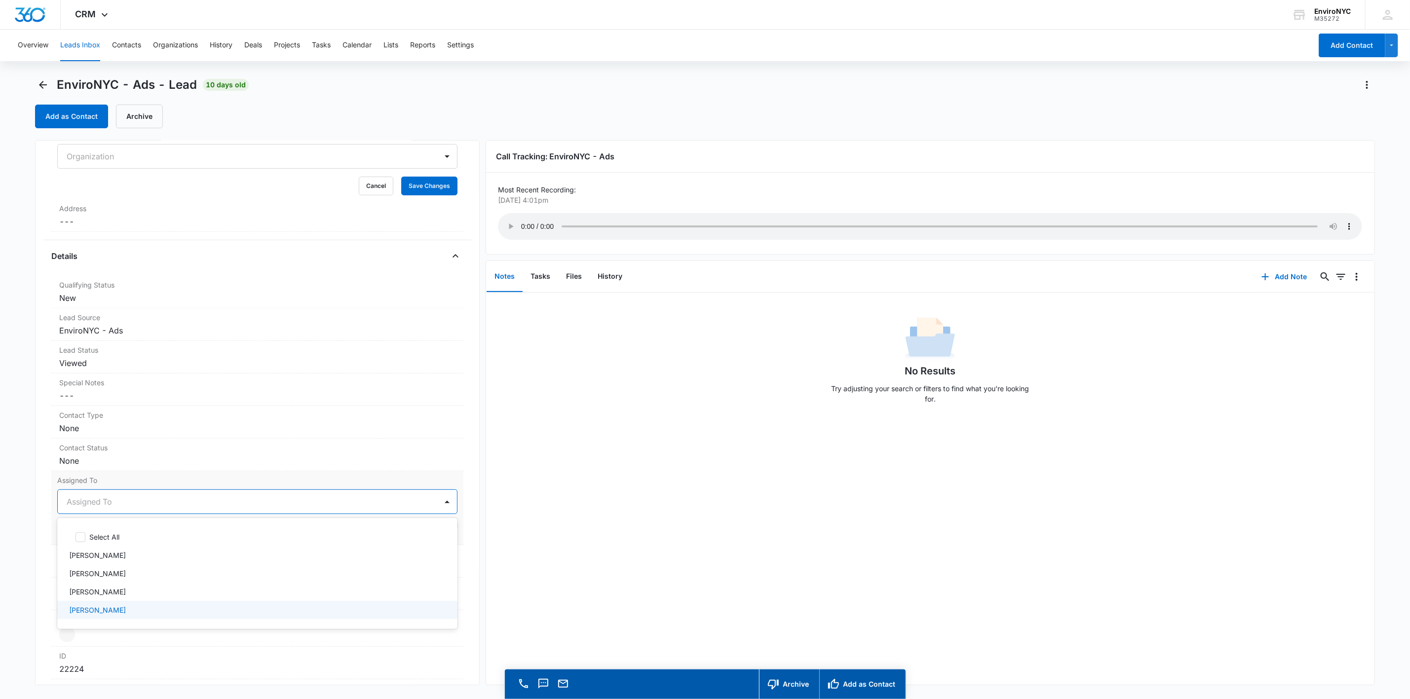
click at [129, 610] on div "[PERSON_NAME]" at bounding box center [256, 610] width 375 height 10
click at [439, 507] on div at bounding box center [447, 502] width 16 height 16
click at [409, 534] on button "Save Changes" at bounding box center [429, 531] width 56 height 19
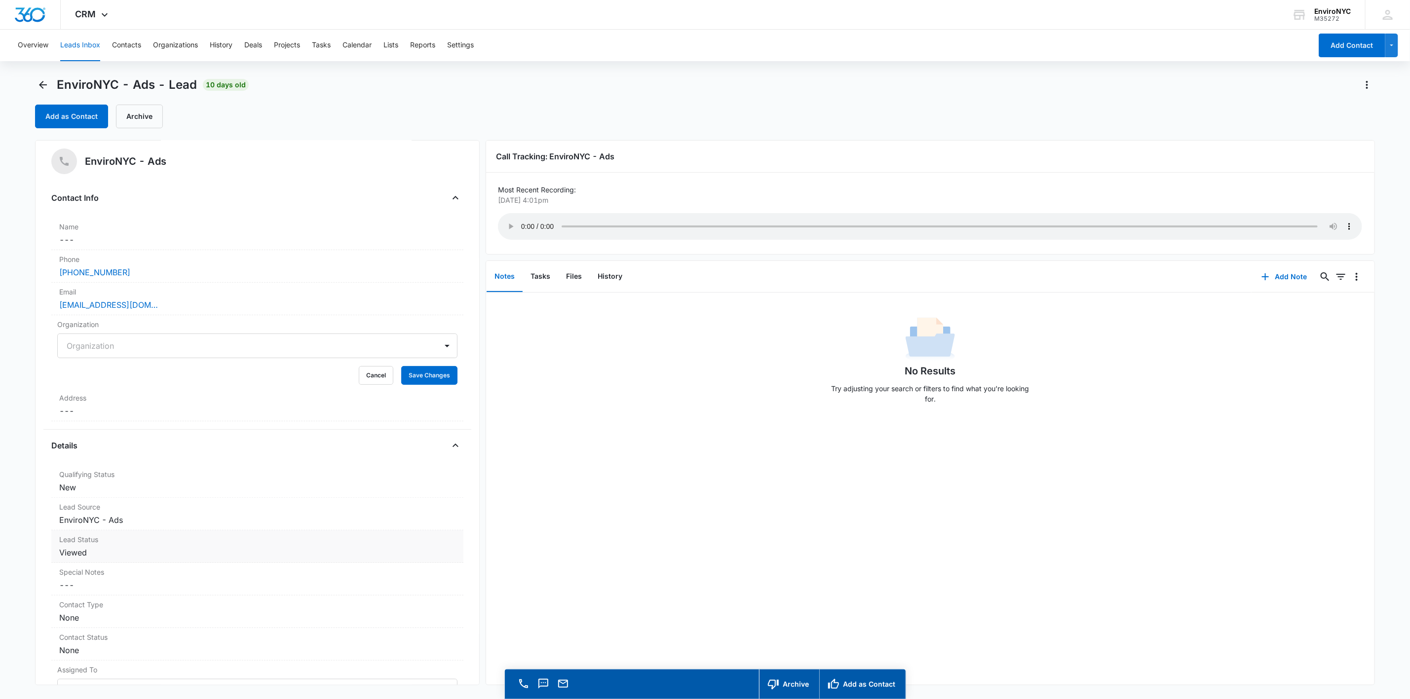
scroll to position [0, 0]
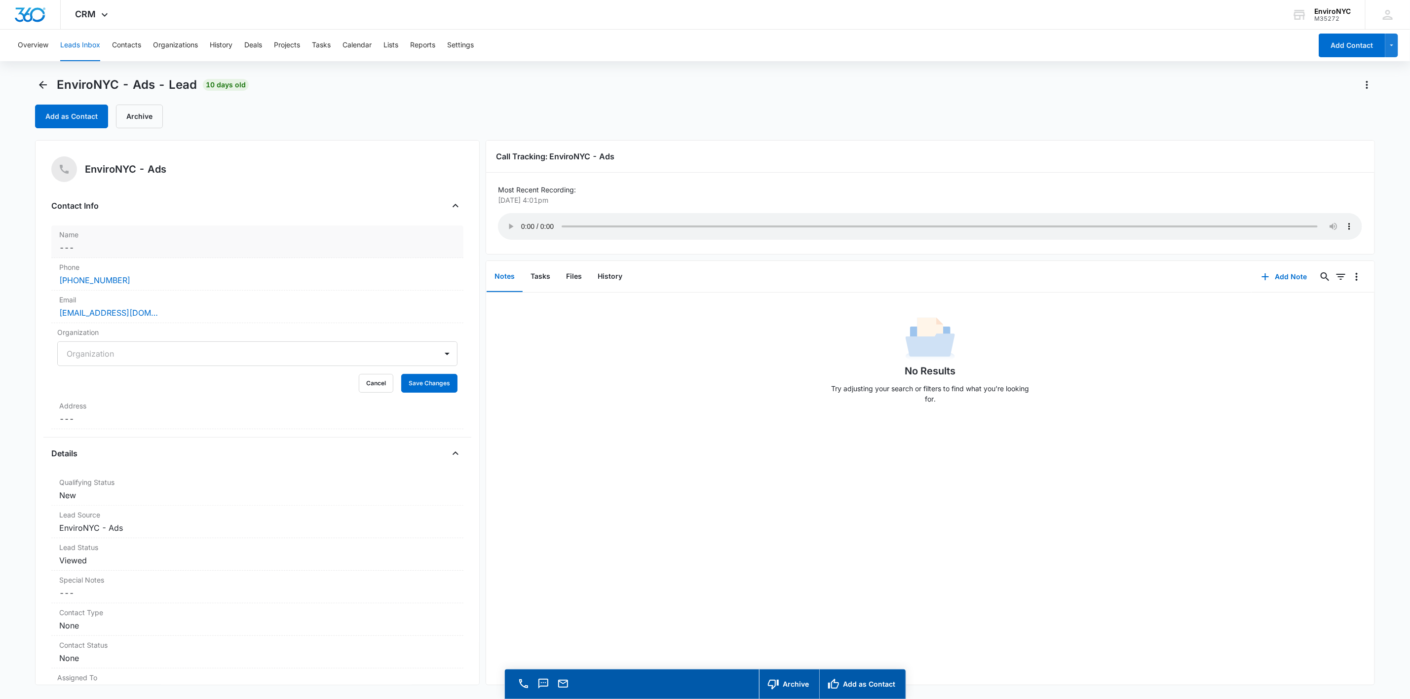
click at [260, 226] on div "Name Cancel Save Changes ---" at bounding box center [257, 242] width 412 height 33
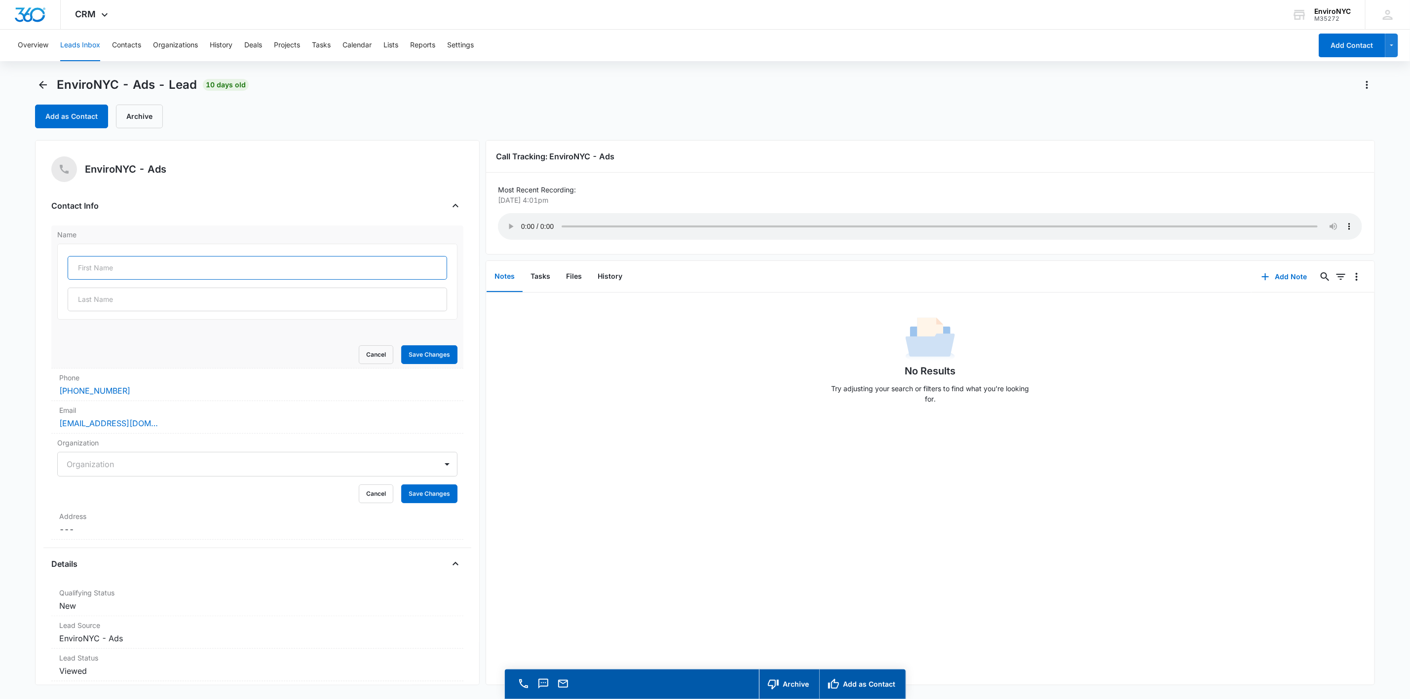
click at [124, 267] on input "text" at bounding box center [257, 268] width 379 height 24
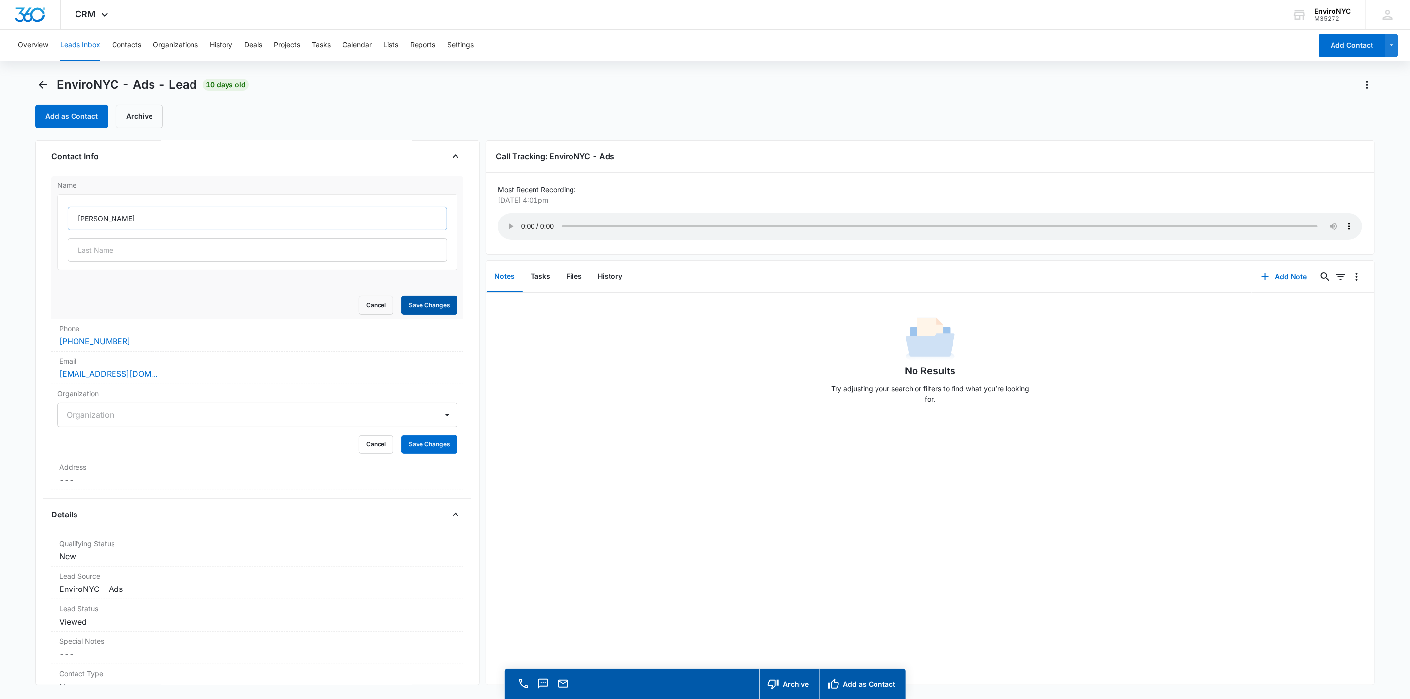
type input "[PERSON_NAME]"
click at [413, 299] on button "Save Changes" at bounding box center [429, 305] width 56 height 19
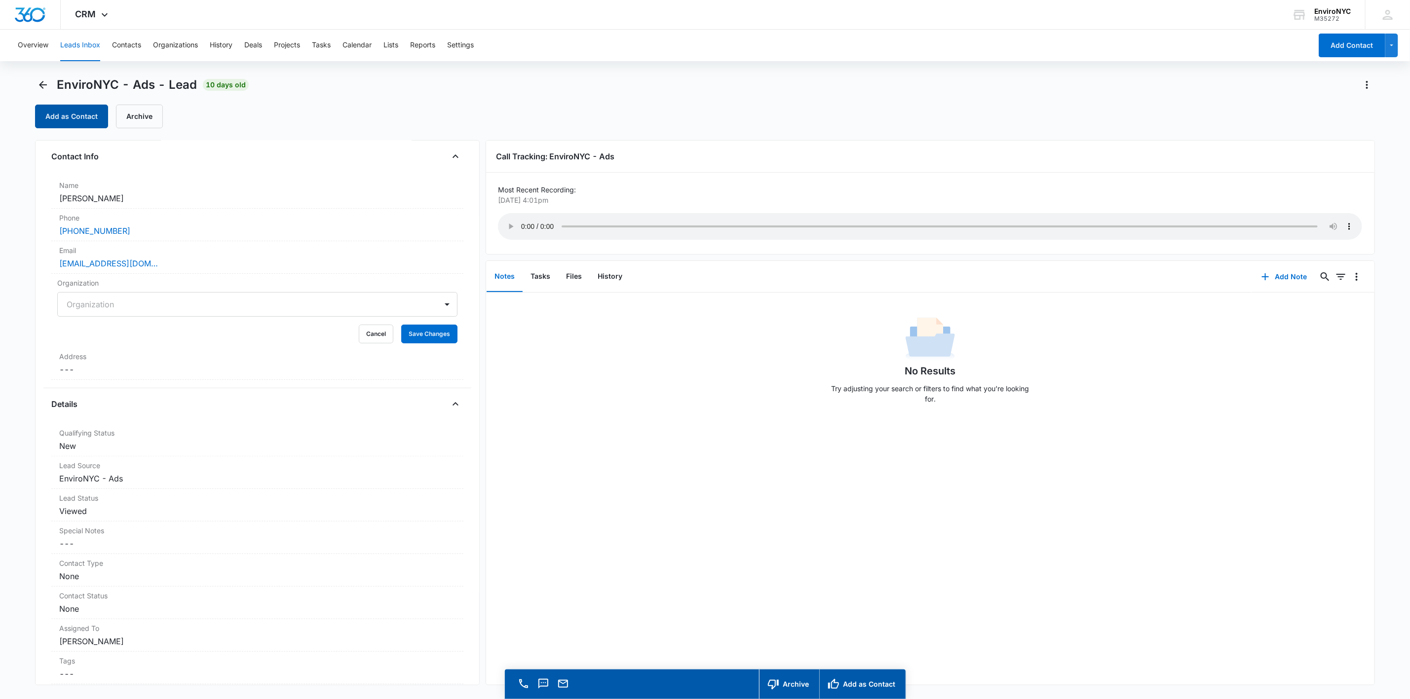
click at [76, 118] on button "Add as Contact" at bounding box center [71, 117] width 73 height 24
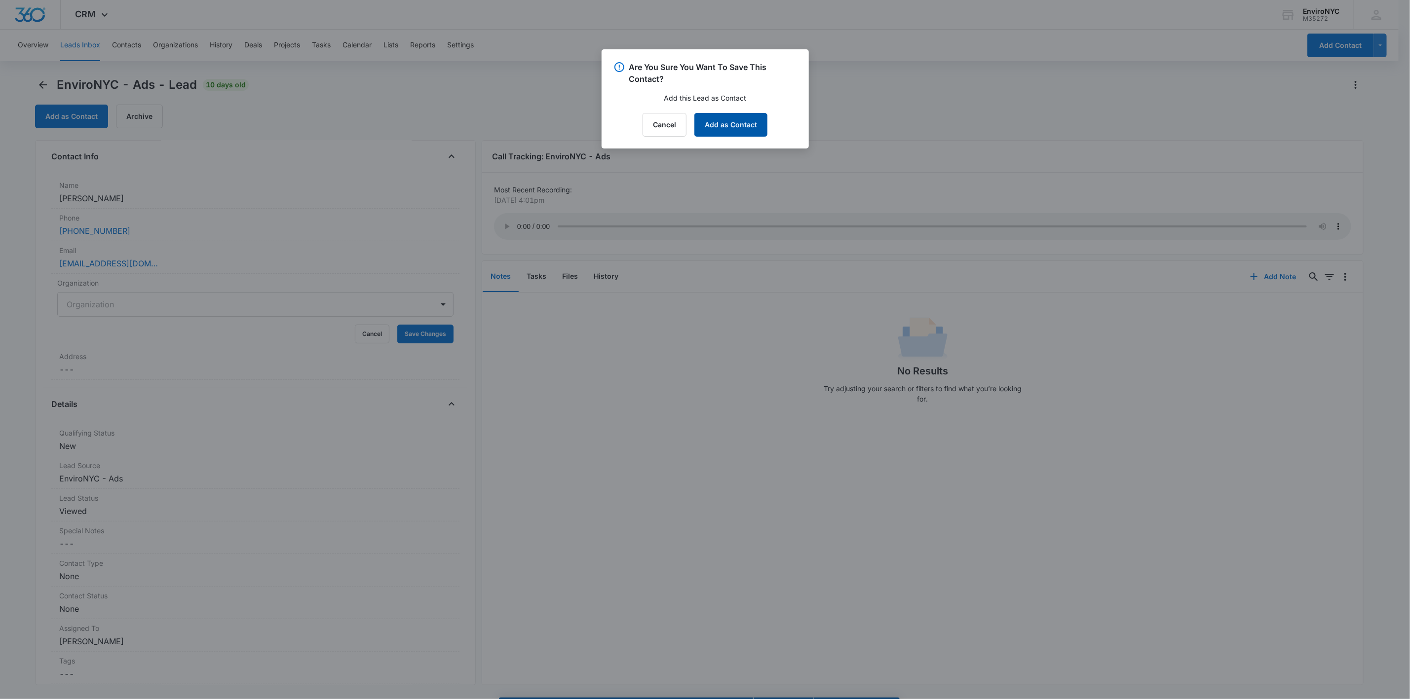
click at [709, 127] on button "Add as Contact" at bounding box center [730, 125] width 73 height 24
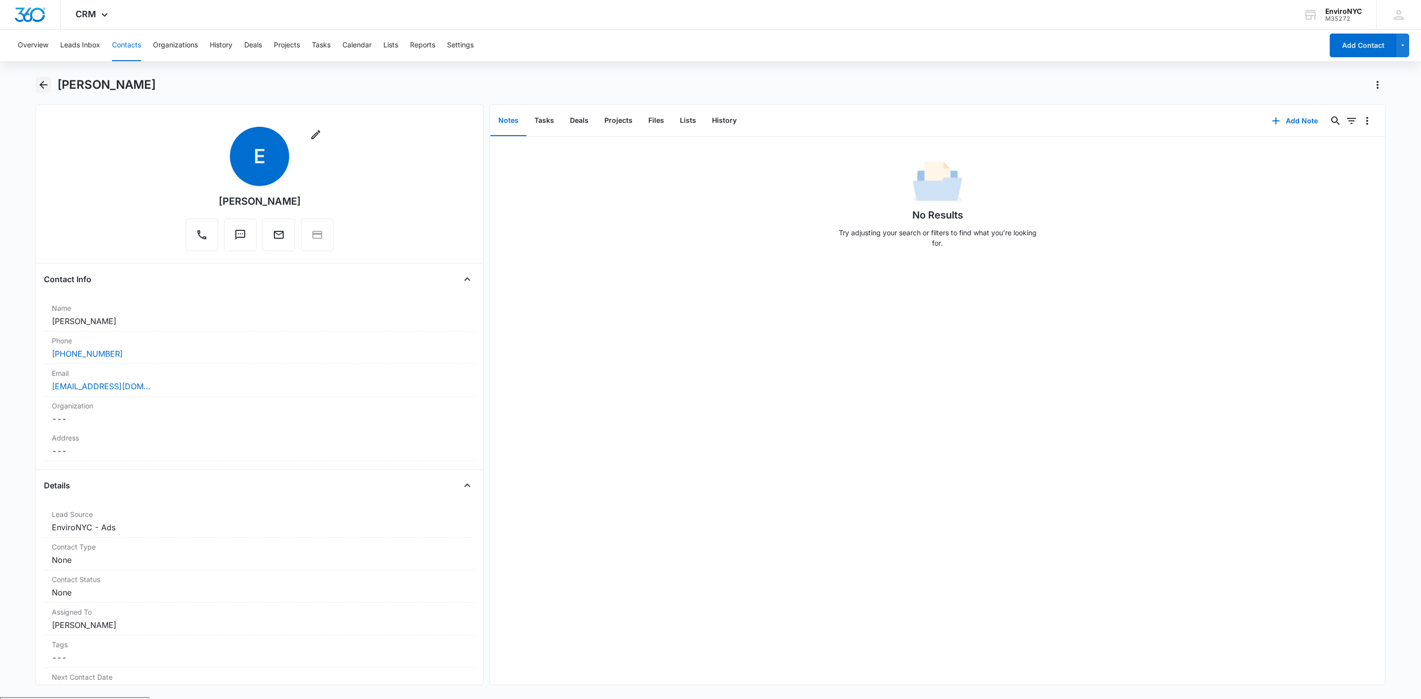
click at [41, 89] on icon "Back" at bounding box center [44, 85] width 12 height 12
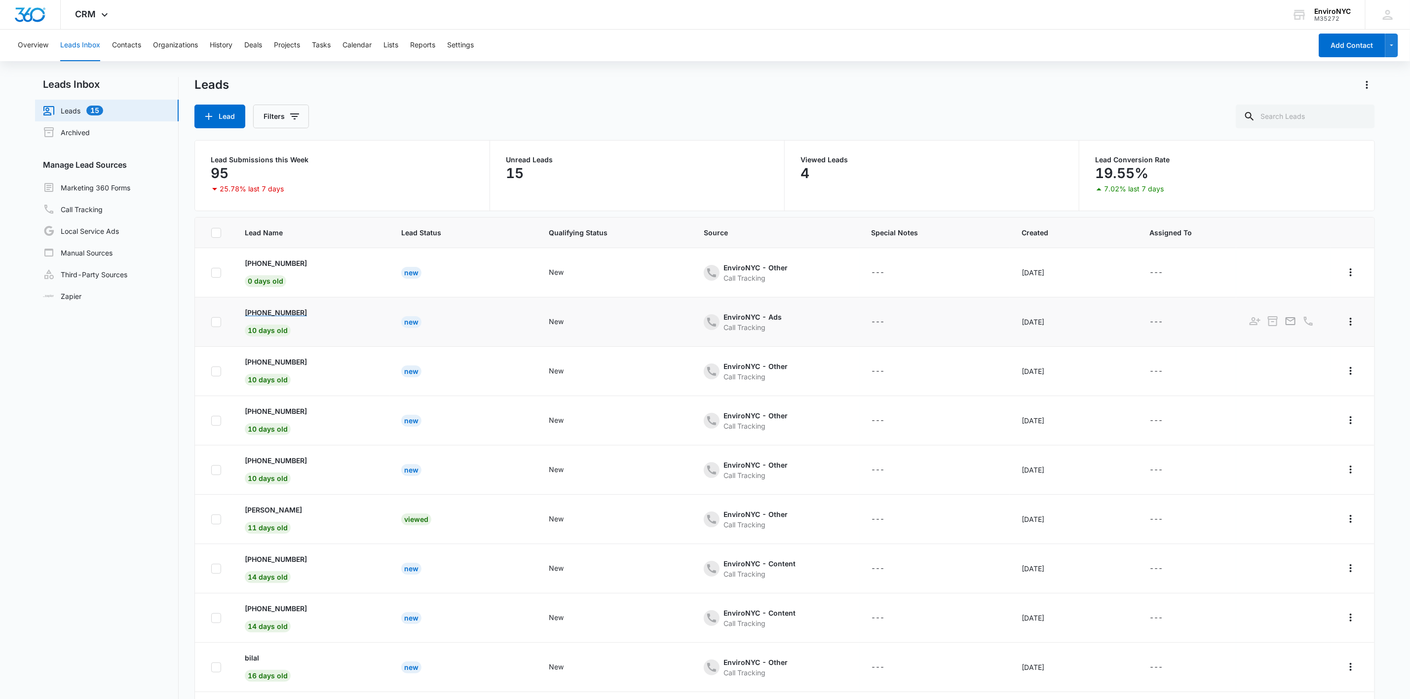
click at [286, 308] on p "[PHONE_NUMBER]" at bounding box center [276, 312] width 62 height 10
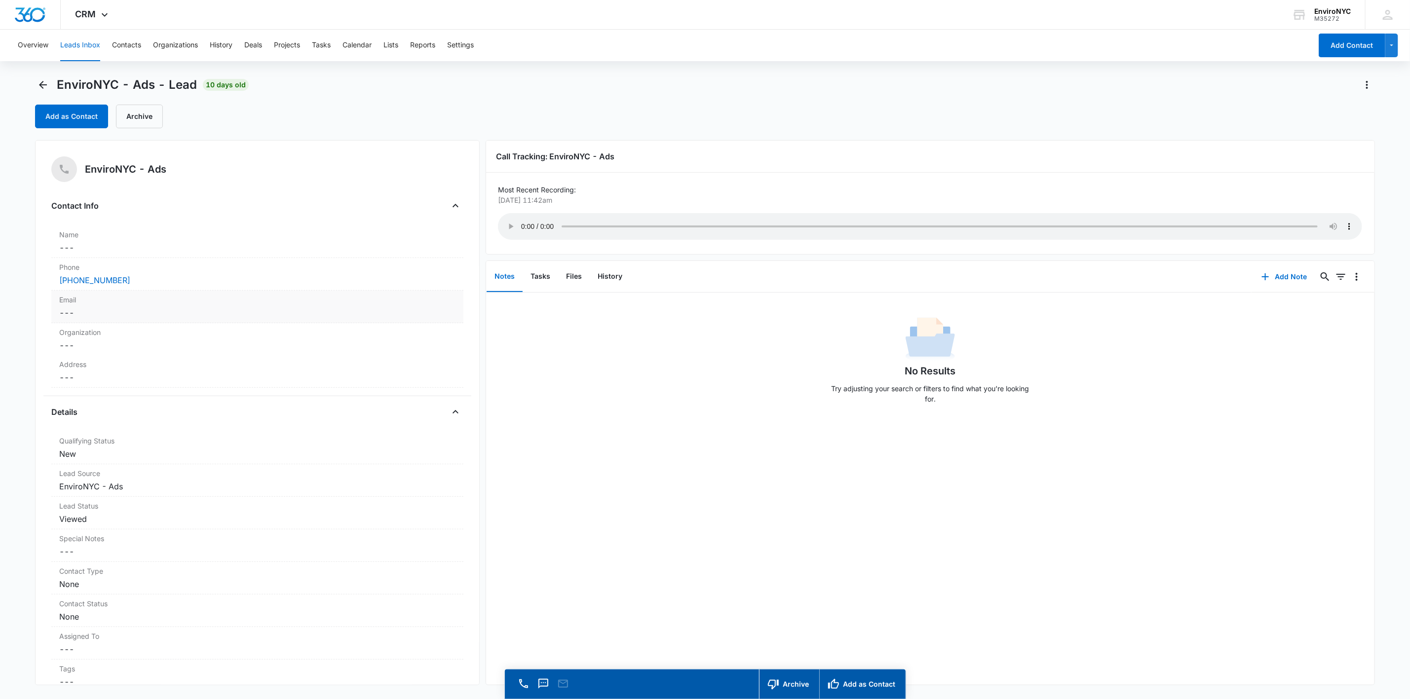
click at [174, 315] on dd "Cancel Save Changes ---" at bounding box center [257, 313] width 396 height 12
click at [173, 327] on input "Email" at bounding box center [257, 321] width 400 height 24
type input "[EMAIL_ADDRESS][DOMAIN_NAME]"
click at [427, 356] on button "Save Changes" at bounding box center [429, 349] width 56 height 19
click at [150, 242] on dd "Cancel Save Changes ---" at bounding box center [257, 248] width 396 height 12
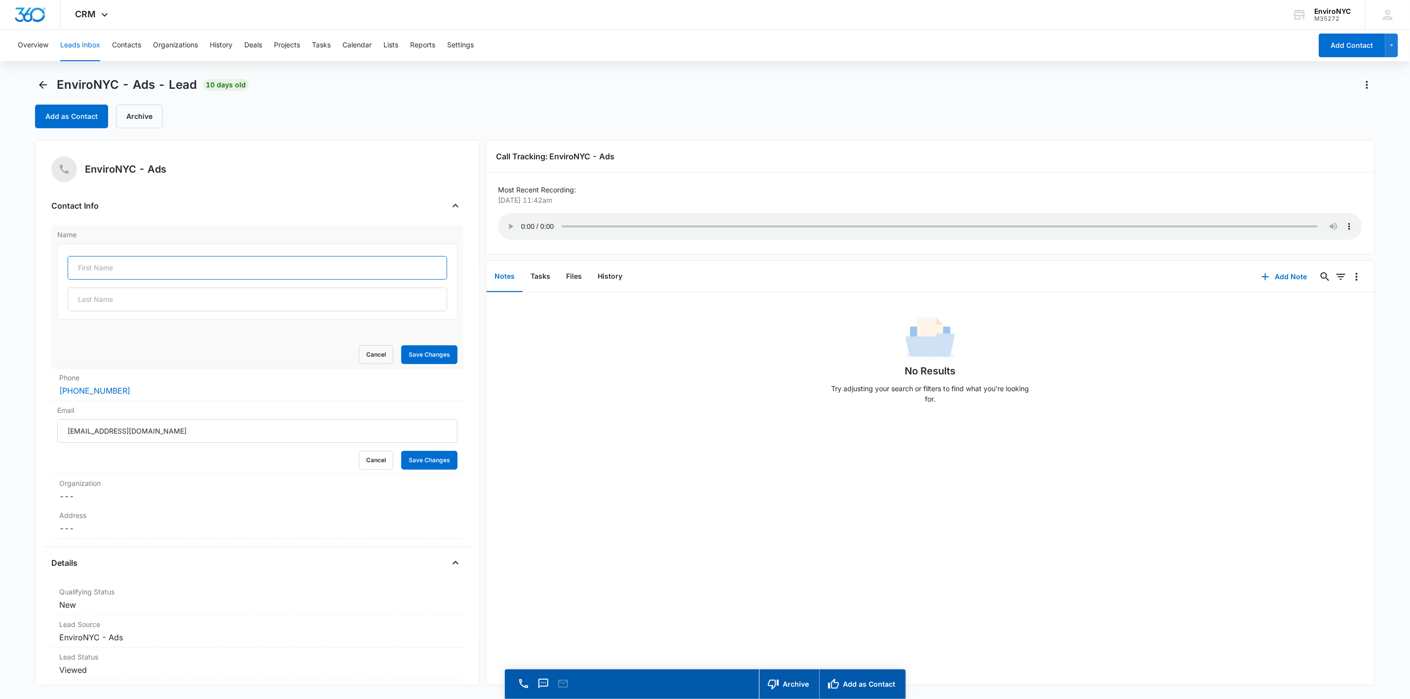
click at [126, 261] on input "text" at bounding box center [257, 268] width 379 height 24
type input "Noma"
click at [419, 354] on button "Save Changes" at bounding box center [429, 354] width 56 height 19
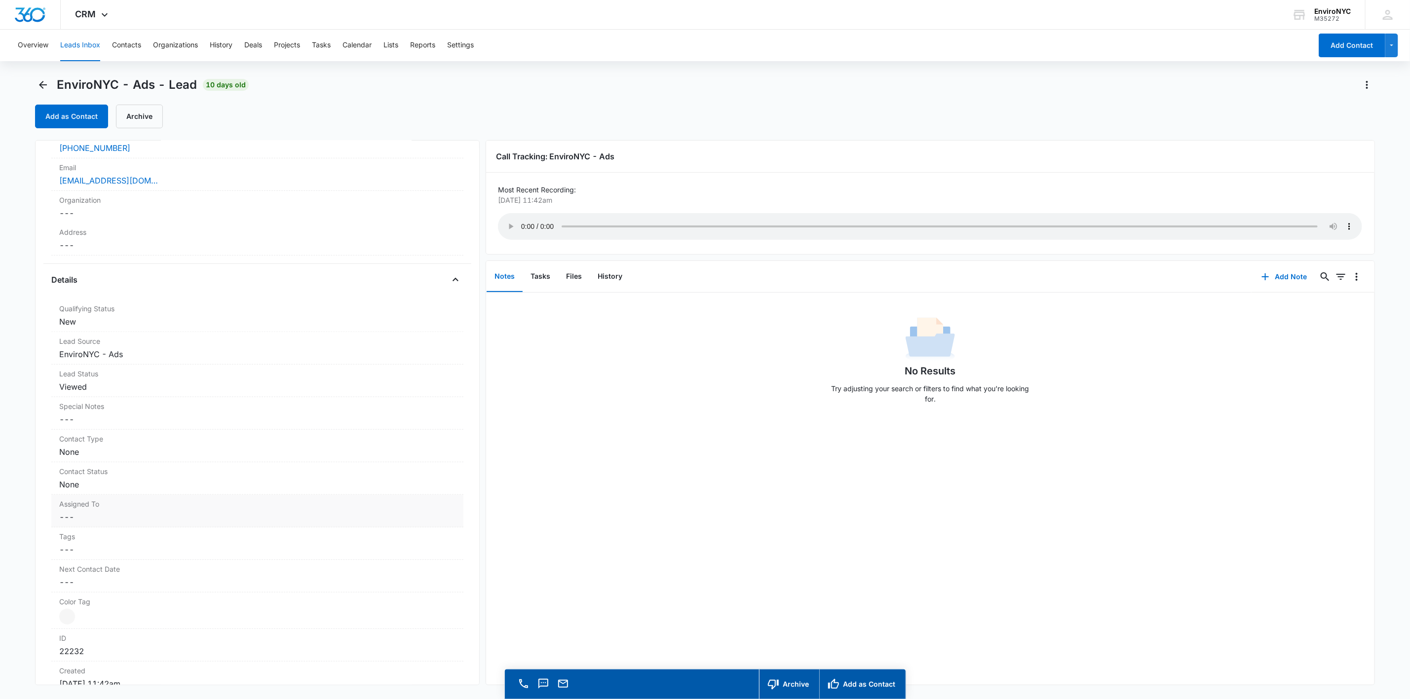
scroll to position [246, 0]
click at [147, 514] on dd "Cancel Save Changes ---" at bounding box center [257, 514] width 396 height 12
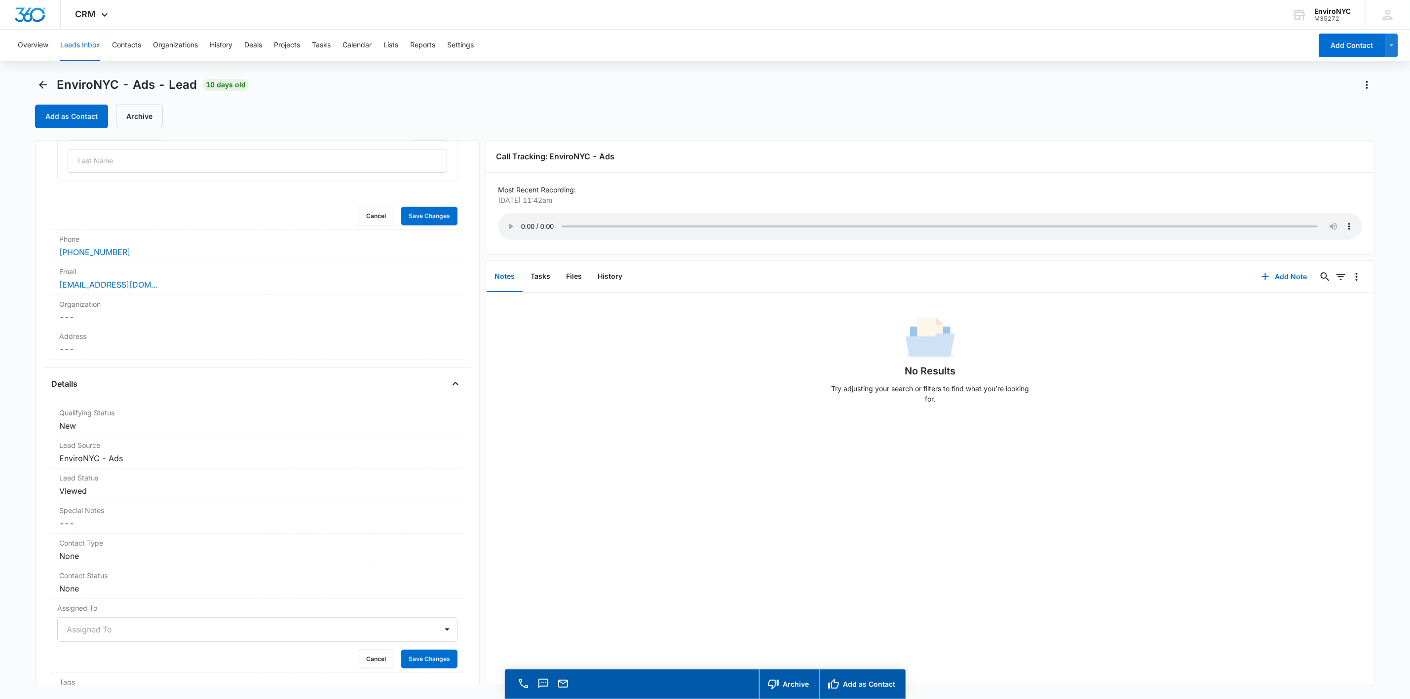
click at [156, 623] on div at bounding box center [246, 630] width 358 height 14
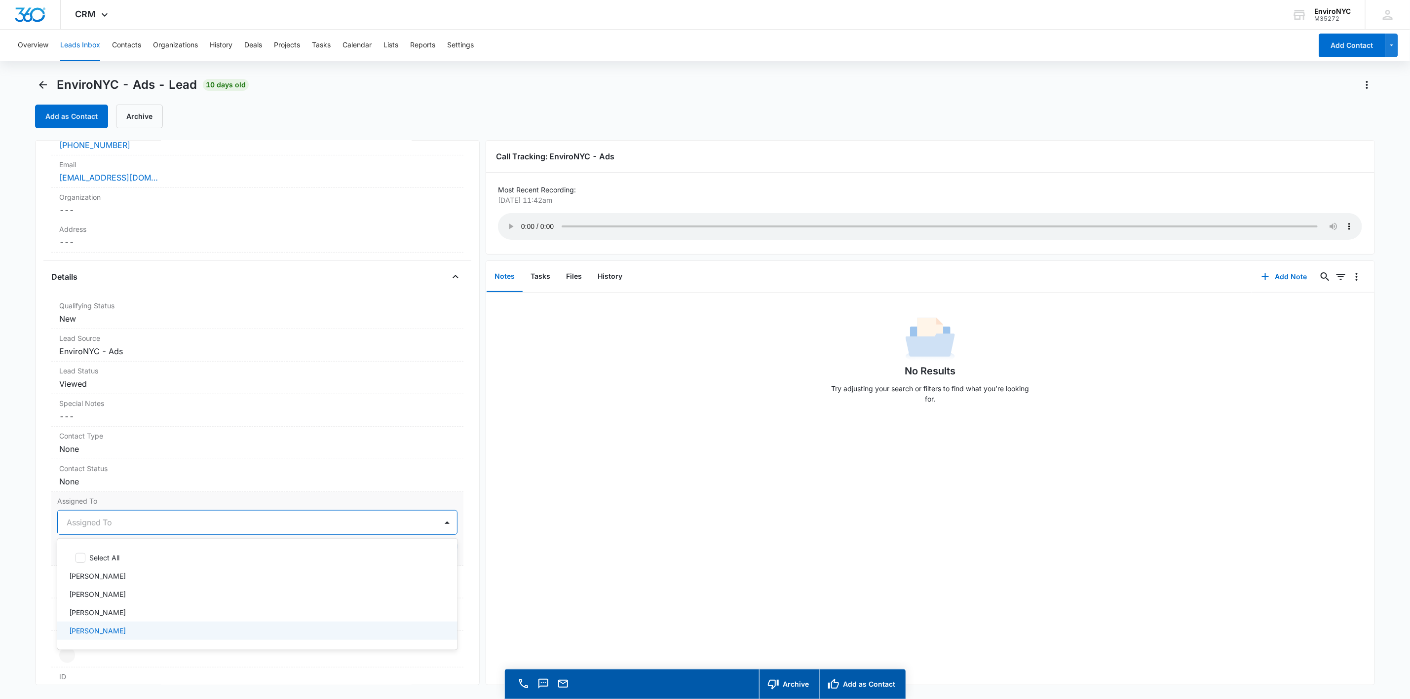
click at [114, 633] on div "[PERSON_NAME]" at bounding box center [256, 631] width 375 height 10
click at [40, 501] on div "EnviroNYC - Ads Contact Info Name Cancel Save Changes Noma Phone Cancel Save Ch…" at bounding box center [257, 412] width 445 height 545
click at [407, 554] on button "Save Changes" at bounding box center [429, 552] width 56 height 19
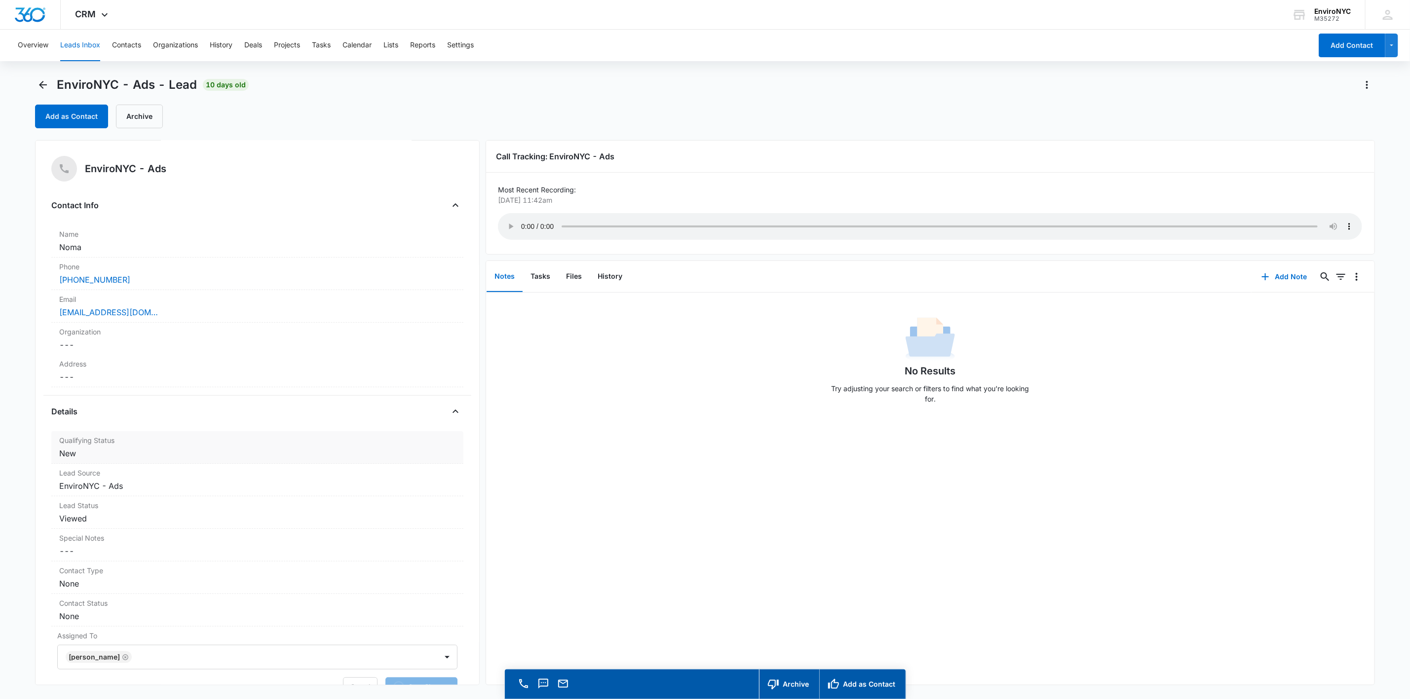
scroll to position [0, 0]
click at [82, 113] on button "Add as Contact" at bounding box center [71, 117] width 73 height 24
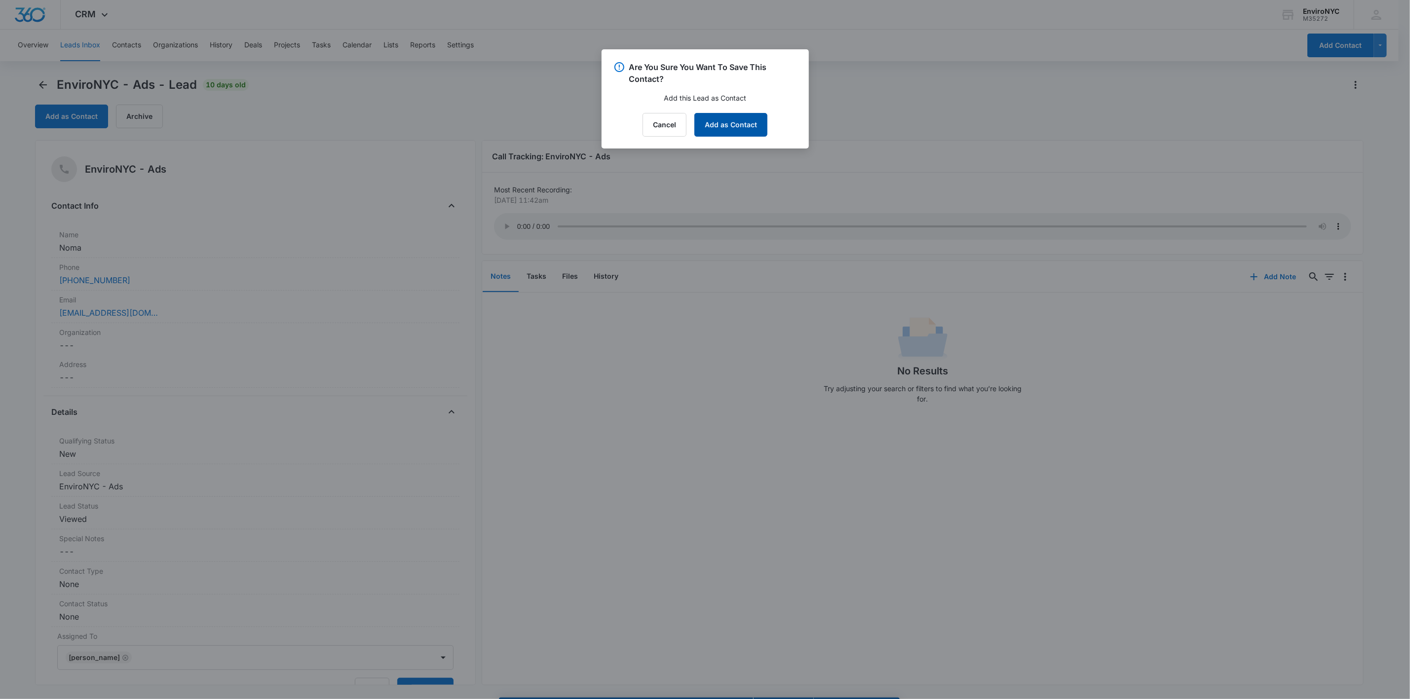
click at [709, 134] on button "Add as Contact" at bounding box center [730, 125] width 73 height 24
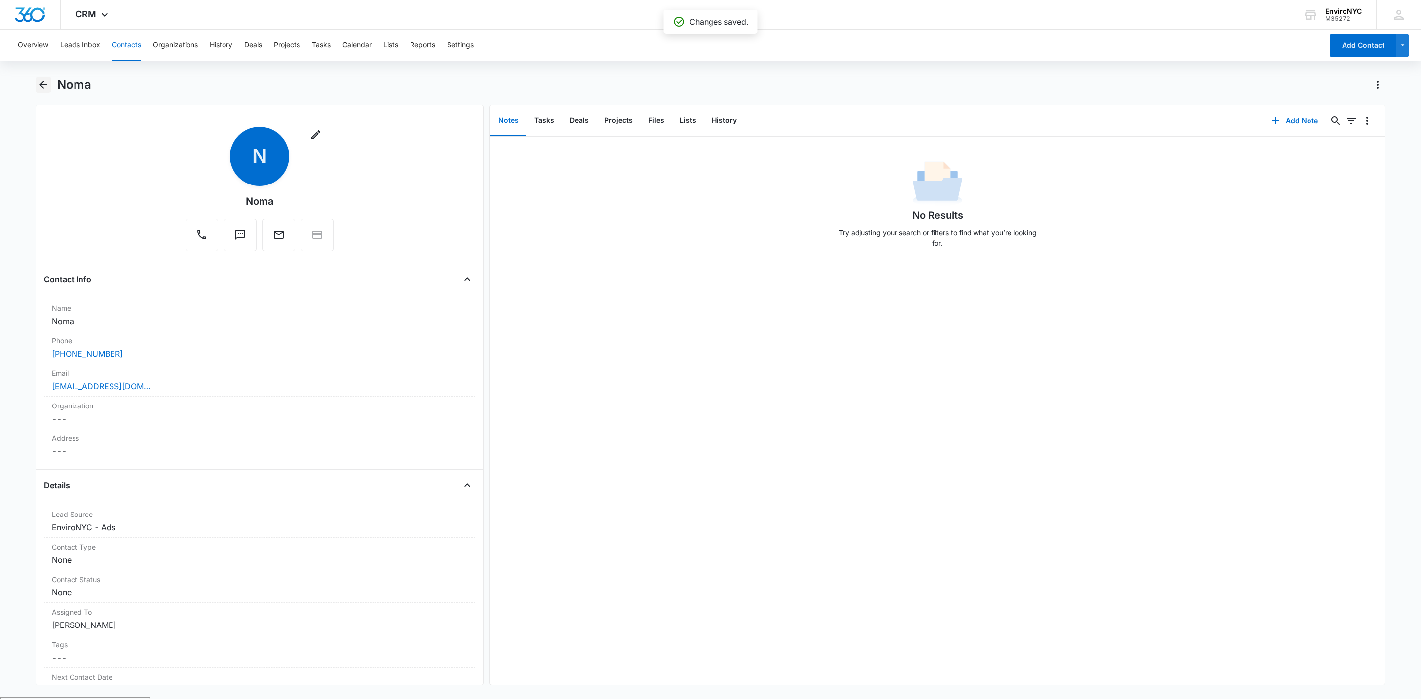
click at [43, 84] on icon "Back" at bounding box center [43, 85] width 8 height 8
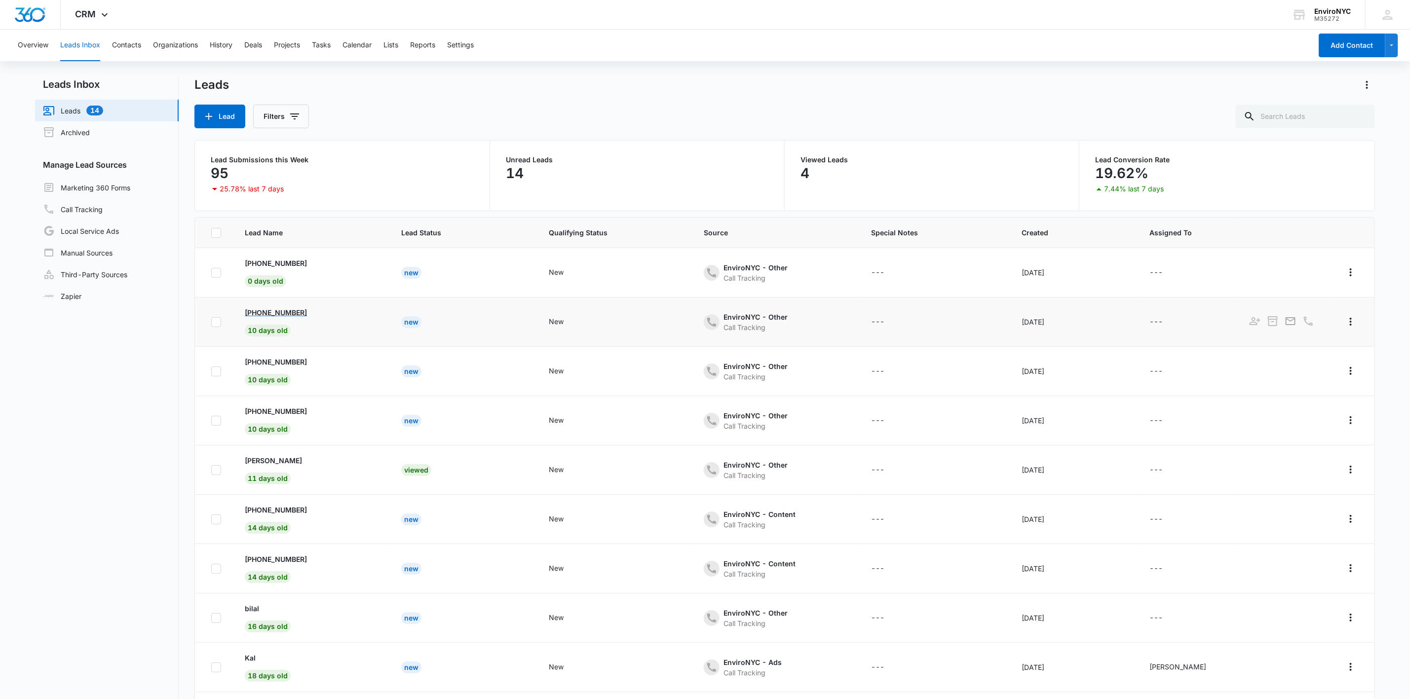
click at [280, 316] on p "[PHONE_NUMBER]" at bounding box center [276, 312] width 62 height 10
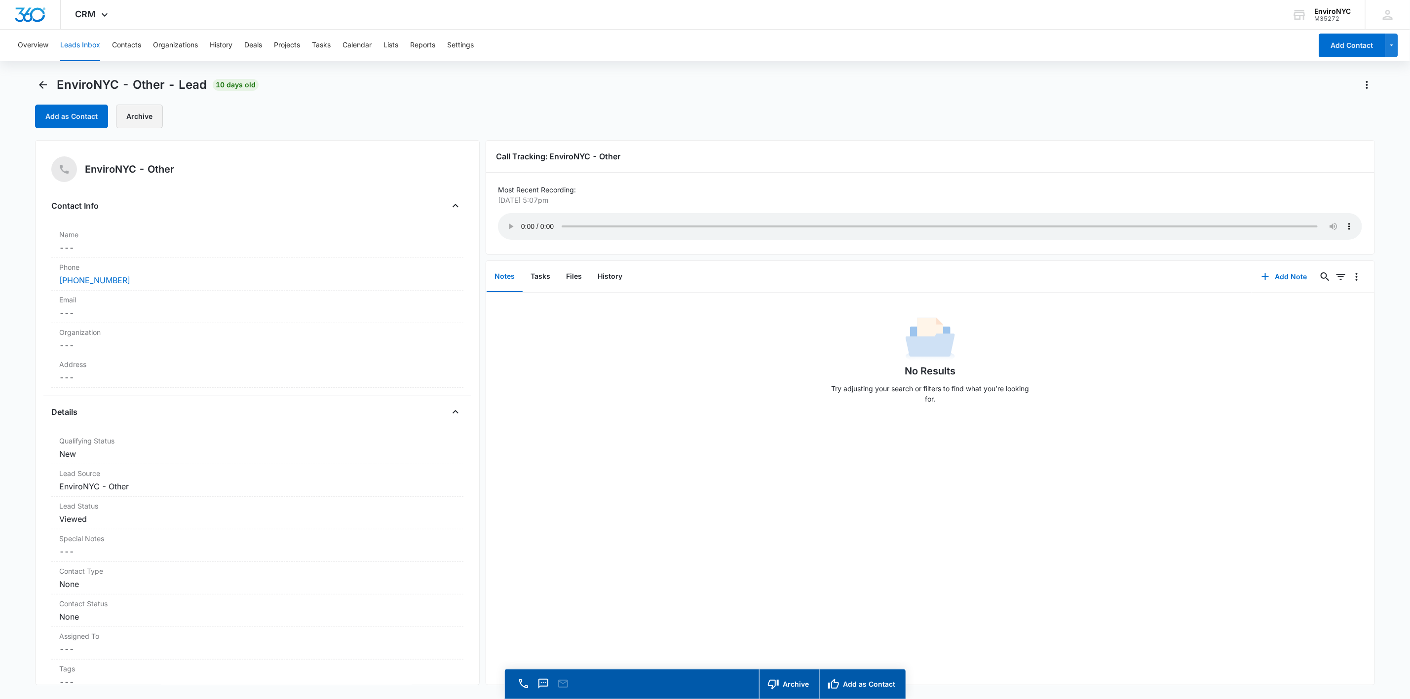
click at [117, 107] on div "Add as Contact Archive" at bounding box center [103, 117] width 136 height 24
click at [132, 110] on button "Archive" at bounding box center [139, 117] width 47 height 24
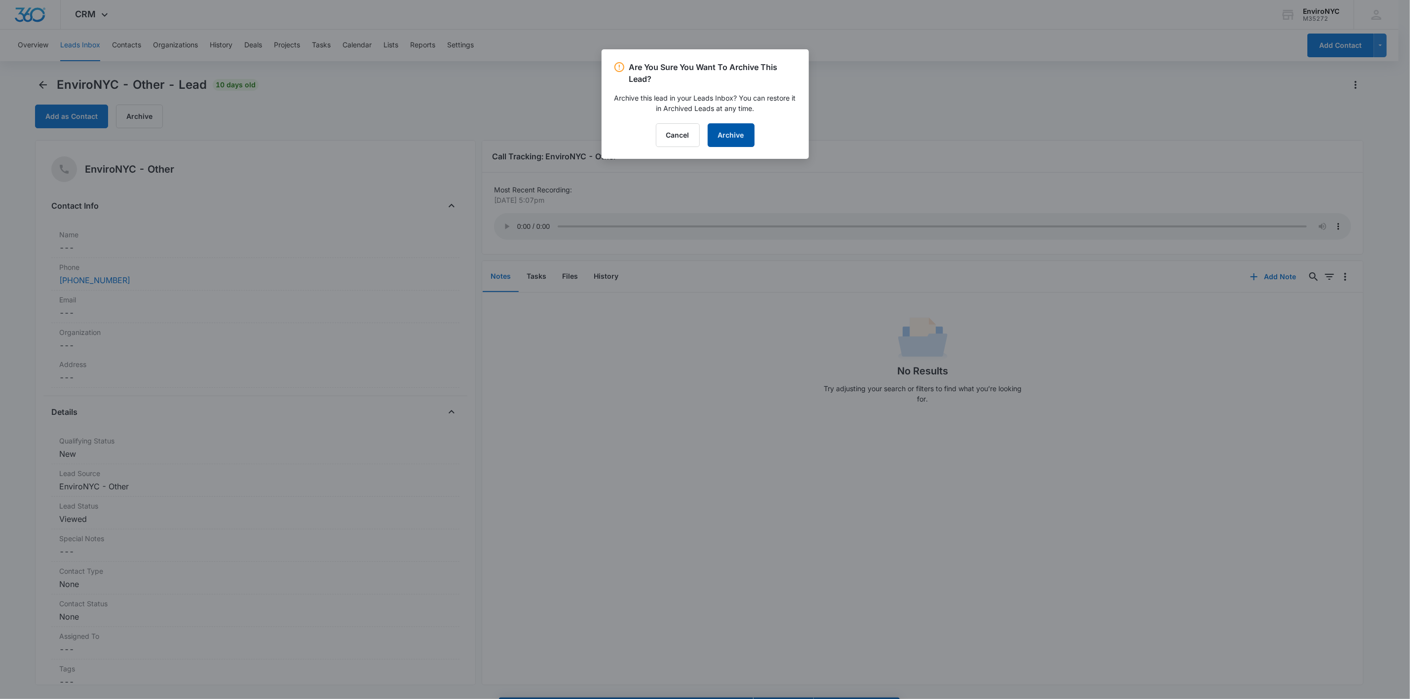
click at [709, 141] on button "Archive" at bounding box center [731, 135] width 47 height 24
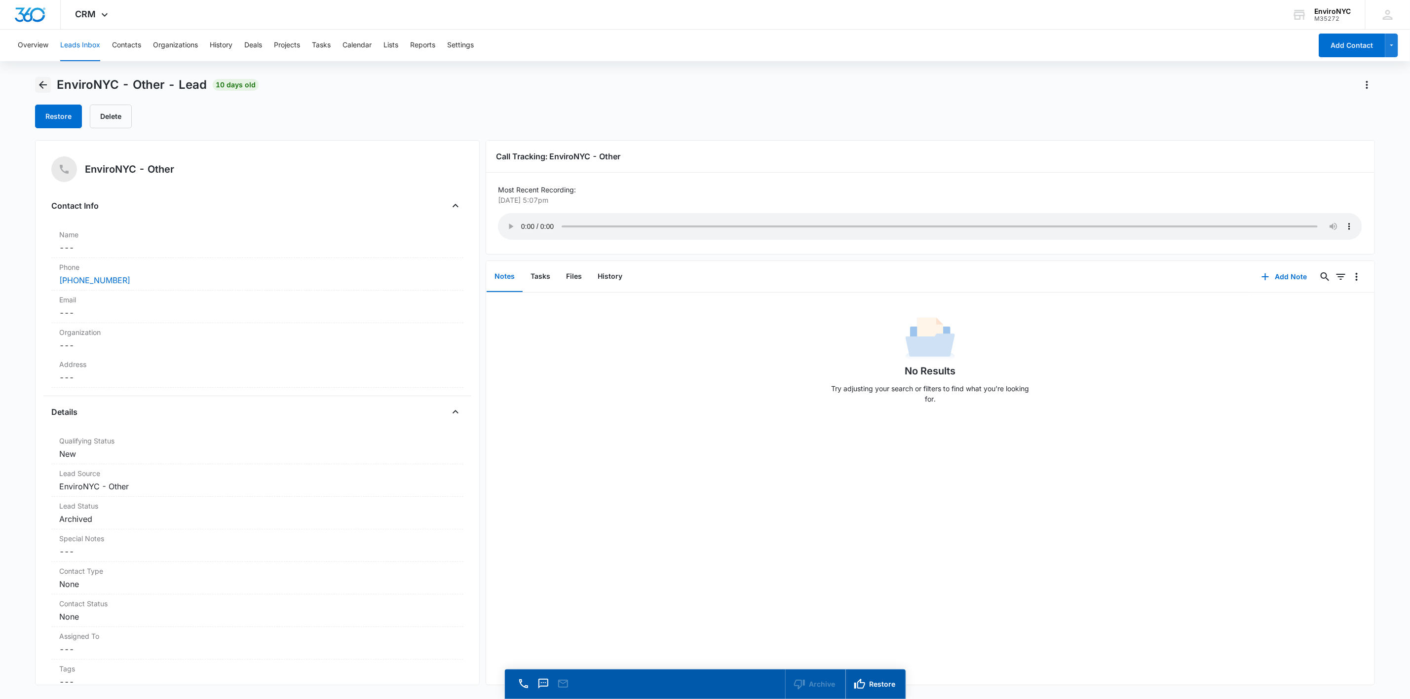
click at [43, 80] on icon "Back" at bounding box center [43, 85] width 12 height 12
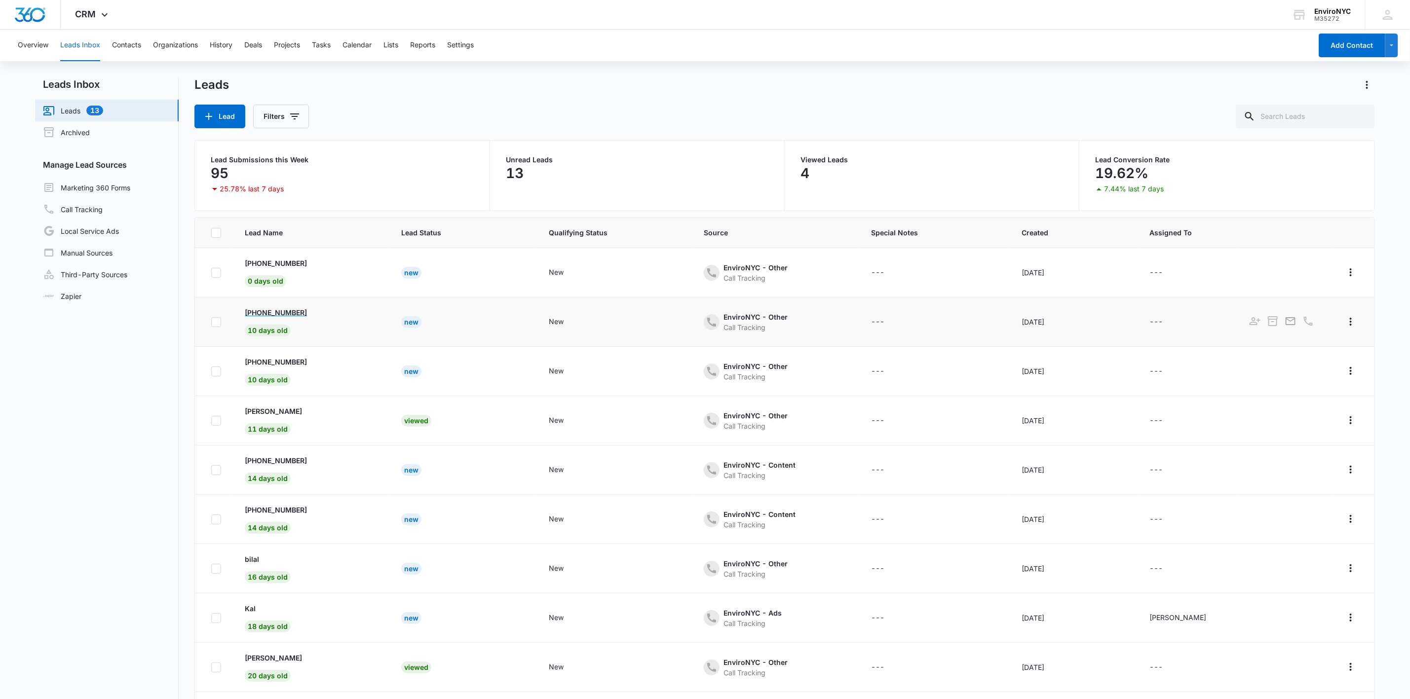
click at [286, 313] on p "[PHONE_NUMBER]" at bounding box center [276, 312] width 62 height 10
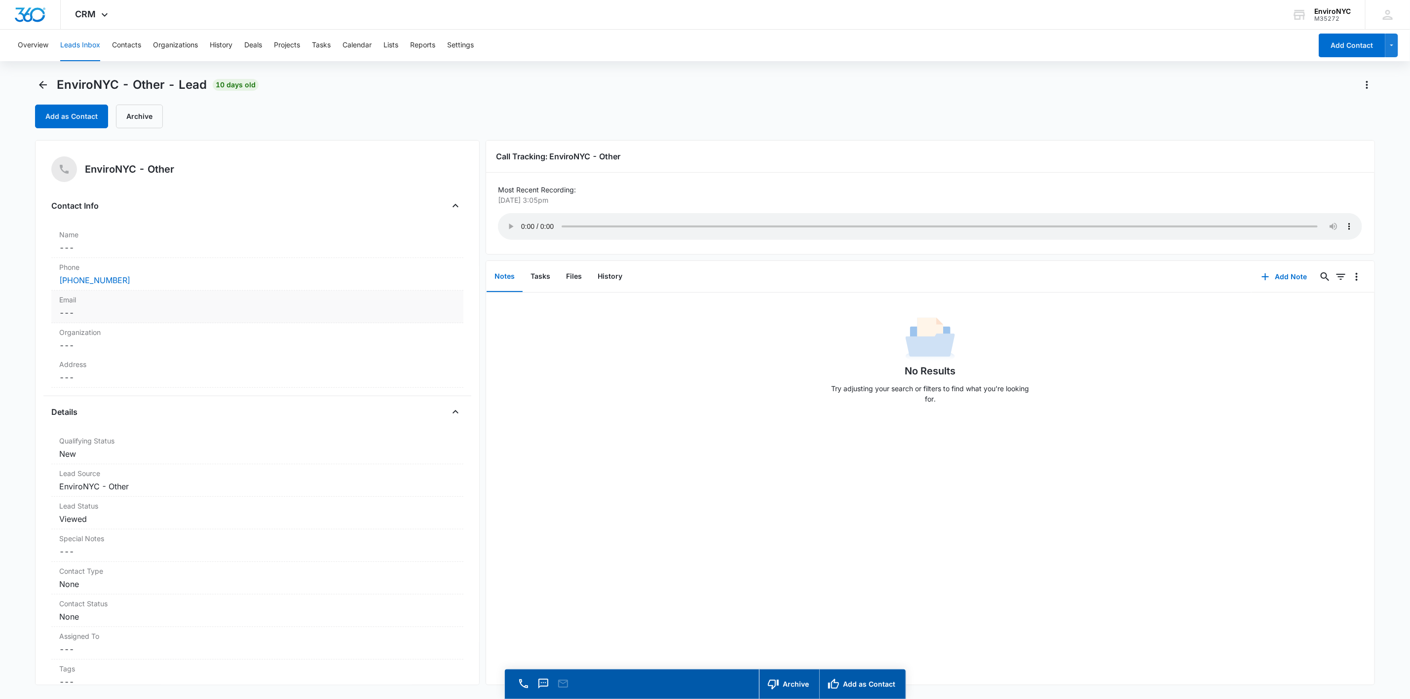
click at [124, 295] on label "Email" at bounding box center [257, 300] width 396 height 10
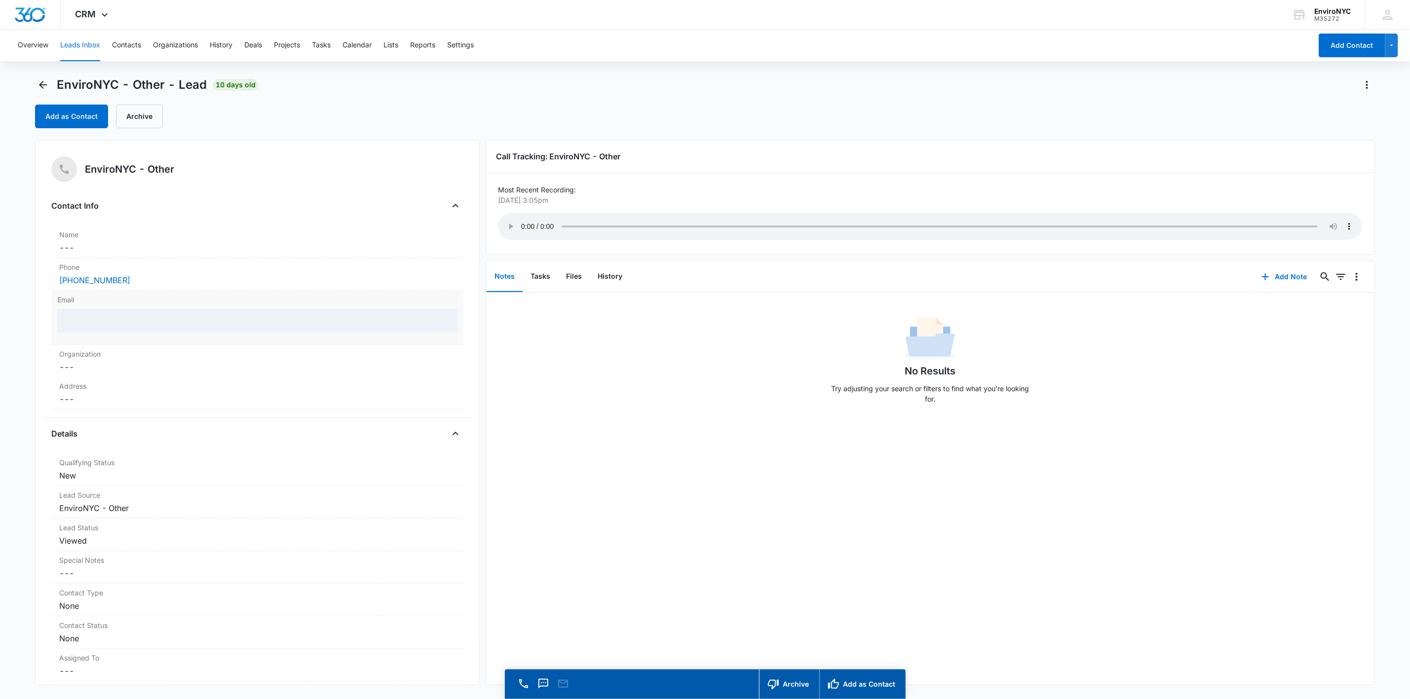
click at [141, 326] on div at bounding box center [257, 321] width 400 height 24
click at [145, 318] on div at bounding box center [257, 321] width 400 height 24
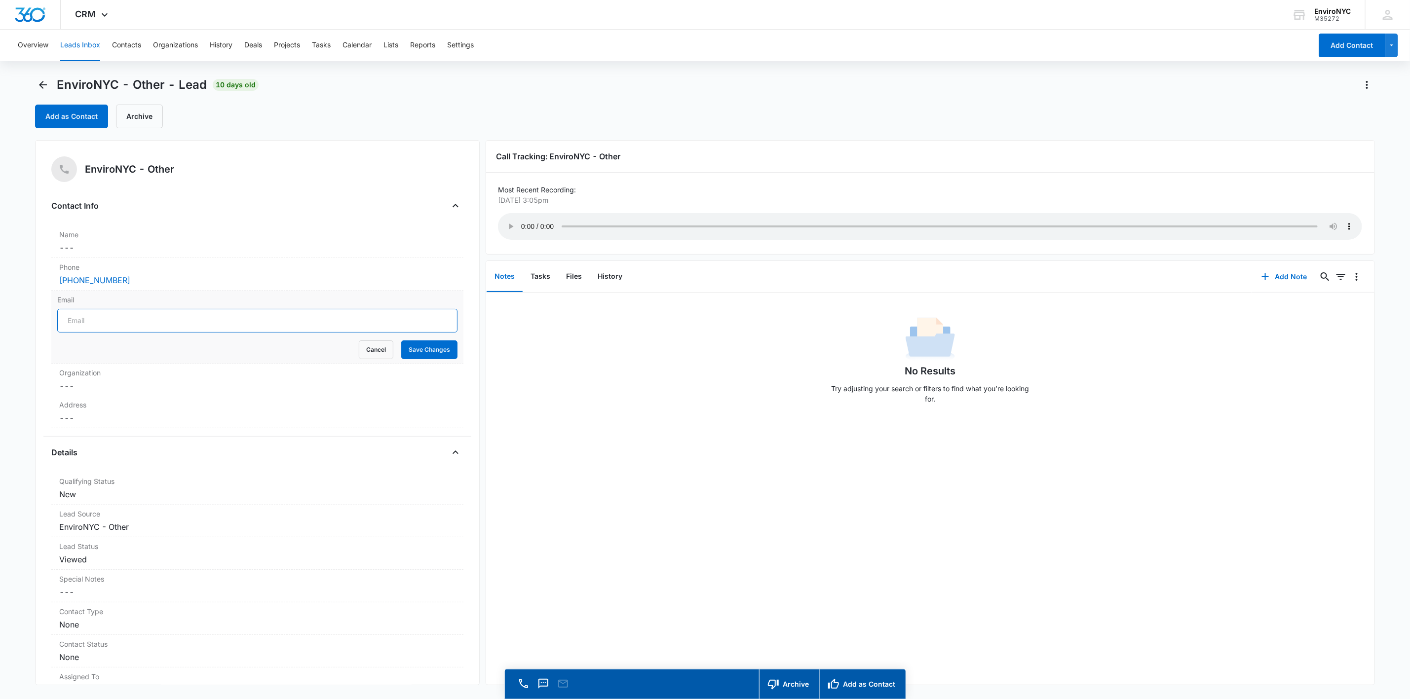
click at [141, 322] on input "Email" at bounding box center [257, 321] width 400 height 24
type input "[EMAIL_ADDRESS][DOMAIN_NAME]"
click at [93, 237] on label "Name" at bounding box center [257, 234] width 396 height 10
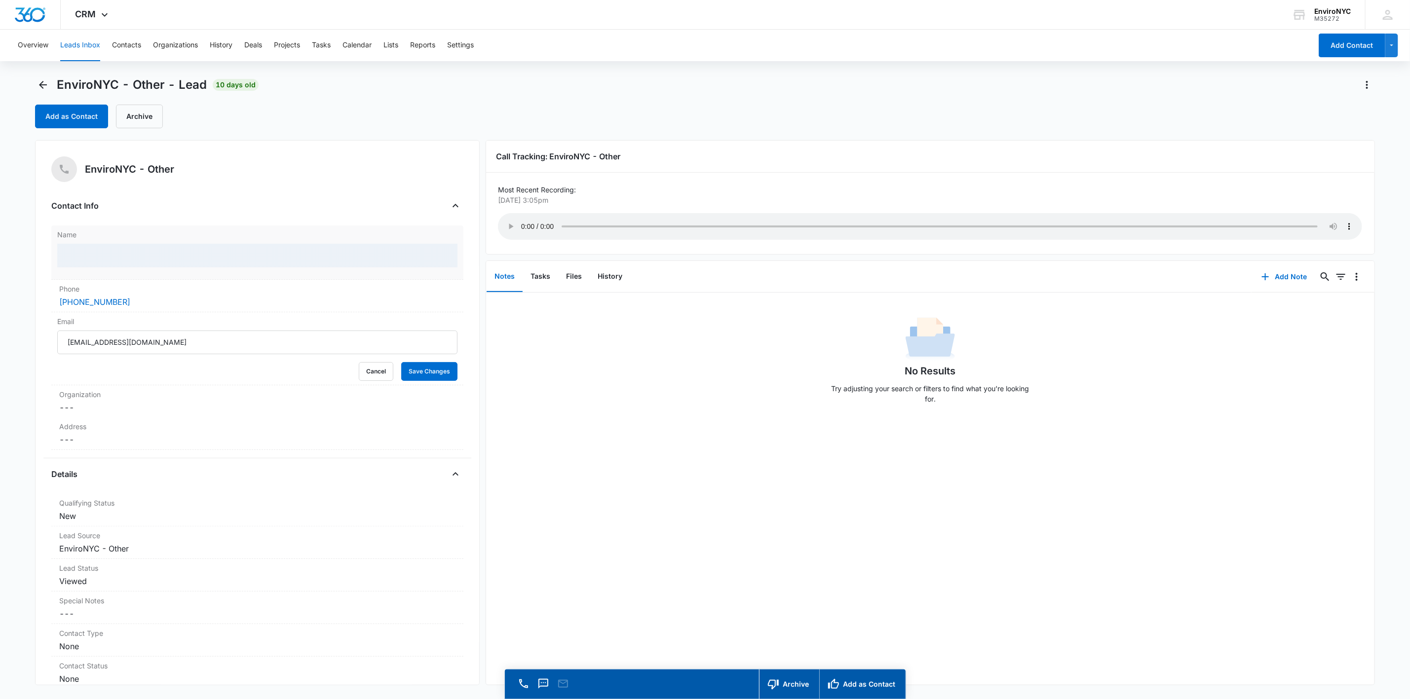
click at [108, 258] on div at bounding box center [257, 256] width 400 height 24
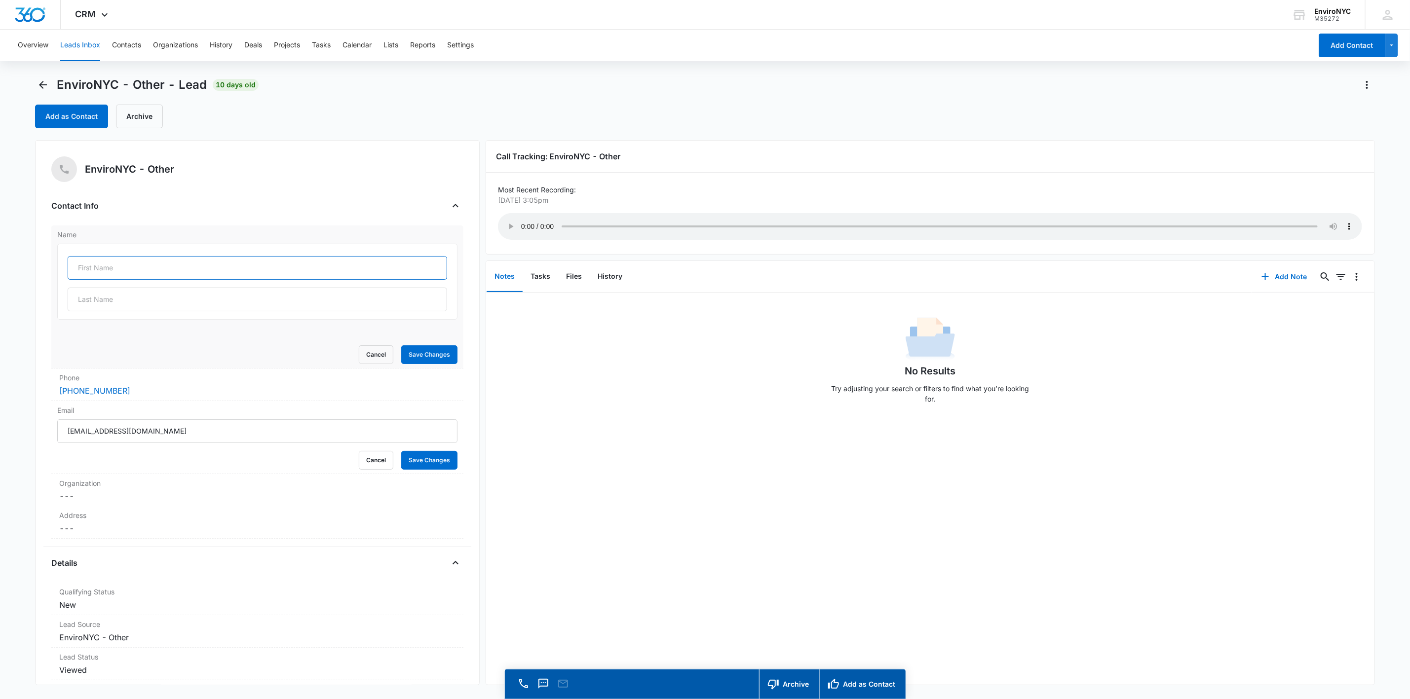
click at [126, 262] on input "text" at bounding box center [257, 268] width 379 height 24
type input "[PERSON_NAME]"
click at [427, 363] on button "Save Changes" at bounding box center [429, 354] width 56 height 19
click at [422, 474] on div "Email [EMAIL_ADDRESS][DOMAIN_NAME] Cancel Save Changes" at bounding box center [257, 437] width 412 height 73
click at [425, 465] on button "Save Changes" at bounding box center [429, 460] width 56 height 19
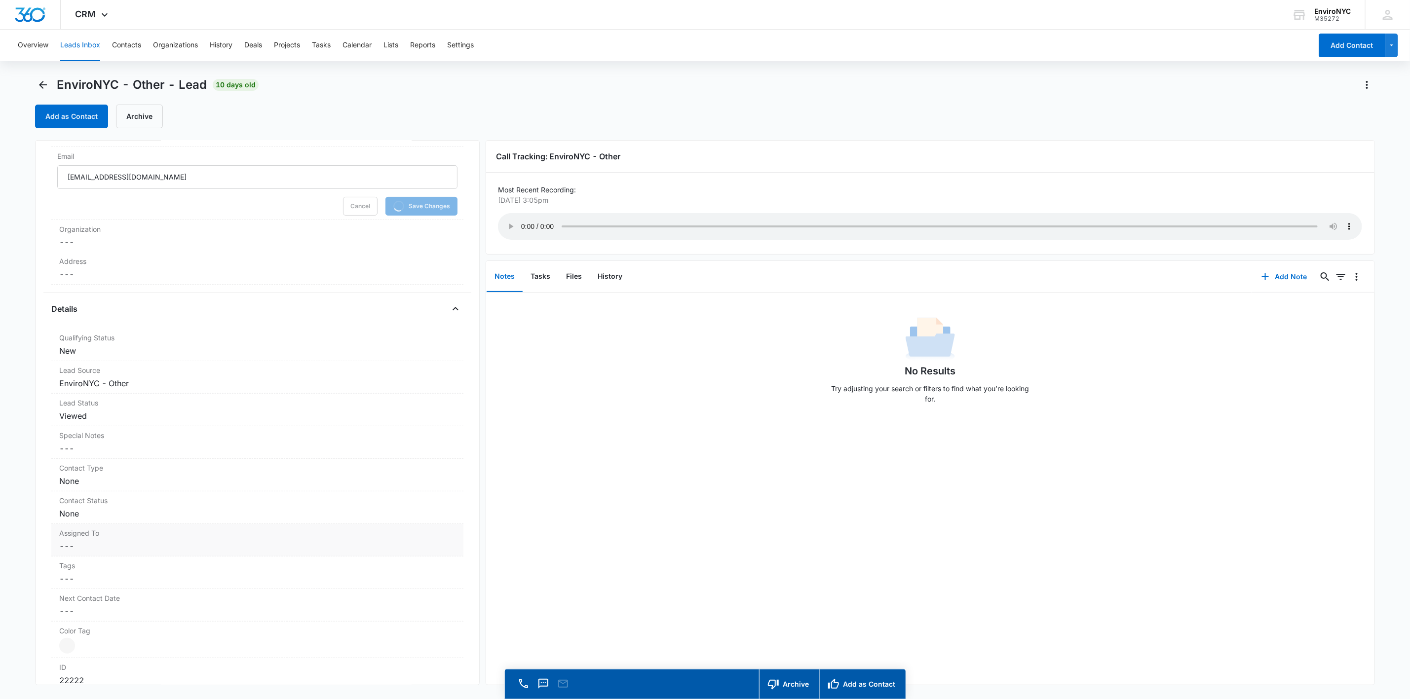
scroll to position [135, 0]
click at [161, 551] on dd "Cancel Save Changes ---" at bounding box center [257, 555] width 396 height 12
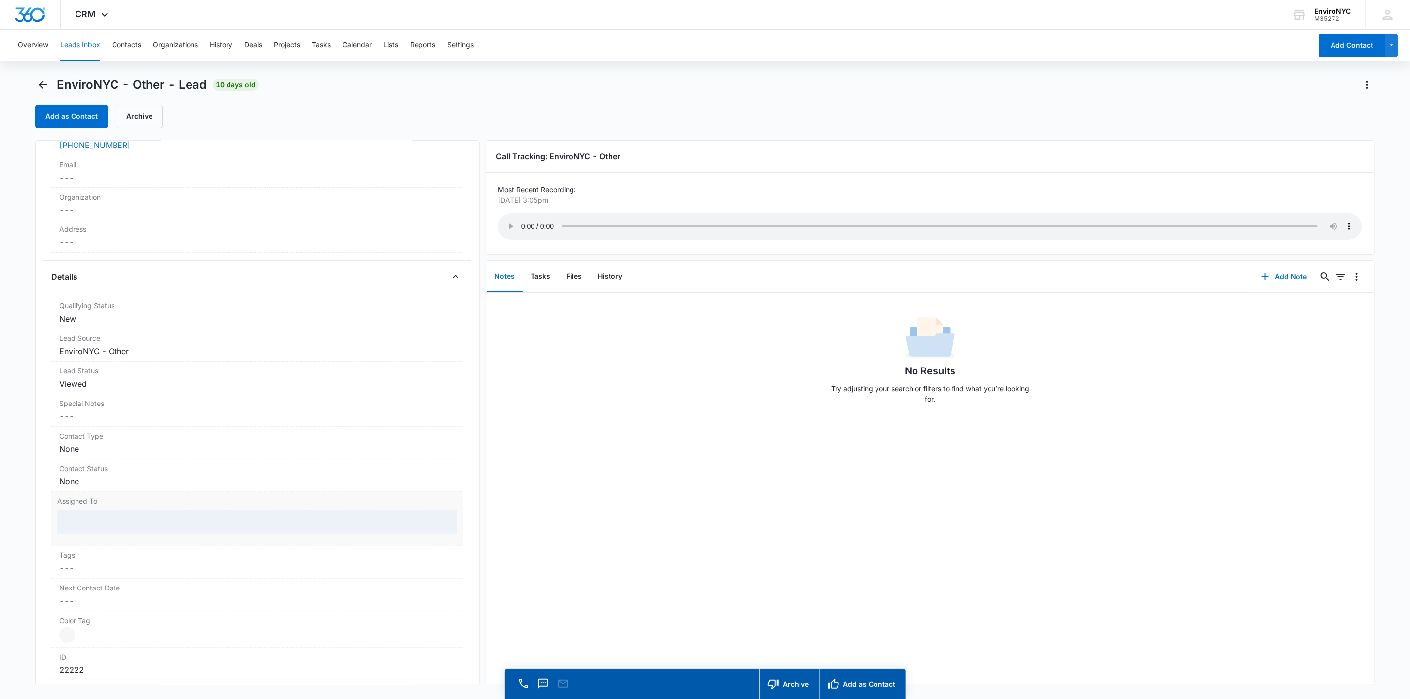
click at [190, 519] on div at bounding box center [257, 522] width 400 height 24
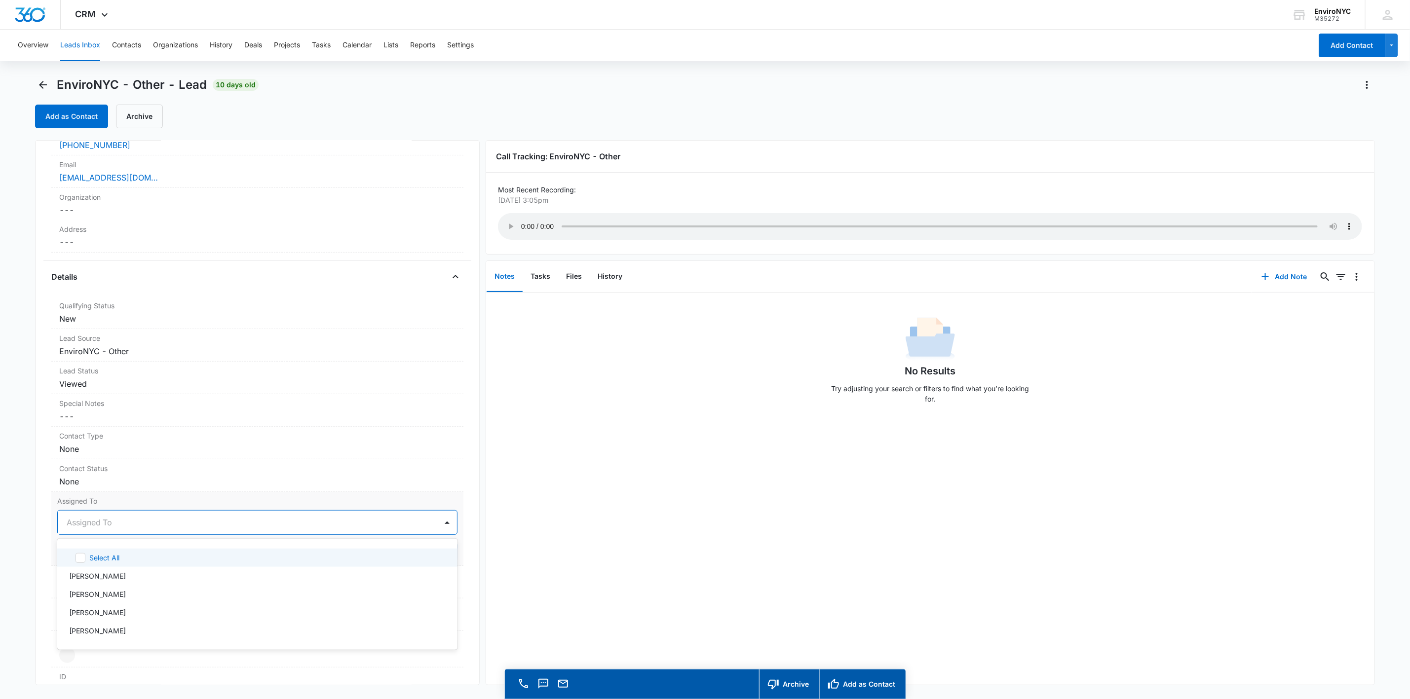
click at [195, 517] on div "Assigned To" at bounding box center [247, 523] width 379 height 24
click at [122, 630] on div "[PERSON_NAME]" at bounding box center [256, 631] width 375 height 10
click at [197, 516] on div "[PERSON_NAME]" at bounding box center [247, 523] width 379 height 24
click at [404, 552] on button "Save Changes" at bounding box center [429, 552] width 56 height 19
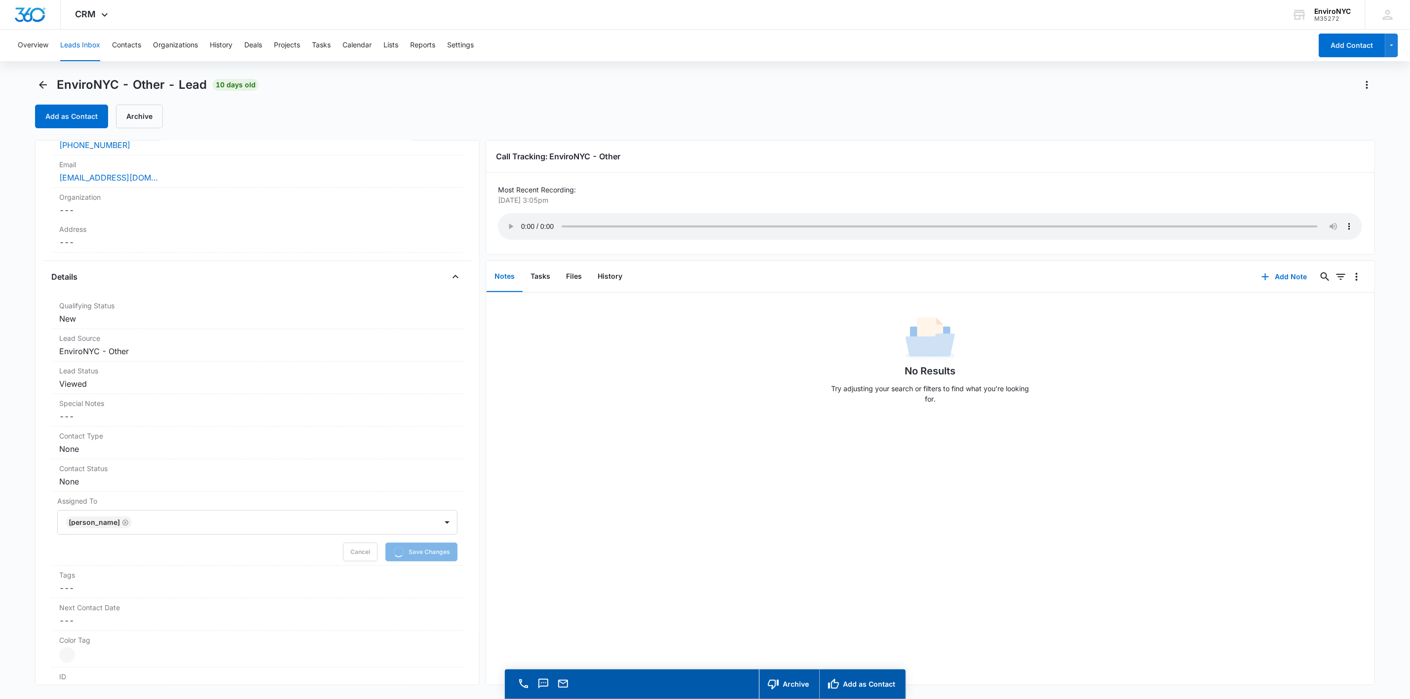
click at [567, 475] on div "No Results Try adjusting your search or filters to find what you’re looking for." at bounding box center [930, 489] width 888 height 392
click at [74, 113] on button "Add as Contact" at bounding box center [71, 117] width 73 height 24
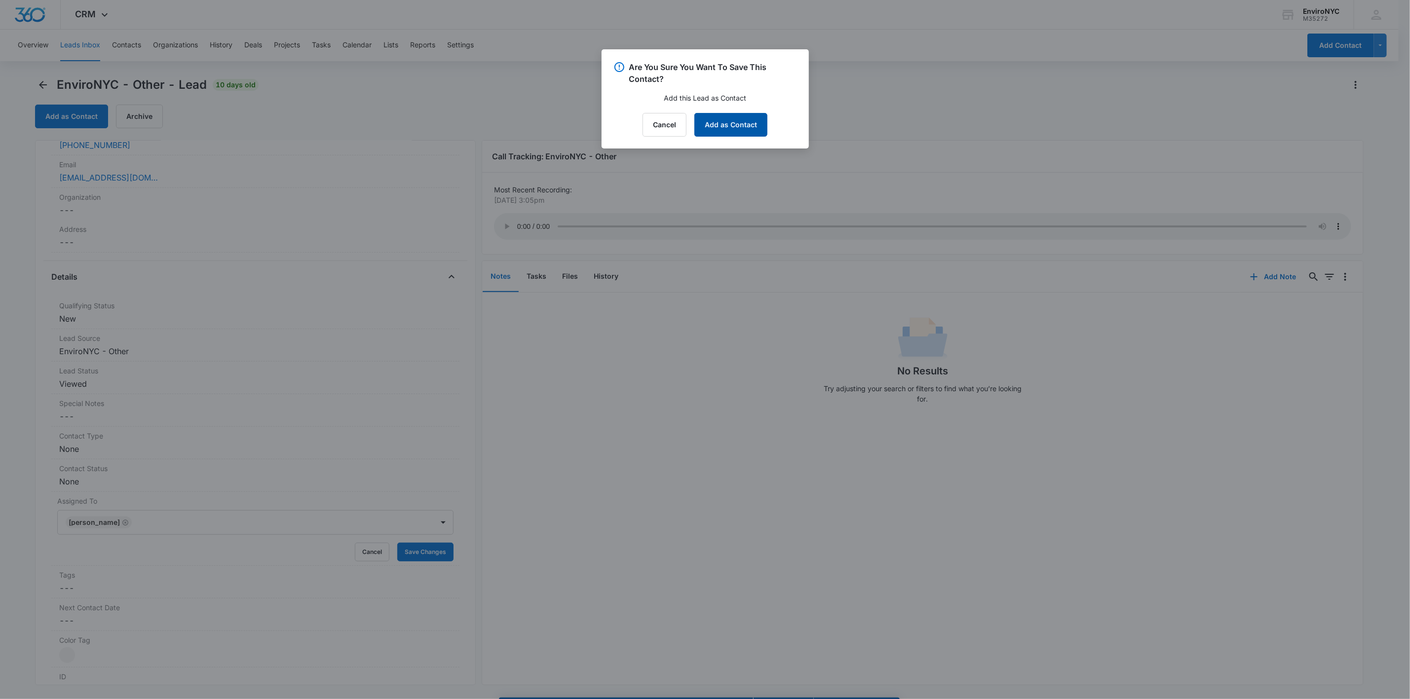
click at [709, 125] on button "Add as Contact" at bounding box center [730, 125] width 73 height 24
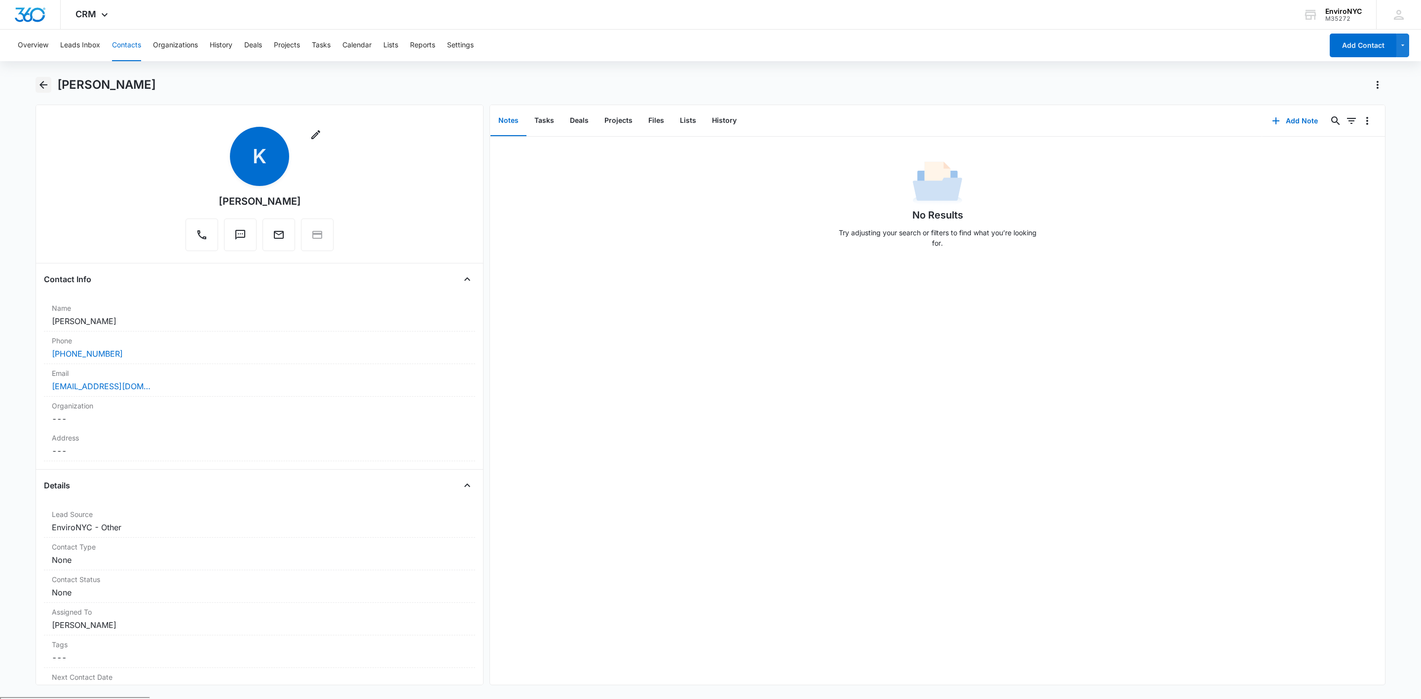
click at [44, 80] on icon "Back" at bounding box center [44, 85] width 12 height 12
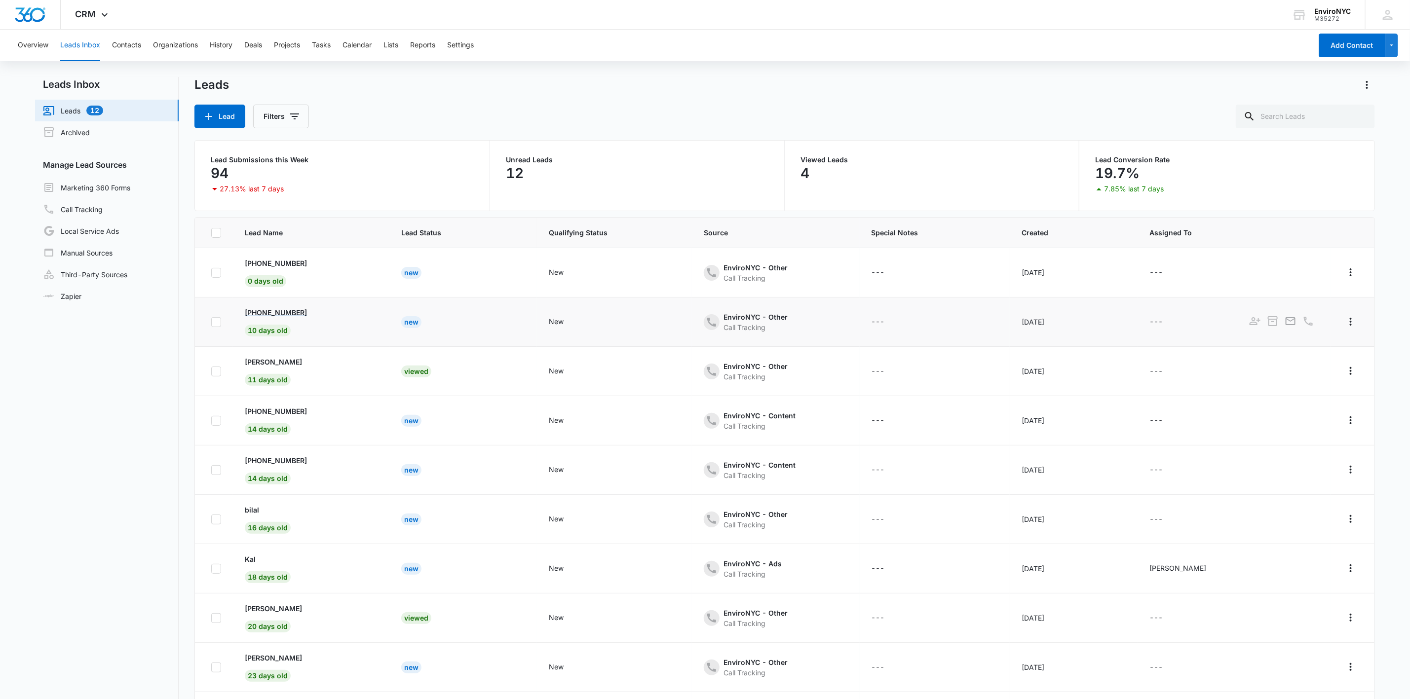
click at [289, 308] on p "[PHONE_NUMBER]" at bounding box center [276, 312] width 62 height 10
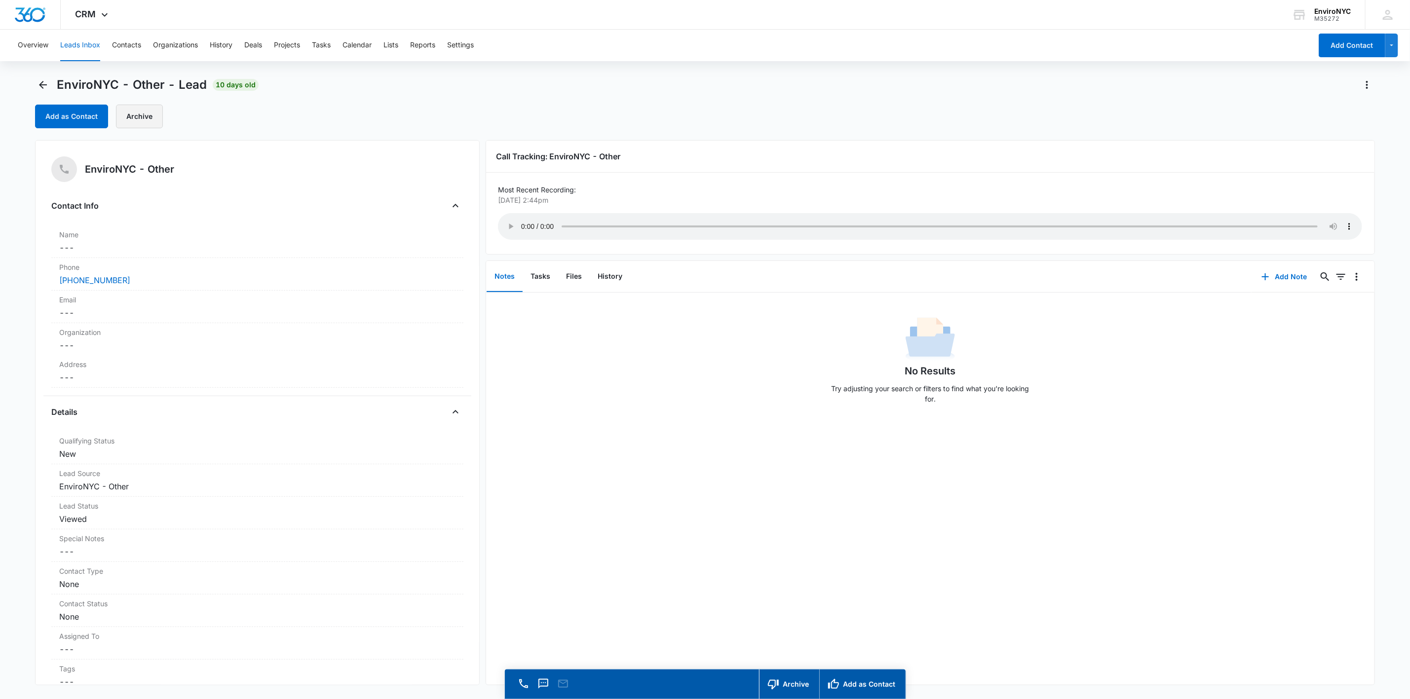
click at [133, 117] on button "Archive" at bounding box center [139, 117] width 47 height 24
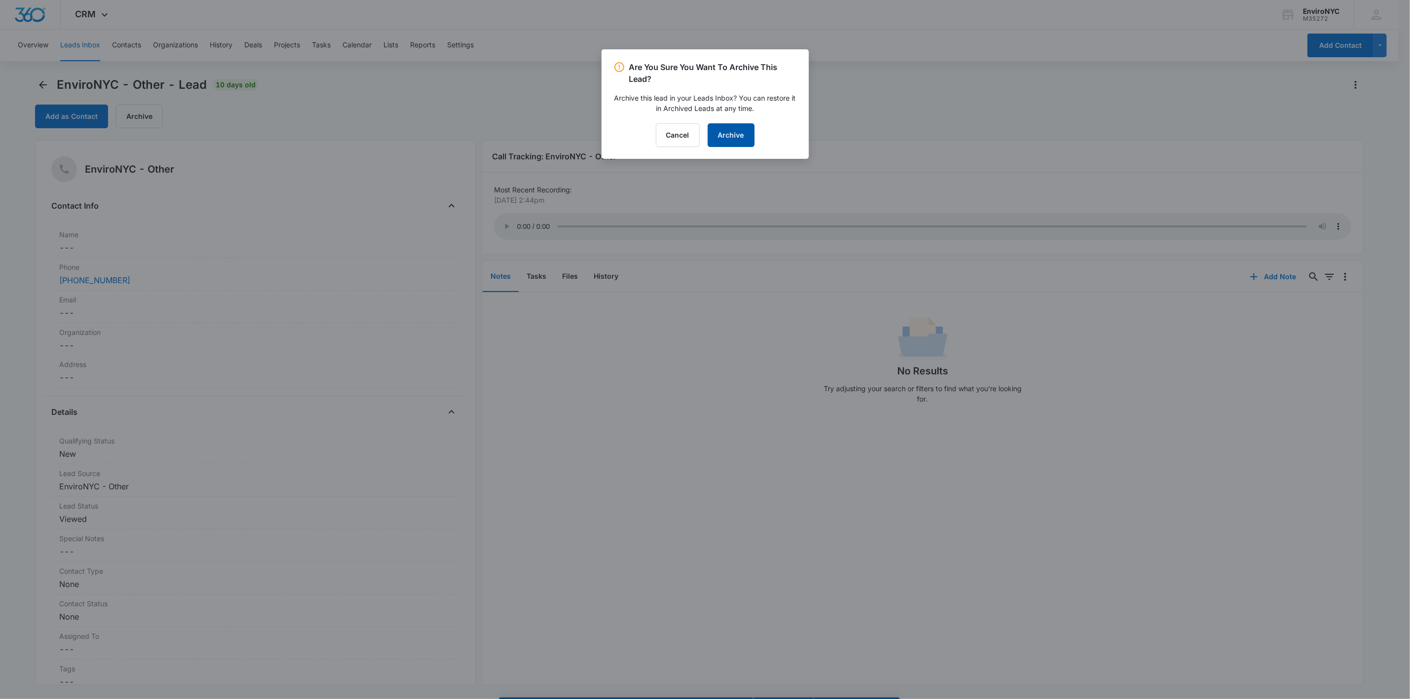
click at [709, 129] on button "Archive" at bounding box center [731, 135] width 47 height 24
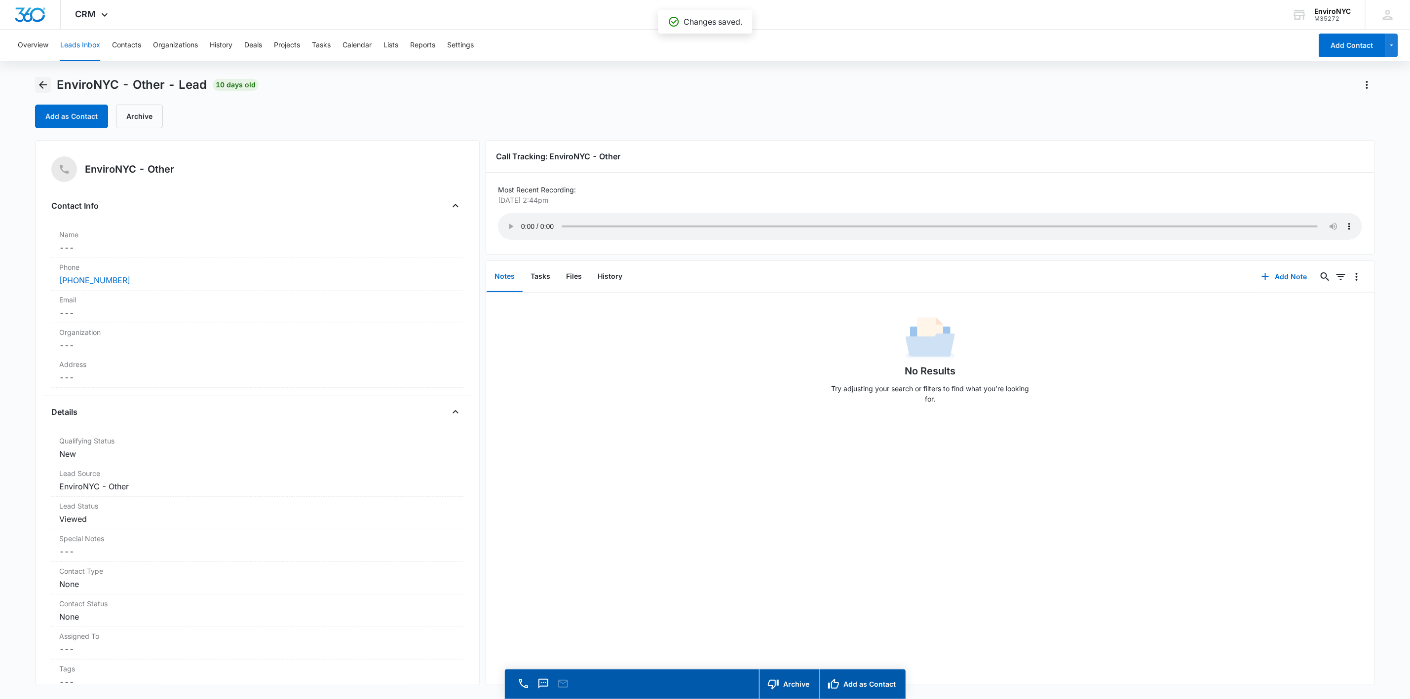
click at [42, 87] on icon "Back" at bounding box center [43, 85] width 8 height 8
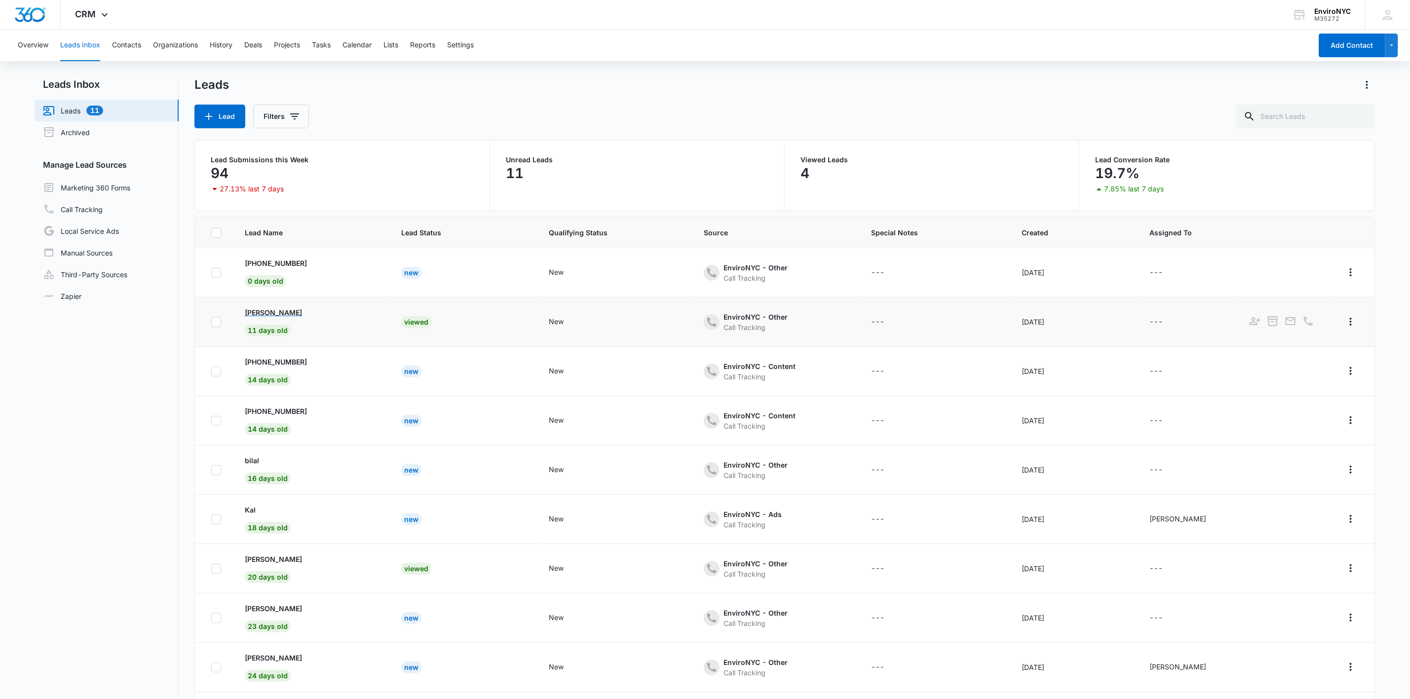
click at [276, 311] on p "[PERSON_NAME]" at bounding box center [273, 312] width 57 height 10
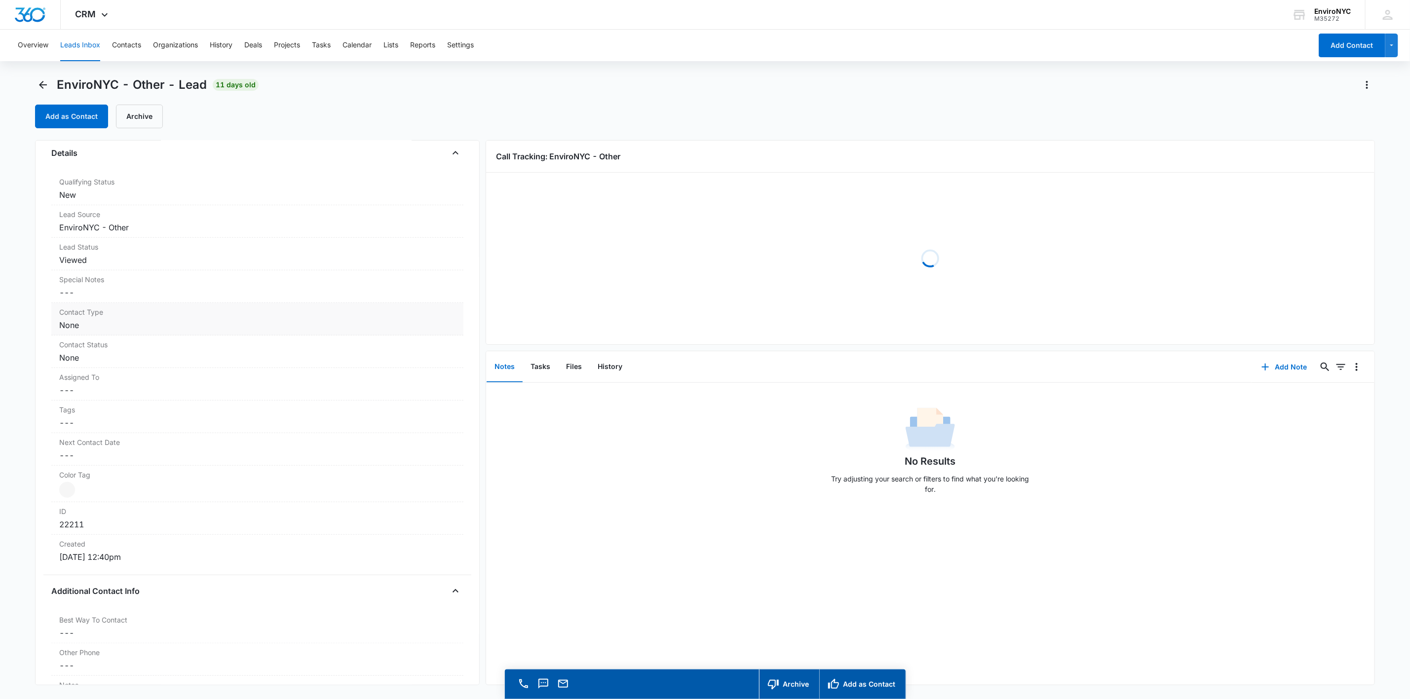
scroll to position [296, 0]
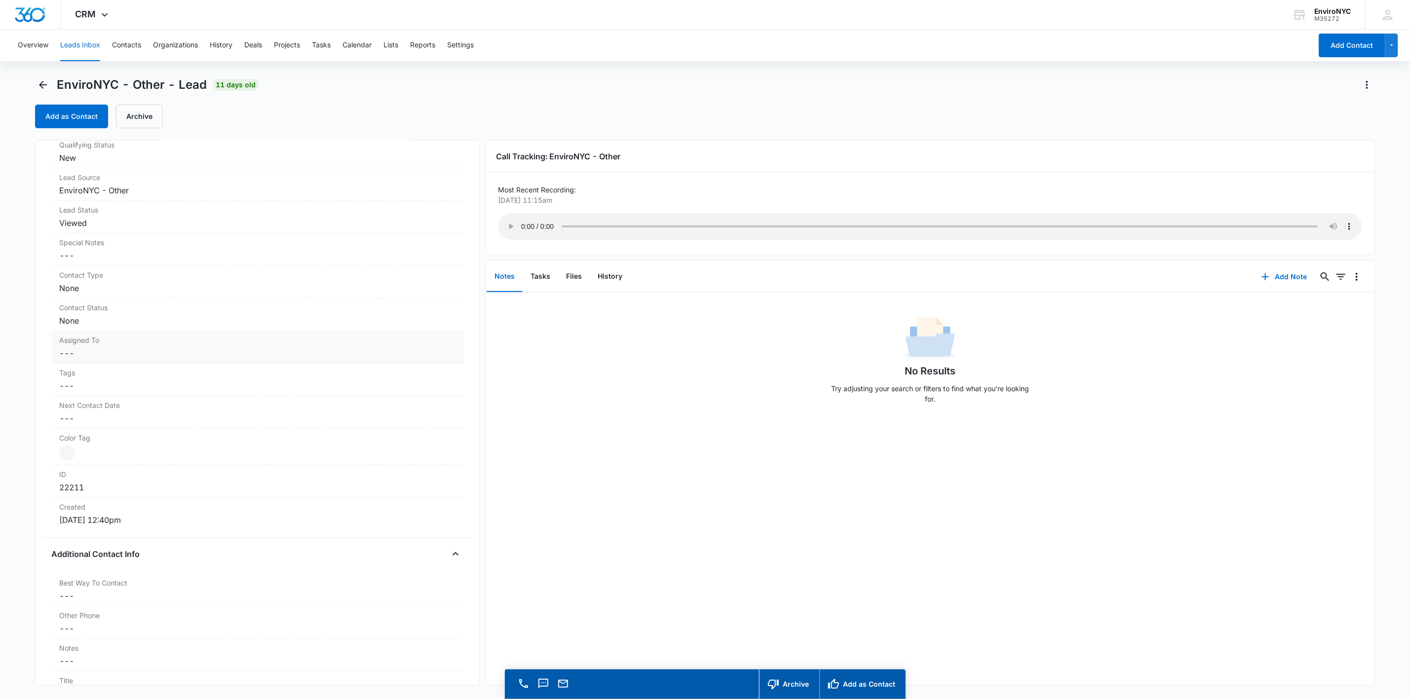
click at [163, 354] on dd "Cancel Save Changes ---" at bounding box center [257, 353] width 396 height 12
click at [173, 364] on div at bounding box center [246, 362] width 358 height 14
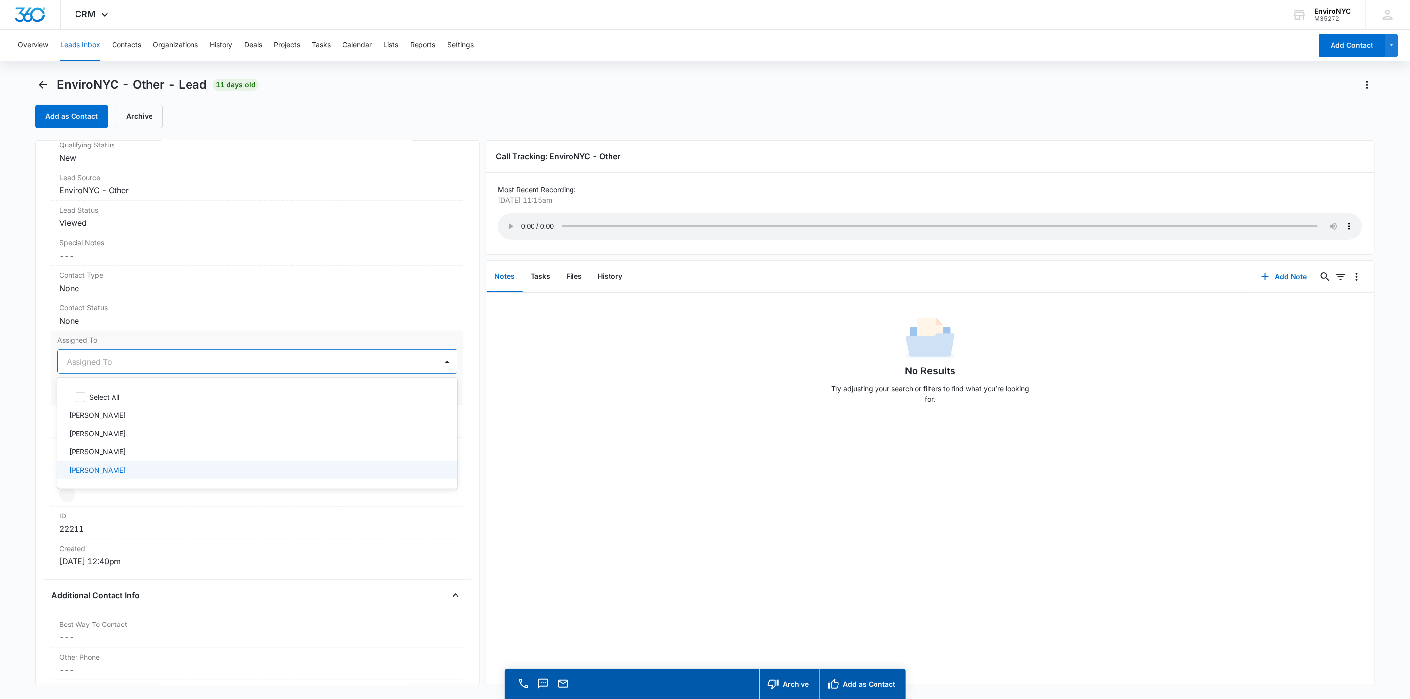
click at [117, 466] on div "[PERSON_NAME]" at bounding box center [257, 470] width 400 height 18
click at [172, 360] on div at bounding box center [280, 362] width 290 height 14
click at [434, 397] on button "Save Changes" at bounding box center [429, 391] width 56 height 19
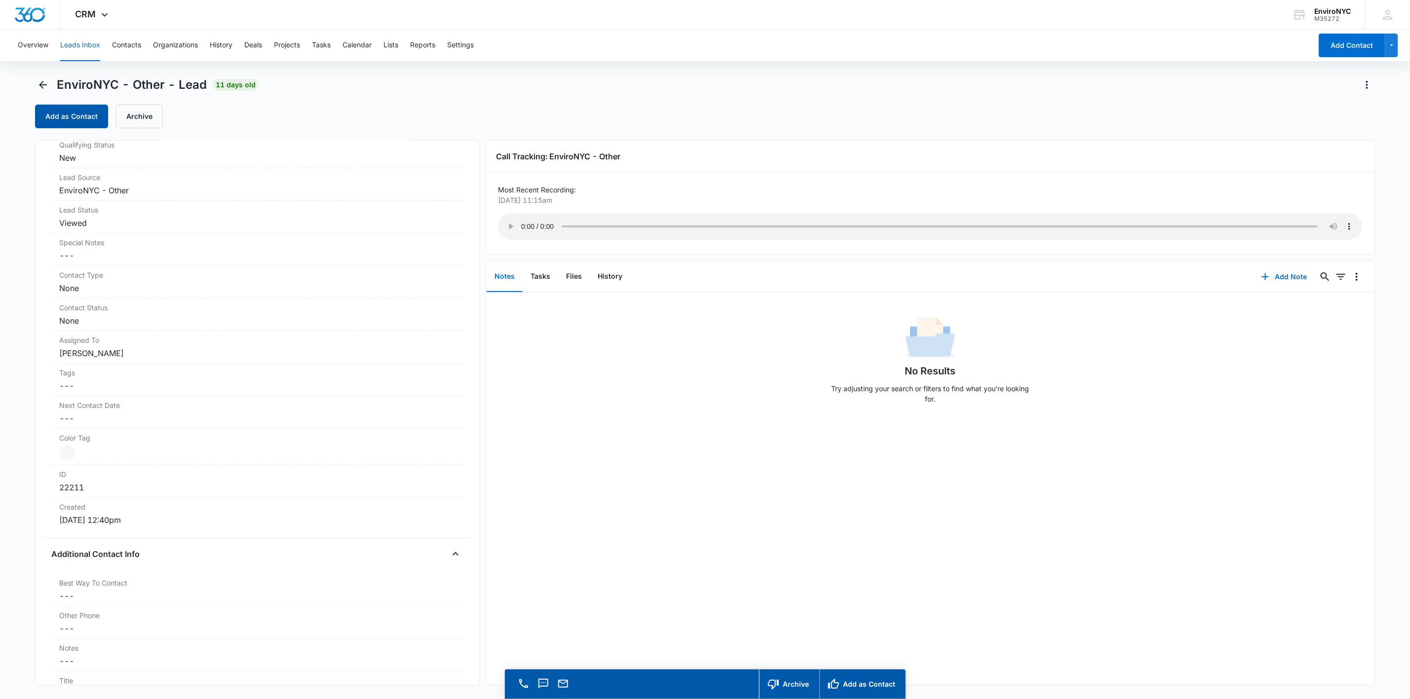
click at [75, 120] on button "Add as Contact" at bounding box center [71, 117] width 73 height 24
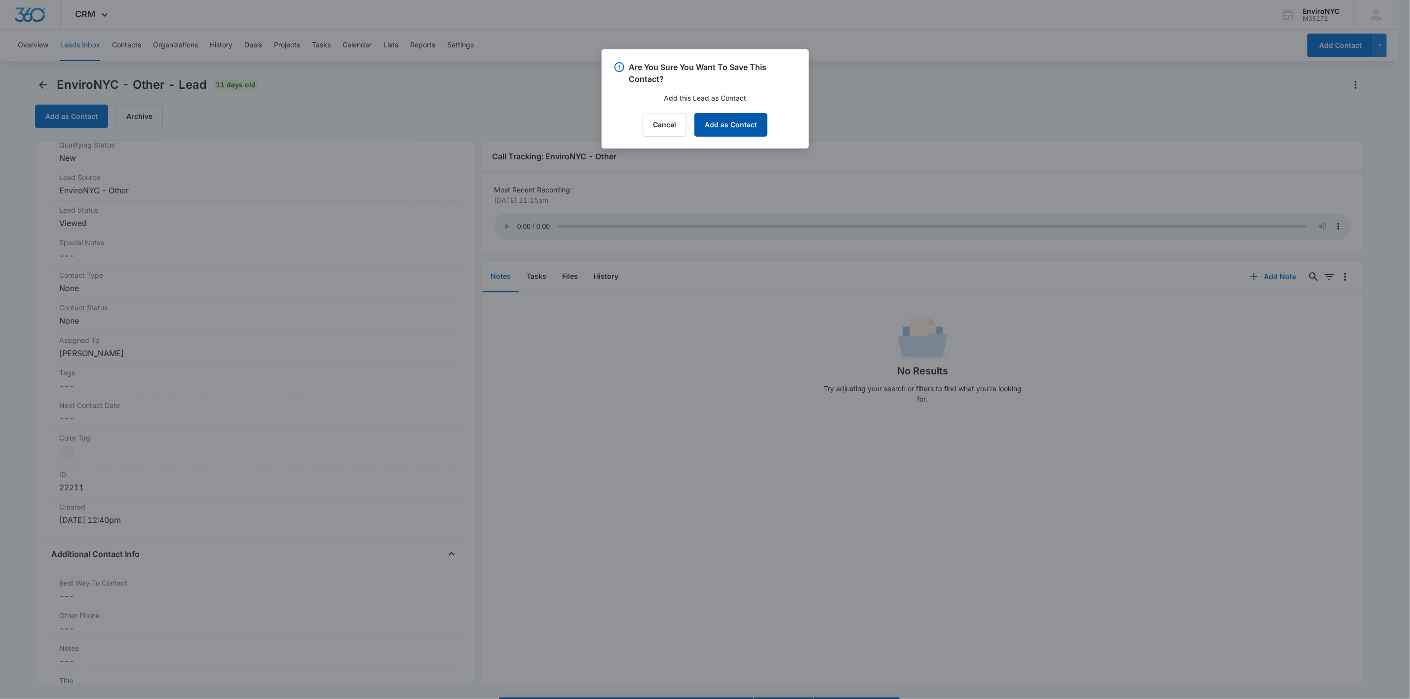
click at [709, 132] on button "Add as Contact" at bounding box center [730, 125] width 73 height 24
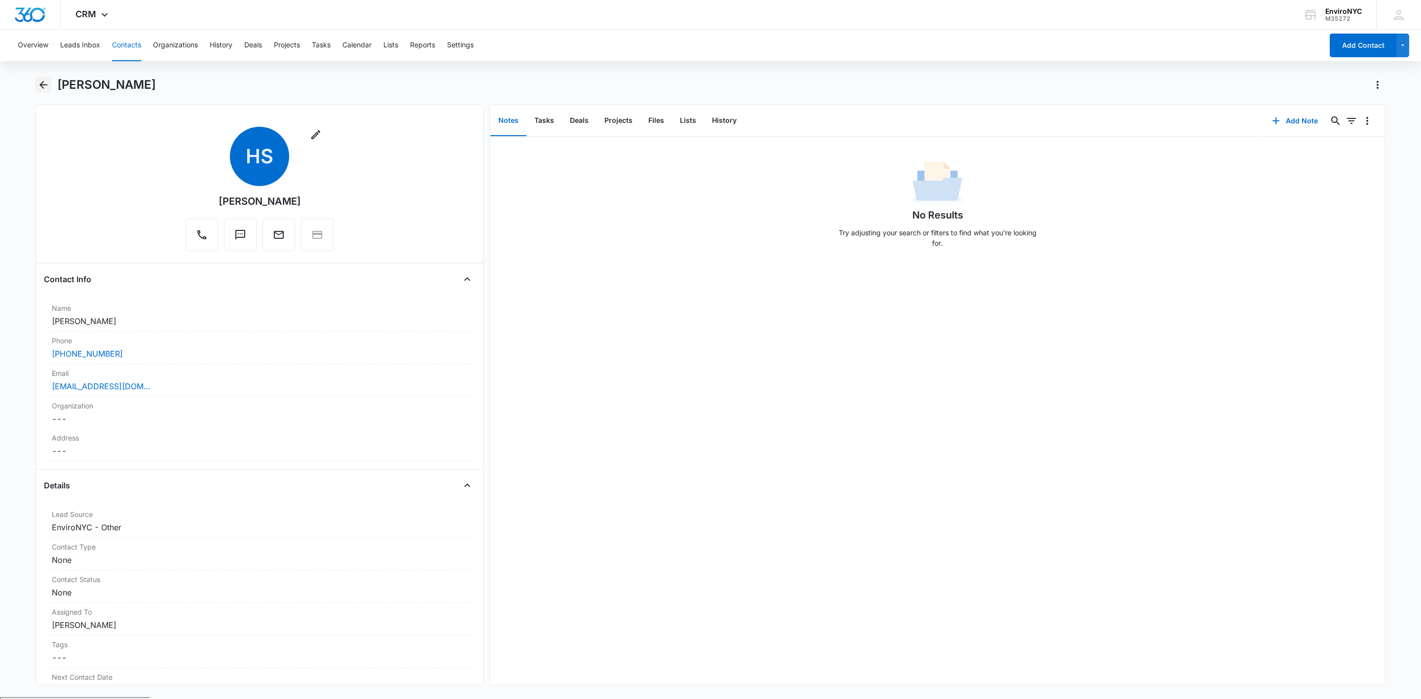
click at [47, 88] on button "Back" at bounding box center [44, 85] width 16 height 16
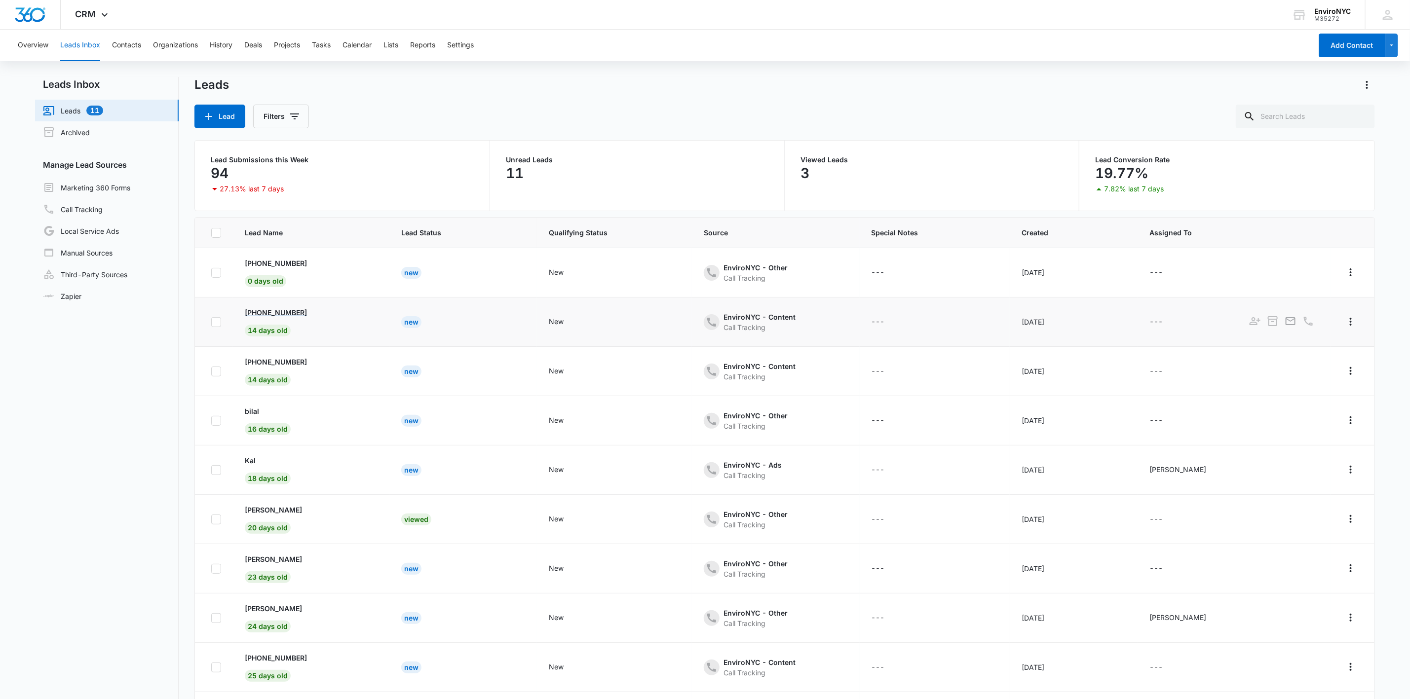
click at [284, 313] on p "[PHONE_NUMBER]" at bounding box center [276, 312] width 62 height 10
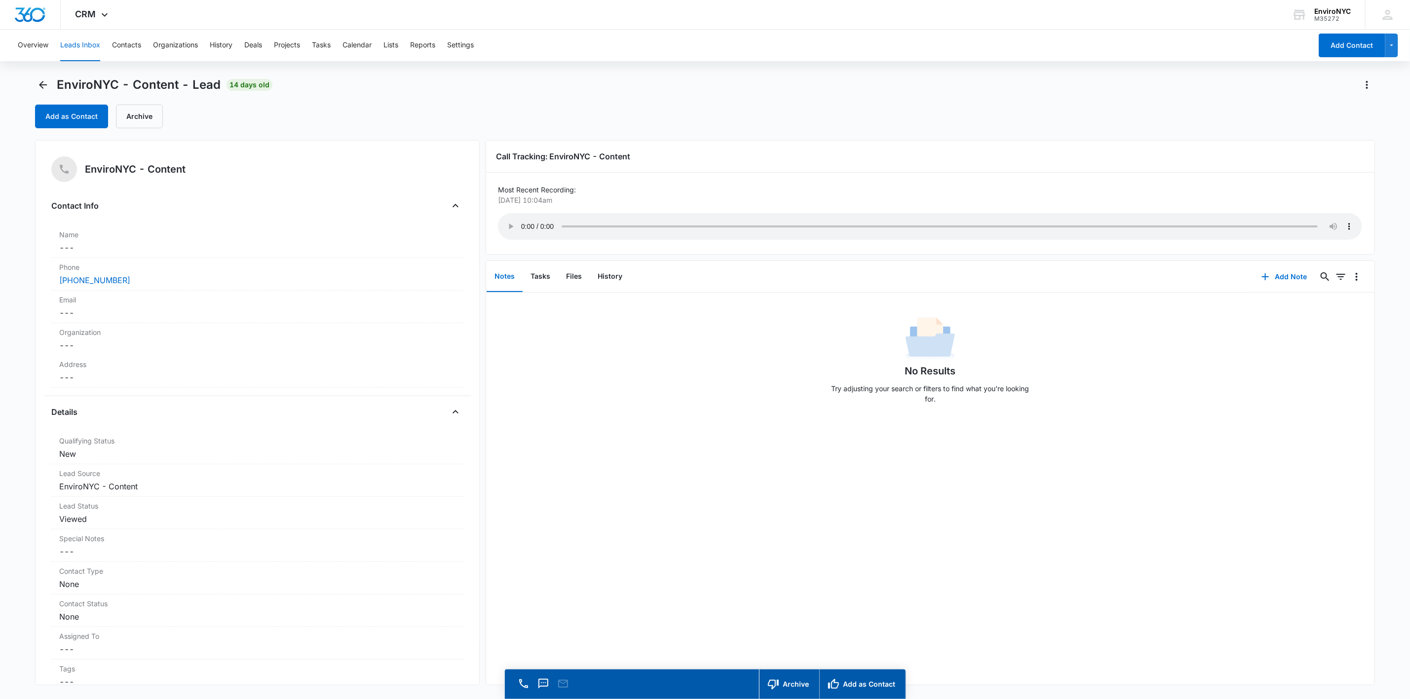
click at [146, 129] on div "EnviroNYC - Content - Lead 14 days old Add as Contact Archive" at bounding box center [704, 108] width 1339 height 63
click at [150, 115] on button "Archive" at bounding box center [139, 117] width 47 height 24
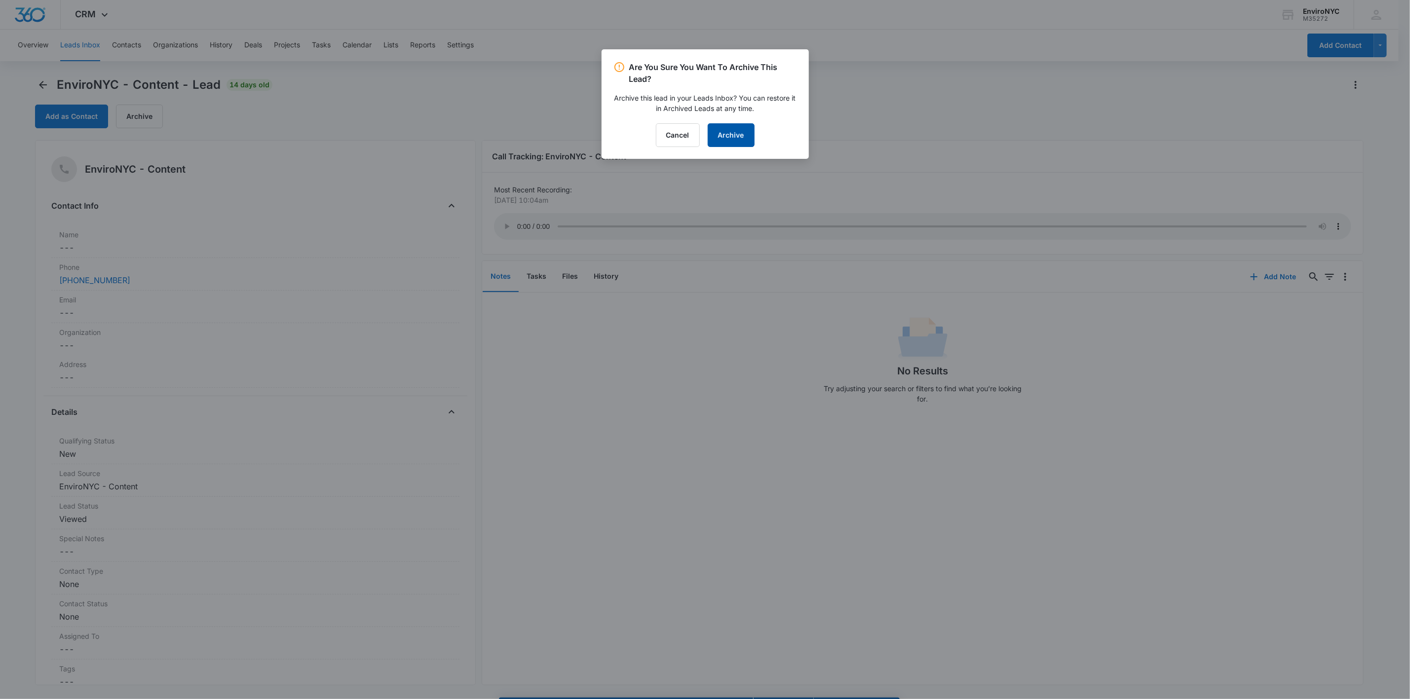
click at [709, 129] on button "Archive" at bounding box center [731, 135] width 47 height 24
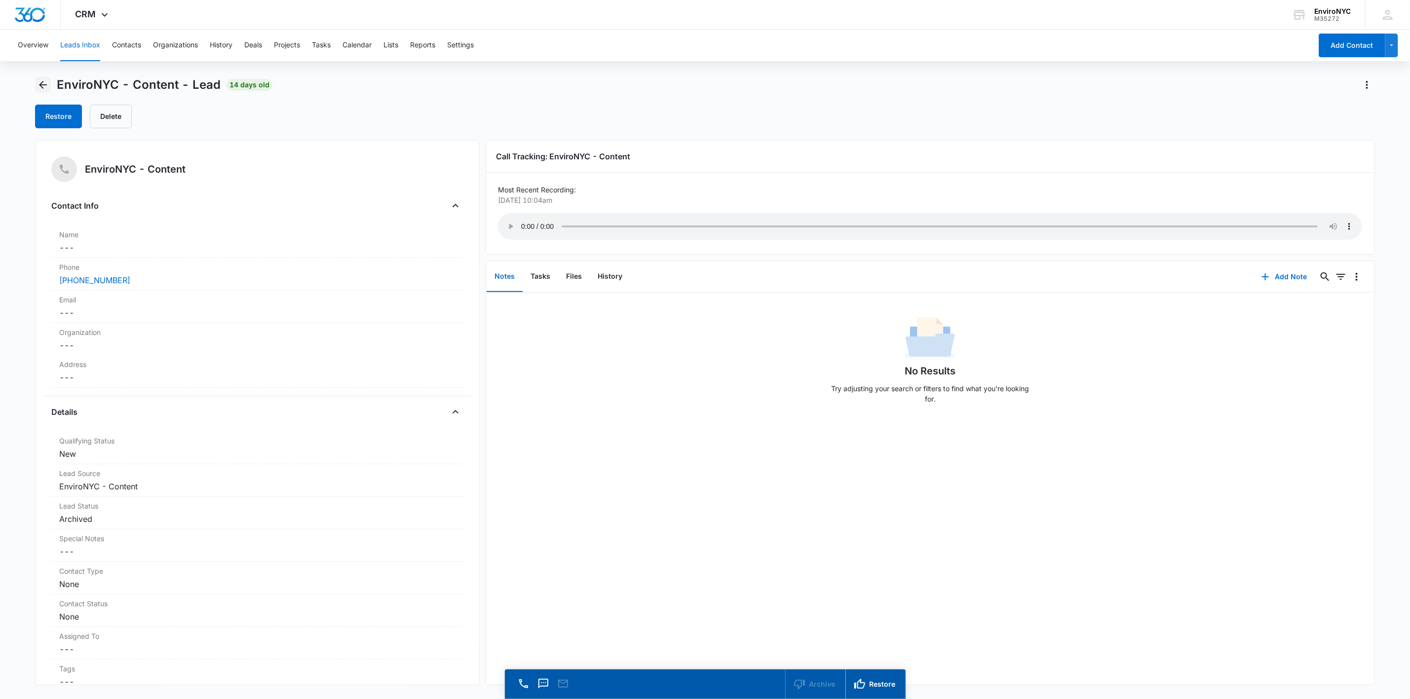
click at [40, 83] on icon "Back" at bounding box center [43, 85] width 8 height 8
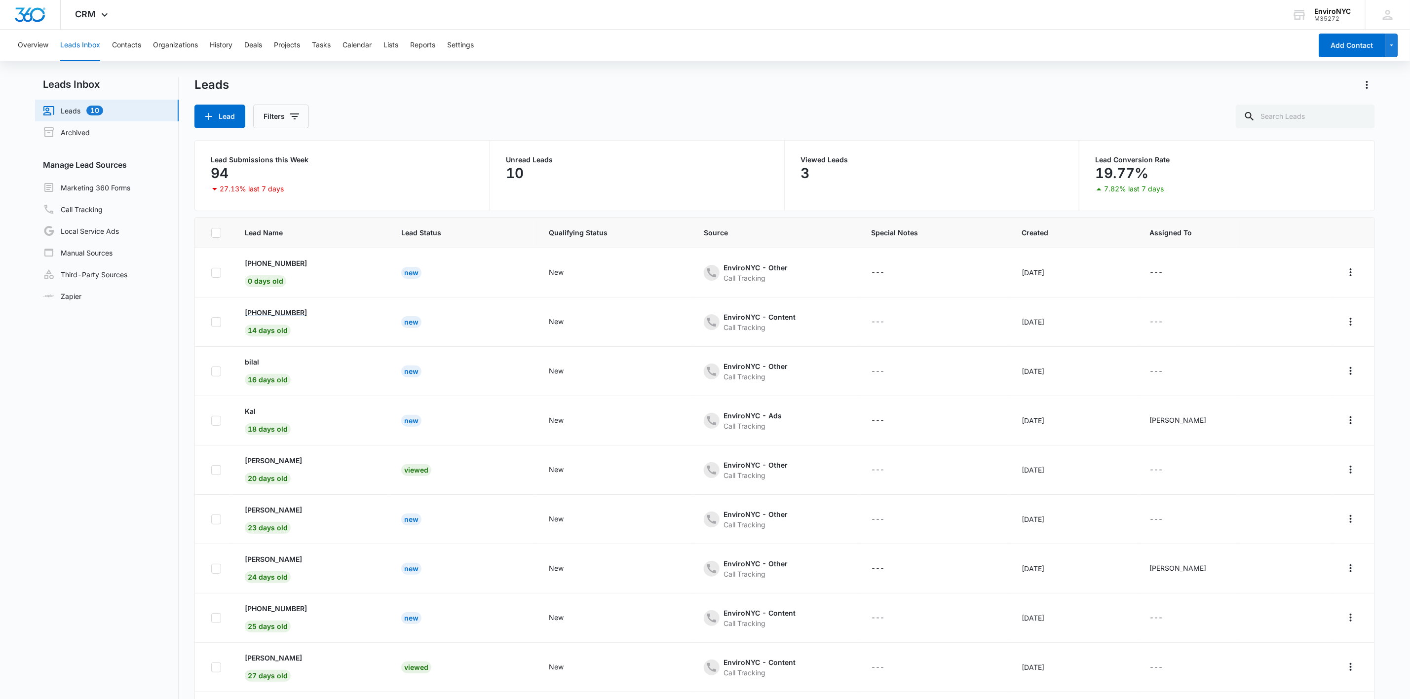
click at [292, 309] on p "[PHONE_NUMBER]" at bounding box center [276, 312] width 62 height 10
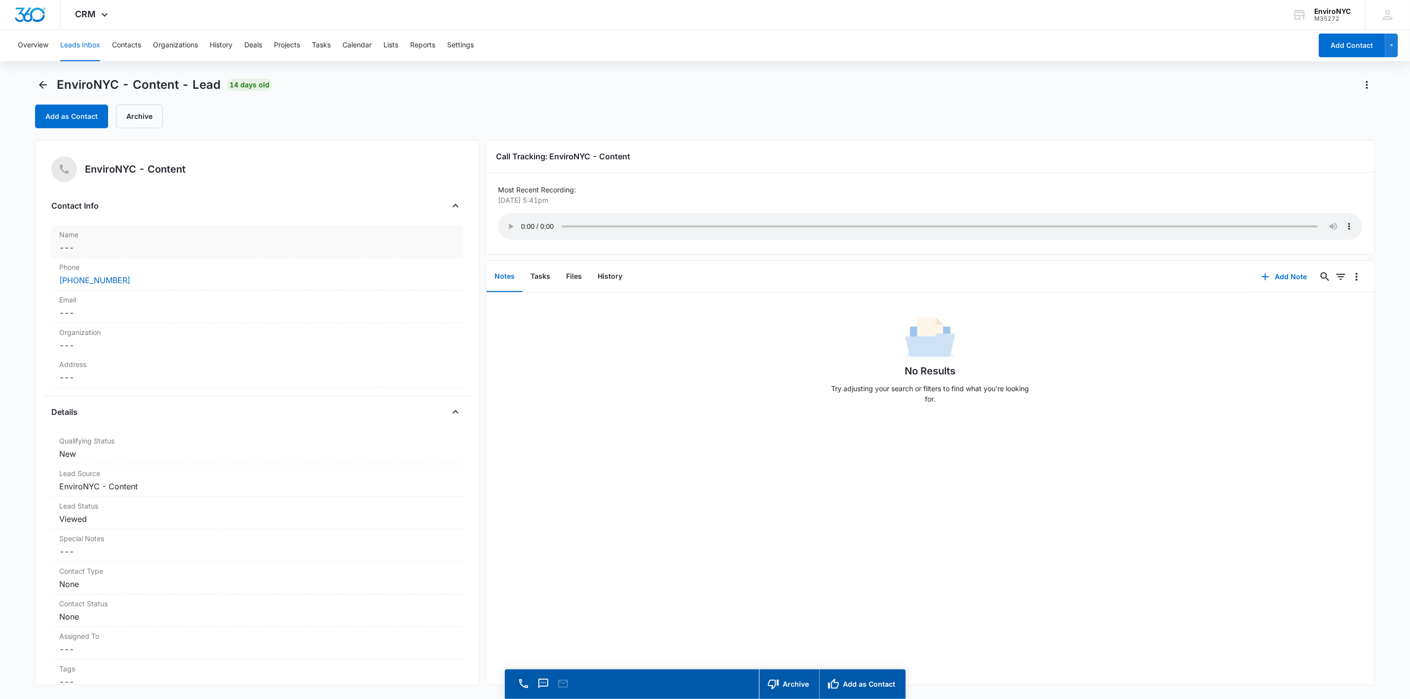
click at [213, 245] on dd "Cancel Save Changes ---" at bounding box center [257, 248] width 396 height 12
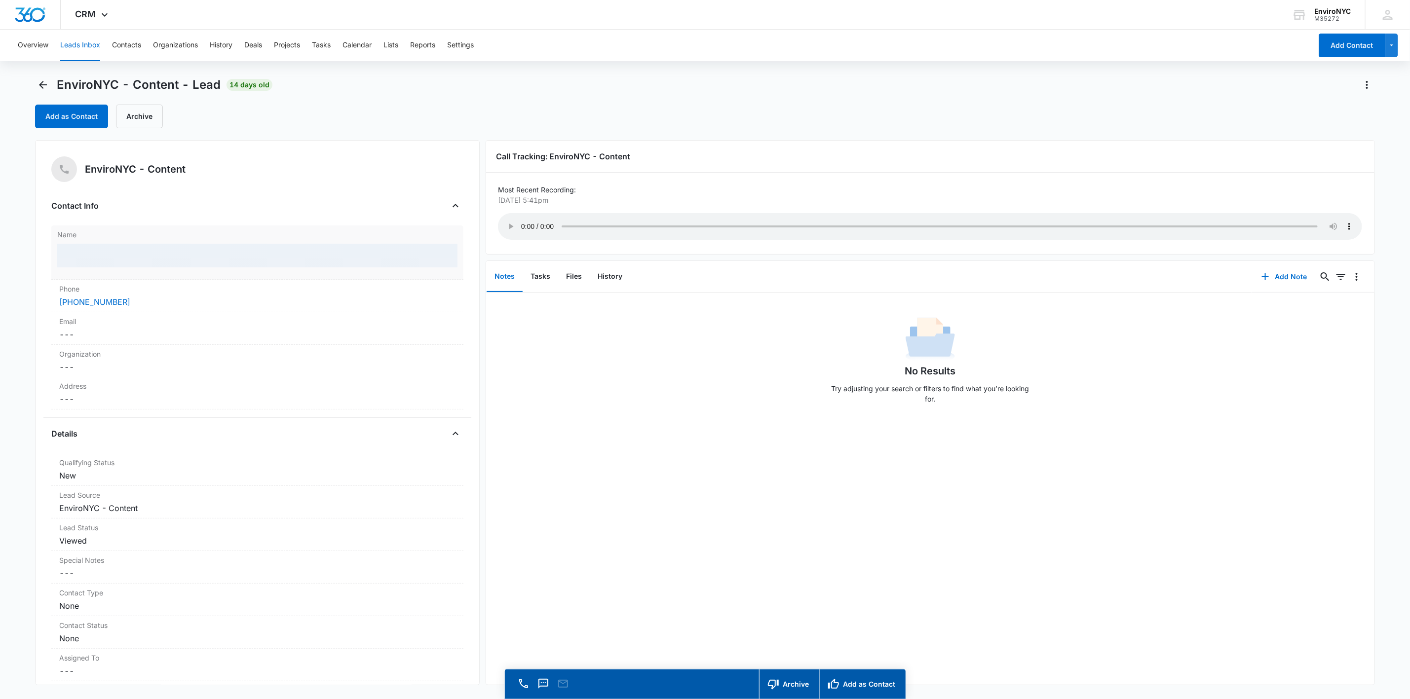
click at [160, 261] on div at bounding box center [257, 256] width 400 height 24
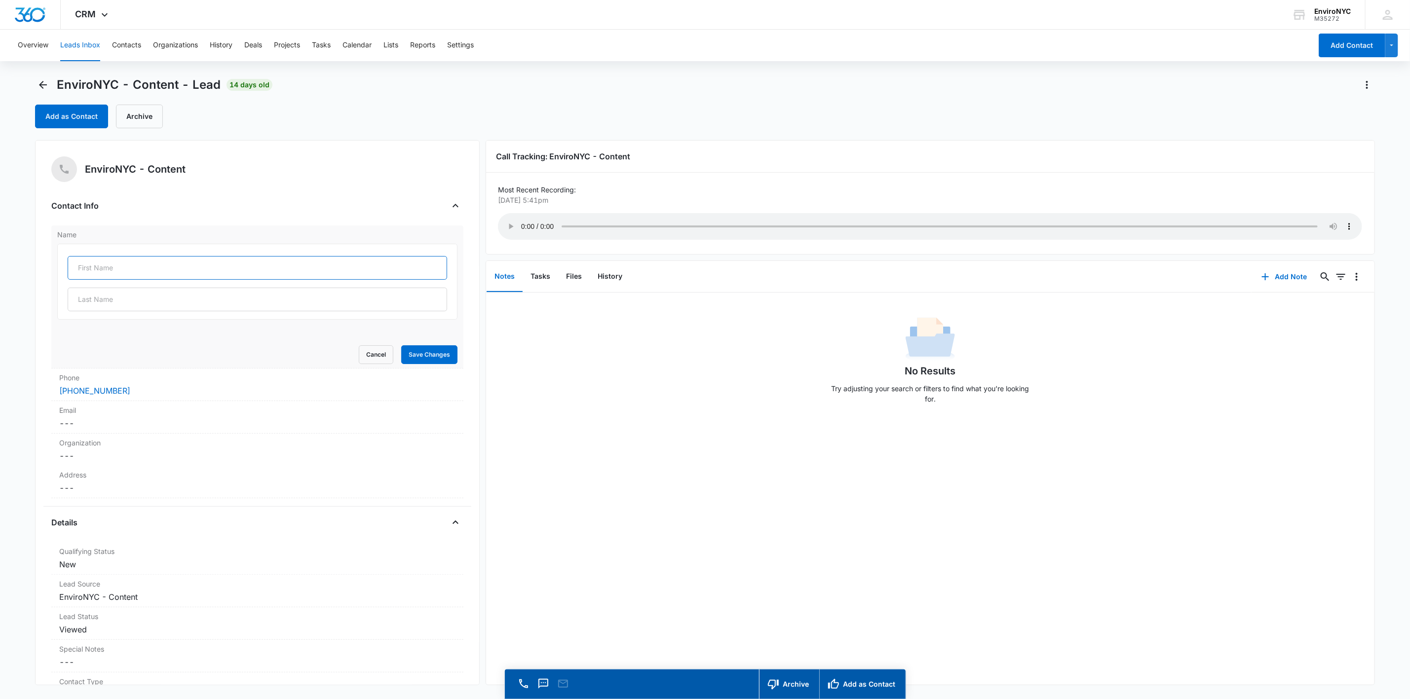
click at [134, 266] on input "text" at bounding box center [257, 268] width 379 height 24
type input "[PERSON_NAME]"
type input "Dova"
click at [411, 357] on button "Save Changes" at bounding box center [429, 354] width 56 height 19
click at [145, 120] on button "Archive" at bounding box center [139, 117] width 47 height 24
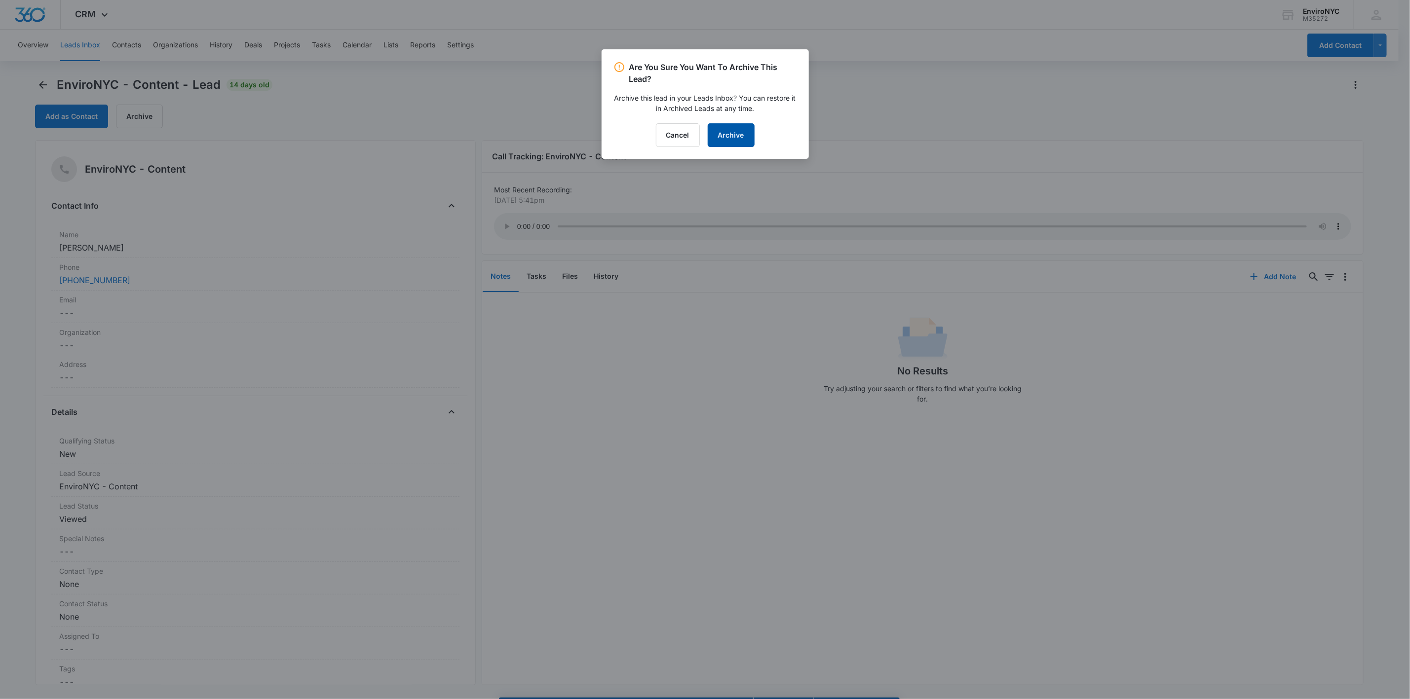
click at [709, 125] on button "Archive" at bounding box center [731, 135] width 47 height 24
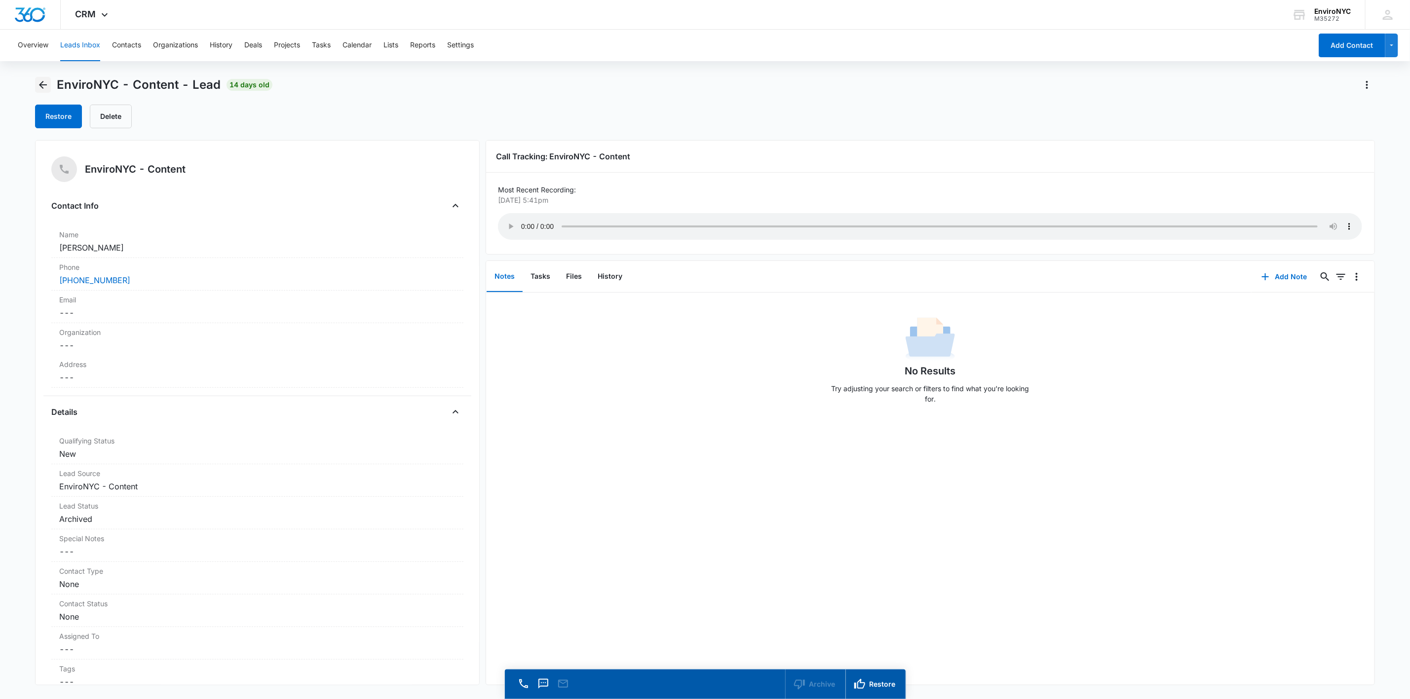
click at [41, 84] on icon "Back" at bounding box center [43, 85] width 8 height 8
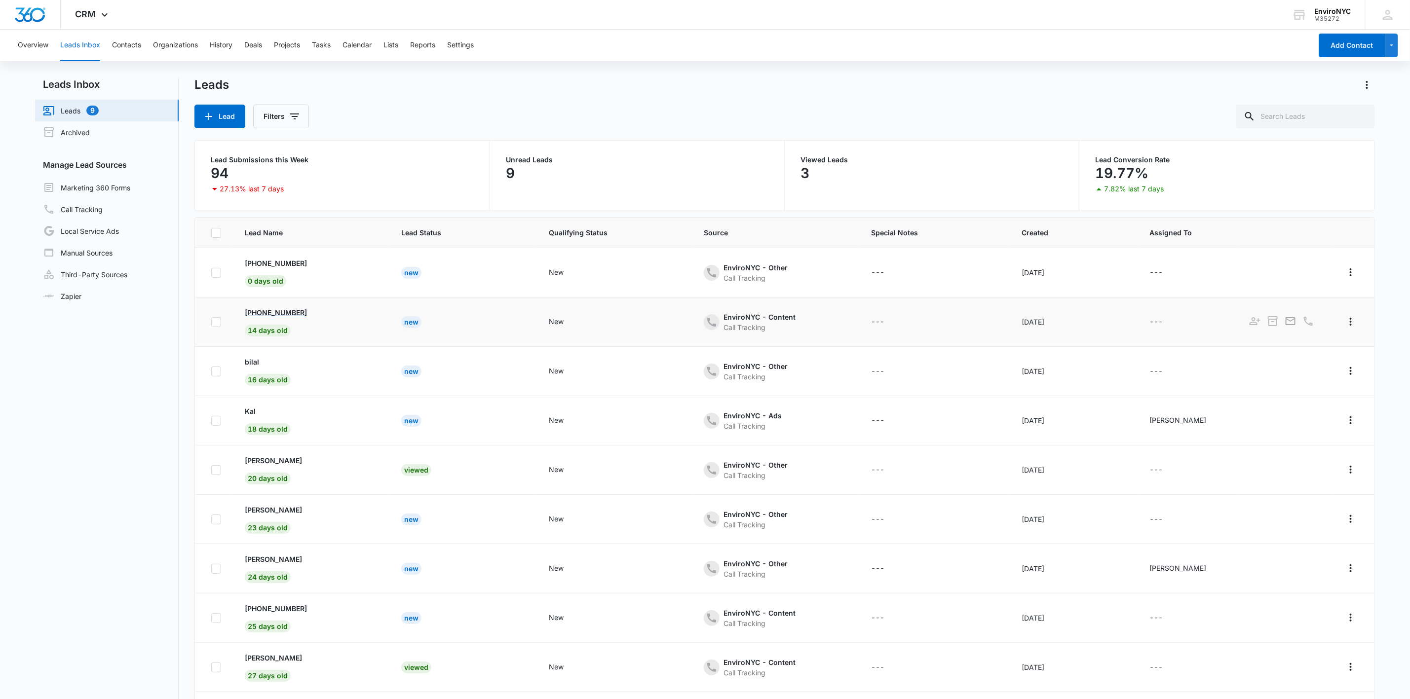
click at [273, 308] on p "[PHONE_NUMBER]" at bounding box center [276, 312] width 62 height 10
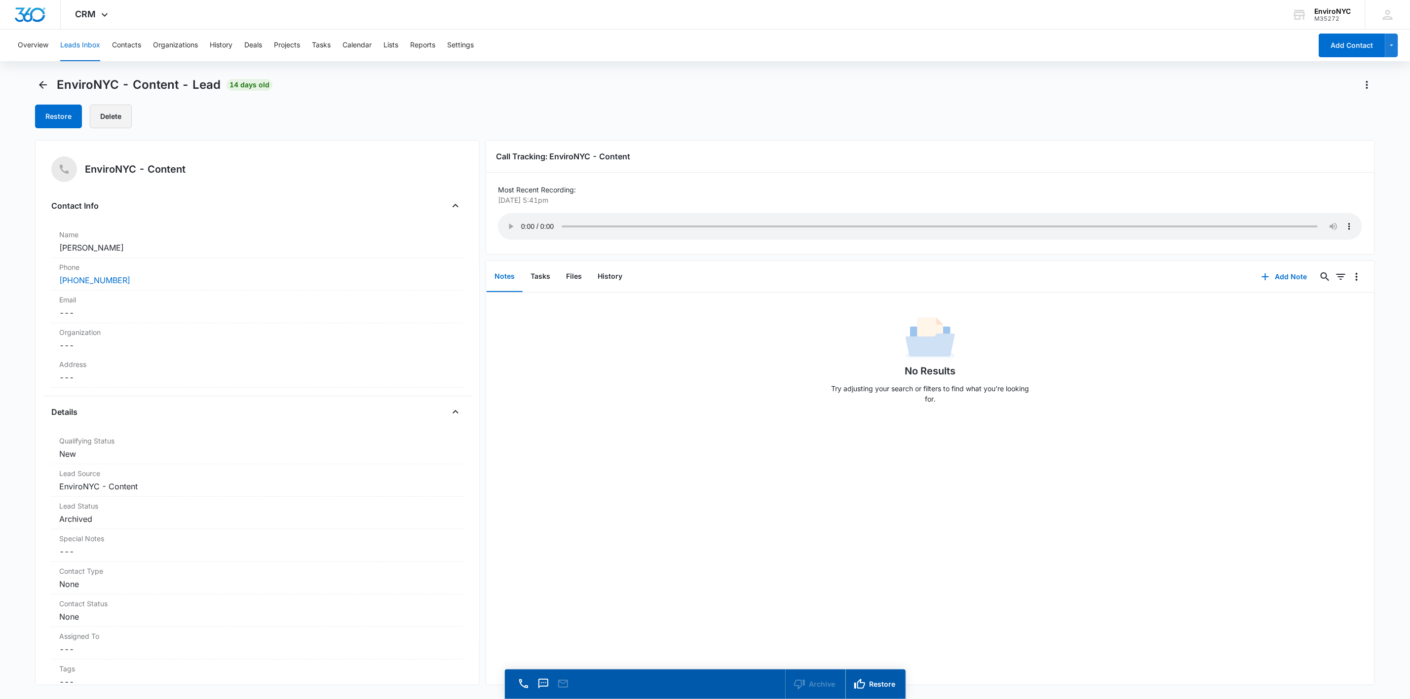
click at [117, 117] on button "Delete" at bounding box center [111, 117] width 42 height 24
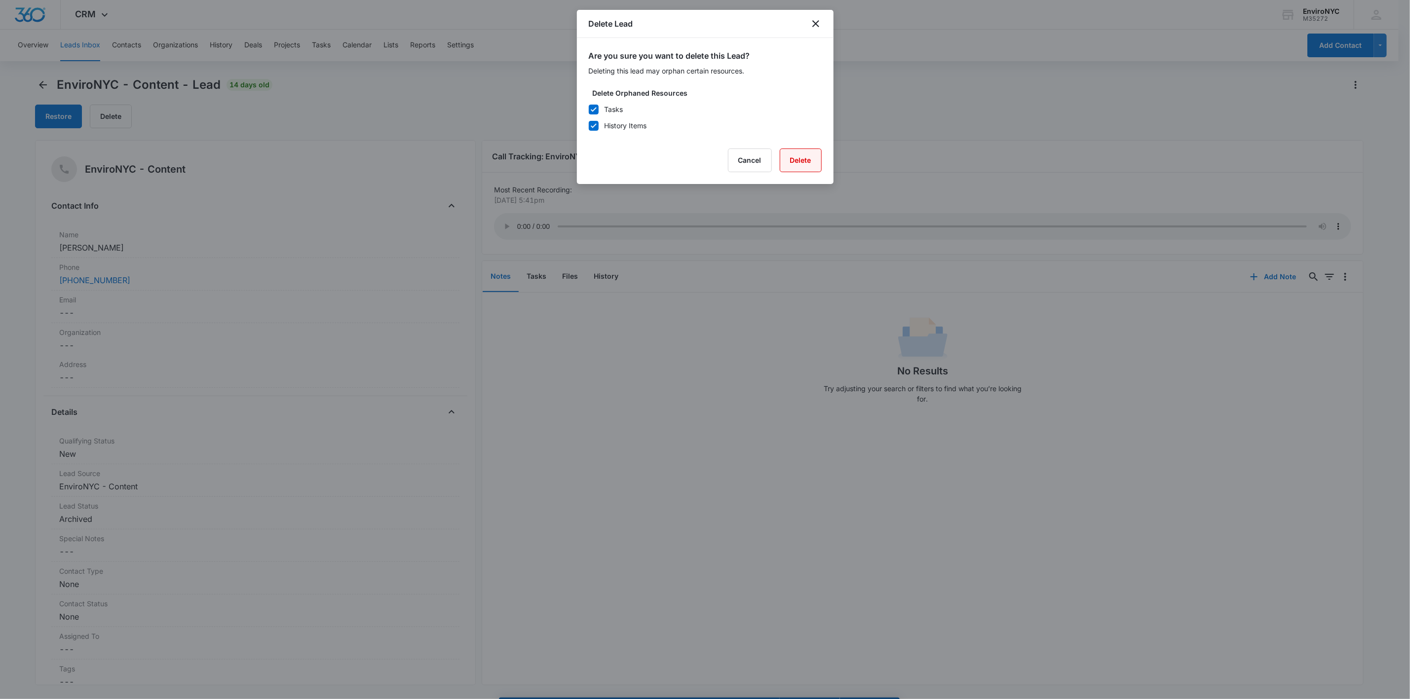
click at [709, 152] on button "Delete" at bounding box center [801, 161] width 42 height 24
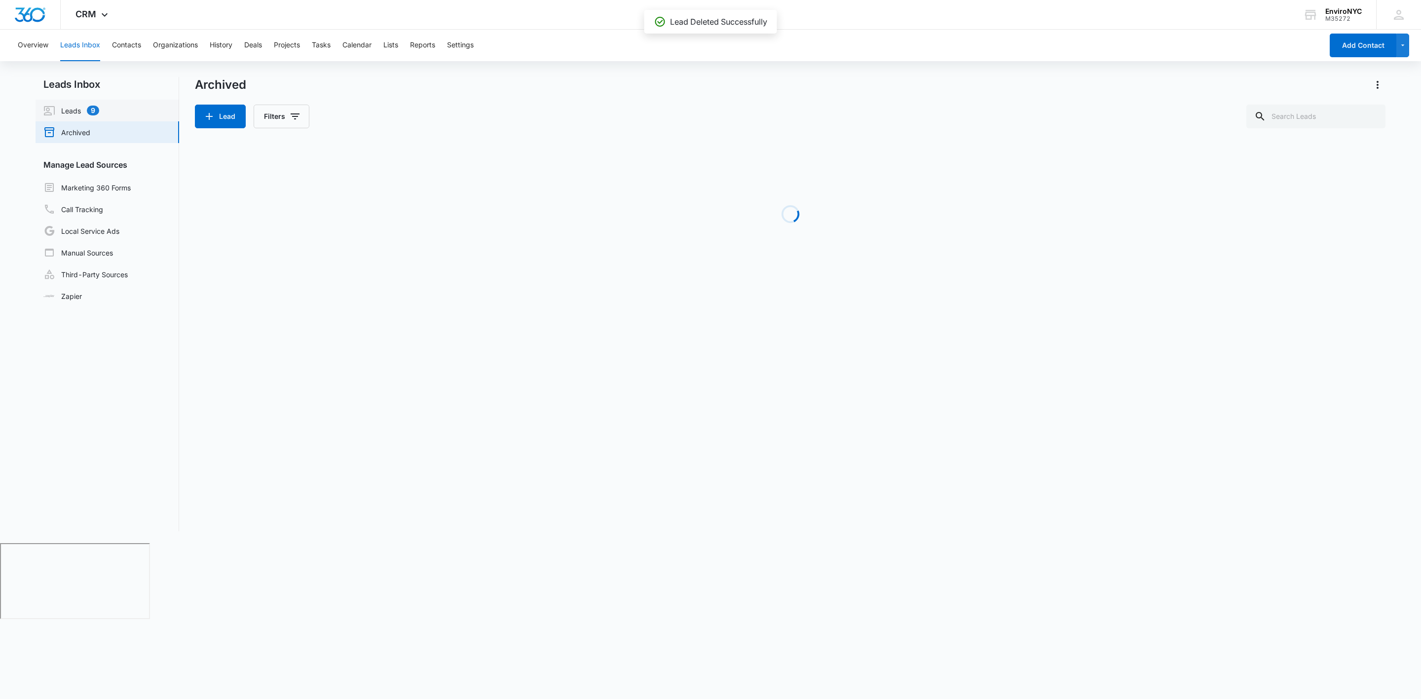
click at [69, 113] on link "Leads 9" at bounding box center [71, 111] width 56 height 12
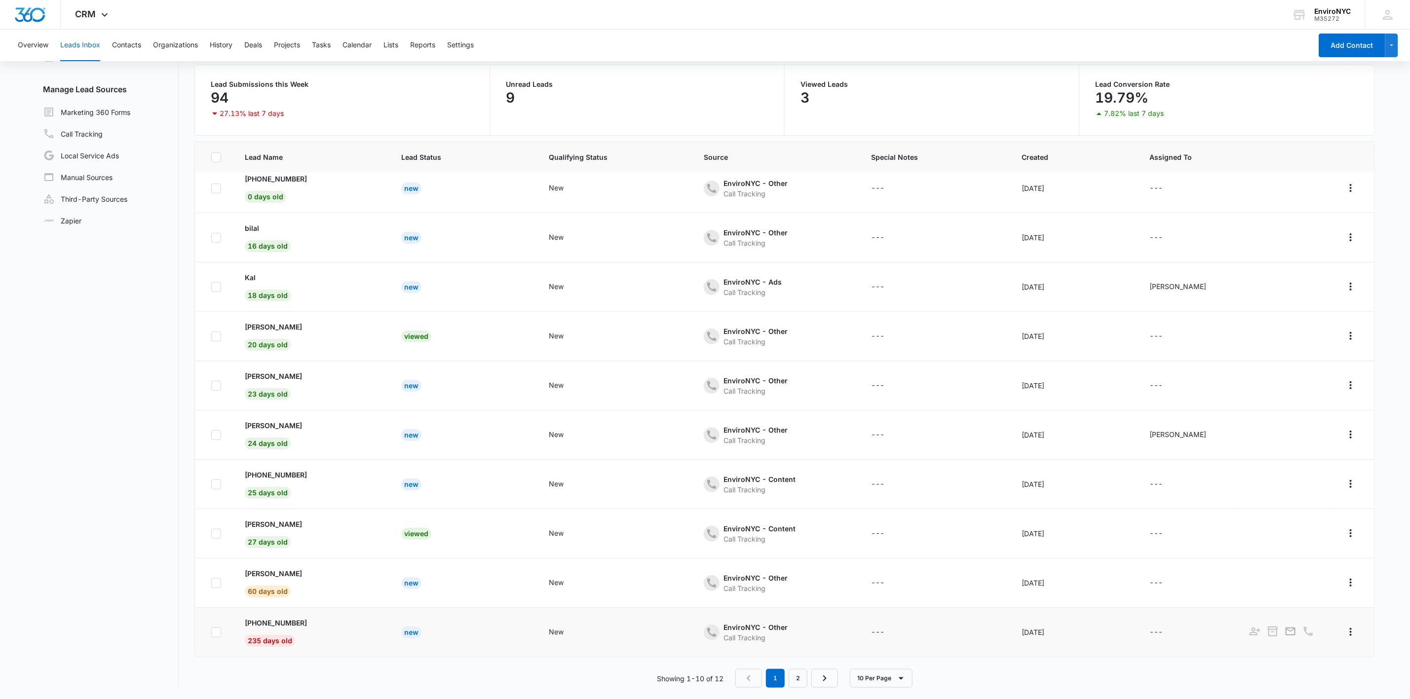
scroll to position [76, 0]
click at [218, 583] on icon at bounding box center [216, 582] width 6 height 4
click at [211, 583] on input "checkbox" at bounding box center [211, 582] width 0 height 0
checkbox input "true"
click at [214, 628] on icon at bounding box center [216, 632] width 9 height 9
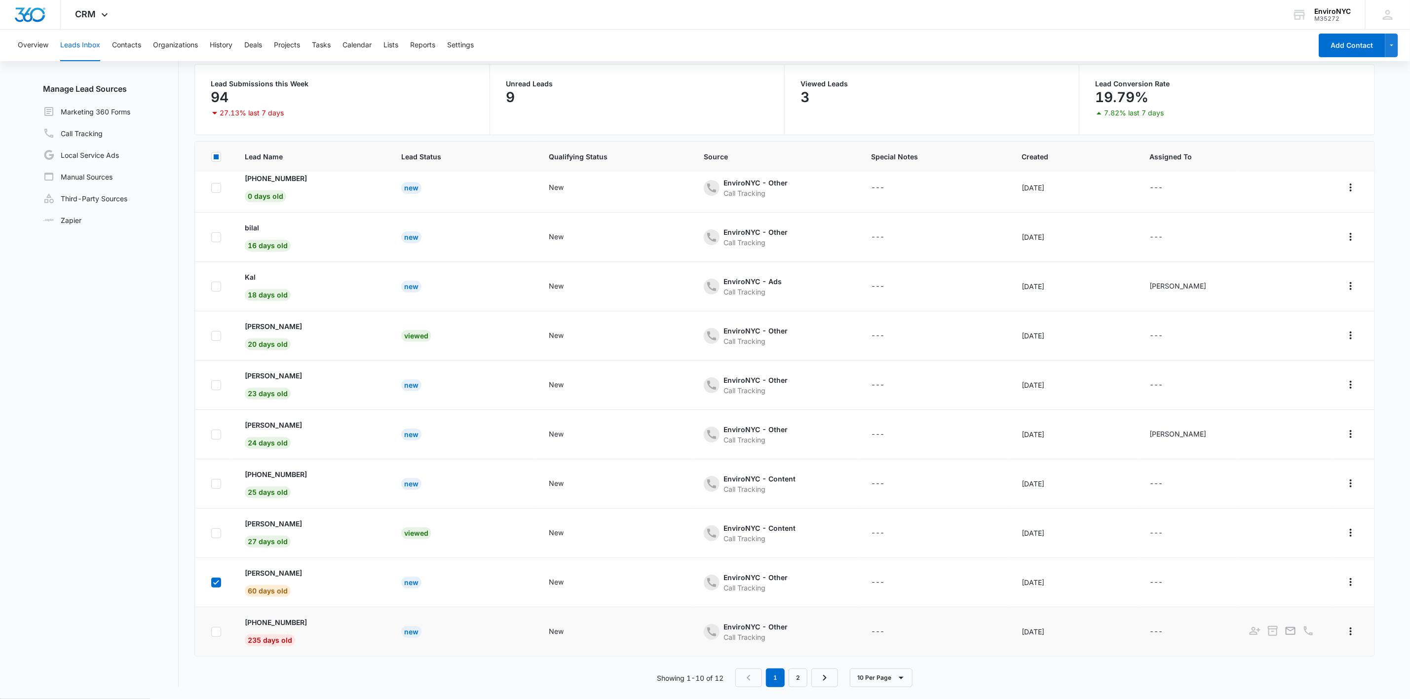
click at [211, 632] on input "checkbox" at bounding box center [211, 632] width 0 height 0
checkbox input "true"
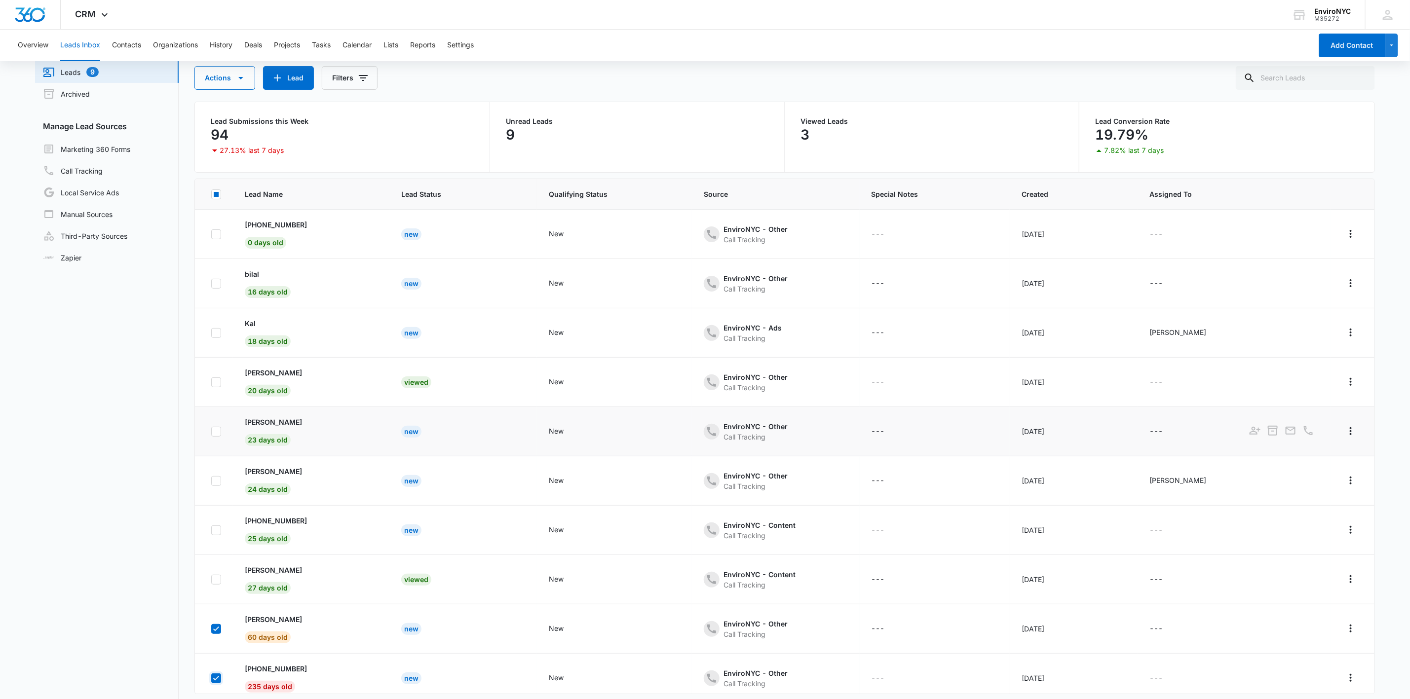
scroll to position [0, 0]
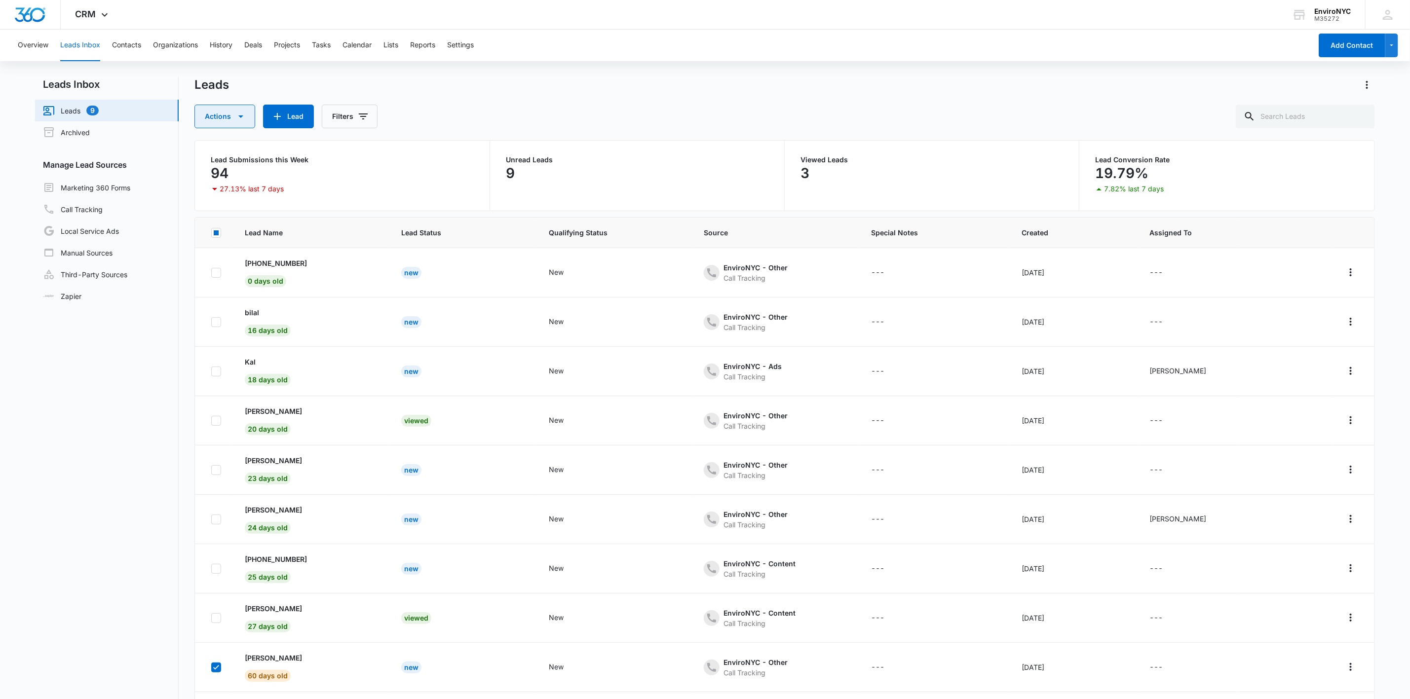
click at [238, 114] on icon "button" at bounding box center [241, 117] width 12 height 12
click at [227, 190] on div "Delete" at bounding box center [232, 192] width 51 height 7
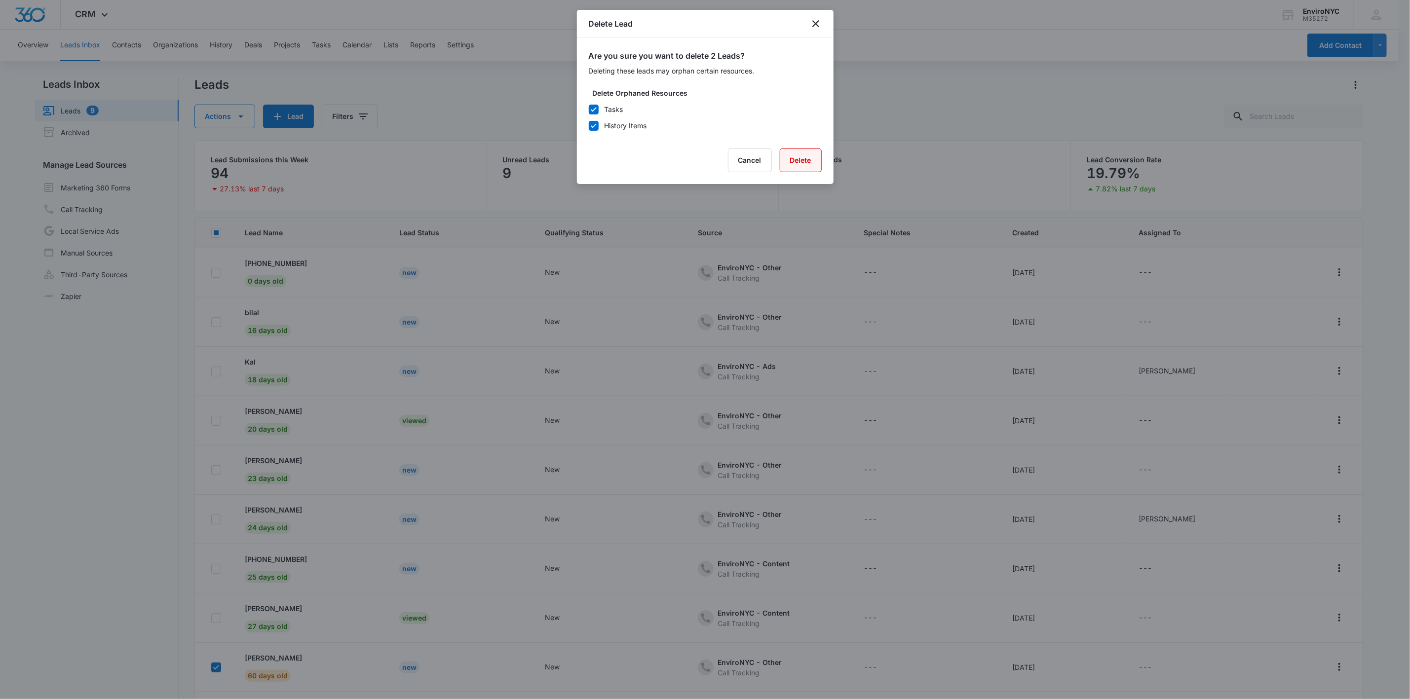
click at [709, 157] on button "Delete" at bounding box center [801, 161] width 42 height 24
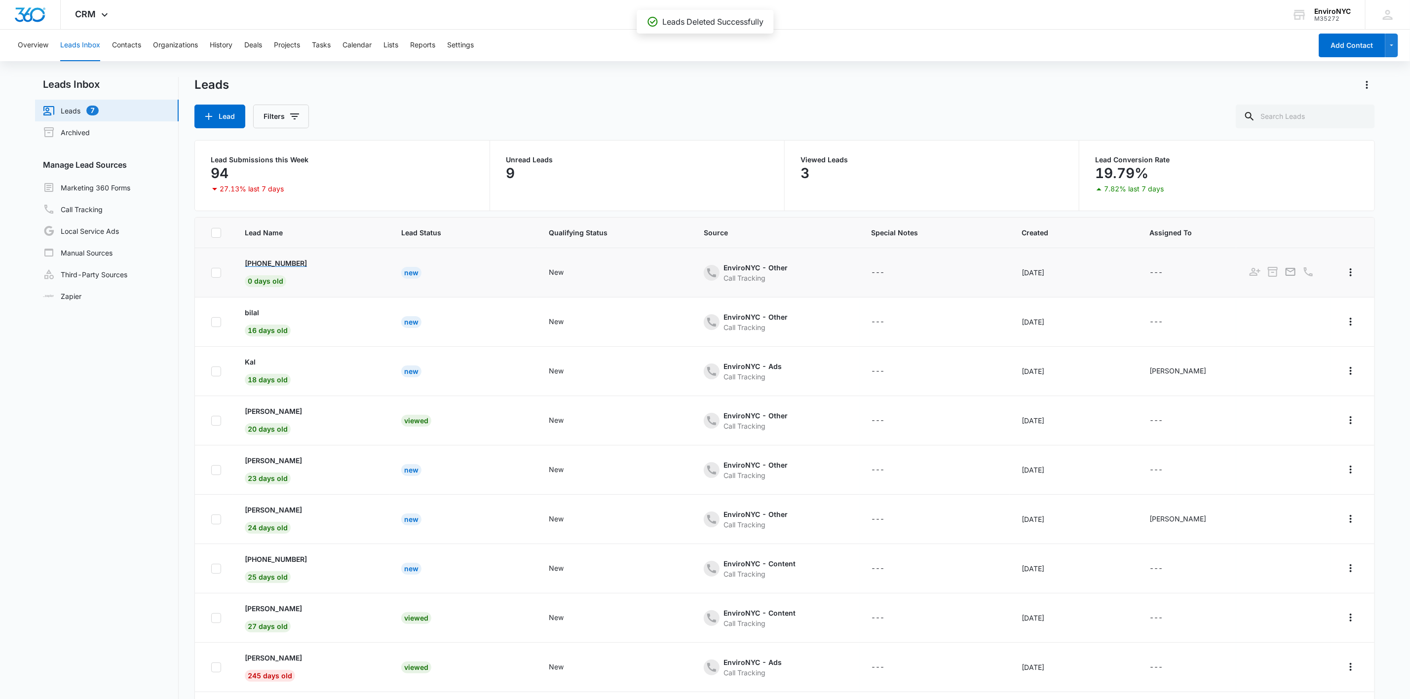
click at [274, 265] on p "[PHONE_NUMBER]" at bounding box center [276, 263] width 62 height 10
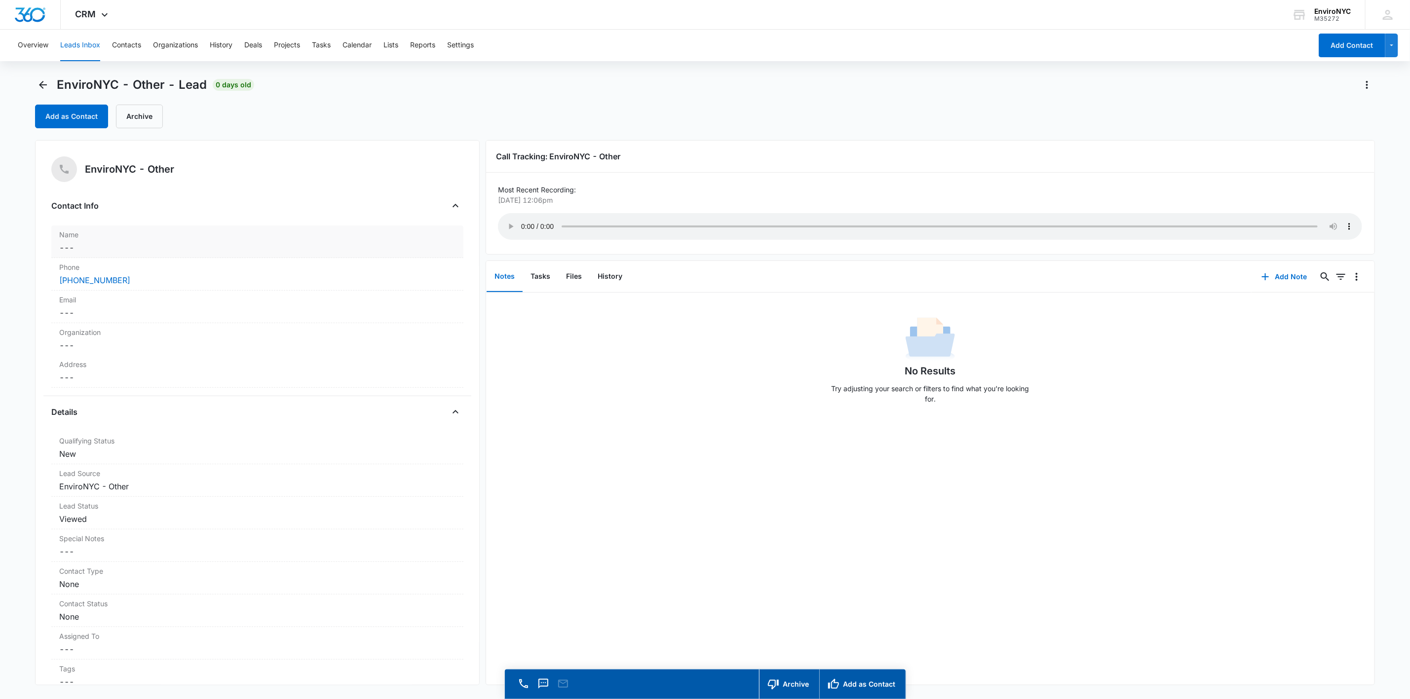
click at [176, 248] on dd "Cancel Save Changes ---" at bounding box center [257, 248] width 396 height 12
click at [131, 120] on button "Archive" at bounding box center [139, 117] width 47 height 24
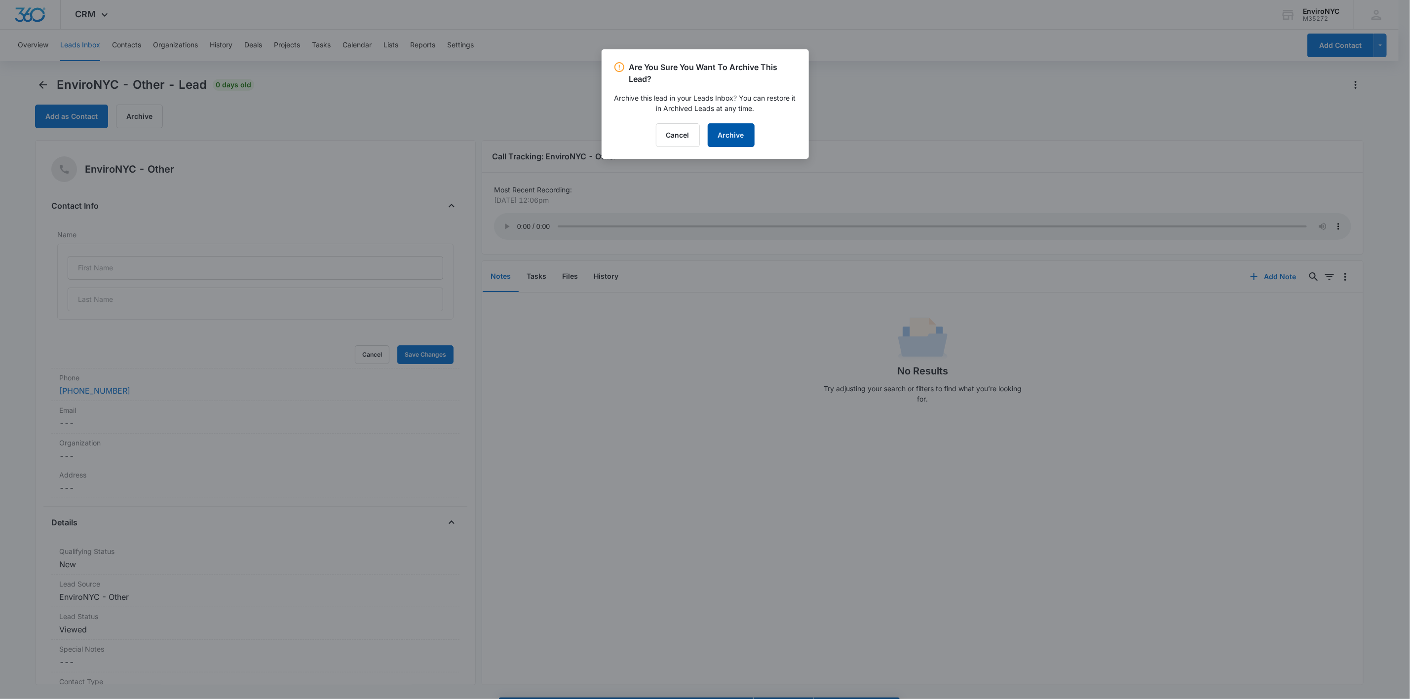
click at [709, 142] on button "Archive" at bounding box center [731, 135] width 47 height 24
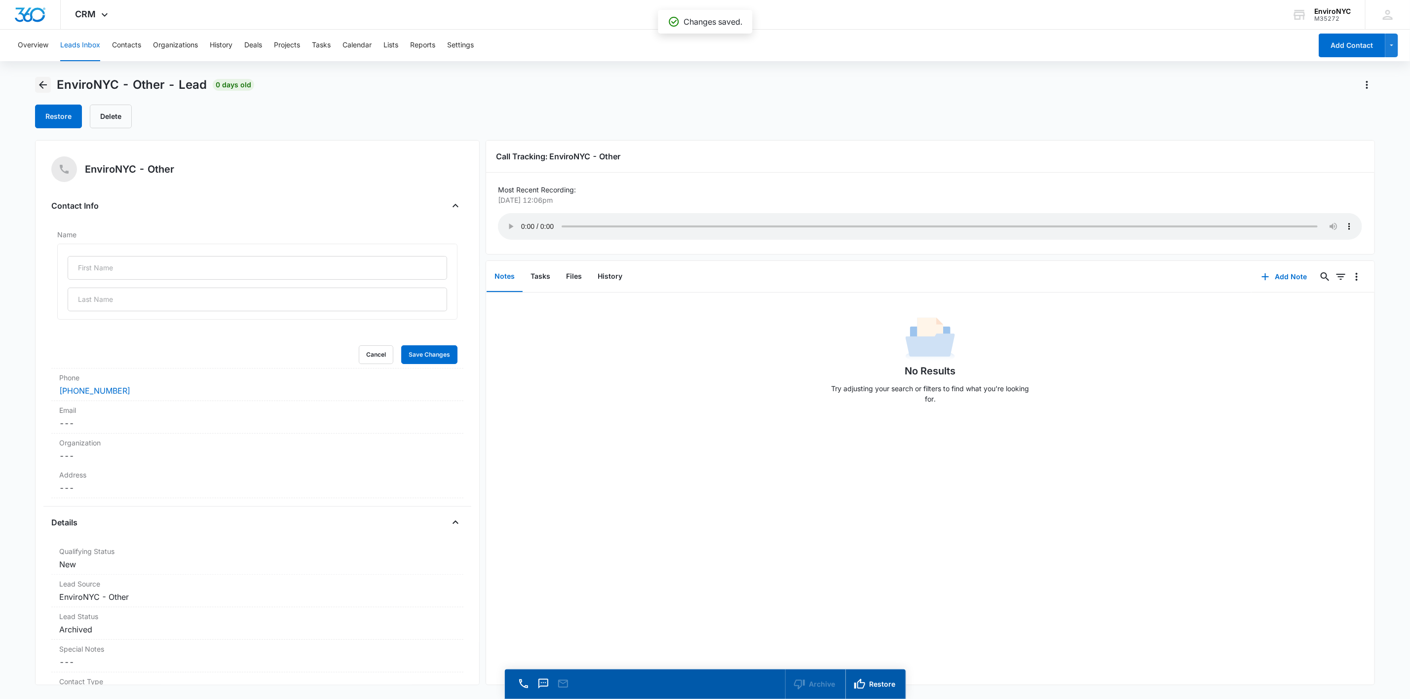
click at [46, 83] on icon "Back" at bounding box center [43, 85] width 12 height 12
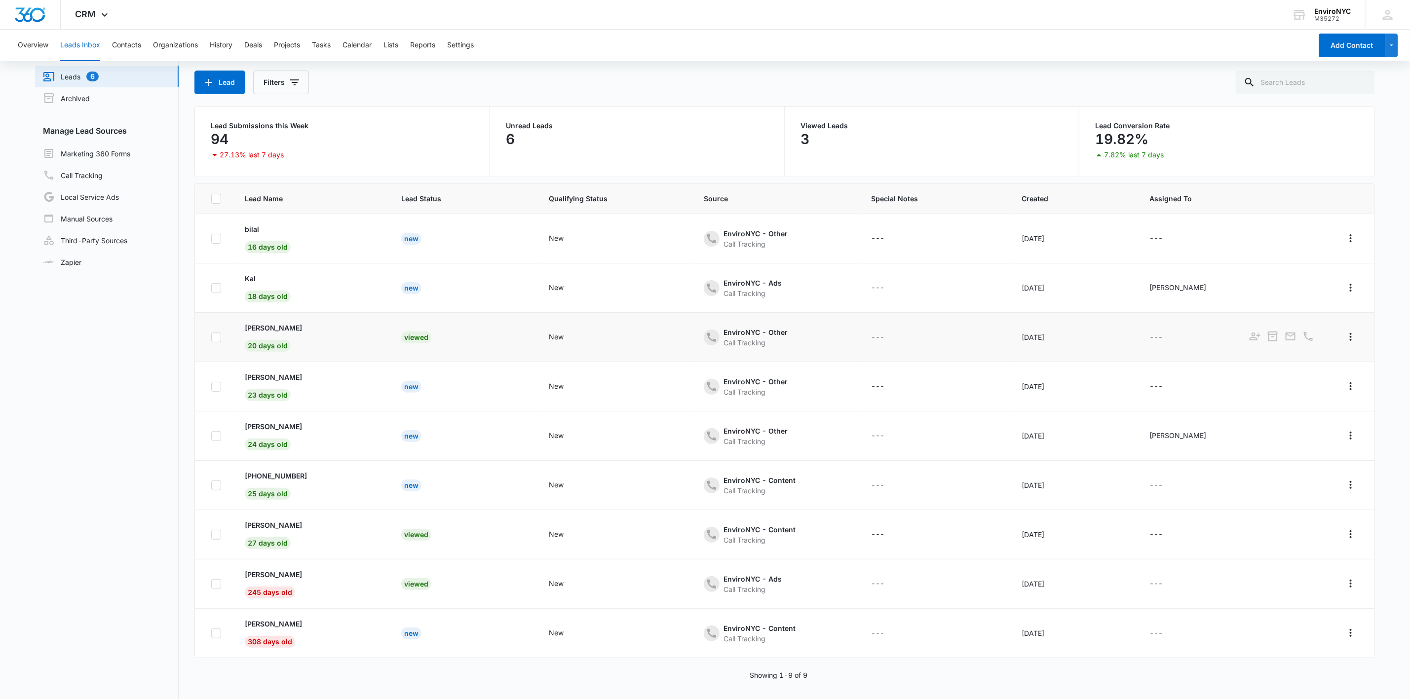
scroll to position [49, 0]
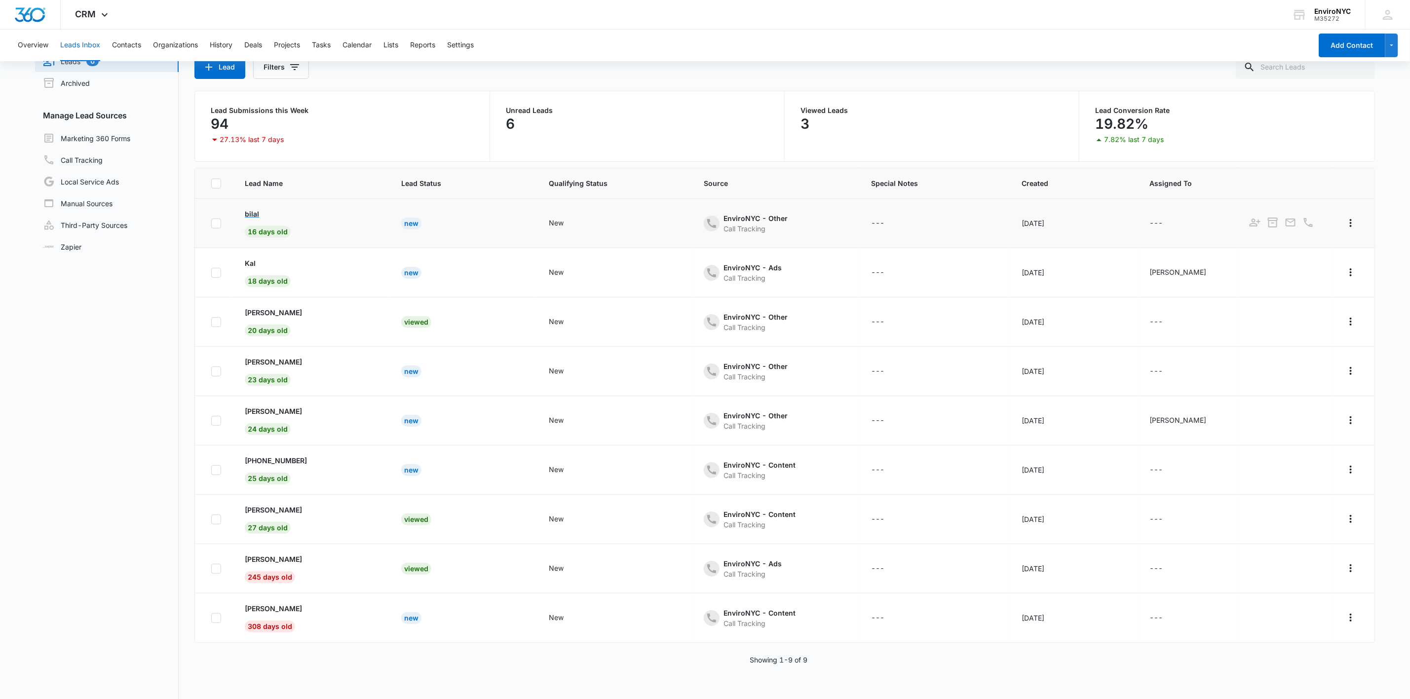
click at [275, 215] on div "bilal" at bounding box center [311, 214] width 133 height 10
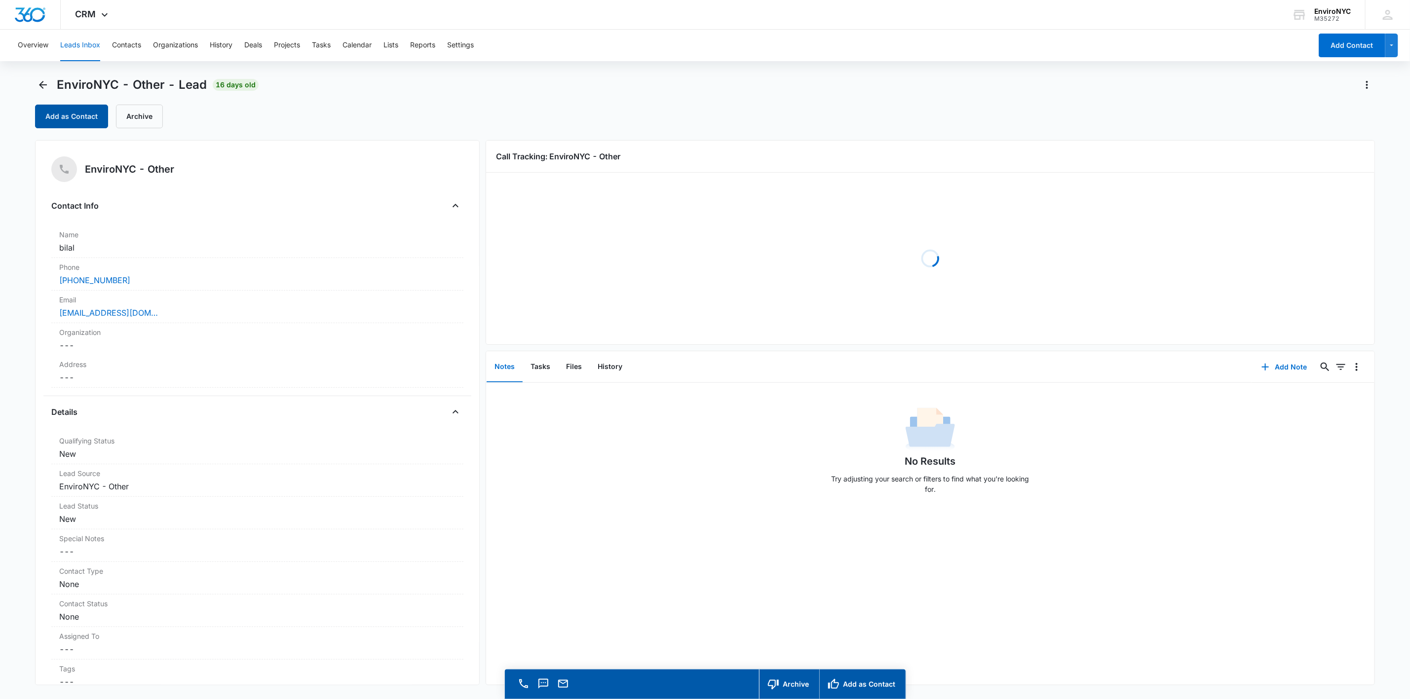
click at [73, 119] on button "Add as Contact" at bounding box center [71, 117] width 73 height 24
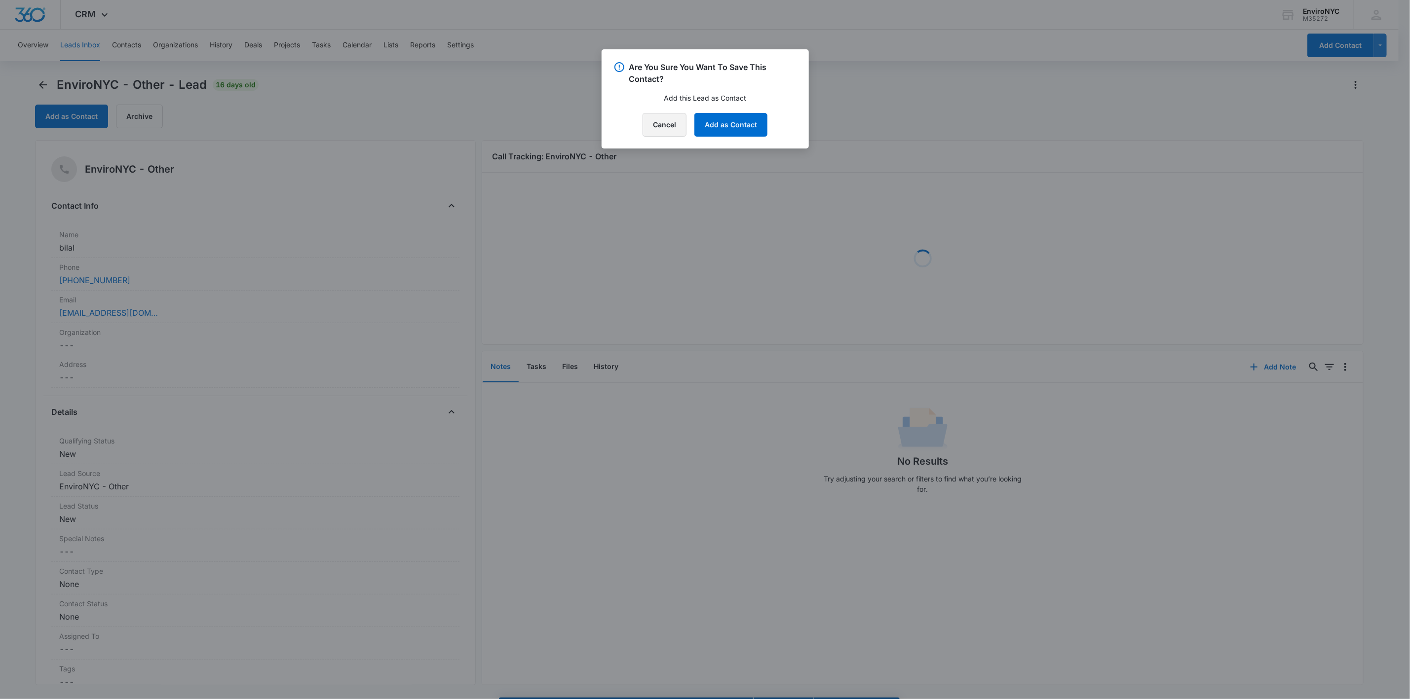
click at [650, 127] on button "Cancel" at bounding box center [664, 125] width 44 height 24
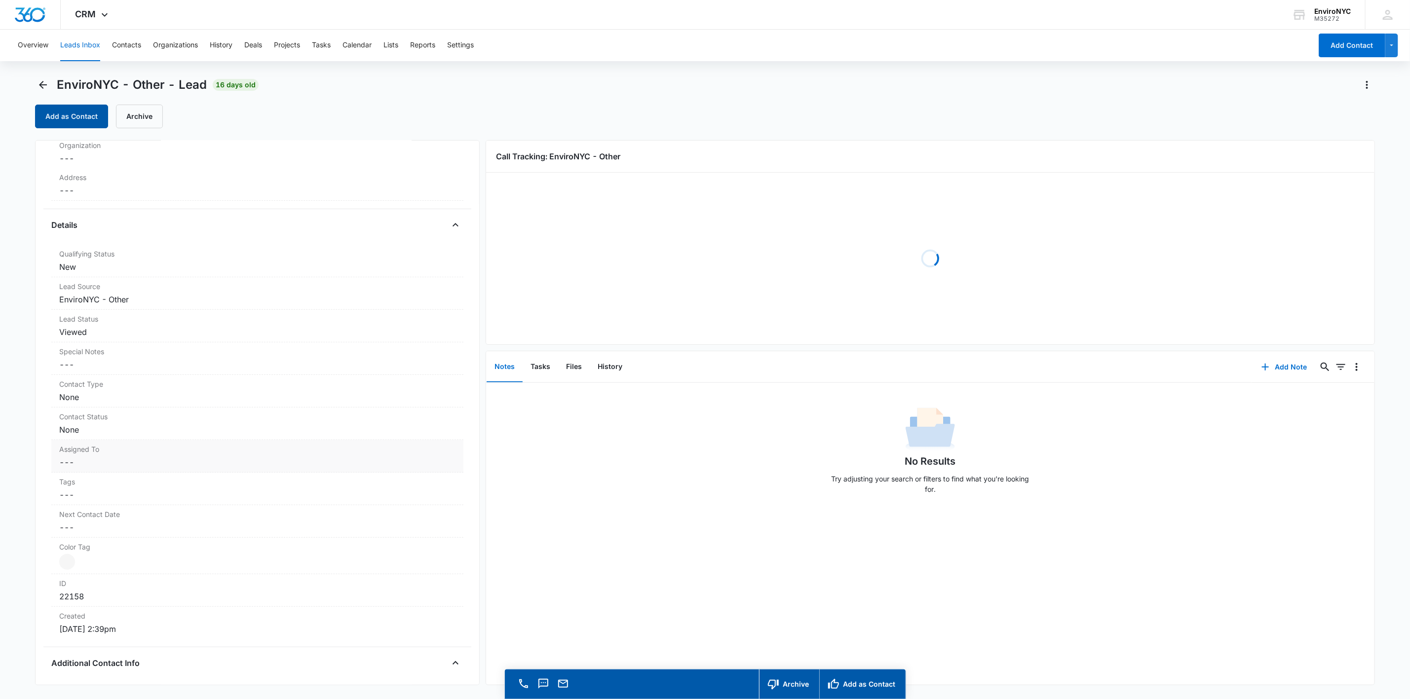
scroll to position [197, 0]
click at [160, 438] on label "Assigned To" at bounding box center [257, 439] width 396 height 10
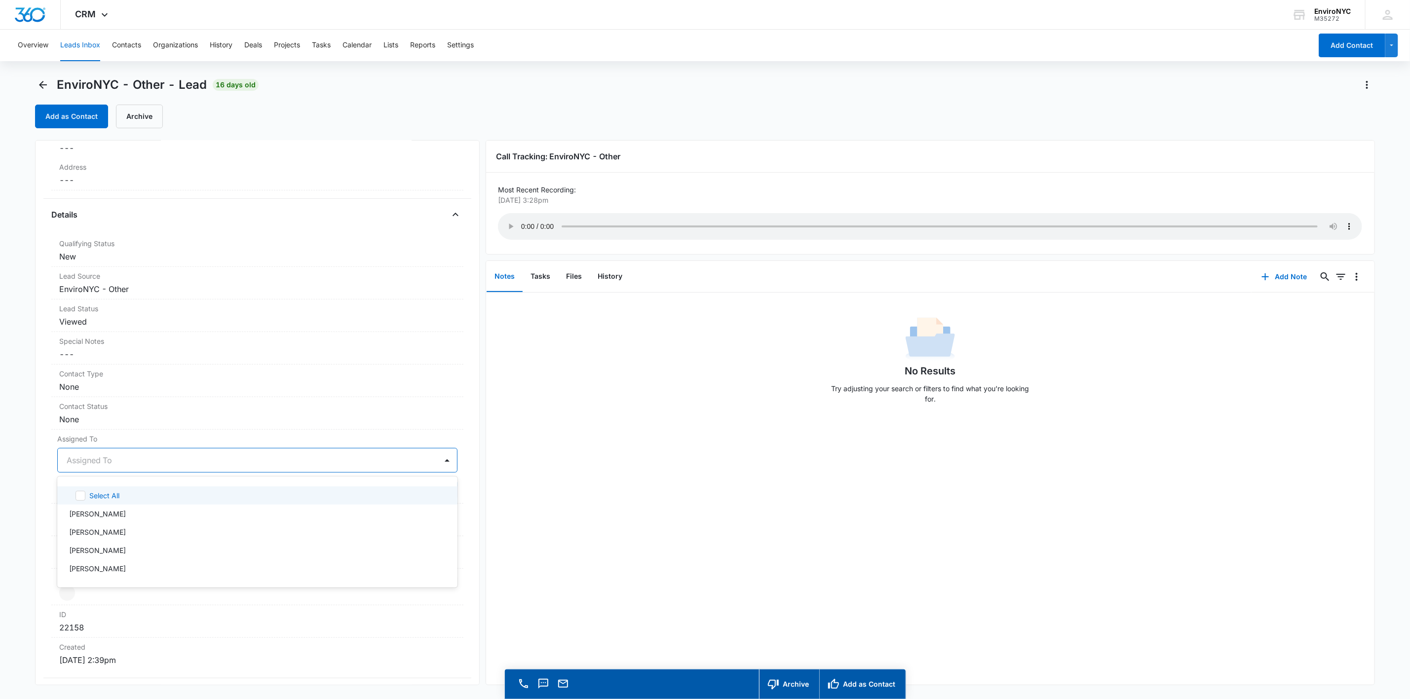
click at [127, 465] on div at bounding box center [246, 460] width 358 height 14
click at [120, 568] on div "[PERSON_NAME]" at bounding box center [256, 569] width 375 height 10
click at [440, 459] on div at bounding box center [447, 460] width 16 height 16
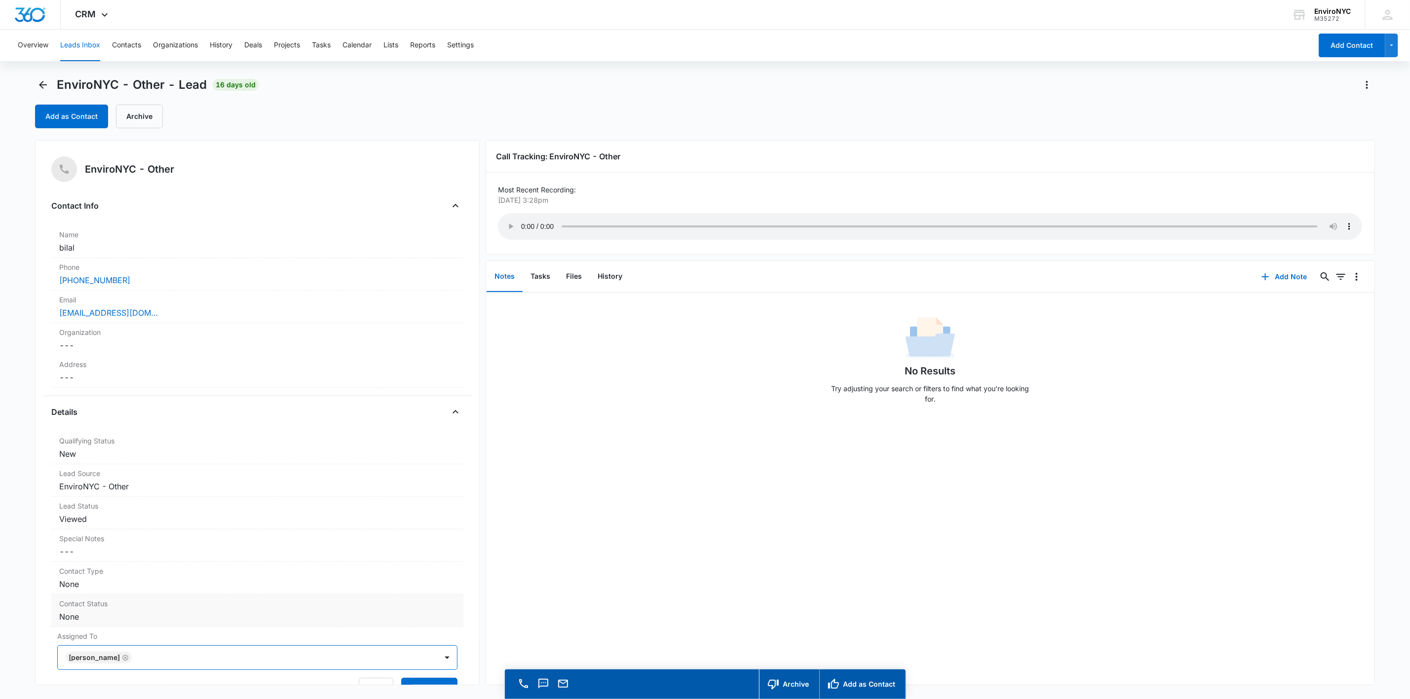
scroll to position [246, 0]
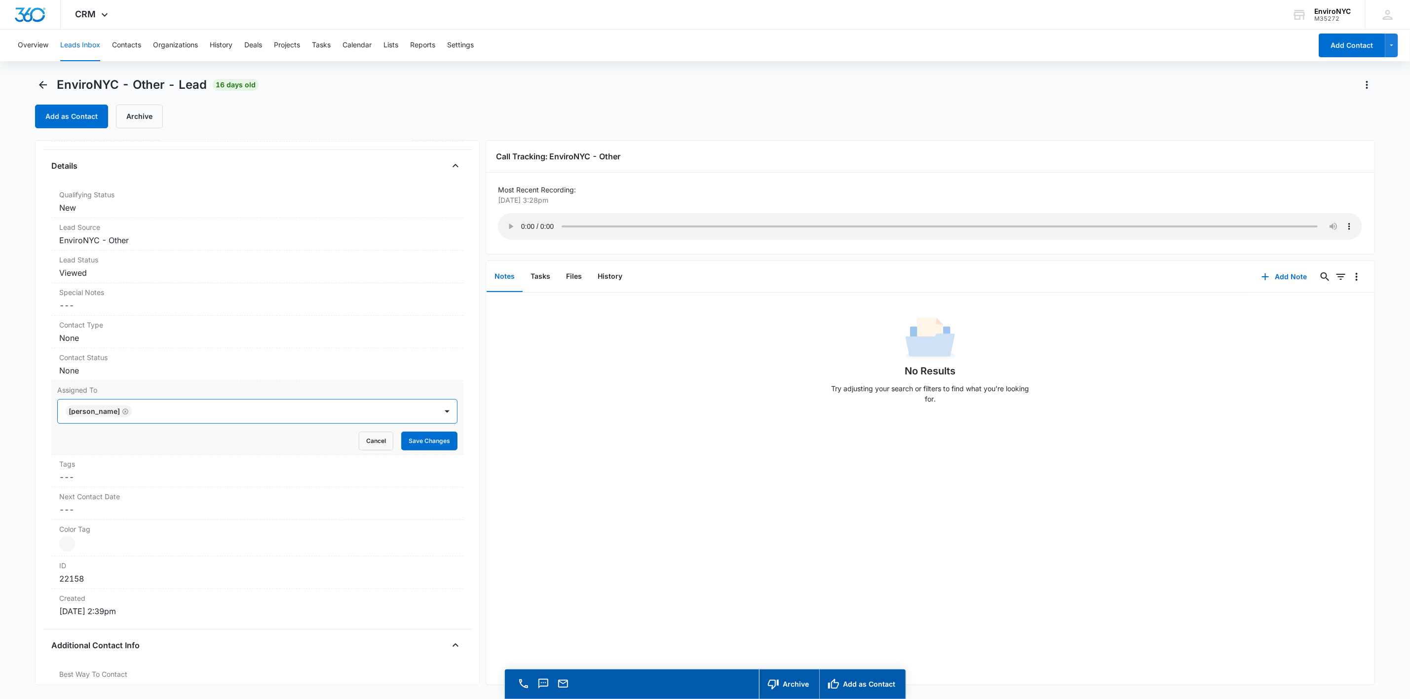
click at [426, 455] on div "Assigned To option [PERSON_NAME], selected. [PERSON_NAME] Cancel Save Changes" at bounding box center [257, 418] width 412 height 74
click at [426, 451] on button "Save Changes" at bounding box center [429, 441] width 56 height 19
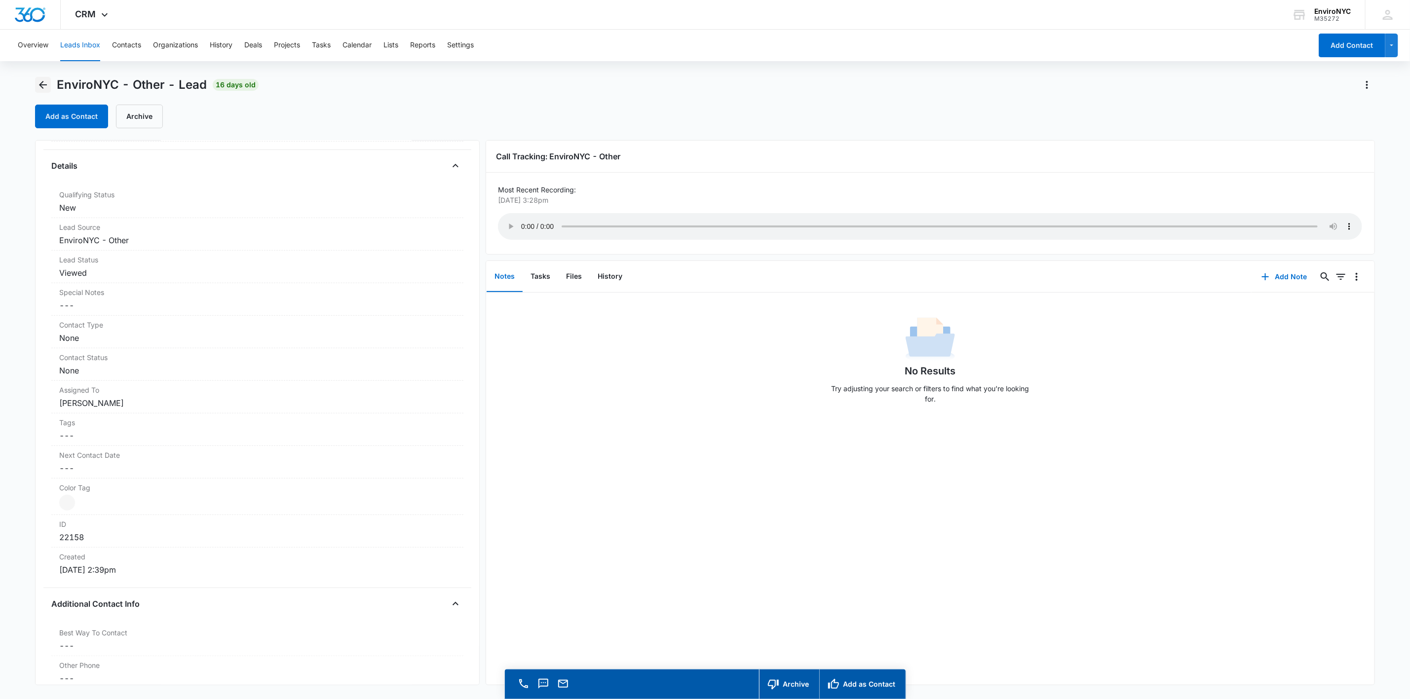
click at [46, 83] on icon "Back" at bounding box center [43, 85] width 12 height 12
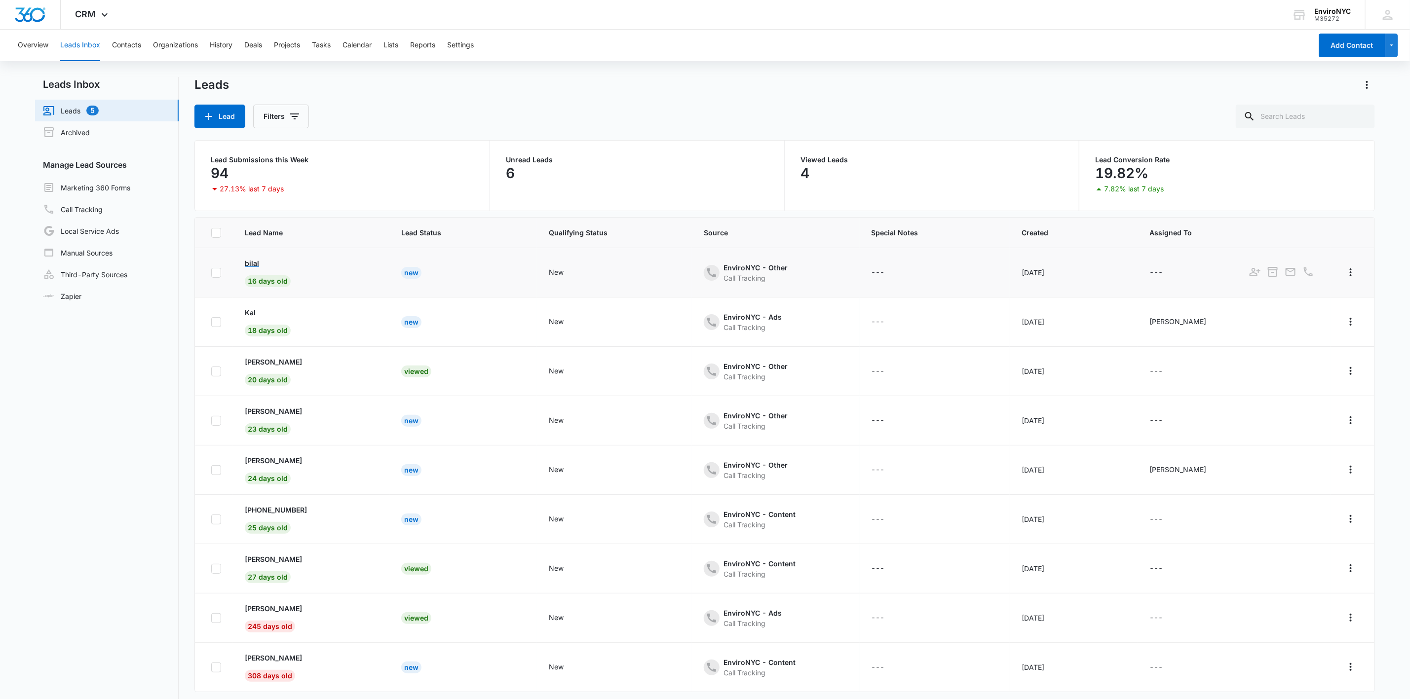
click at [254, 263] on p "bilal" at bounding box center [252, 263] width 14 height 10
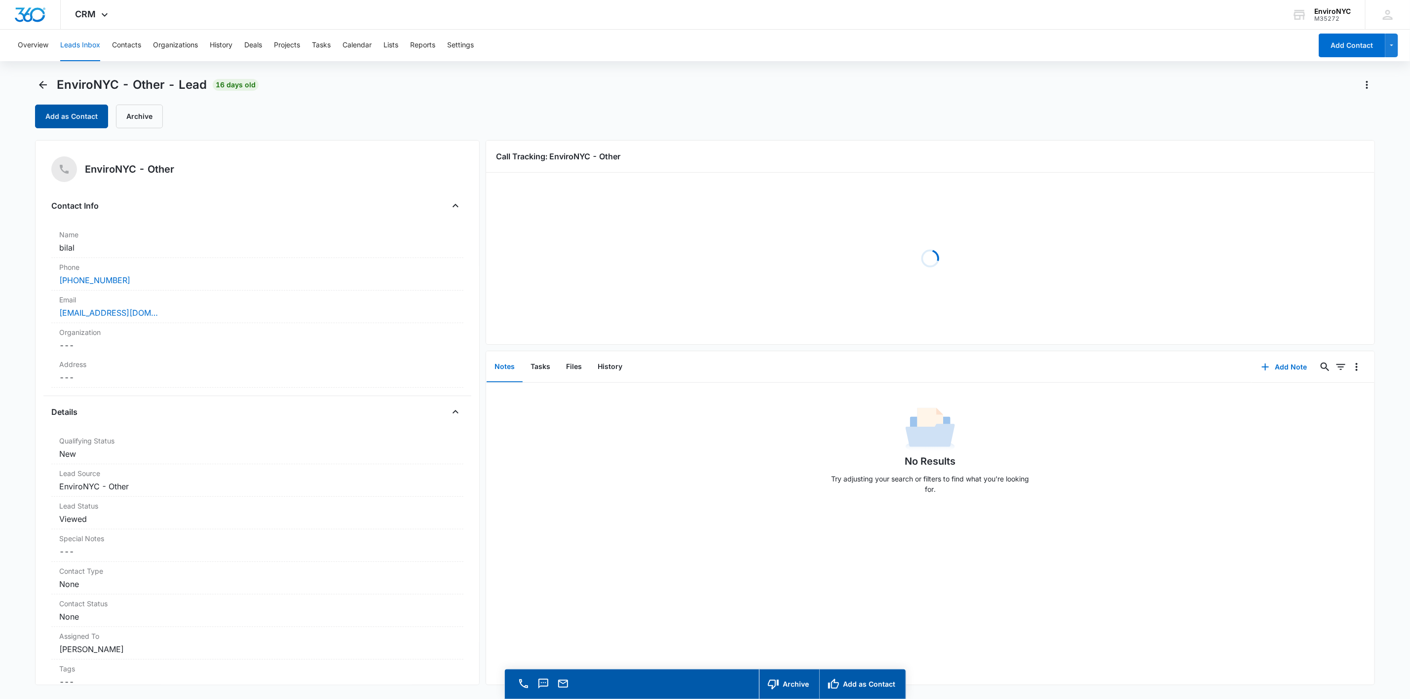
click at [85, 114] on button "Add as Contact" at bounding box center [71, 117] width 73 height 24
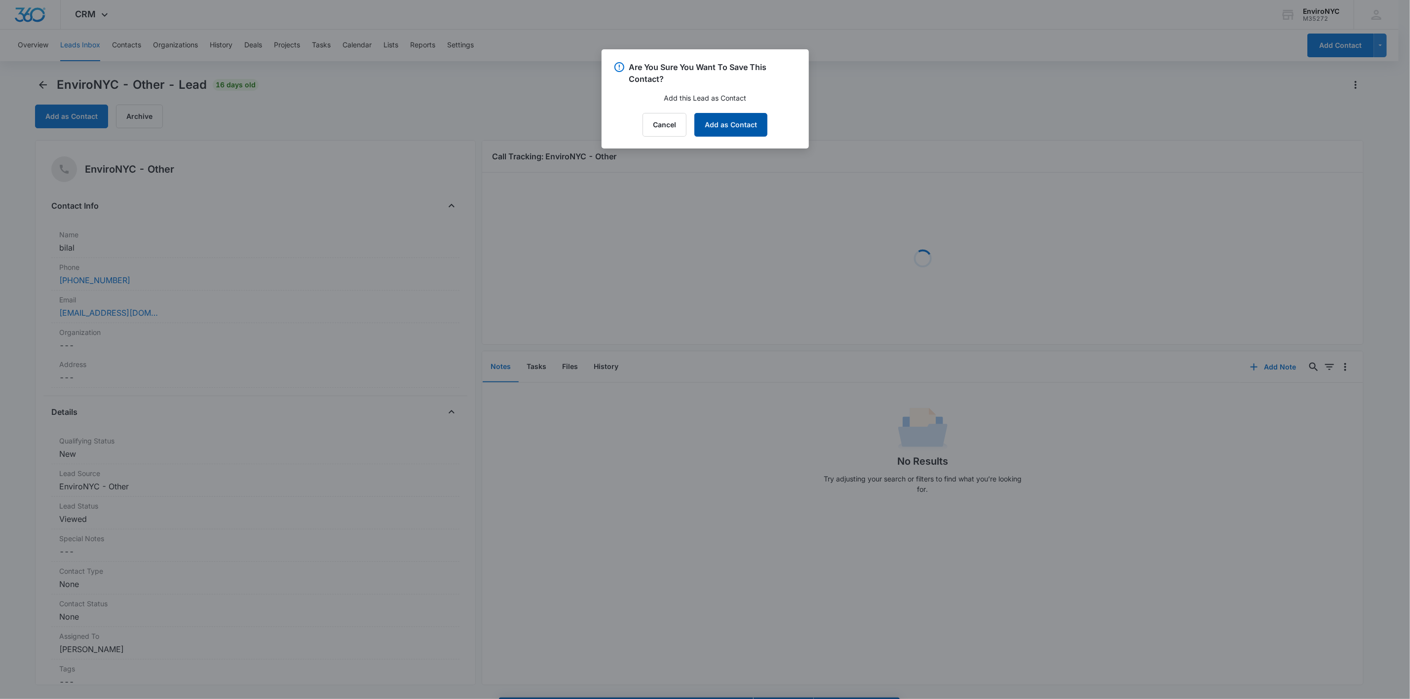
click at [709, 131] on button "Add as Contact" at bounding box center [730, 125] width 73 height 24
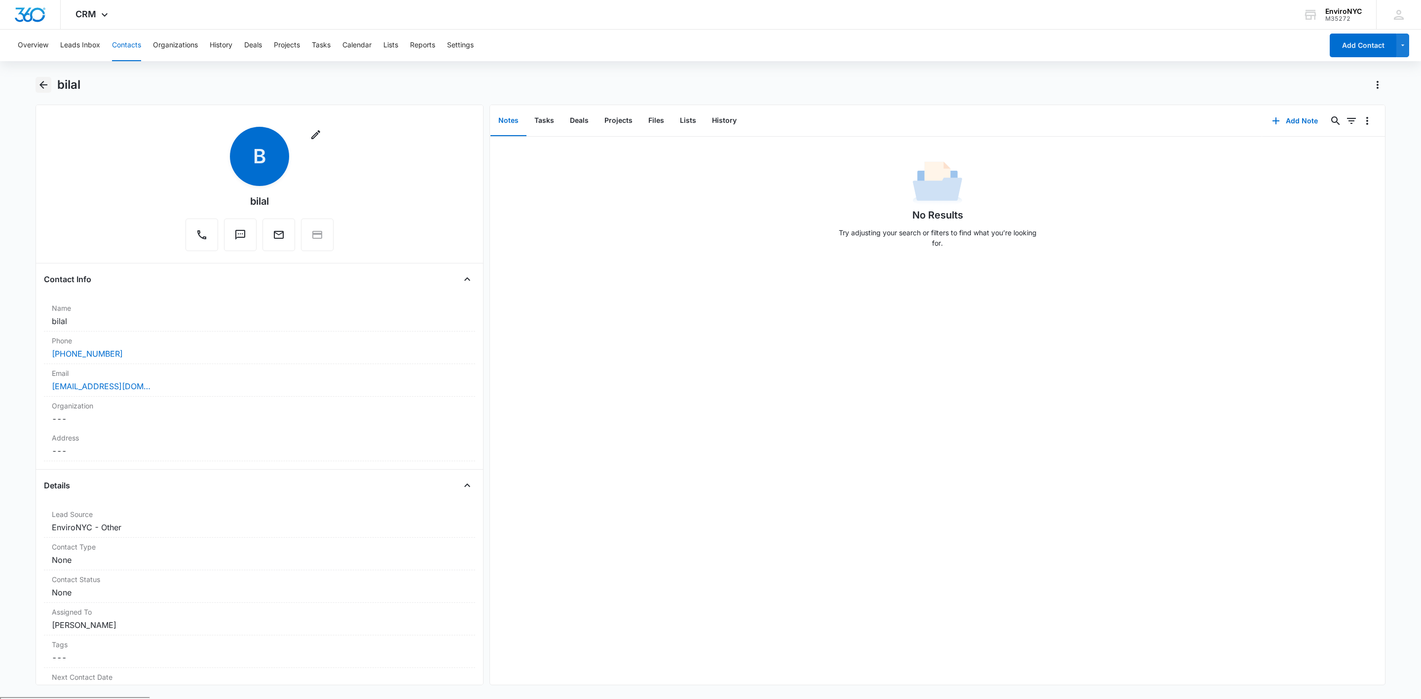
click at [44, 86] on icon "Back" at bounding box center [44, 85] width 12 height 12
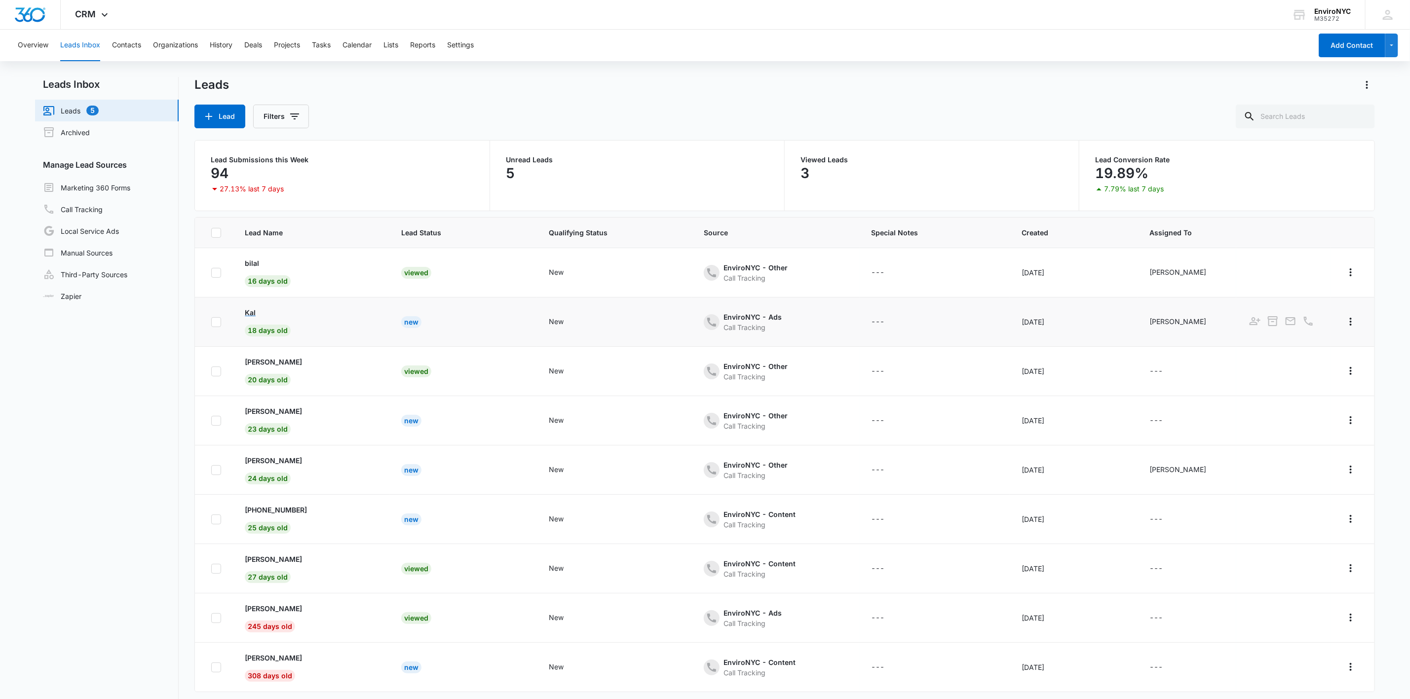
click at [252, 317] on p "Kal" at bounding box center [250, 312] width 11 height 10
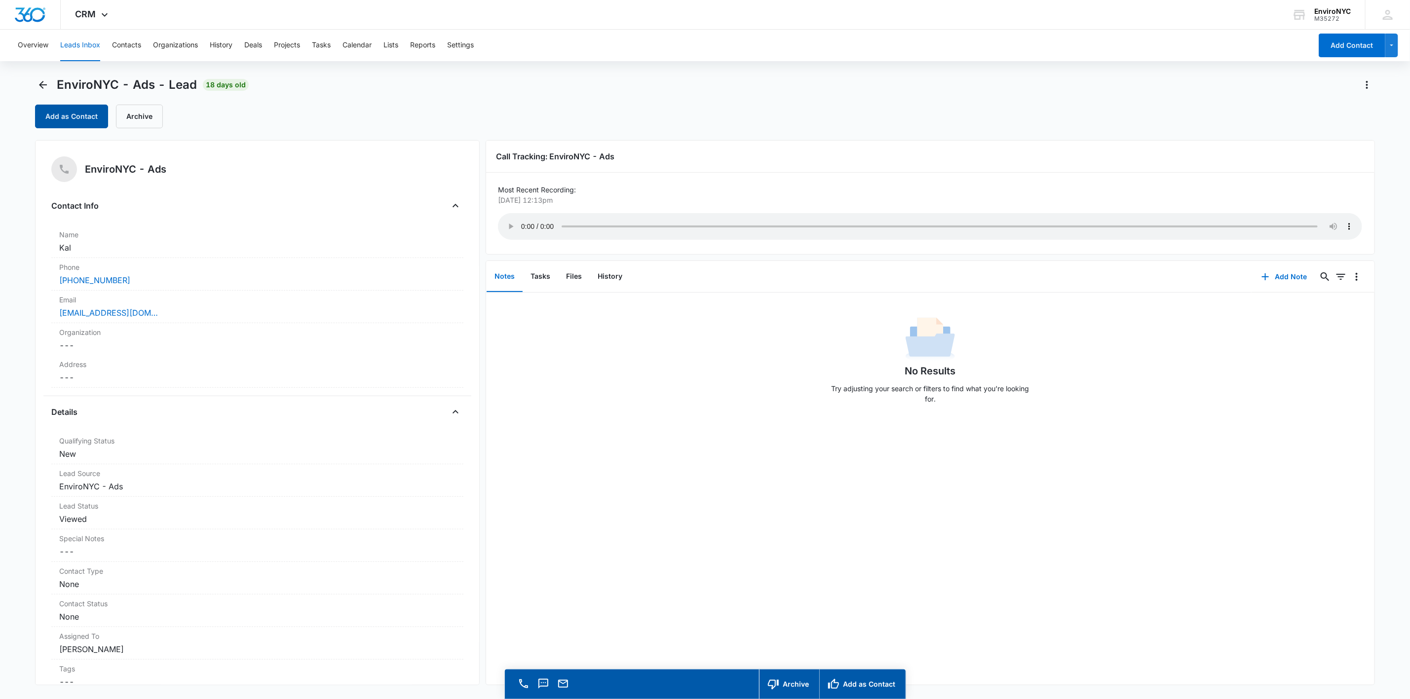
click at [72, 115] on button "Add as Contact" at bounding box center [71, 117] width 73 height 24
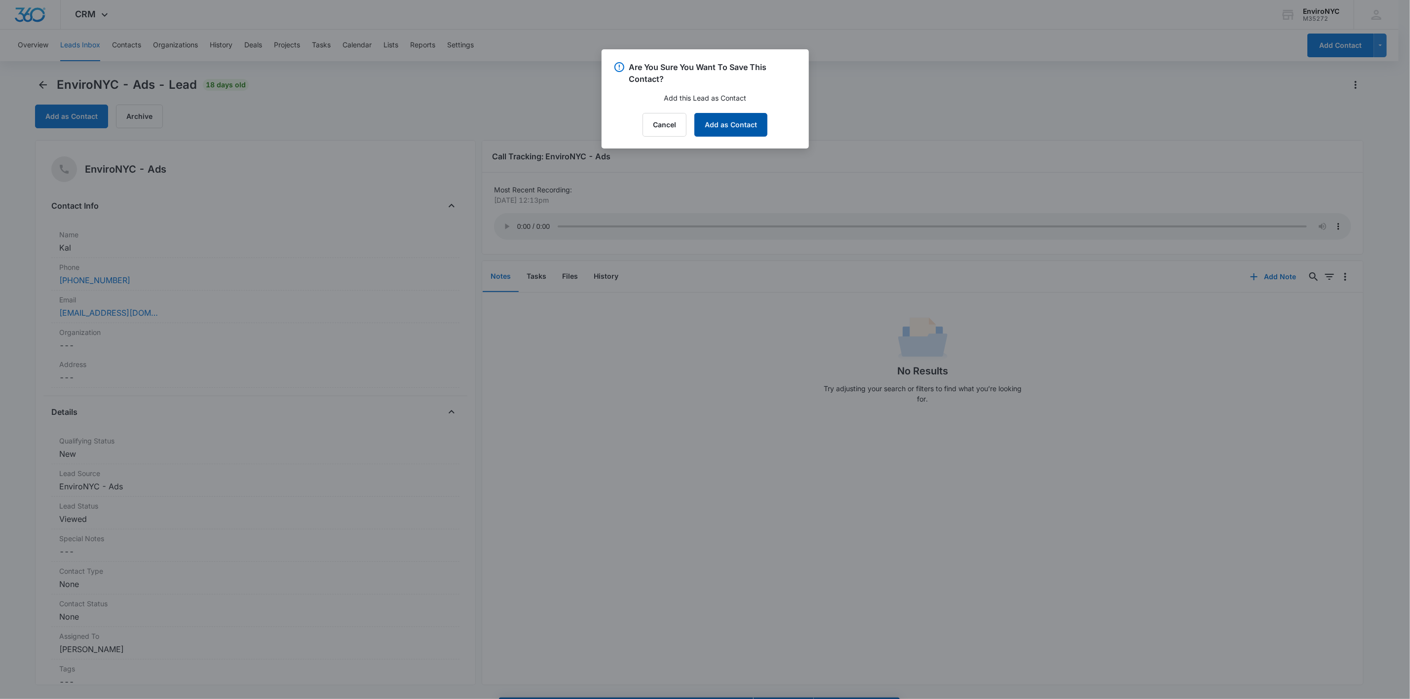
click at [708, 132] on button "Add as Contact" at bounding box center [730, 125] width 73 height 24
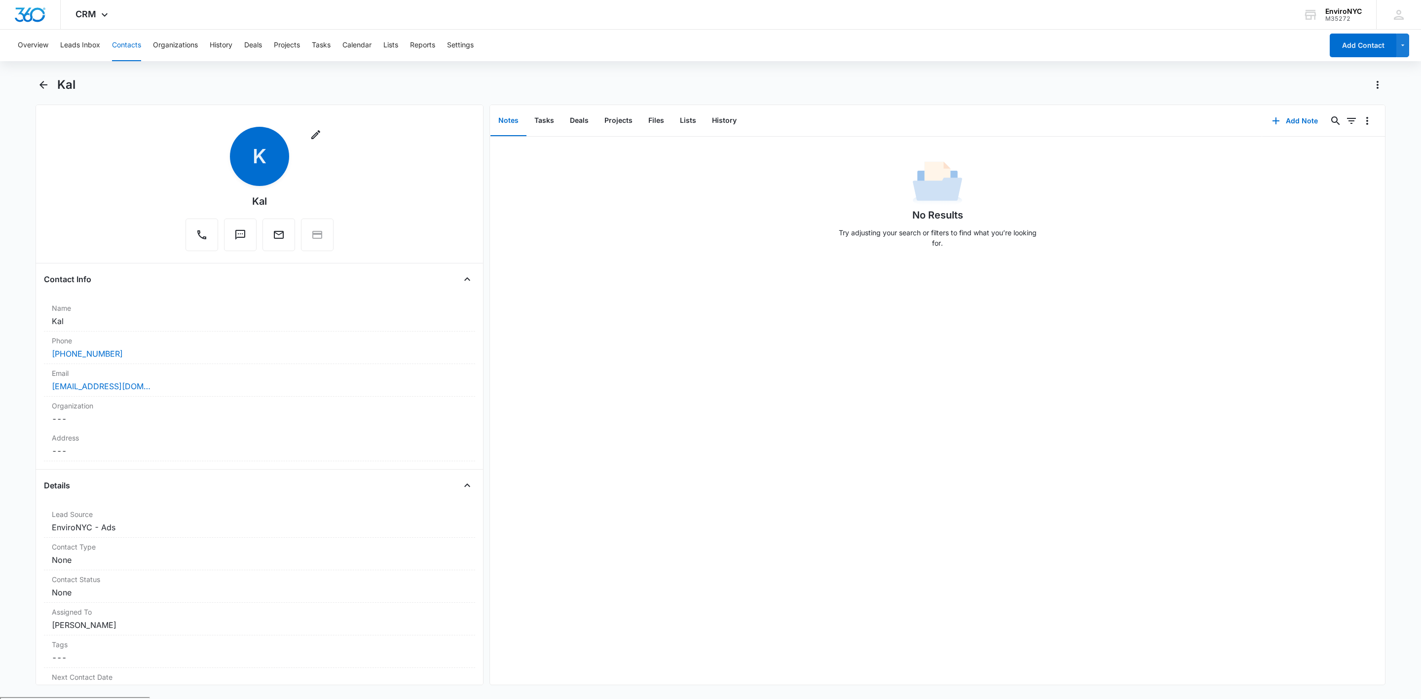
click at [34, 82] on main "Kal Remove K Kal Contact Info Name Cancel Save Changes Kal Phone Cancel Save Ch…" at bounding box center [710, 387] width 1421 height 620
click at [39, 83] on icon "Back" at bounding box center [44, 85] width 12 height 12
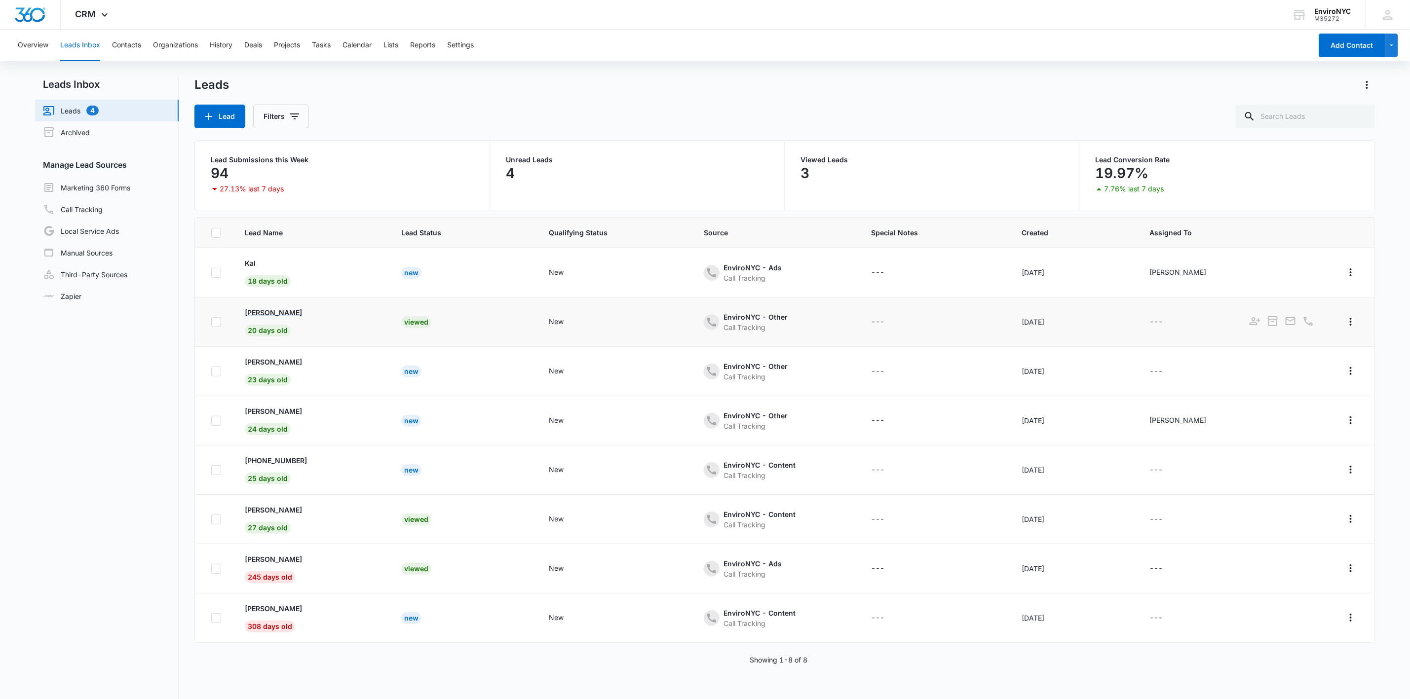
click at [261, 315] on p "[PERSON_NAME]" at bounding box center [273, 312] width 57 height 10
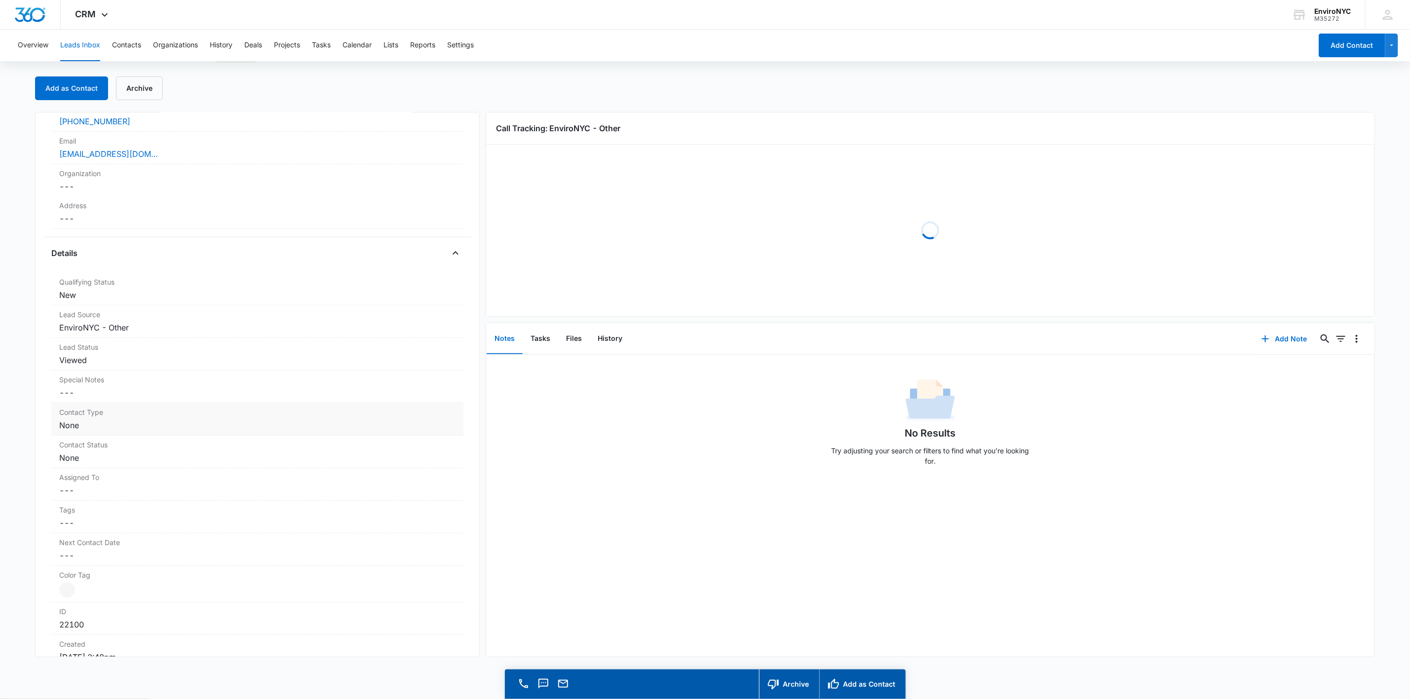
scroll to position [148, 0]
click at [165, 476] on dd "Cancel Save Changes ---" at bounding box center [257, 473] width 396 height 12
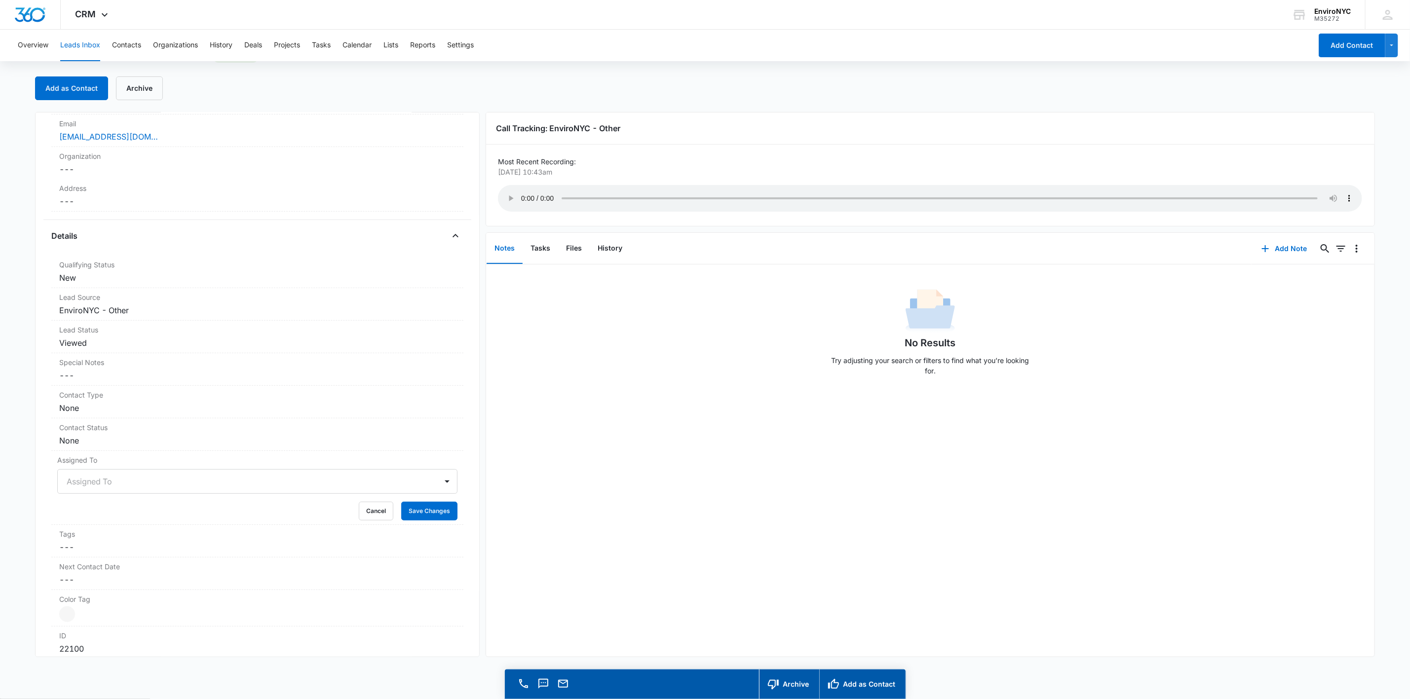
click at [439, 480] on div at bounding box center [447, 482] width 16 height 16
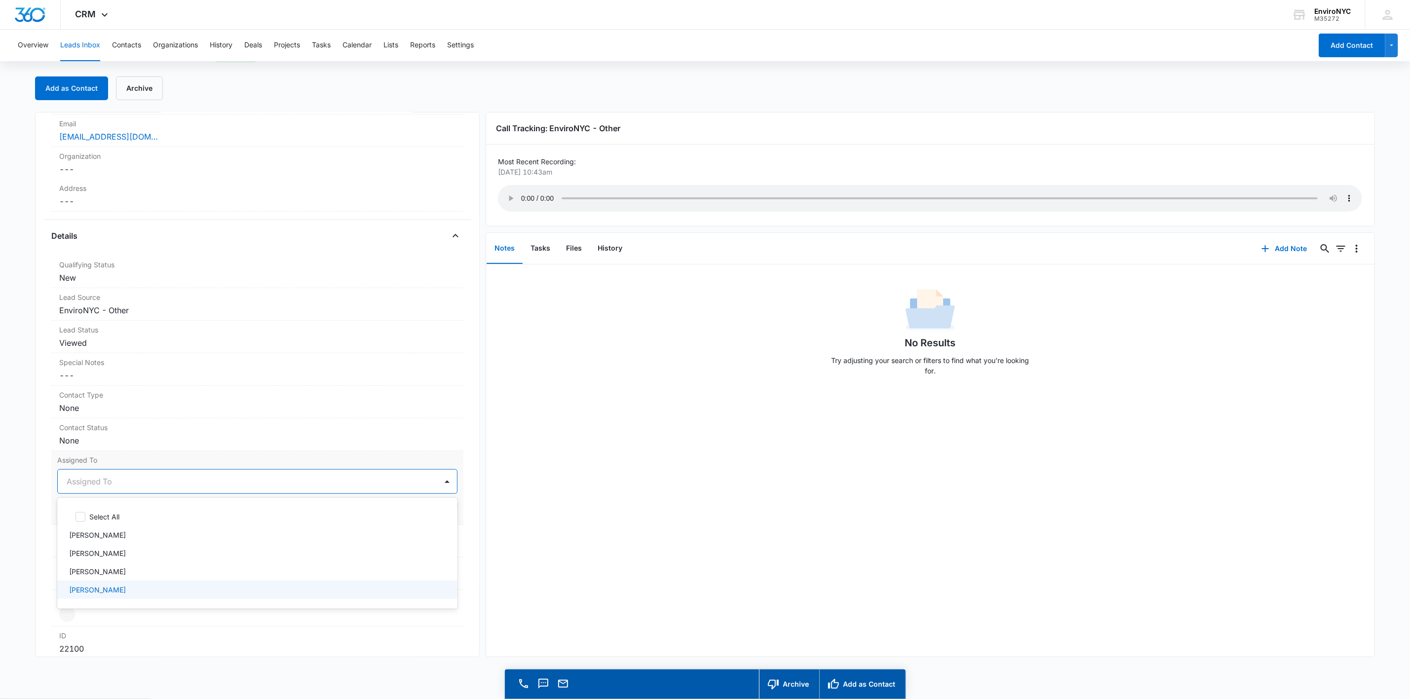
click at [170, 594] on div "[PERSON_NAME]" at bounding box center [256, 590] width 375 height 10
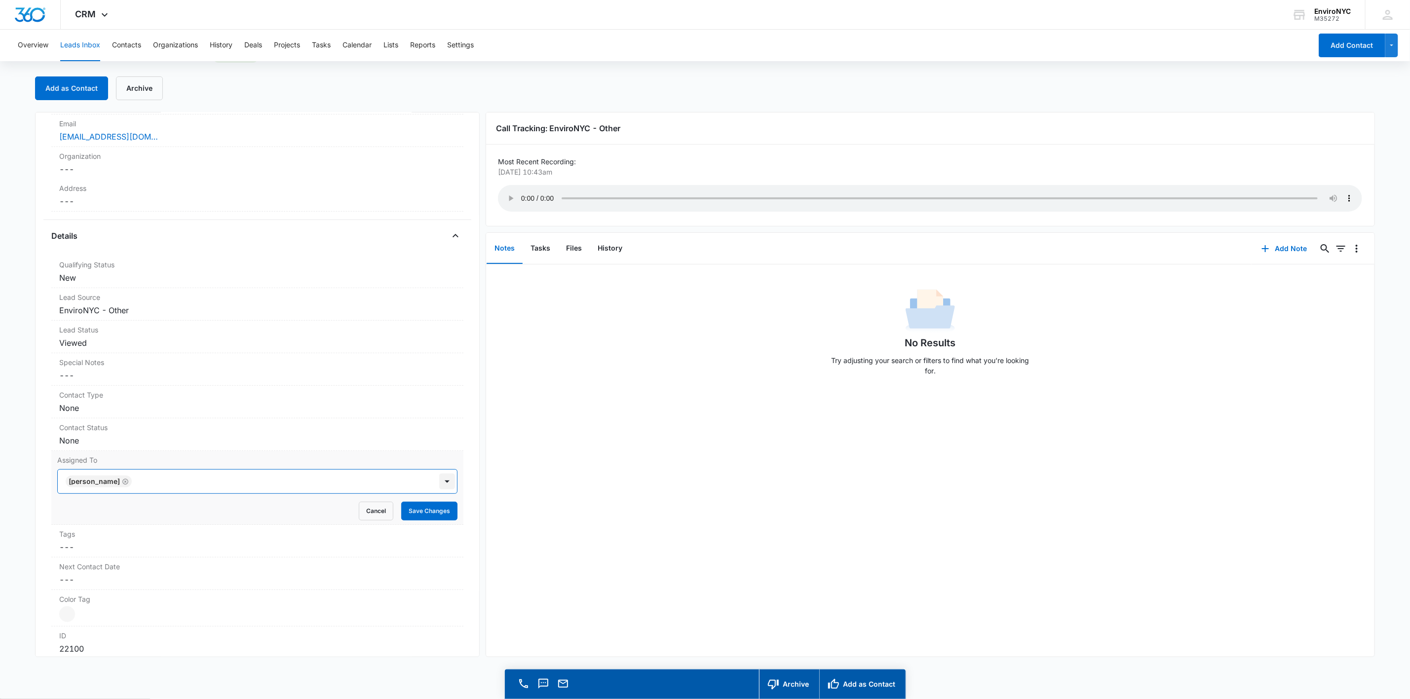
click at [439, 486] on div at bounding box center [447, 482] width 16 height 16
click at [436, 509] on button "Save Changes" at bounding box center [429, 511] width 56 height 19
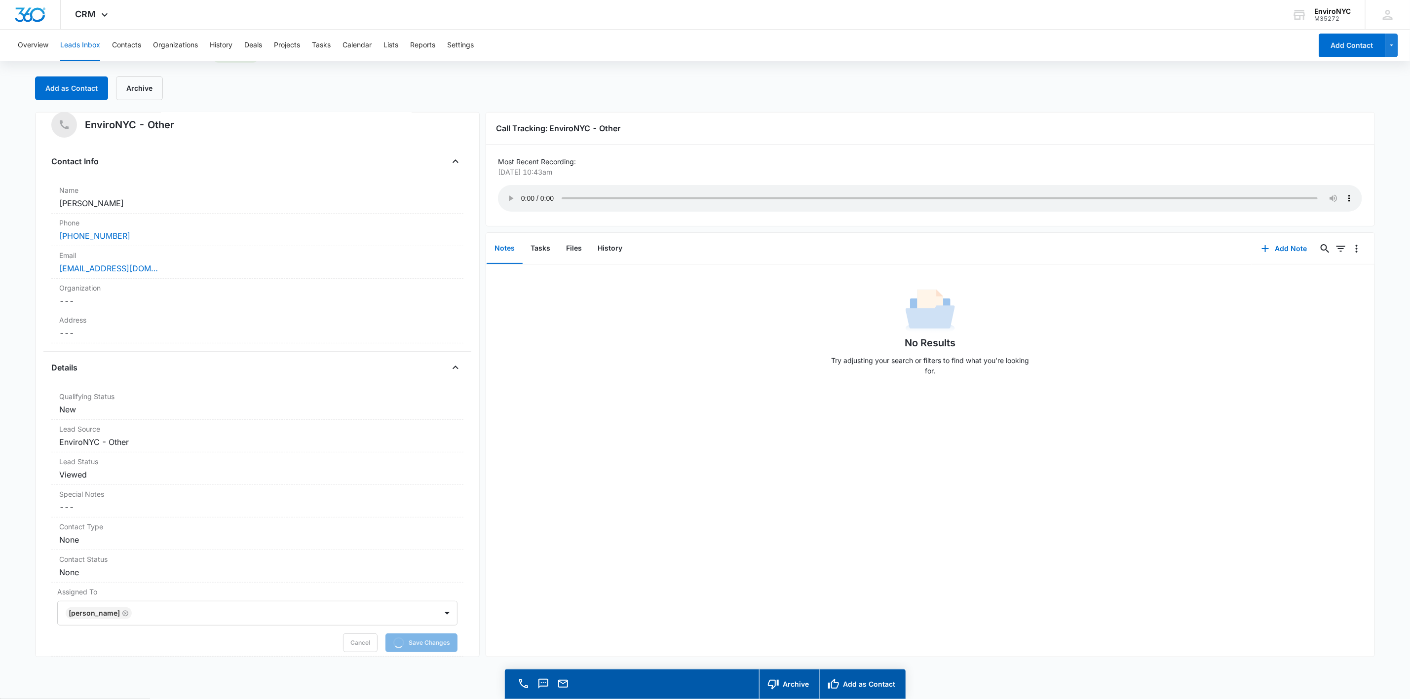
scroll to position [0, 0]
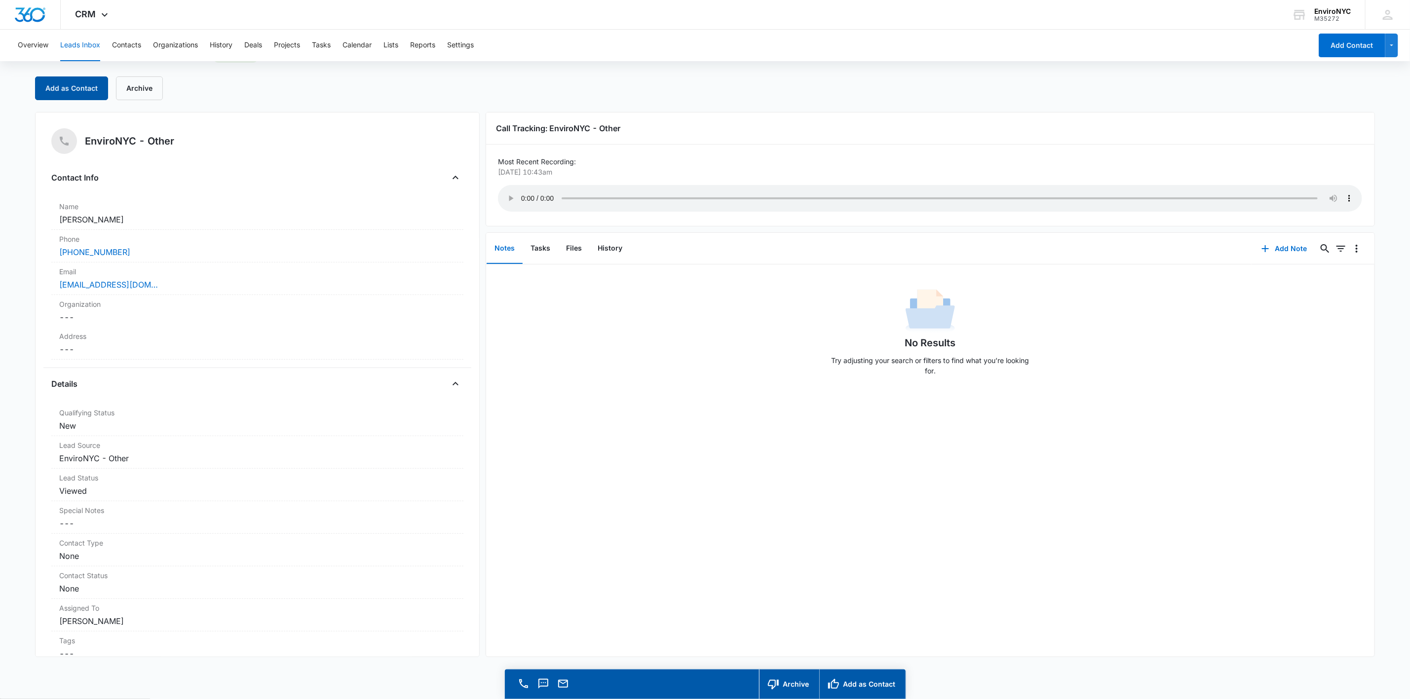
click at [83, 89] on button "Add as Contact" at bounding box center [71, 88] width 73 height 24
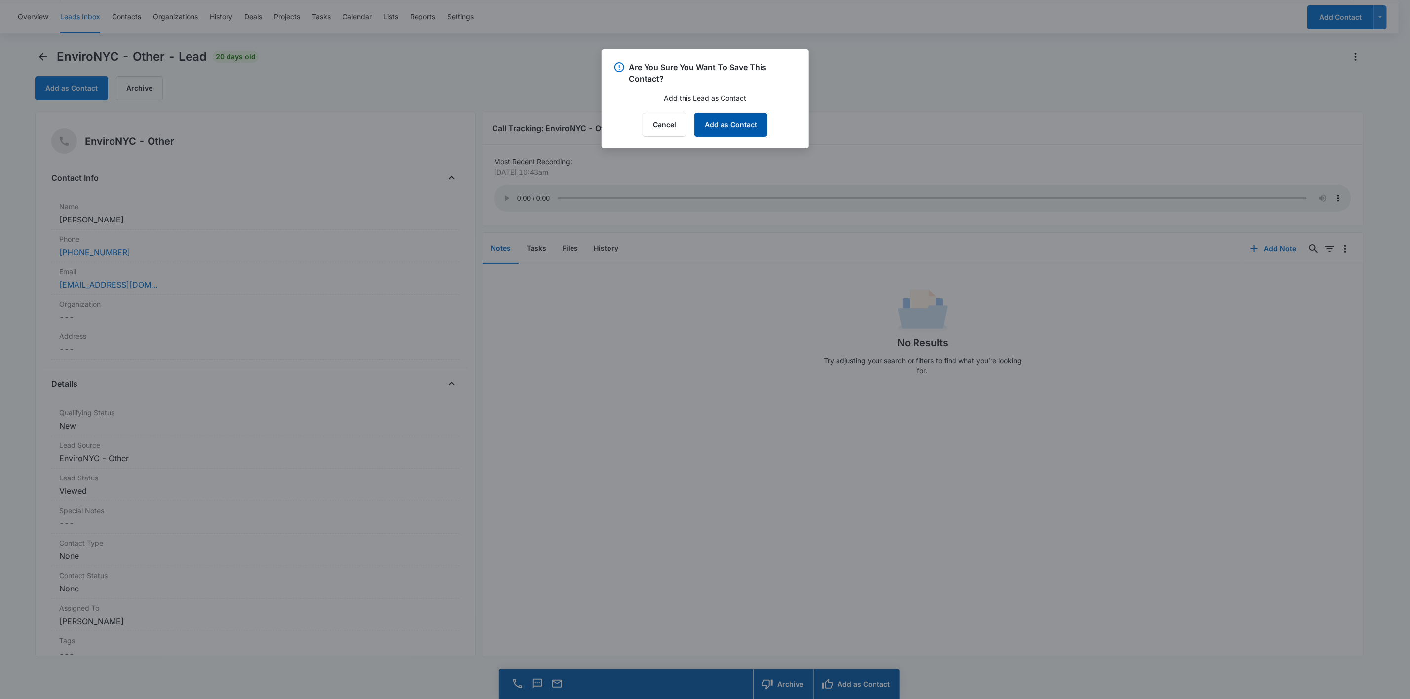
click at [709, 132] on button "Add as Contact" at bounding box center [730, 125] width 73 height 24
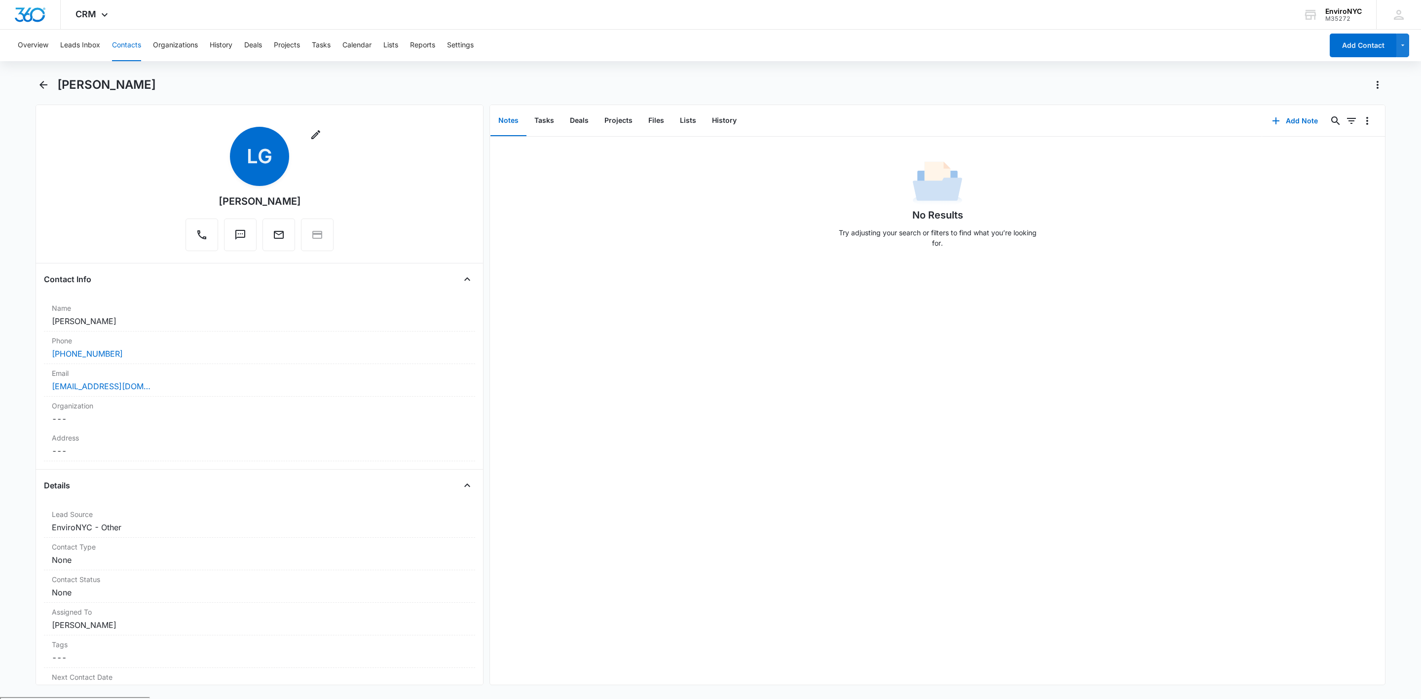
click at [52, 86] on div "[PERSON_NAME]" at bounding box center [711, 91] width 1350 height 28
click at [46, 83] on icon "Back" at bounding box center [44, 85] width 12 height 12
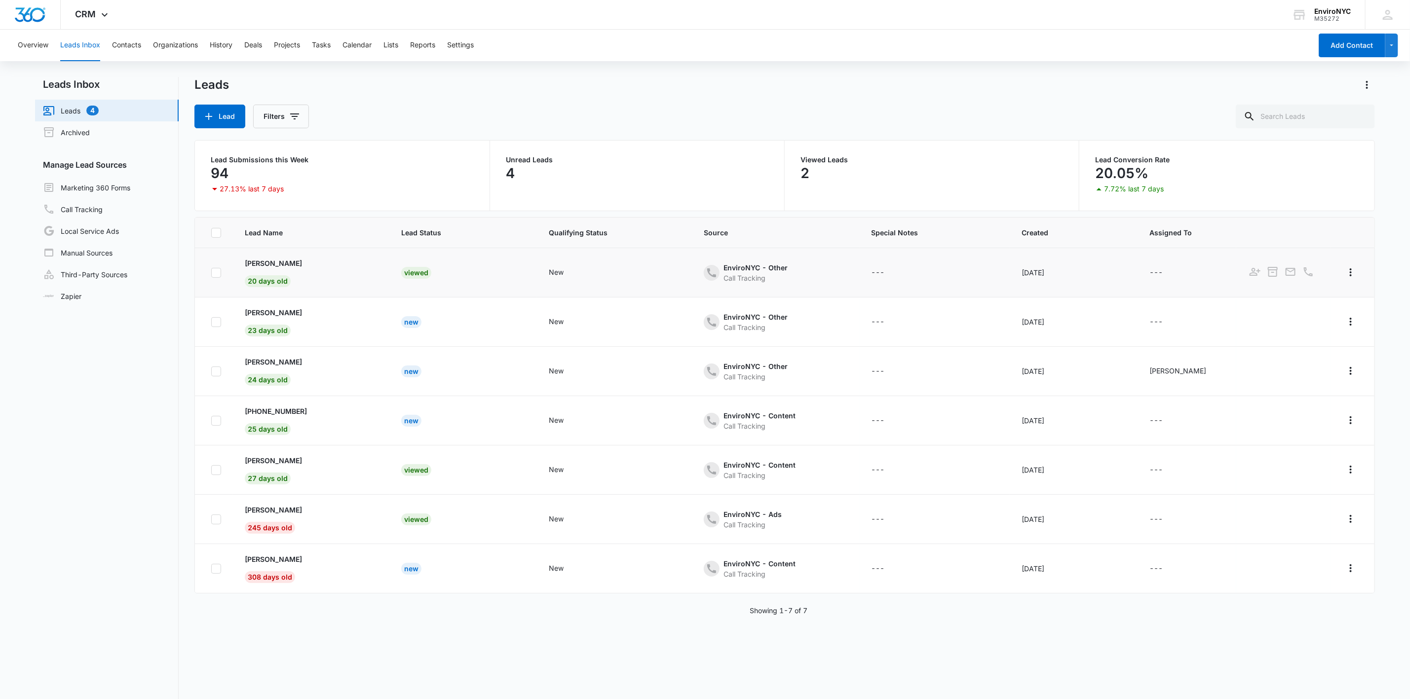
scroll to position [49, 0]
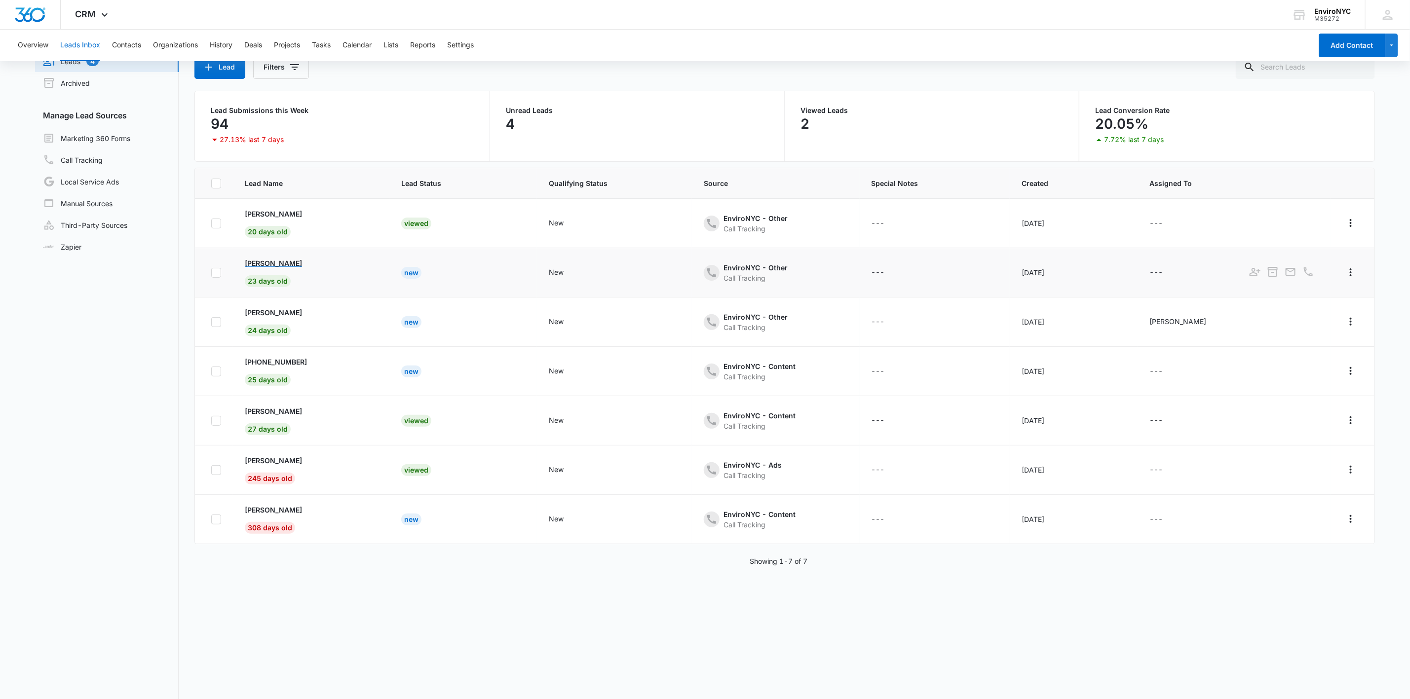
click at [270, 266] on p "[PERSON_NAME]" at bounding box center [273, 263] width 57 height 10
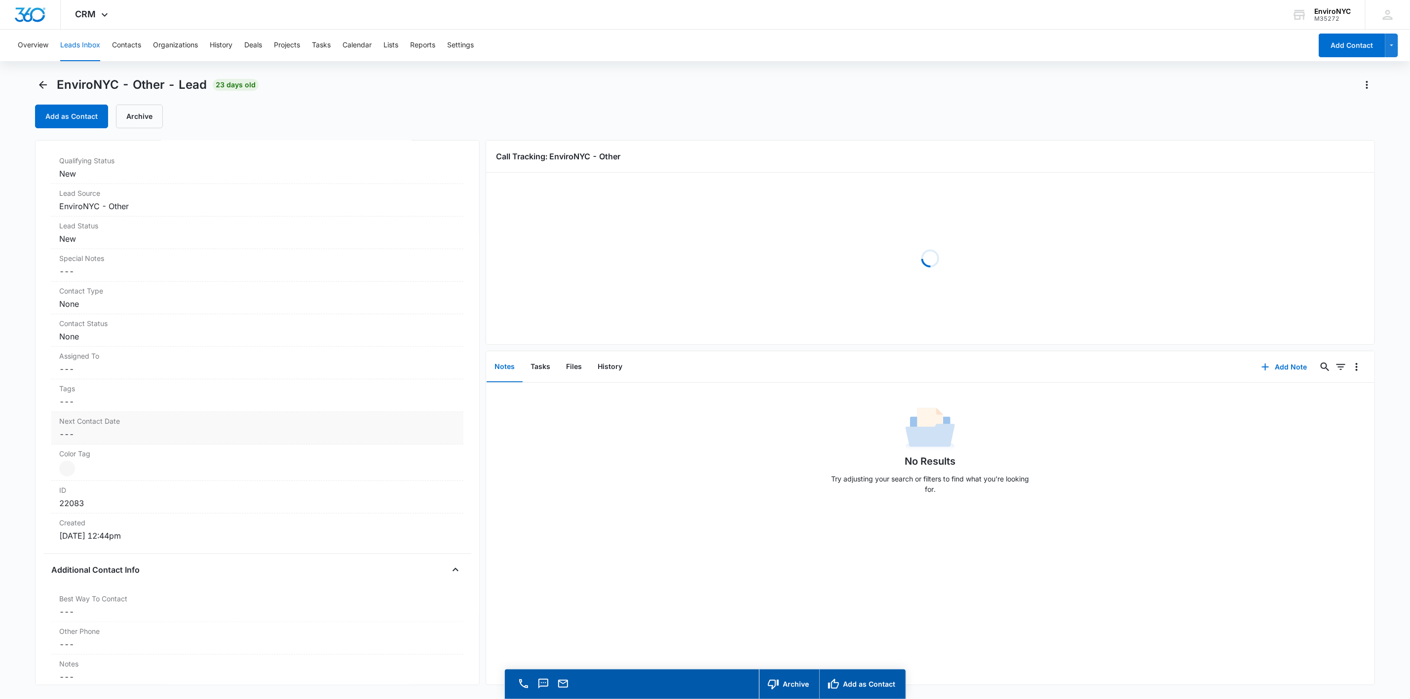
scroll to position [296, 0]
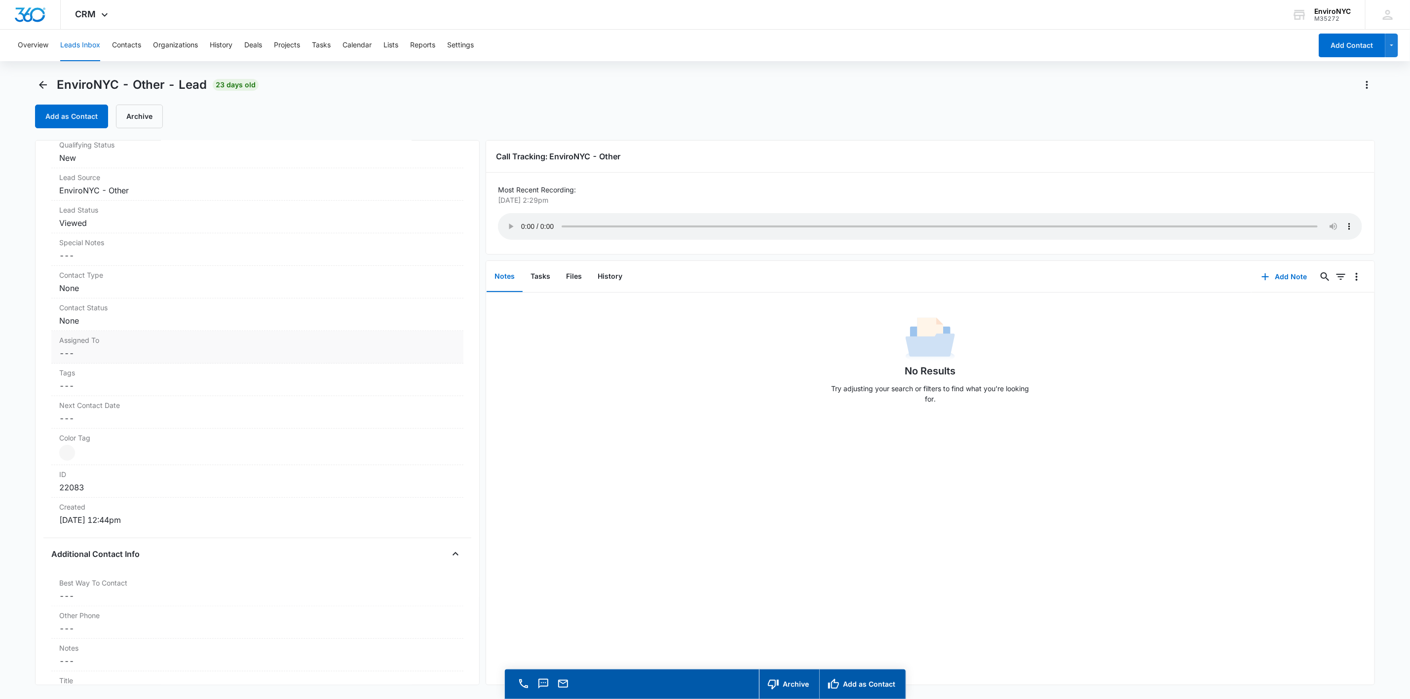
click at [158, 351] on dd "Cancel Save Changes ---" at bounding box center [257, 353] width 396 height 12
click at [439, 366] on div at bounding box center [447, 362] width 16 height 16
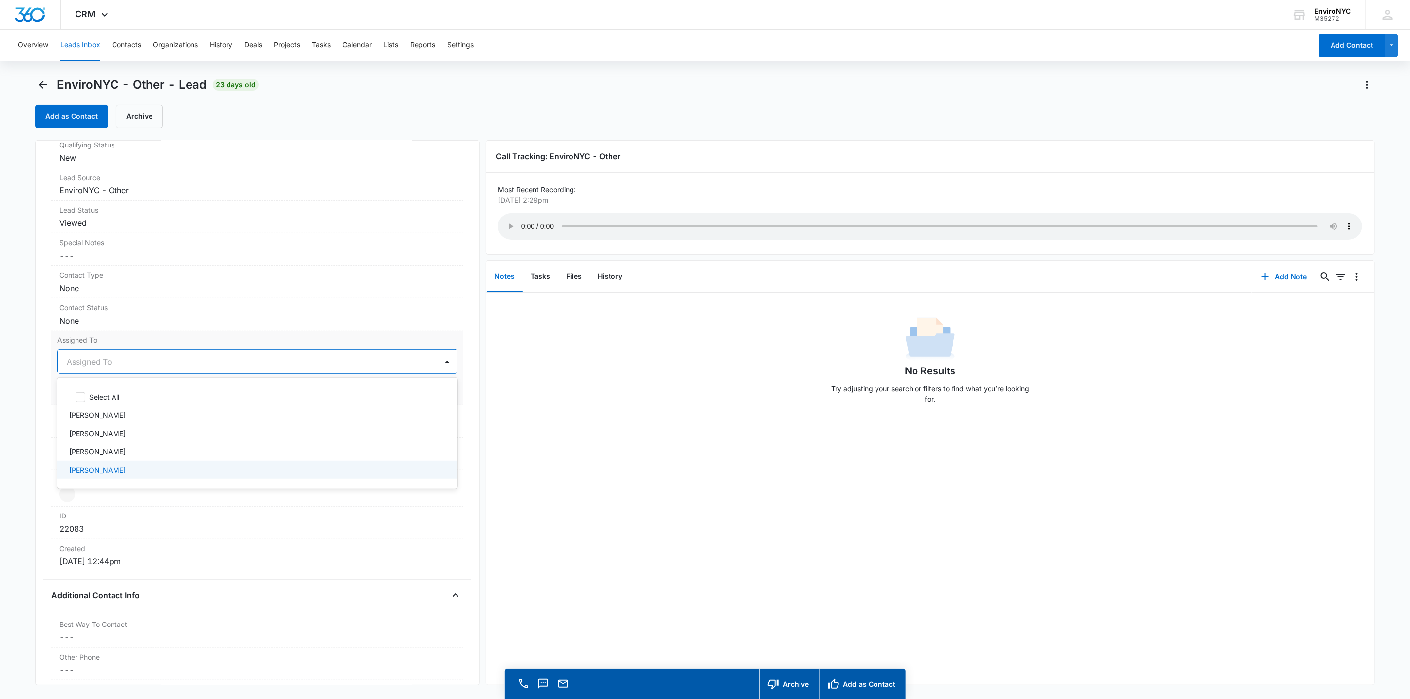
click at [197, 465] on div "[PERSON_NAME]" at bounding box center [257, 470] width 400 height 18
click at [439, 363] on div at bounding box center [447, 362] width 16 height 16
click at [422, 391] on button "Save Changes" at bounding box center [429, 391] width 56 height 19
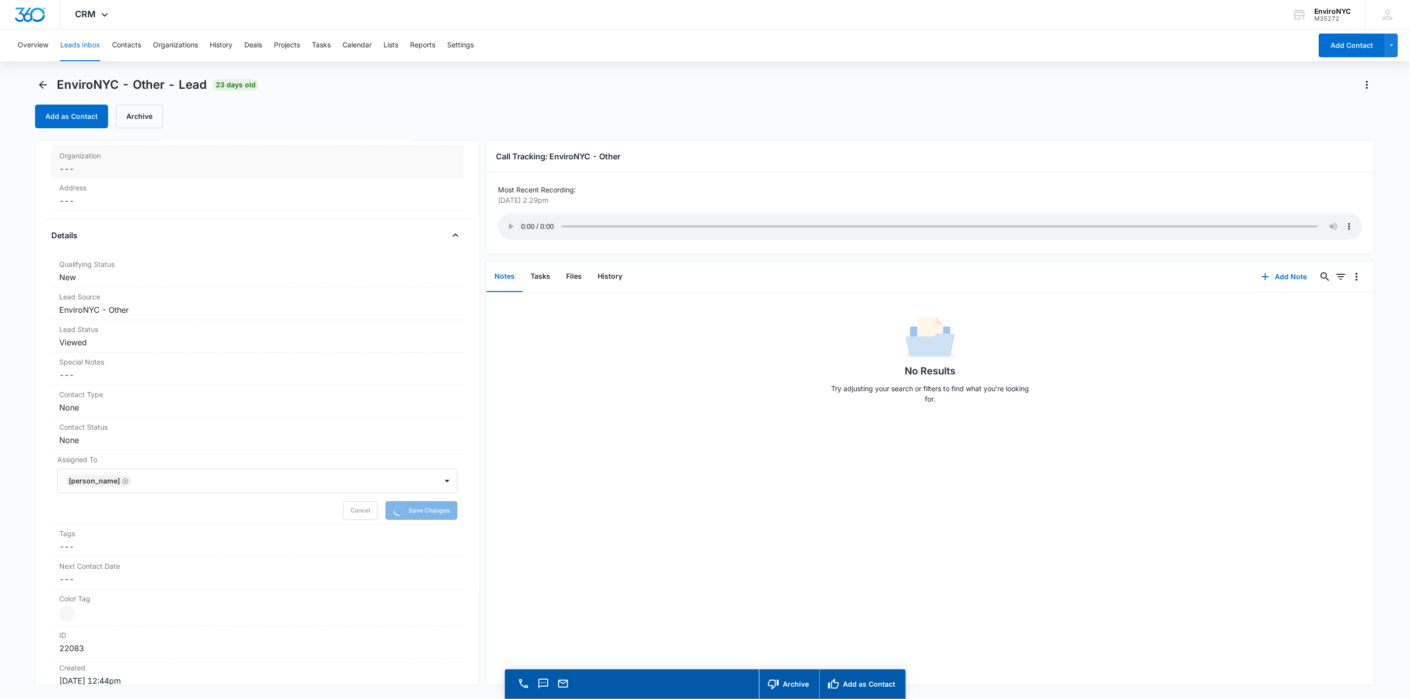
scroll to position [0, 0]
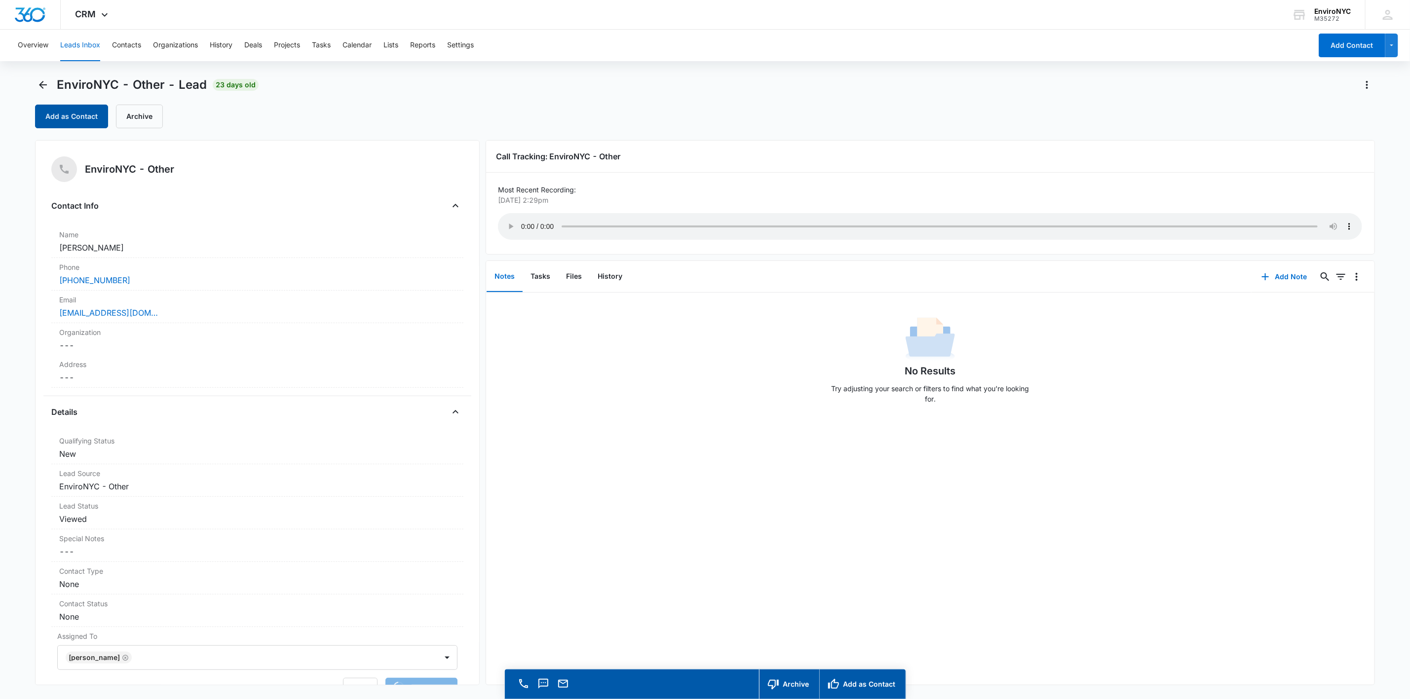
click at [64, 122] on button "Add as Contact" at bounding box center [71, 117] width 73 height 24
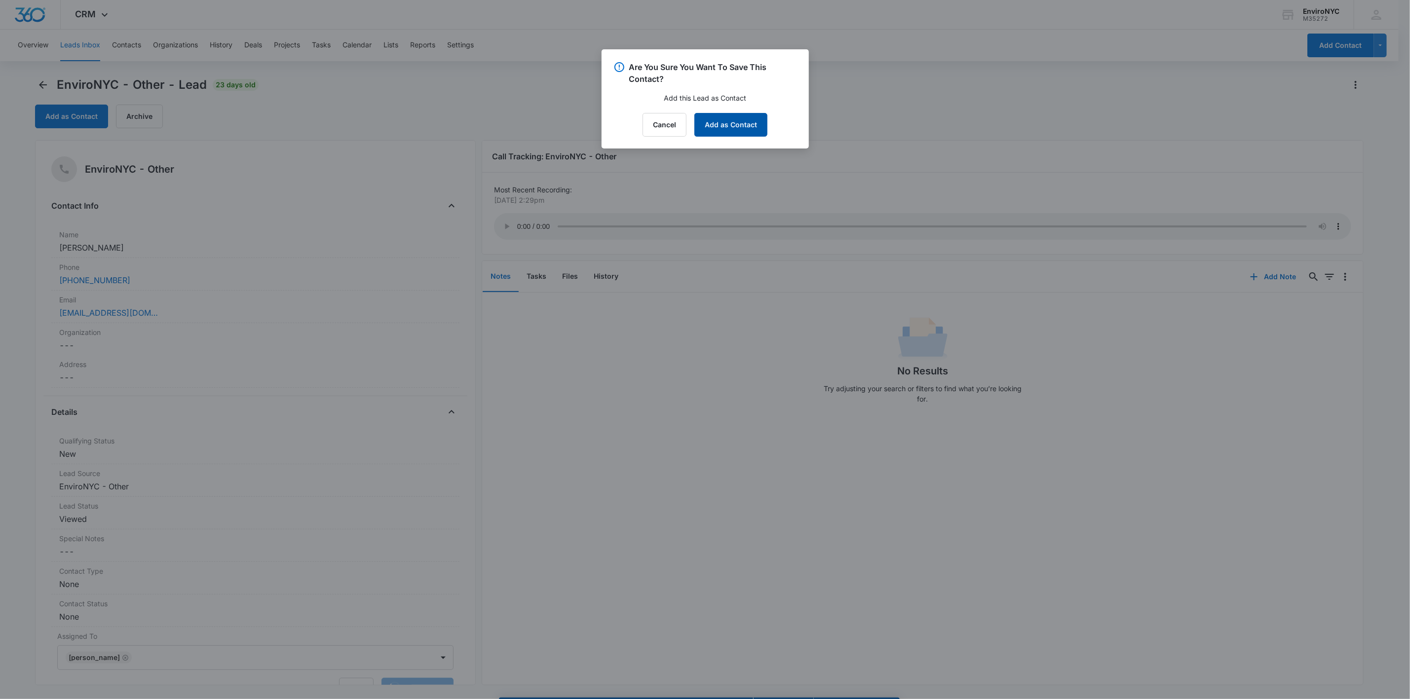
click at [709, 125] on button "Add as Contact" at bounding box center [730, 125] width 73 height 24
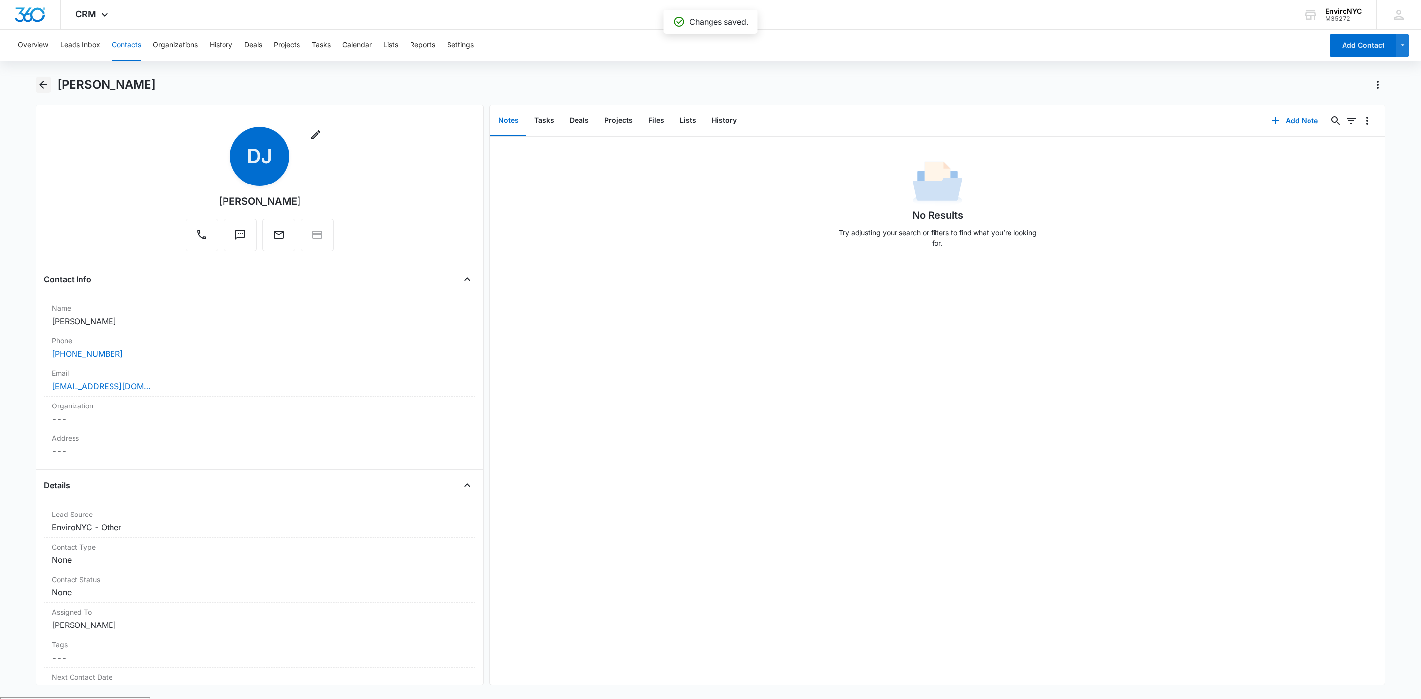
click at [44, 85] on icon "Back" at bounding box center [43, 85] width 8 height 8
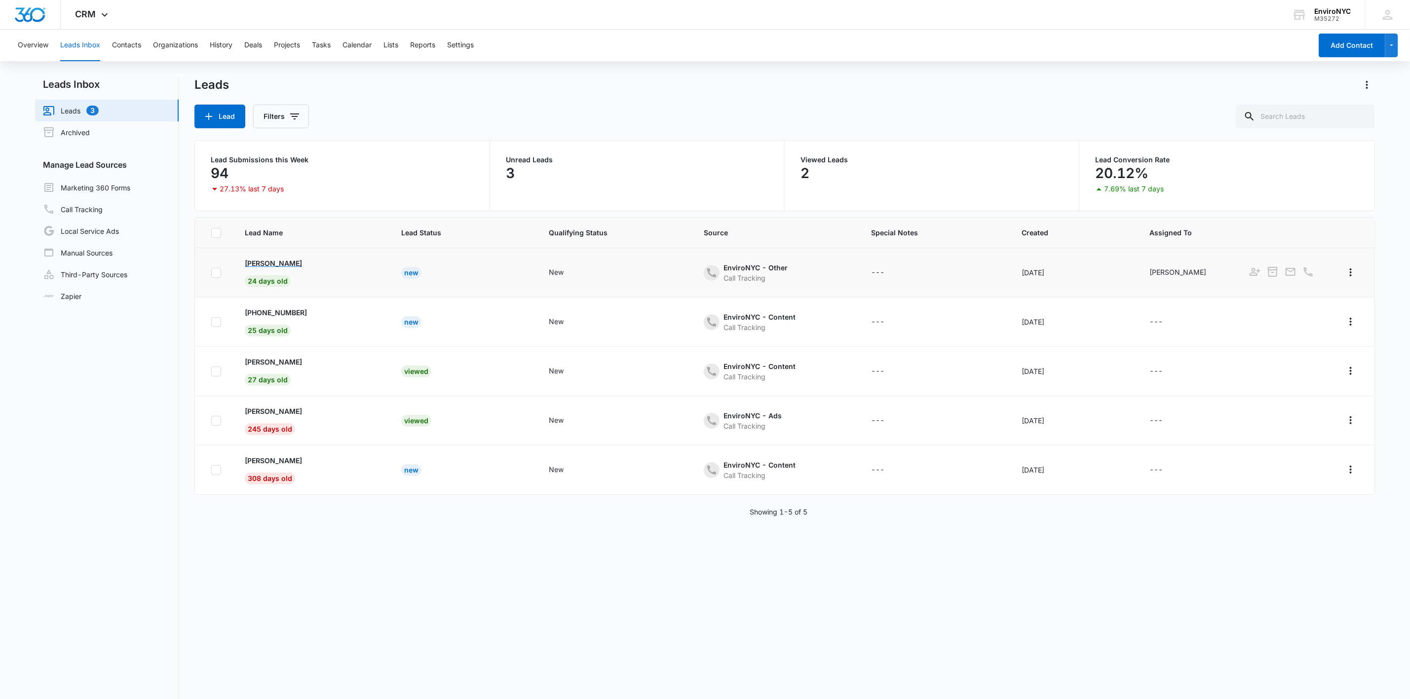
click at [265, 265] on p "[PERSON_NAME]" at bounding box center [273, 263] width 57 height 10
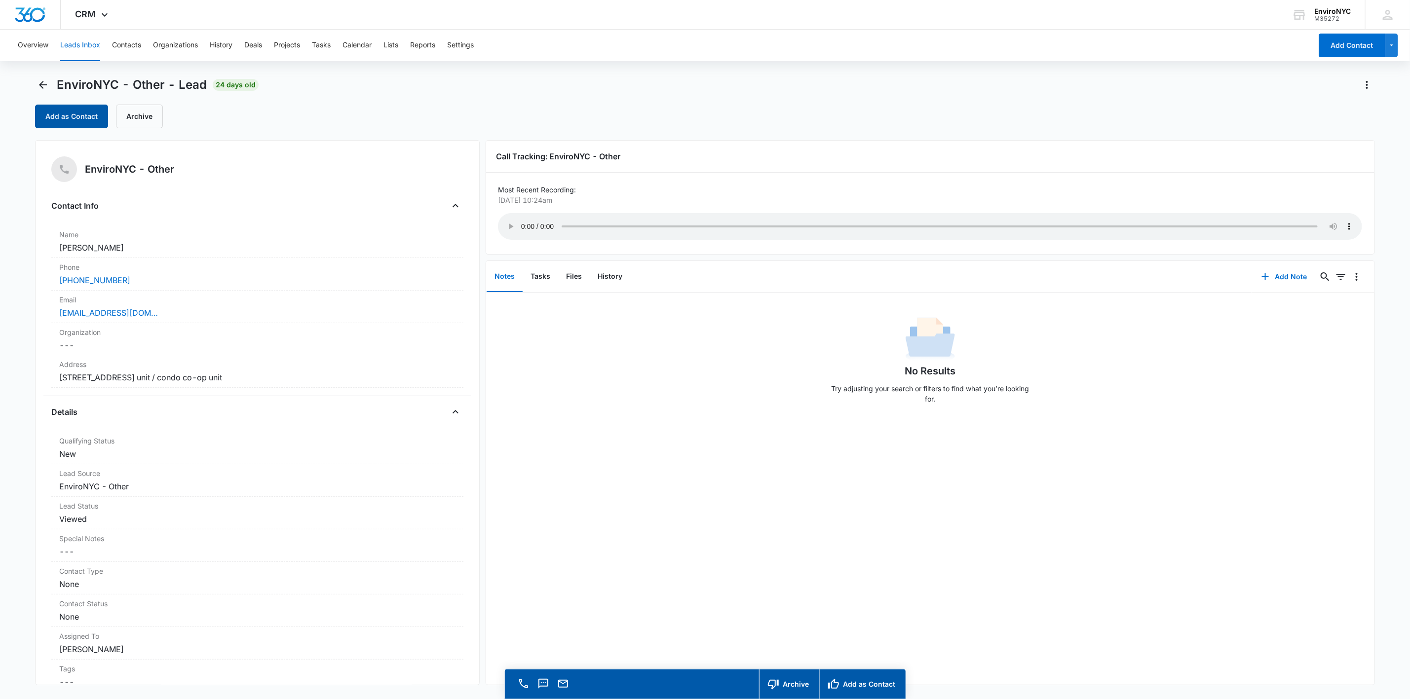
click at [75, 110] on button "Add as Contact" at bounding box center [71, 117] width 73 height 24
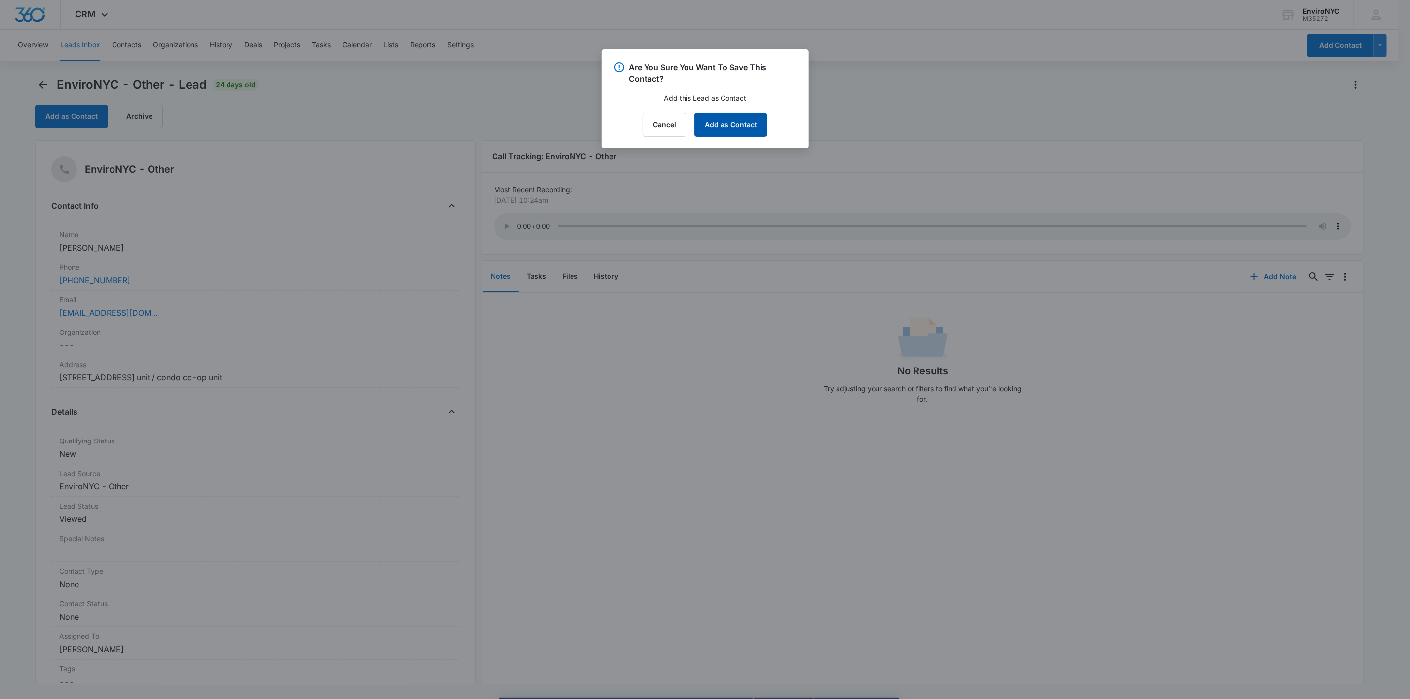
click at [709, 123] on button "Add as Contact" at bounding box center [730, 125] width 73 height 24
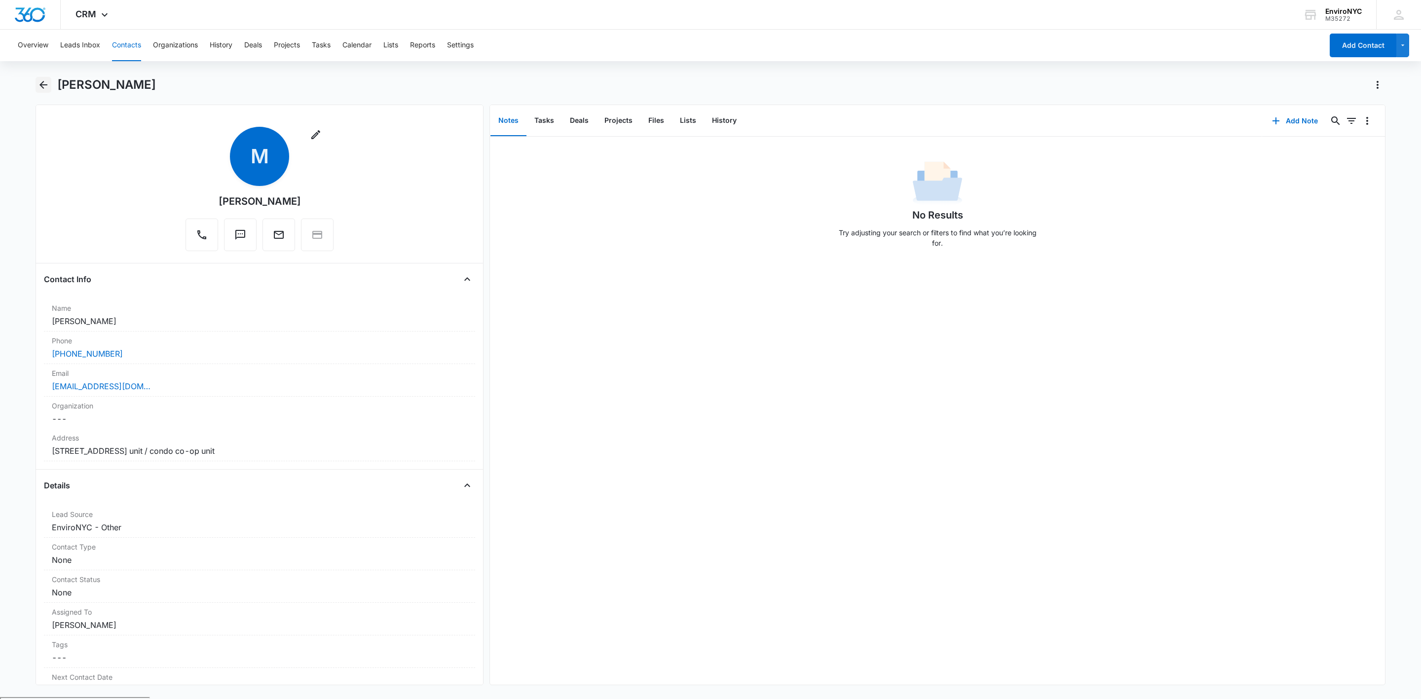
click at [48, 87] on icon "Back" at bounding box center [44, 85] width 12 height 12
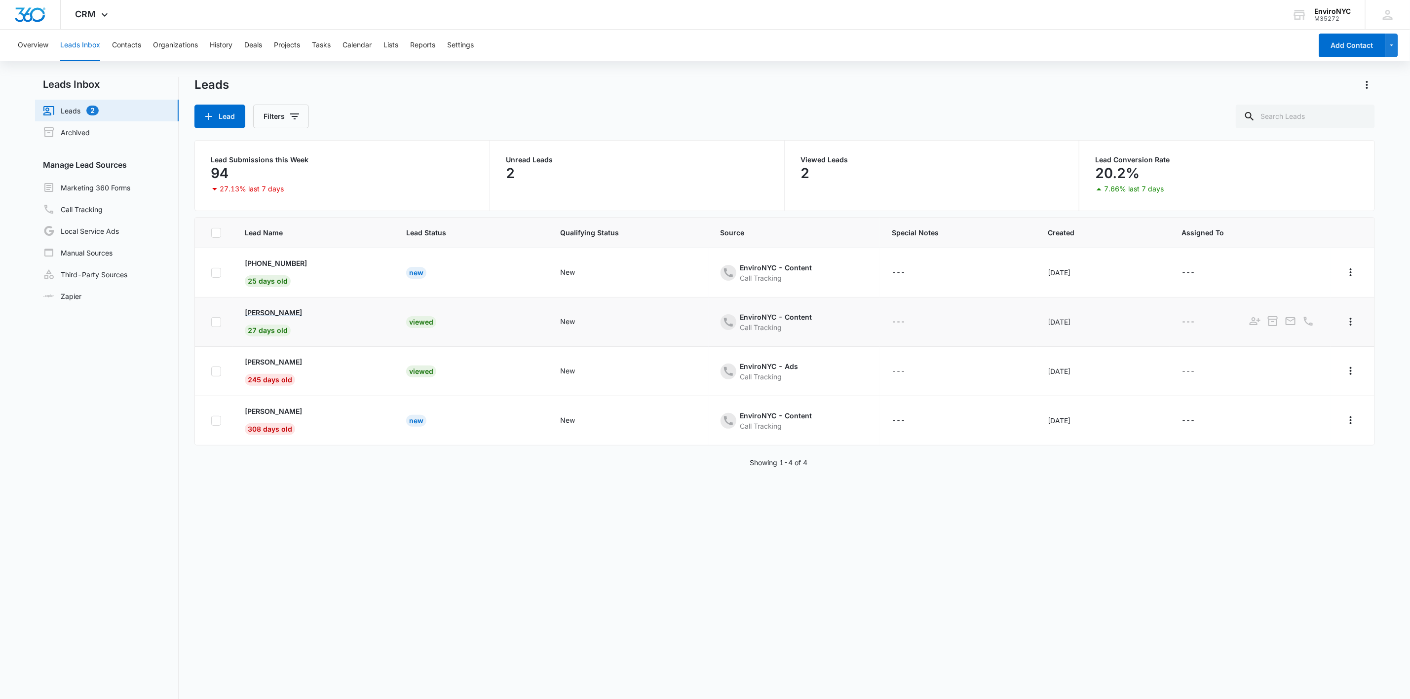
click at [277, 311] on p "[PERSON_NAME]" at bounding box center [273, 312] width 57 height 10
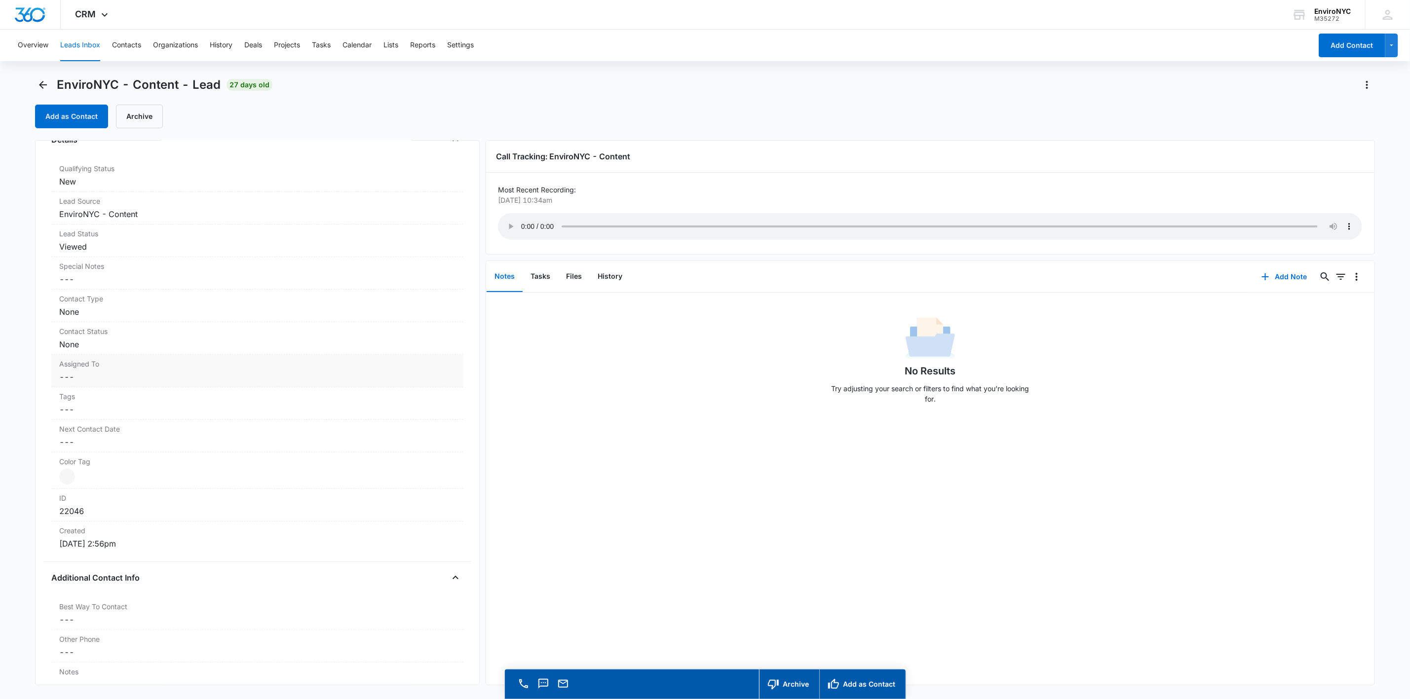
scroll to position [296, 0]
click at [122, 351] on dd "Cancel Save Changes ---" at bounding box center [257, 353] width 396 height 12
click at [188, 357] on div at bounding box center [246, 362] width 358 height 14
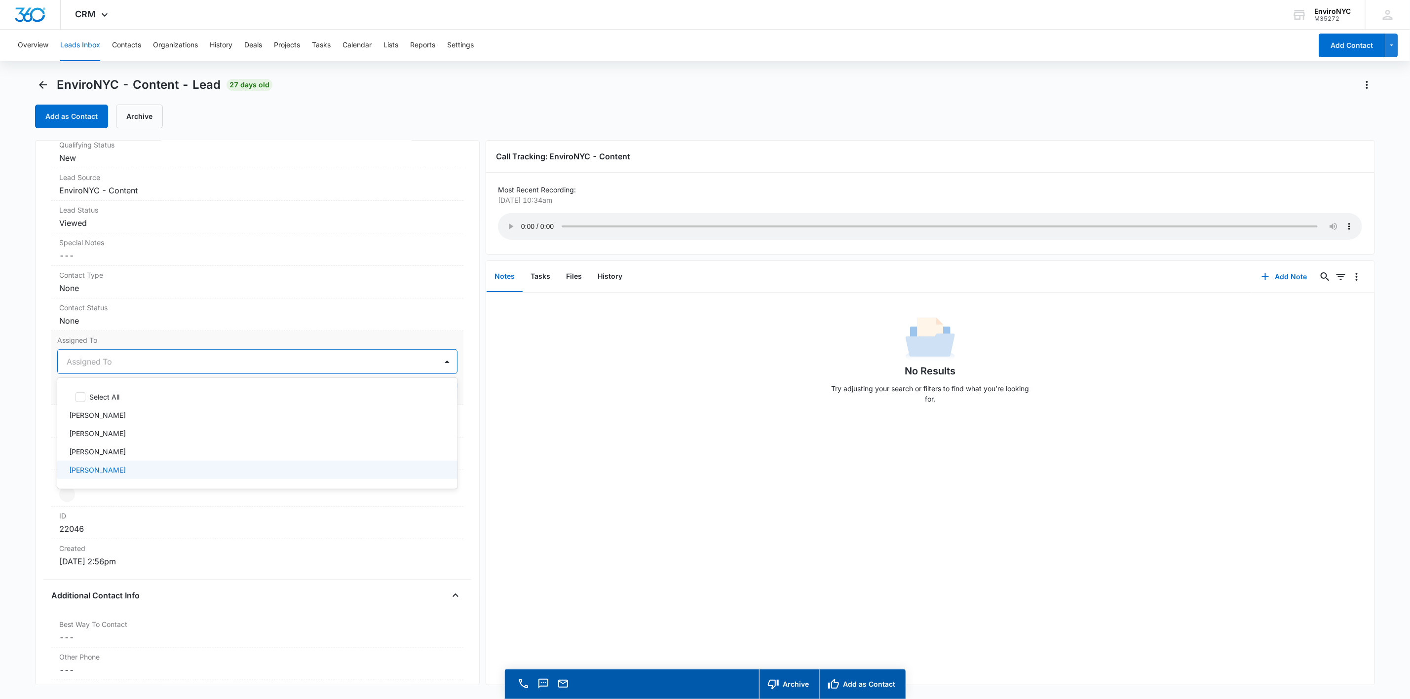
click at [125, 471] on div "[PERSON_NAME]" at bounding box center [256, 470] width 375 height 10
click at [439, 362] on div at bounding box center [447, 362] width 16 height 16
click at [419, 397] on button "Save Changes" at bounding box center [429, 391] width 56 height 19
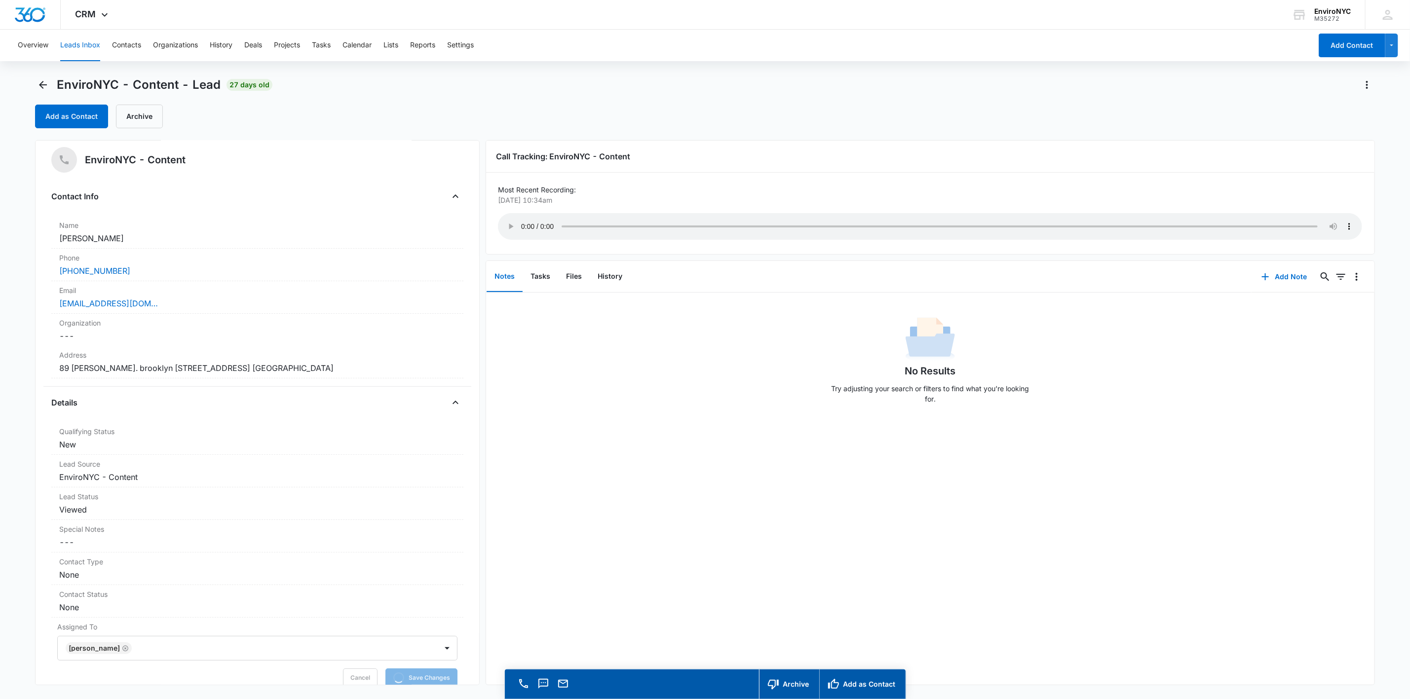
scroll to position [0, 0]
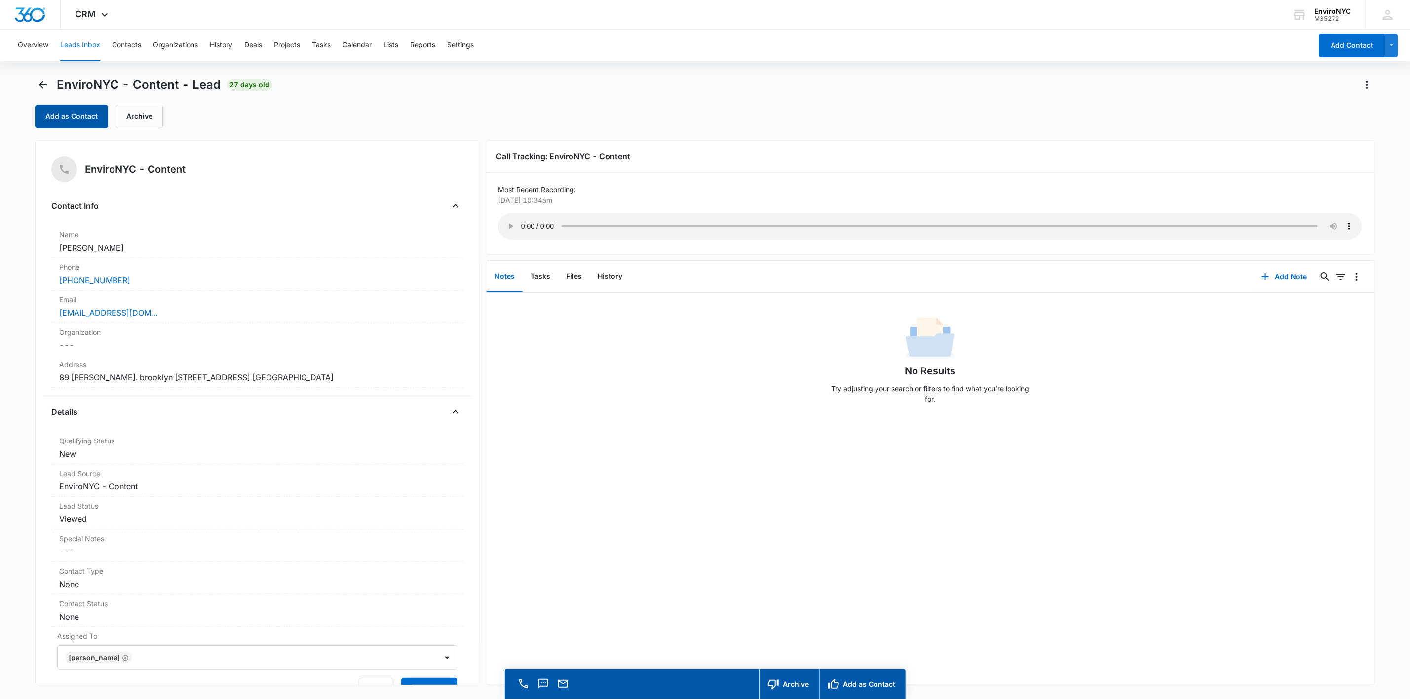
click at [74, 118] on button "Add as Contact" at bounding box center [71, 117] width 73 height 24
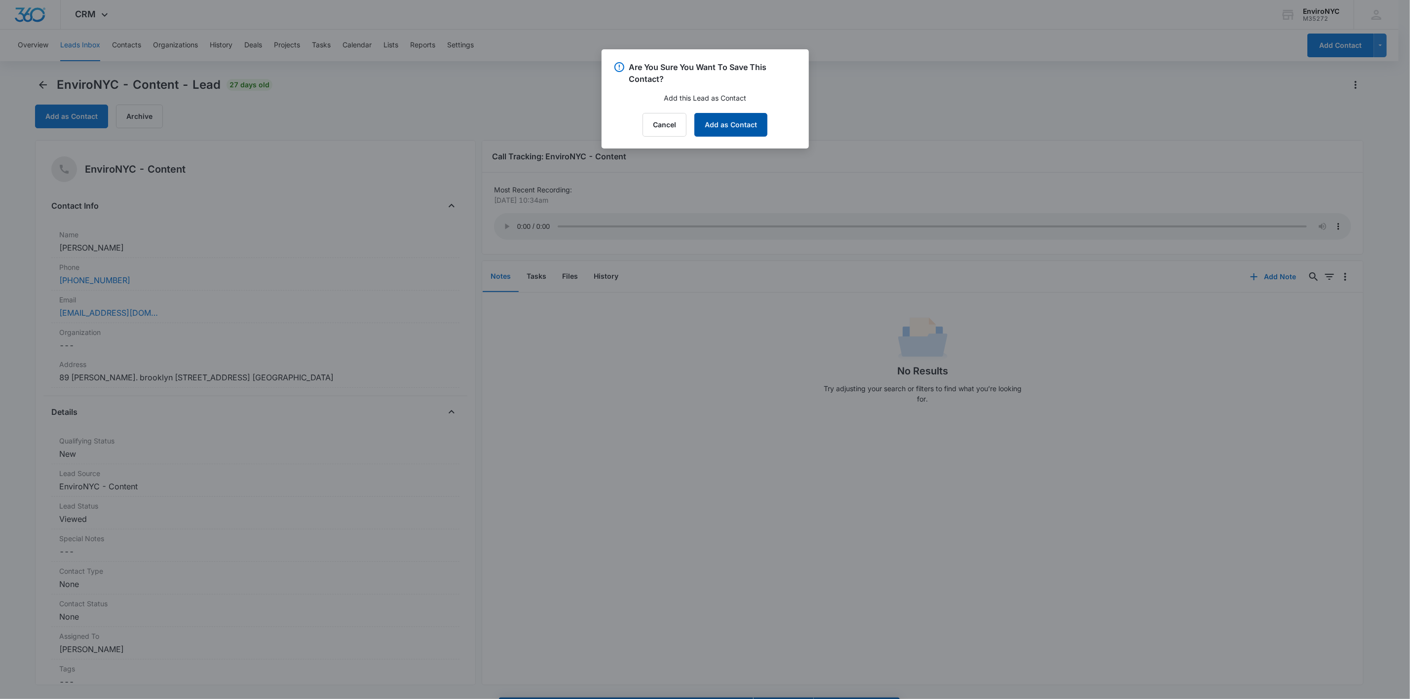
click at [709, 123] on button "Add as Contact" at bounding box center [730, 125] width 73 height 24
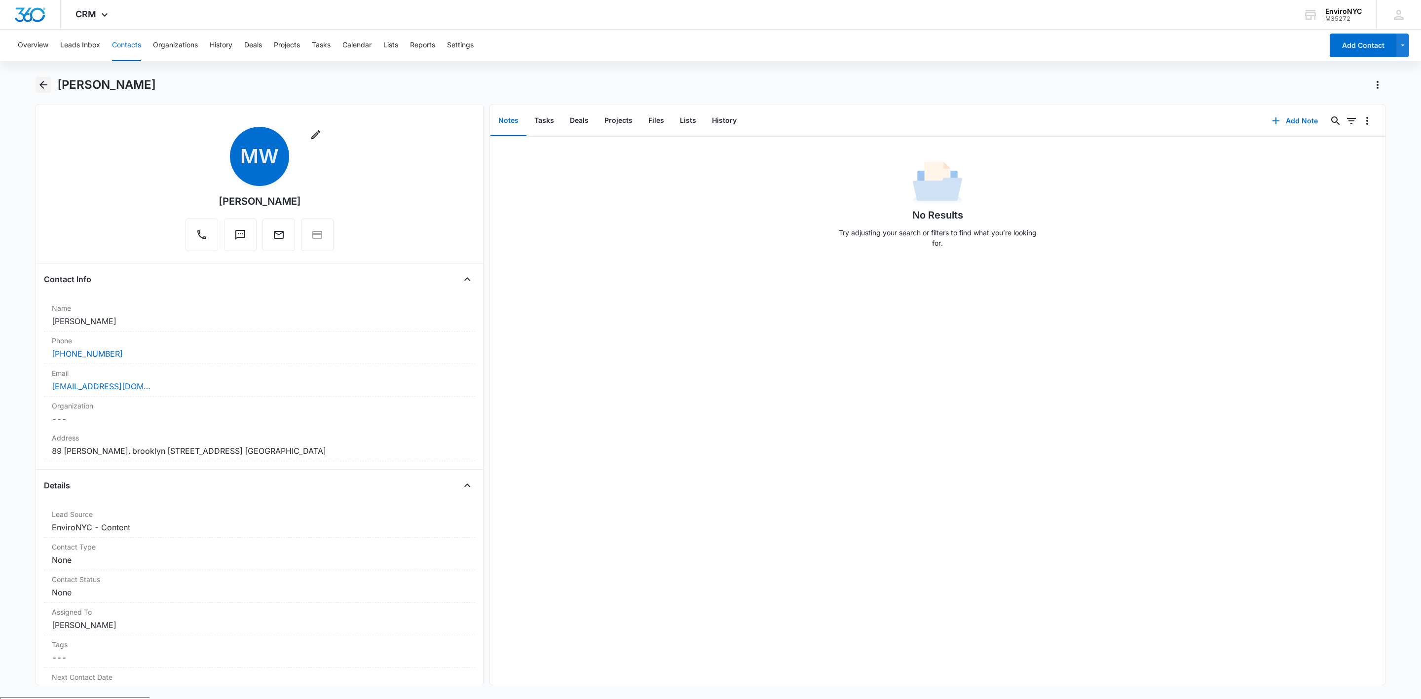
click at [39, 85] on icon "Back" at bounding box center [44, 85] width 12 height 12
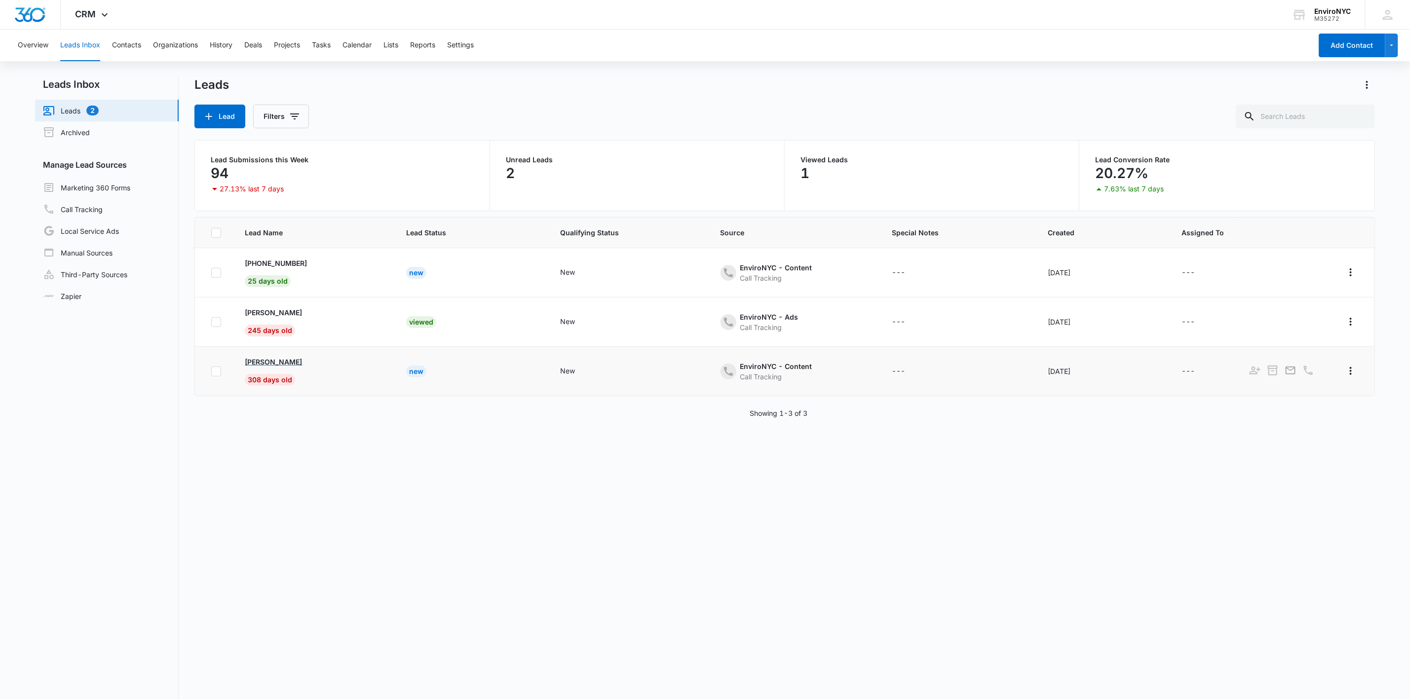
click at [267, 366] on p "[PERSON_NAME]" at bounding box center [273, 362] width 57 height 10
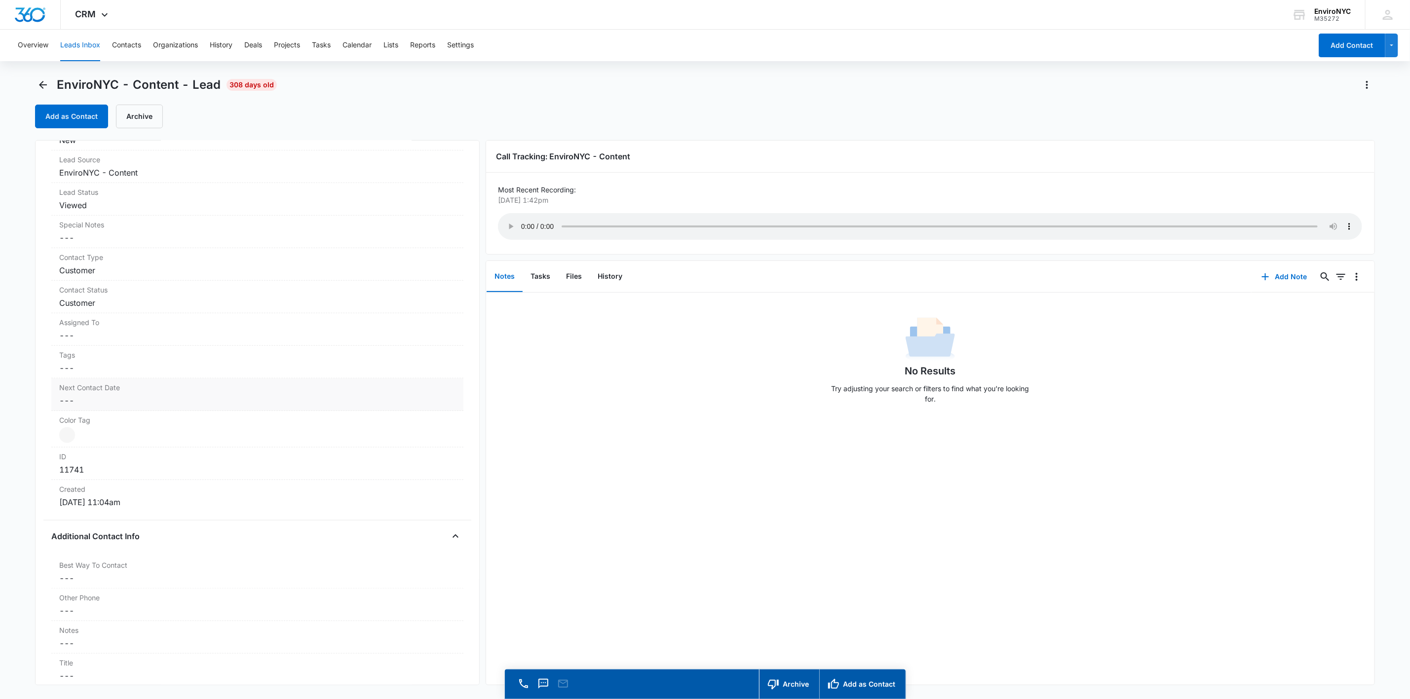
scroll to position [296, 0]
click at [147, 342] on label "Assigned To" at bounding box center [257, 340] width 396 height 10
click at [156, 361] on div at bounding box center [246, 362] width 358 height 14
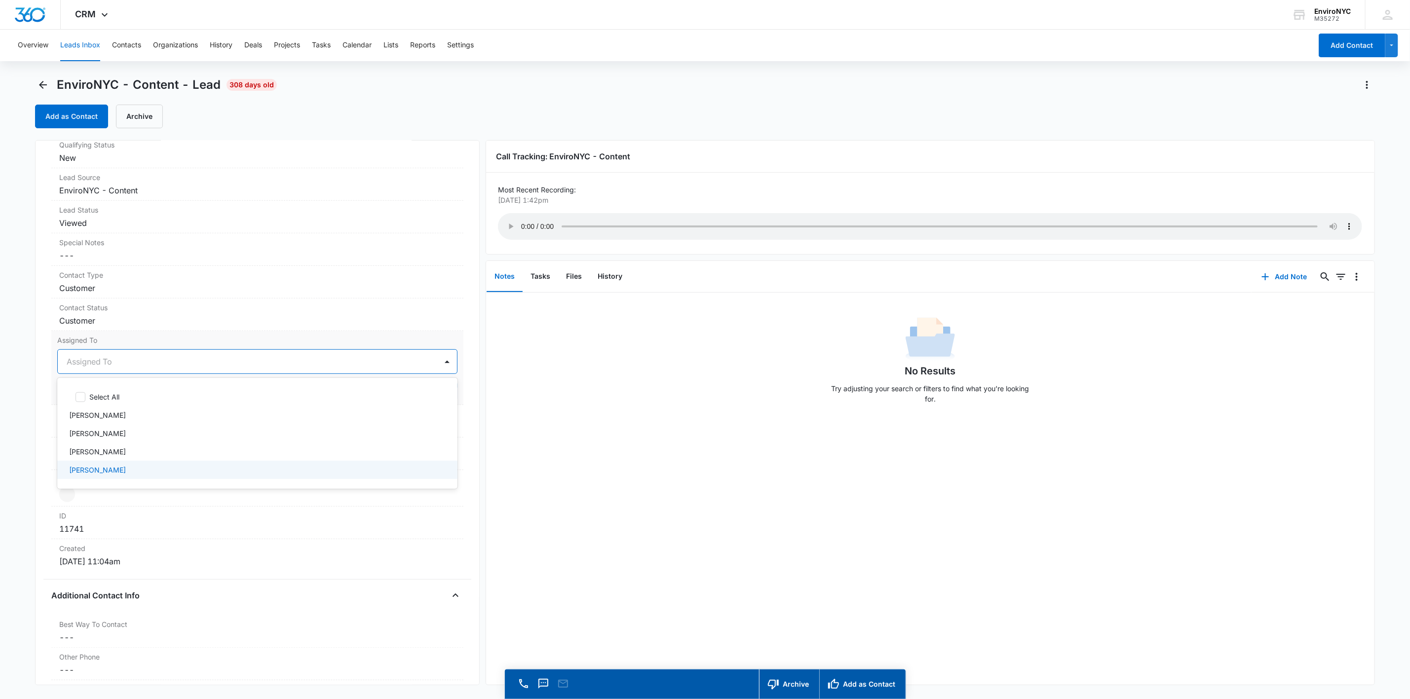
click at [118, 466] on div "[PERSON_NAME]" at bounding box center [257, 470] width 400 height 18
click at [199, 356] on div "[PERSON_NAME]" at bounding box center [247, 362] width 379 height 24
click at [401, 396] on button "Save Changes" at bounding box center [429, 391] width 56 height 19
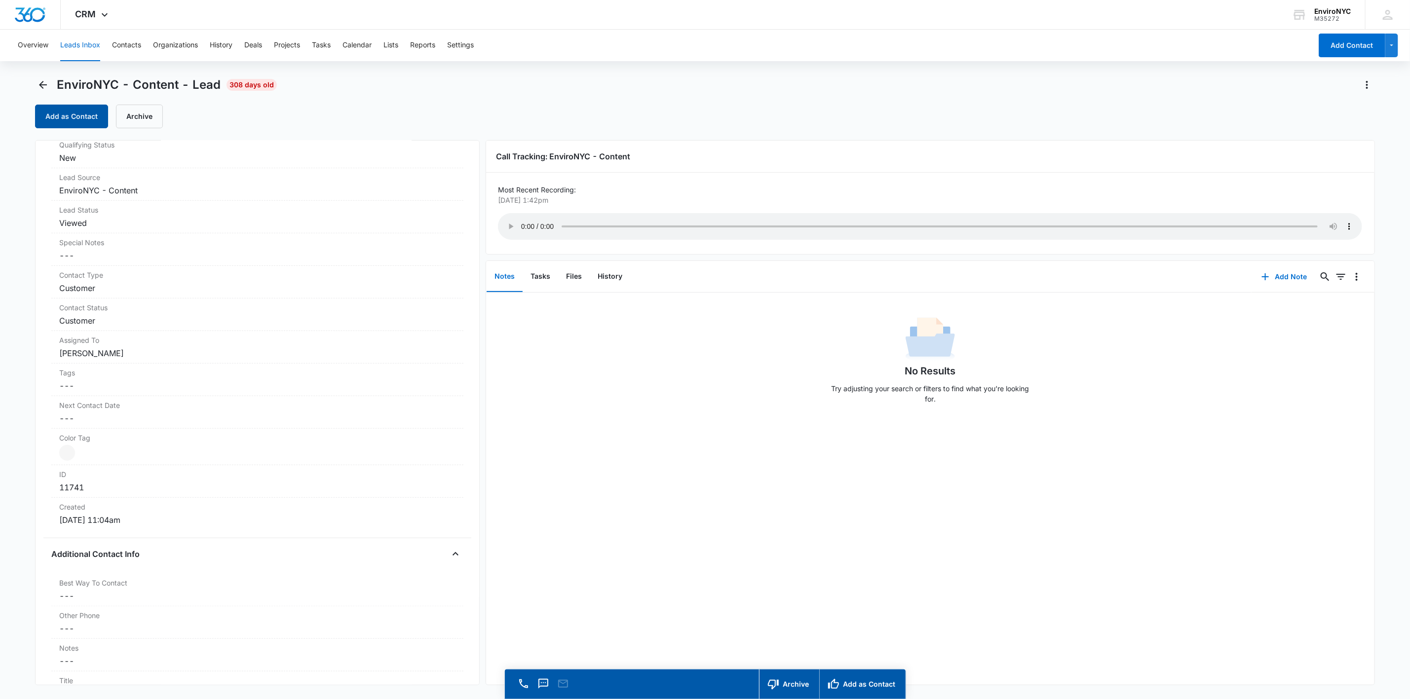
click at [70, 125] on button "Add as Contact" at bounding box center [71, 117] width 73 height 24
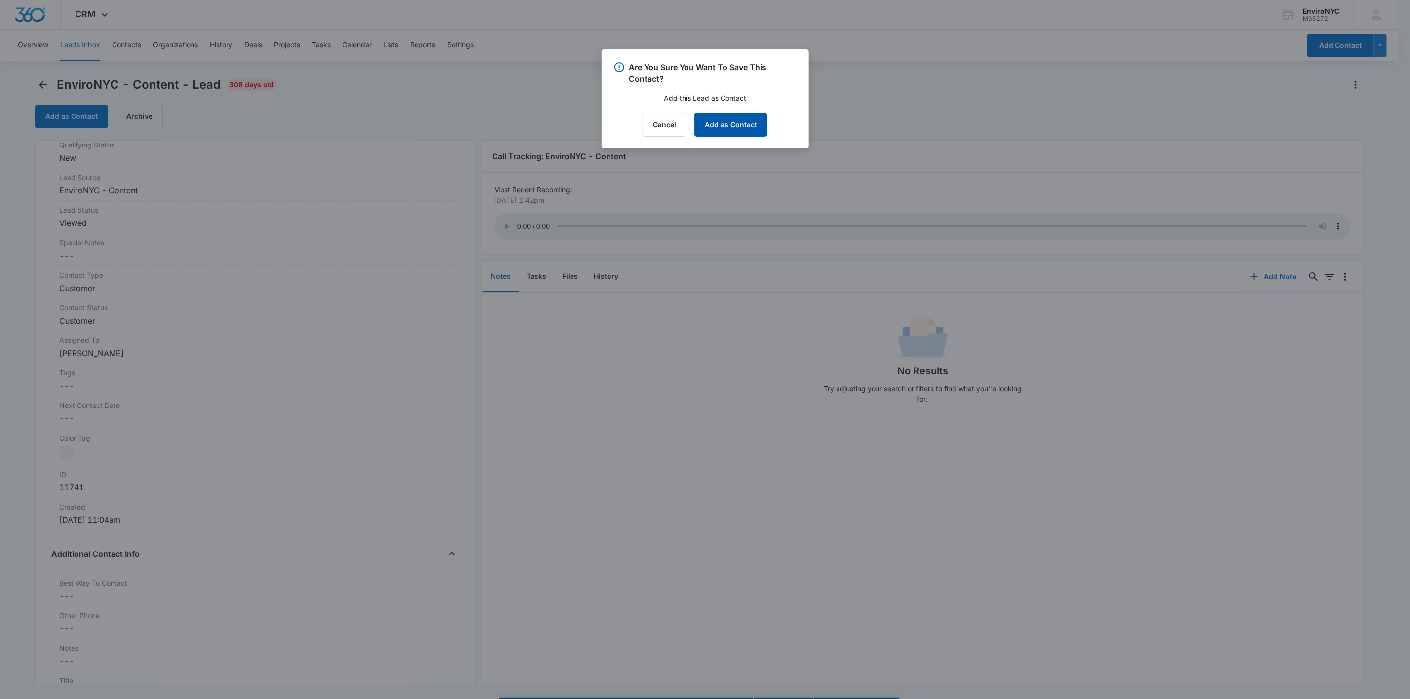
click at [709, 126] on button "Add as Contact" at bounding box center [730, 125] width 73 height 24
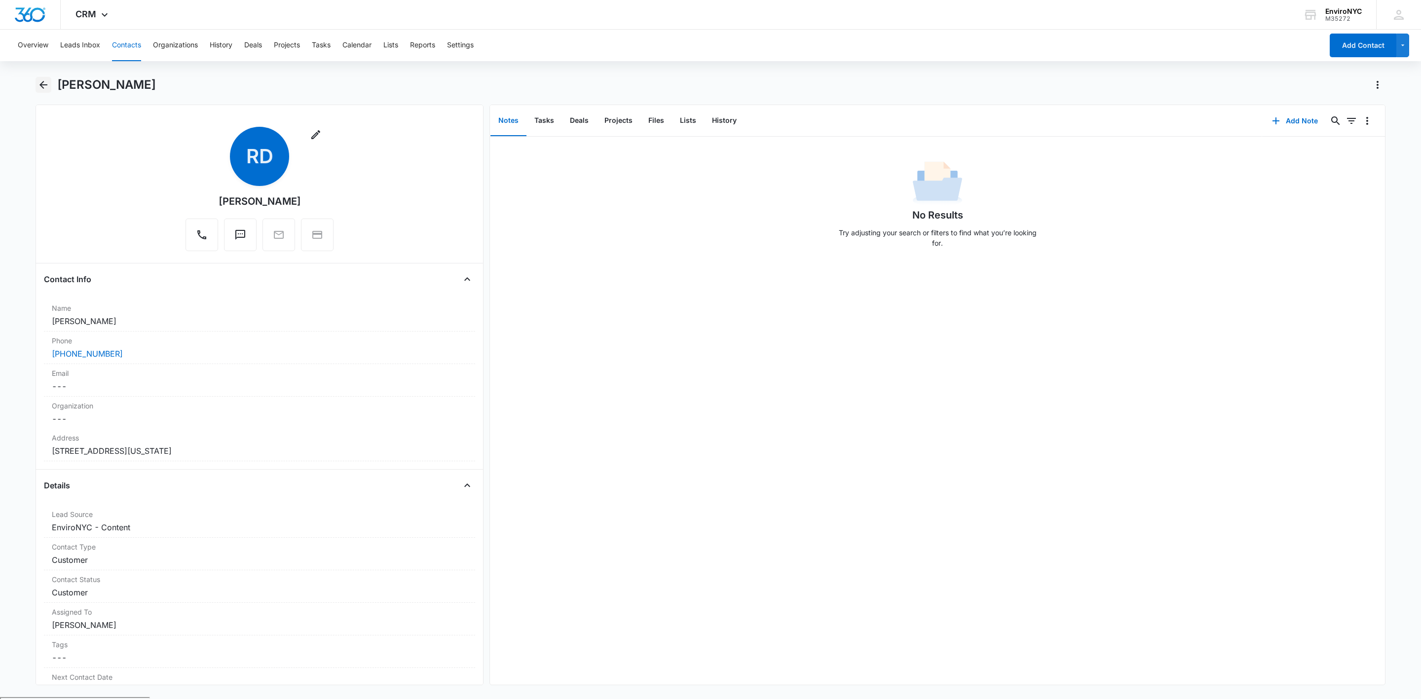
click at [48, 91] on button "Back" at bounding box center [44, 85] width 16 height 16
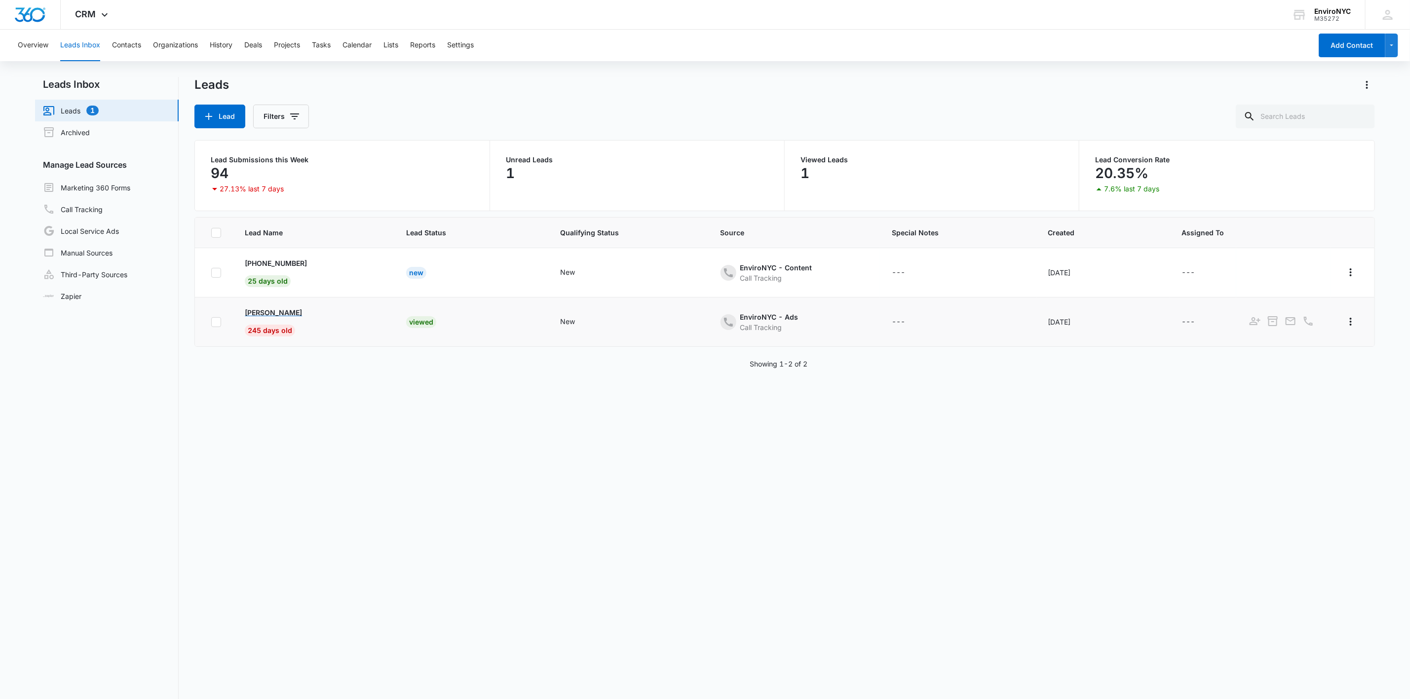
click at [252, 311] on p "[PERSON_NAME]" at bounding box center [273, 312] width 57 height 10
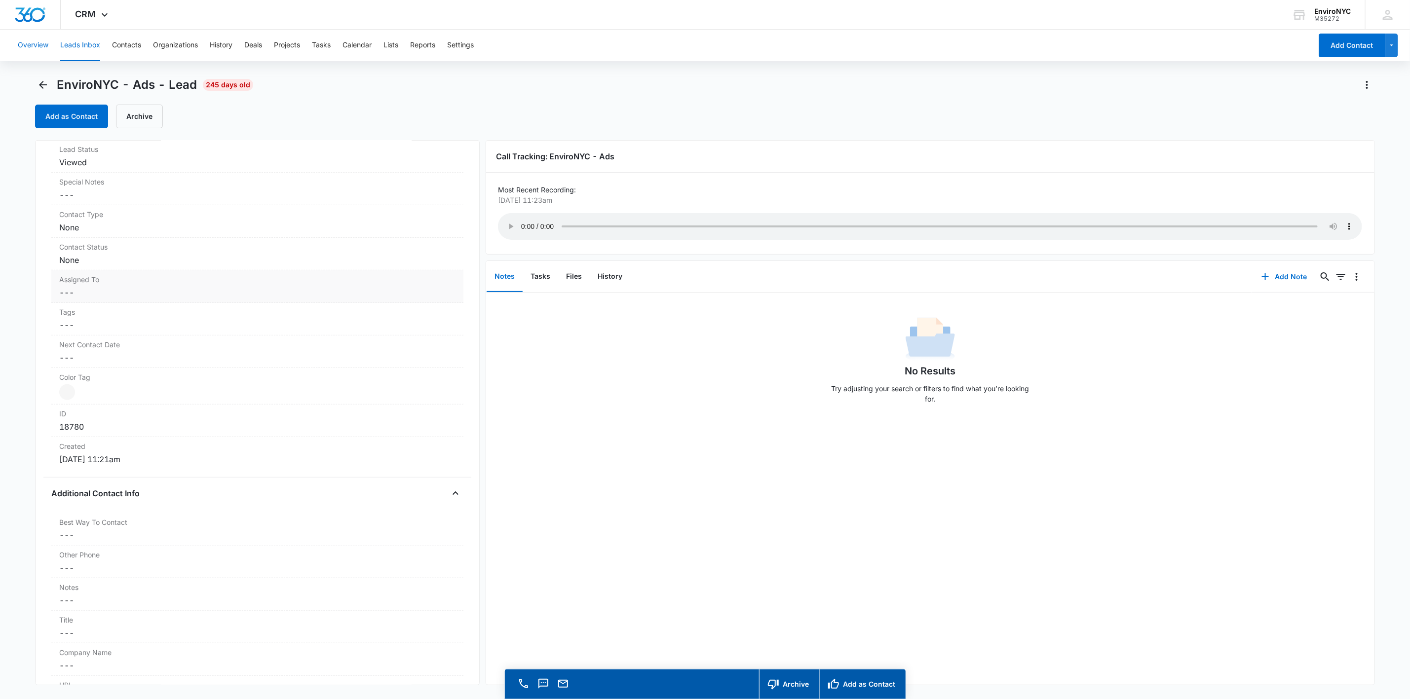
scroll to position [348, 0]
click at [155, 294] on label "Assigned To" at bounding box center [257, 288] width 396 height 10
click at [124, 311] on div at bounding box center [246, 310] width 358 height 14
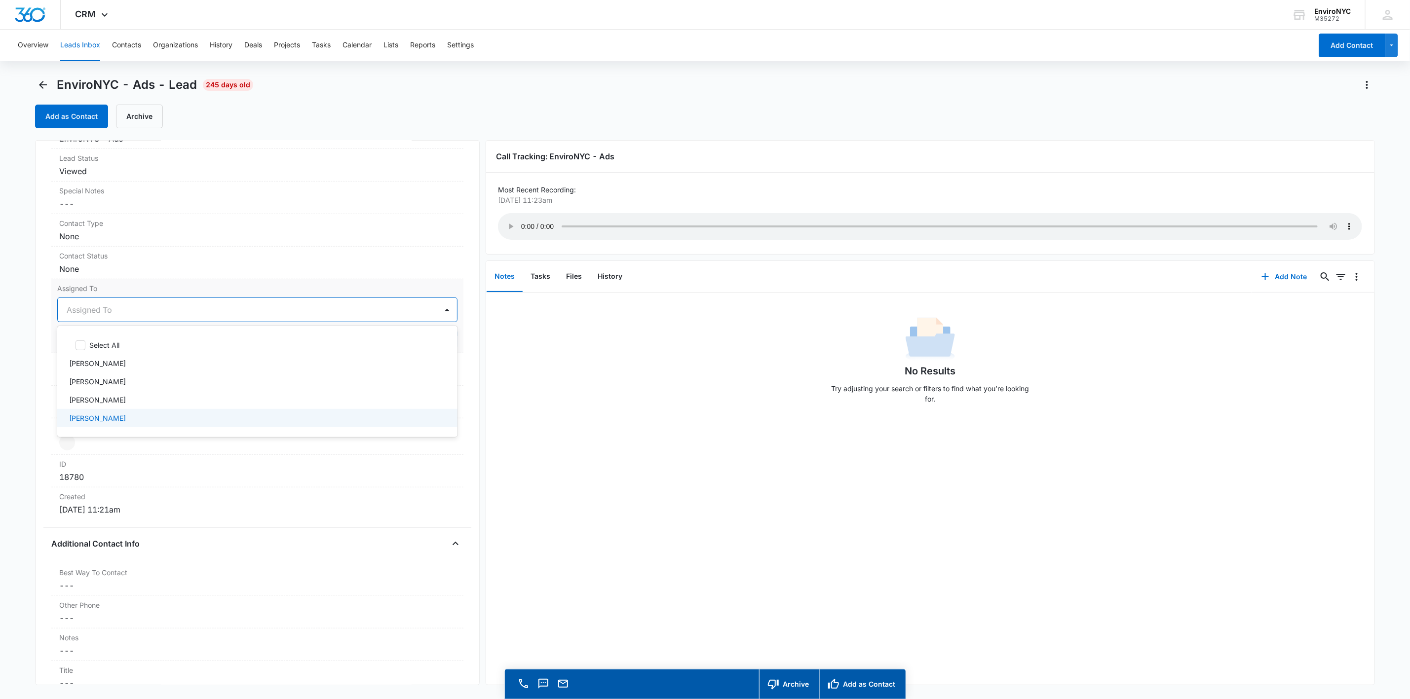
click at [95, 422] on p "[PERSON_NAME]" at bounding box center [97, 418] width 57 height 10
click at [162, 301] on div "[PERSON_NAME]" at bounding box center [247, 310] width 379 height 24
click at [422, 340] on button "Save Changes" at bounding box center [429, 339] width 56 height 19
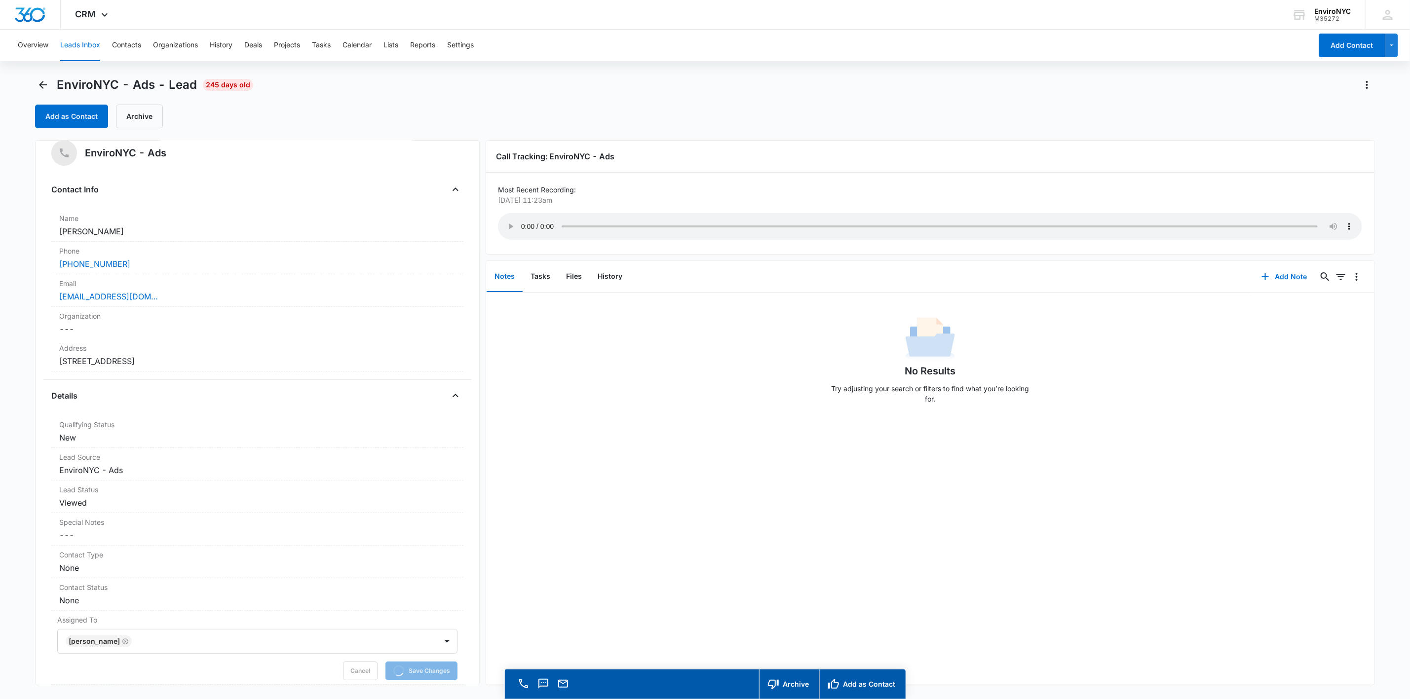
scroll to position [0, 0]
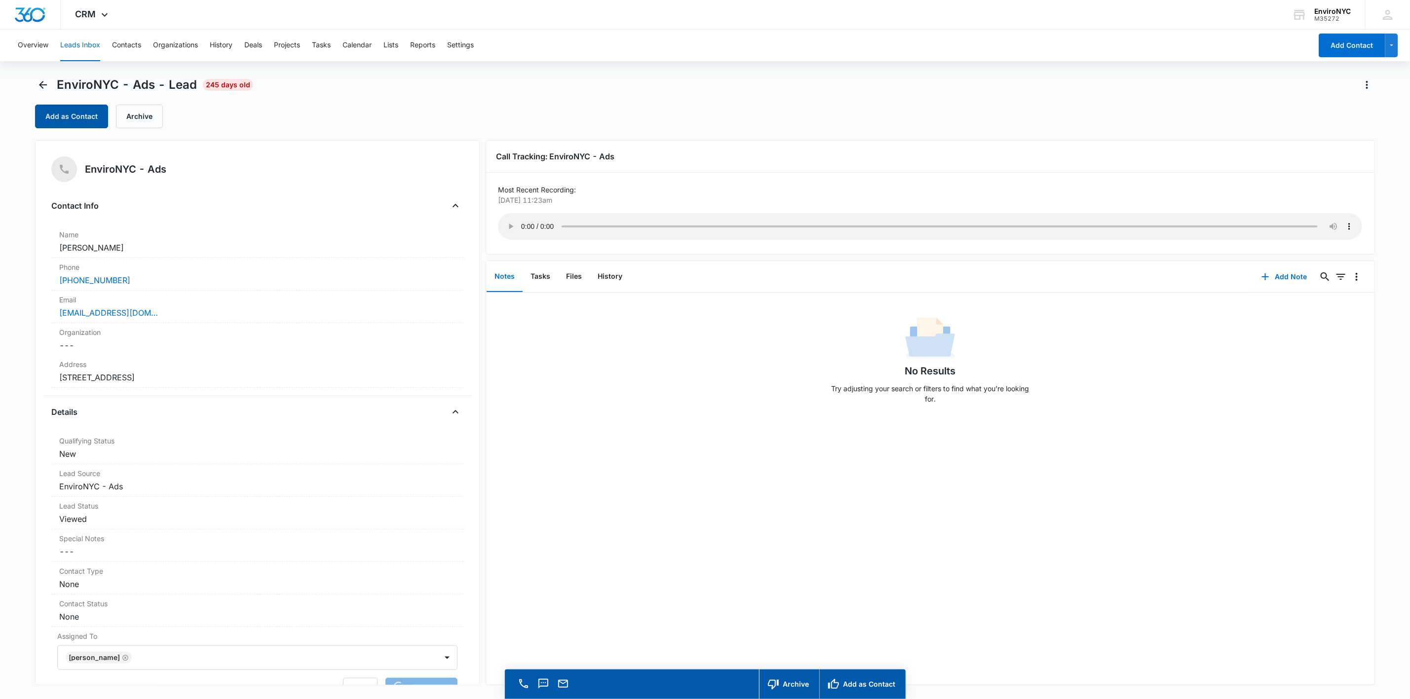
click at [81, 121] on button "Add as Contact" at bounding box center [71, 117] width 73 height 24
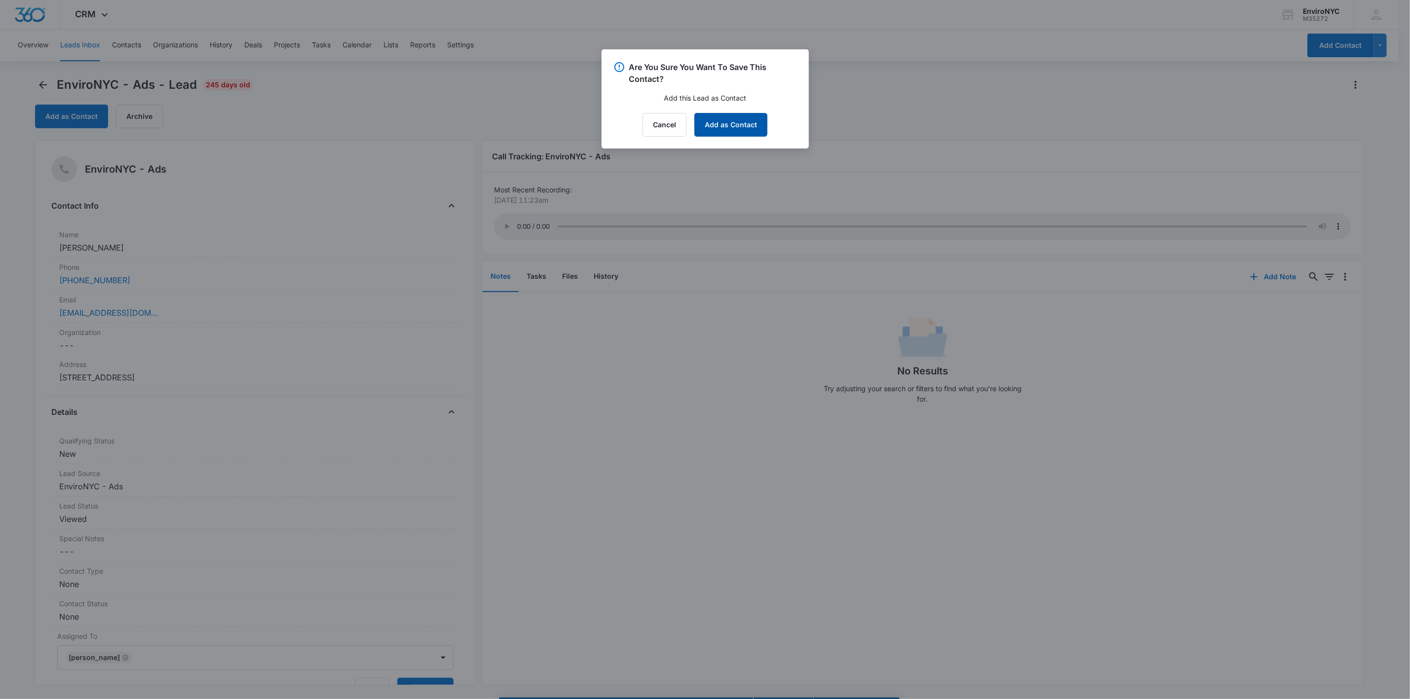
click at [709, 126] on button "Add as Contact" at bounding box center [730, 125] width 73 height 24
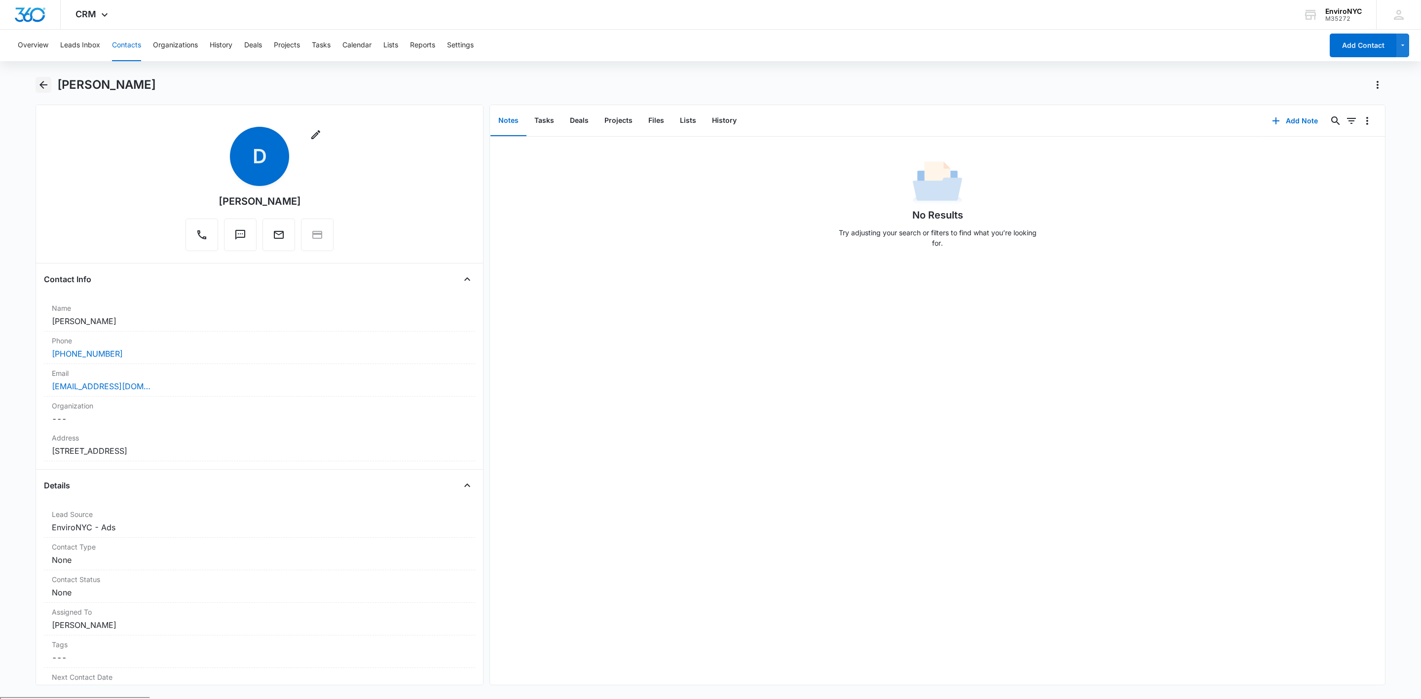
click at [46, 84] on icon "Back" at bounding box center [43, 85] width 8 height 8
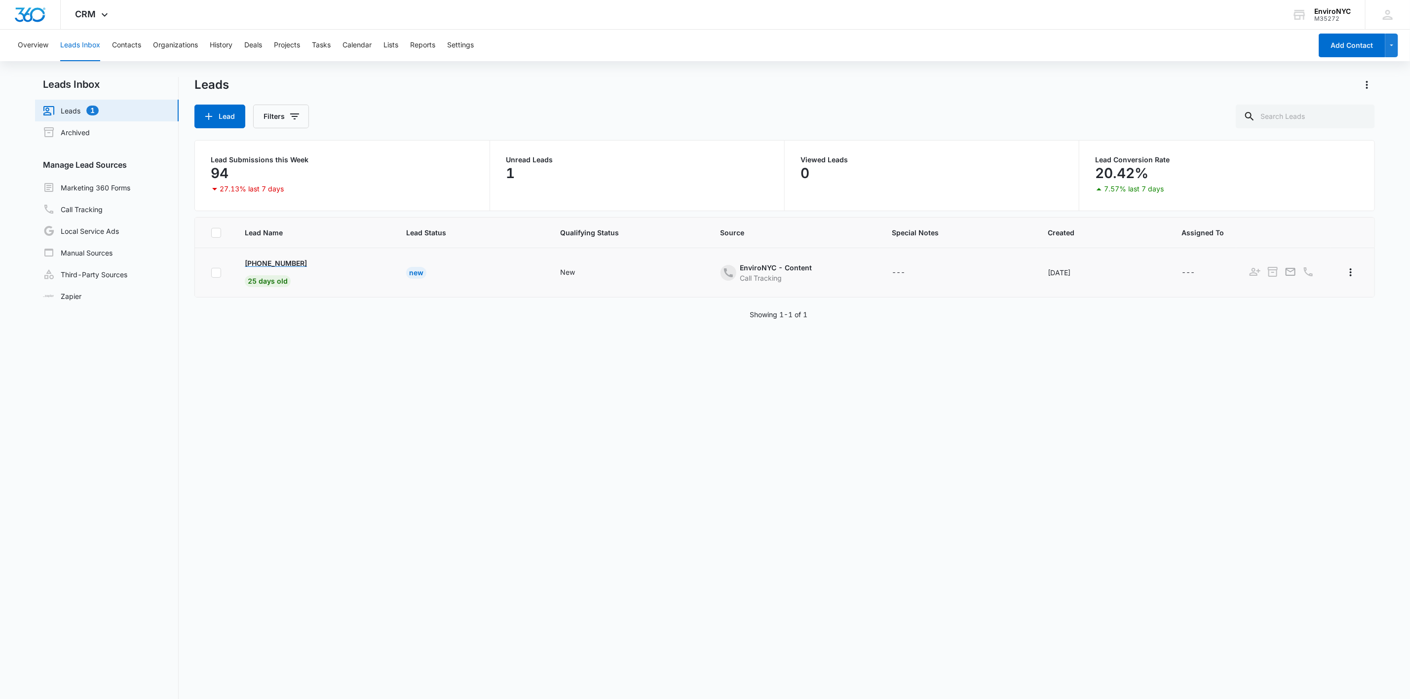
click at [277, 260] on p "[PHONE_NUMBER]" at bounding box center [276, 263] width 62 height 10
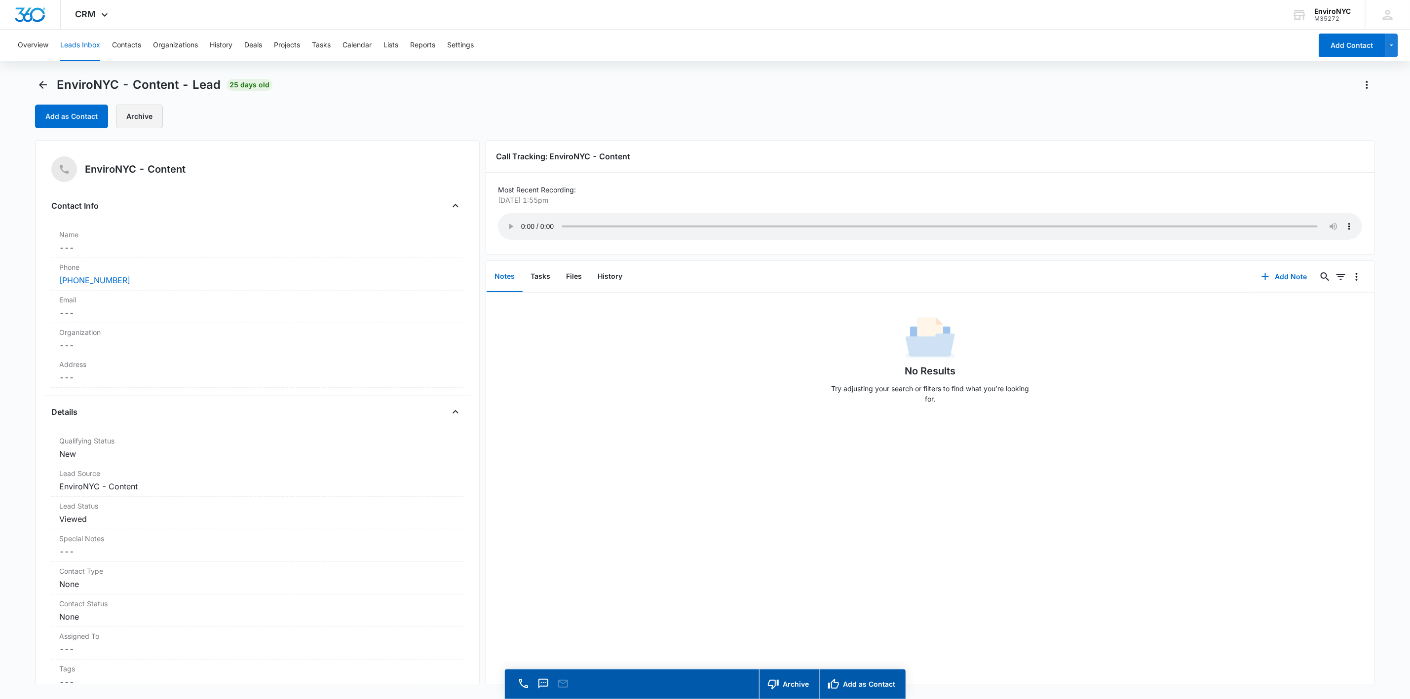
click at [147, 117] on button "Archive" at bounding box center [139, 117] width 47 height 24
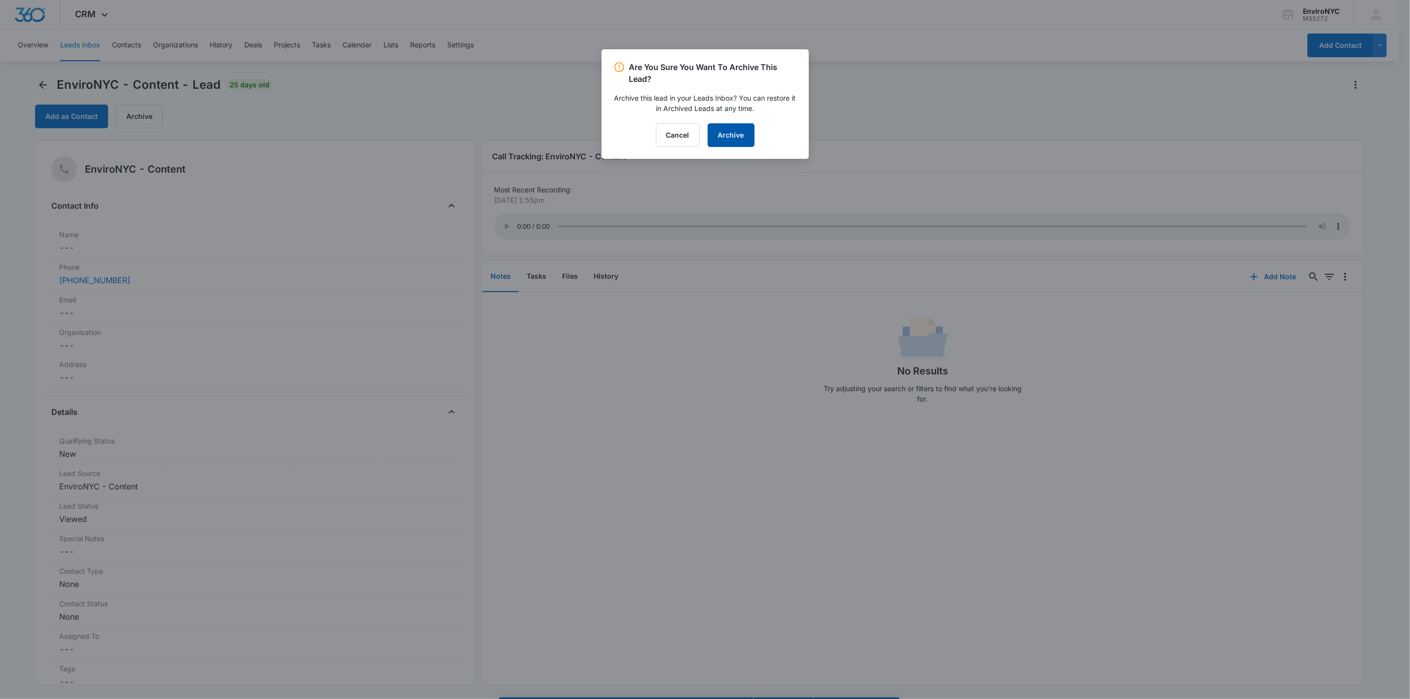
click at [709, 133] on button "Archive" at bounding box center [731, 135] width 47 height 24
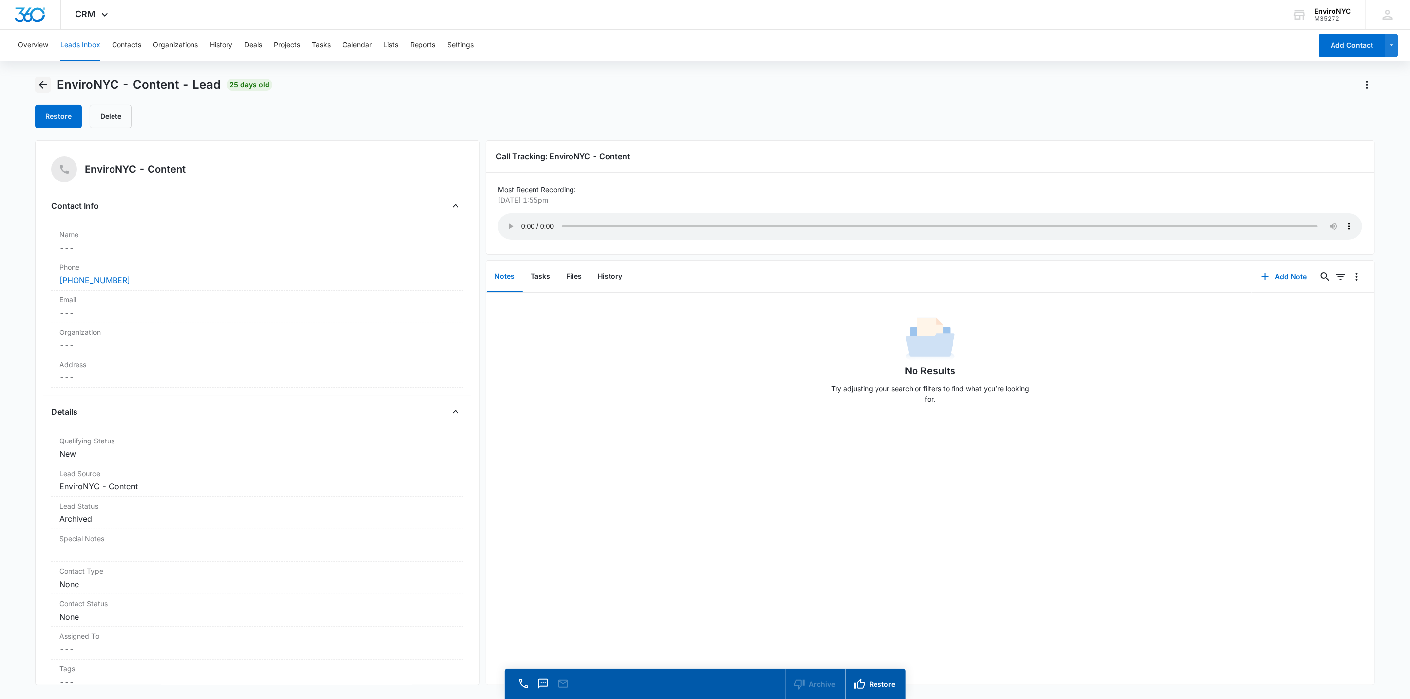
click at [38, 82] on icon "Back" at bounding box center [43, 85] width 12 height 12
